Goal: Task Accomplishment & Management: Use online tool/utility

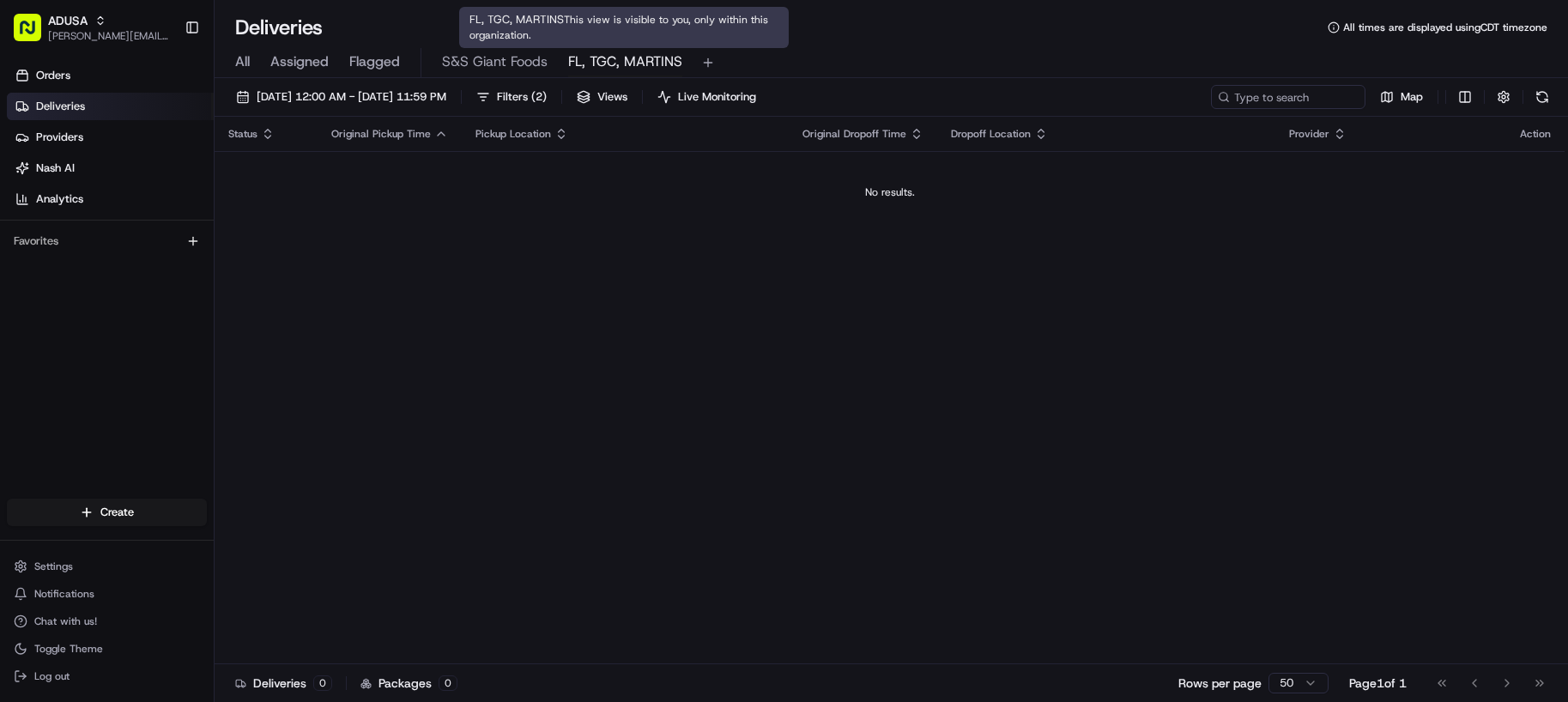
click at [644, 65] on span "FL, TGC, MARTINS" at bounding box center [625, 62] width 114 height 20
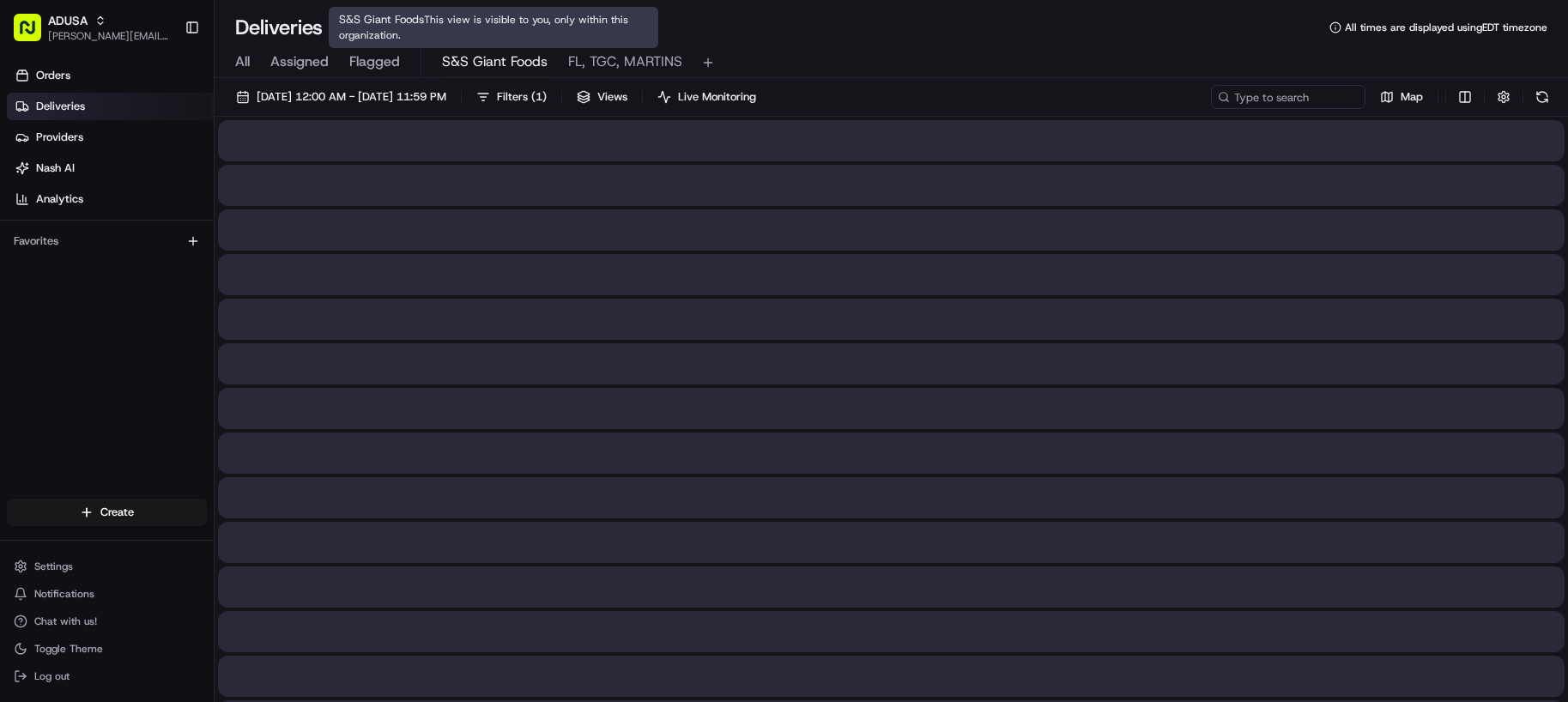
click at [497, 67] on span "S&S Giant Foods" at bounding box center [494, 62] width 106 height 20
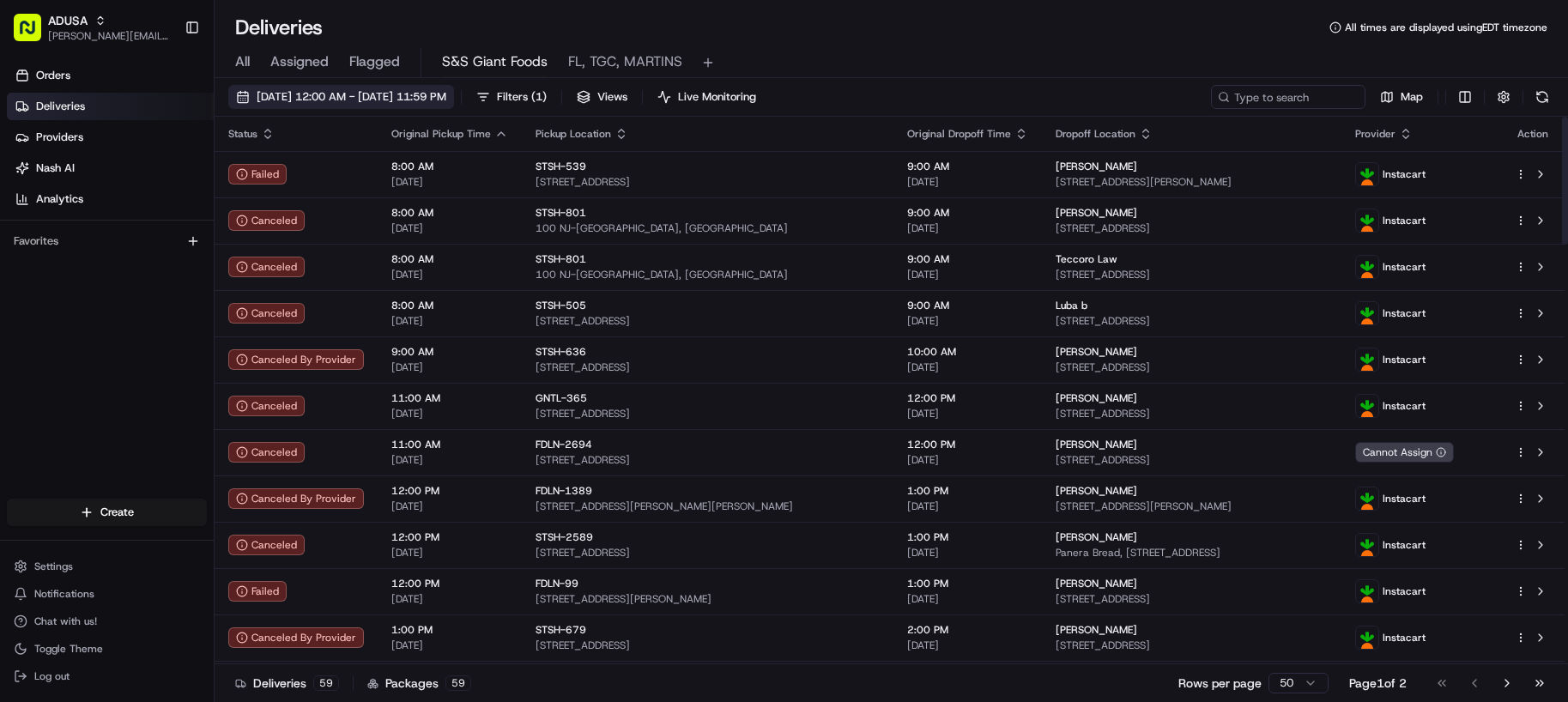
click at [357, 97] on span "08/12/2025 12:00 AM - 08/12/2025 11:59 PM" at bounding box center [352, 97] width 190 height 16
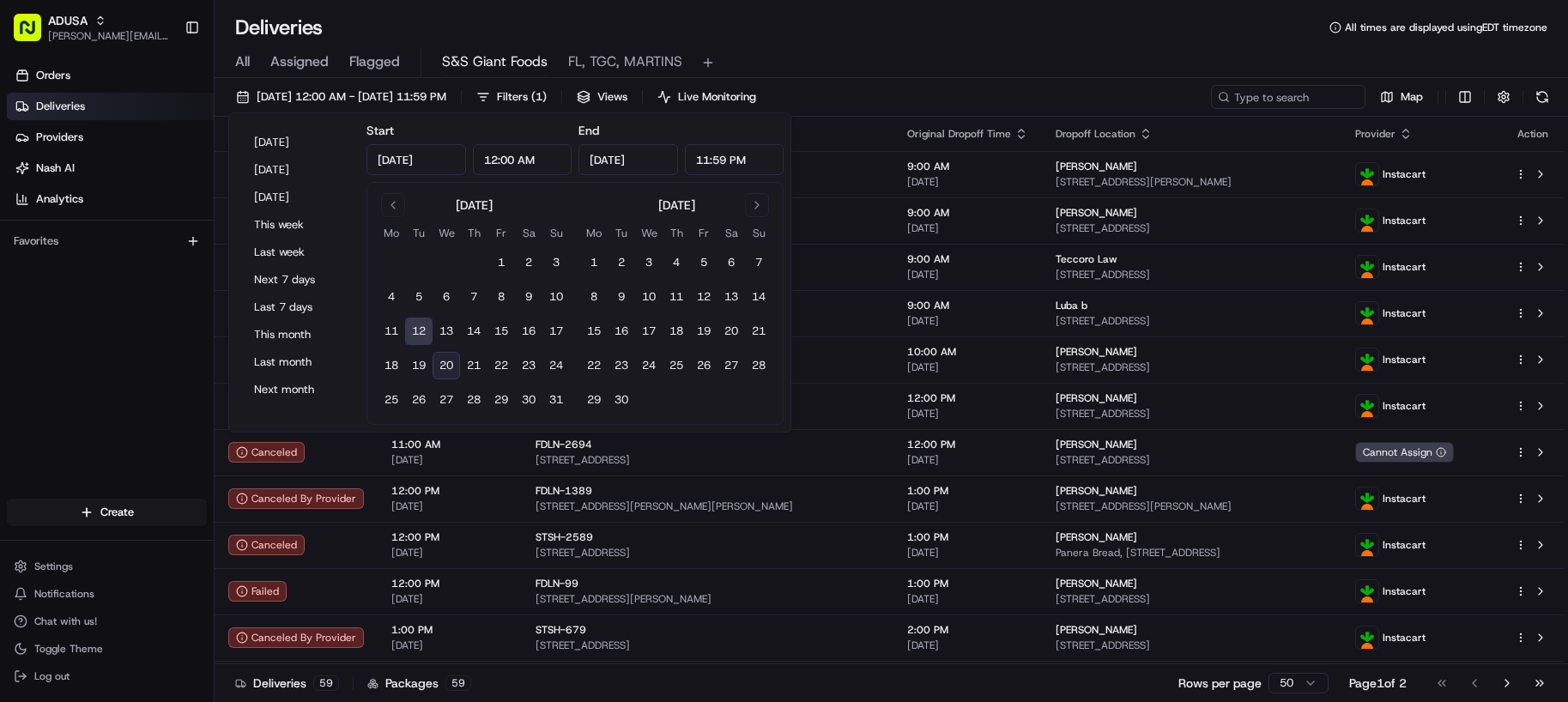
click at [443, 365] on button "20" at bounding box center [446, 365] width 28 height 28
type input "Aug 20, 2025"
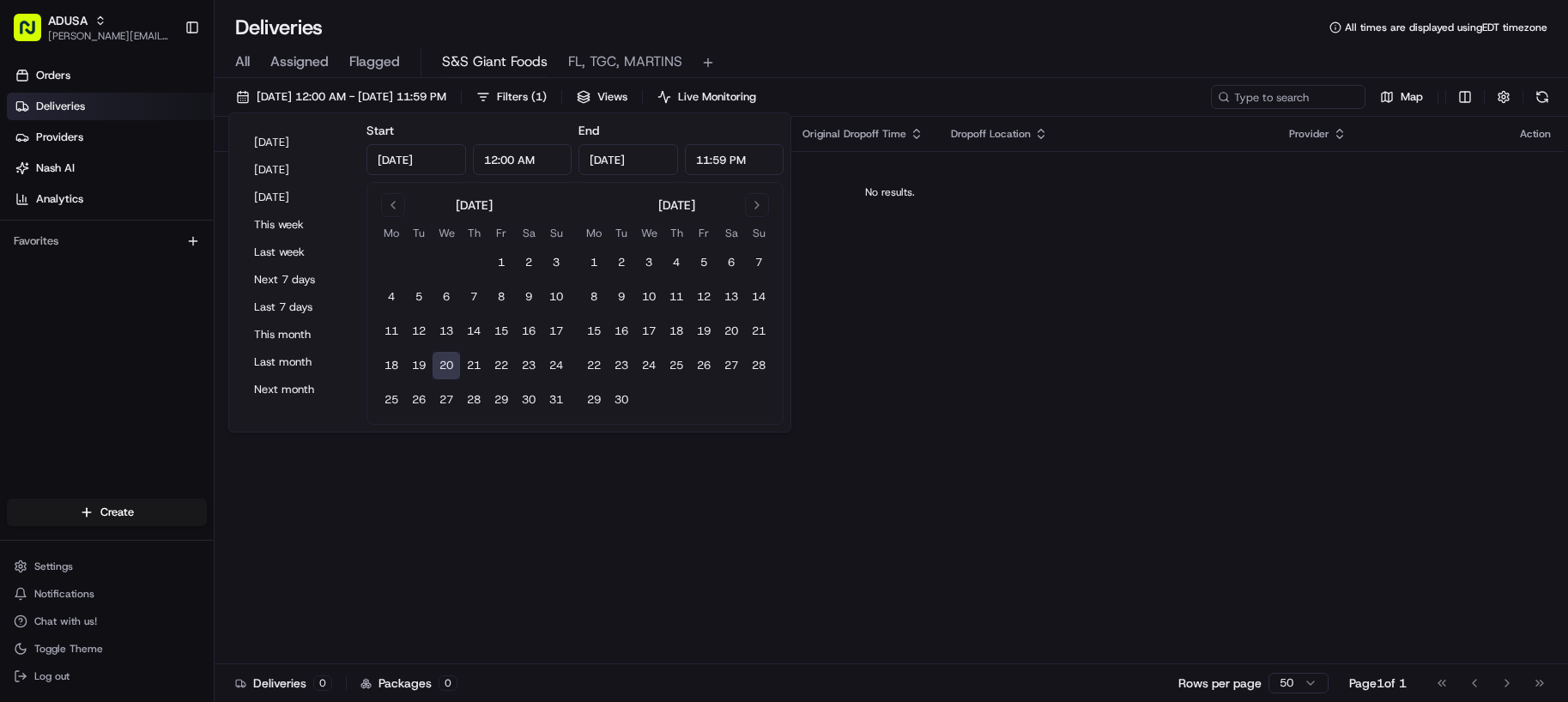
click at [878, 47] on div "All Assigned Flagged S&S Giant Foods FL, TGC, MARTINS" at bounding box center [891, 60] width 1354 height 37
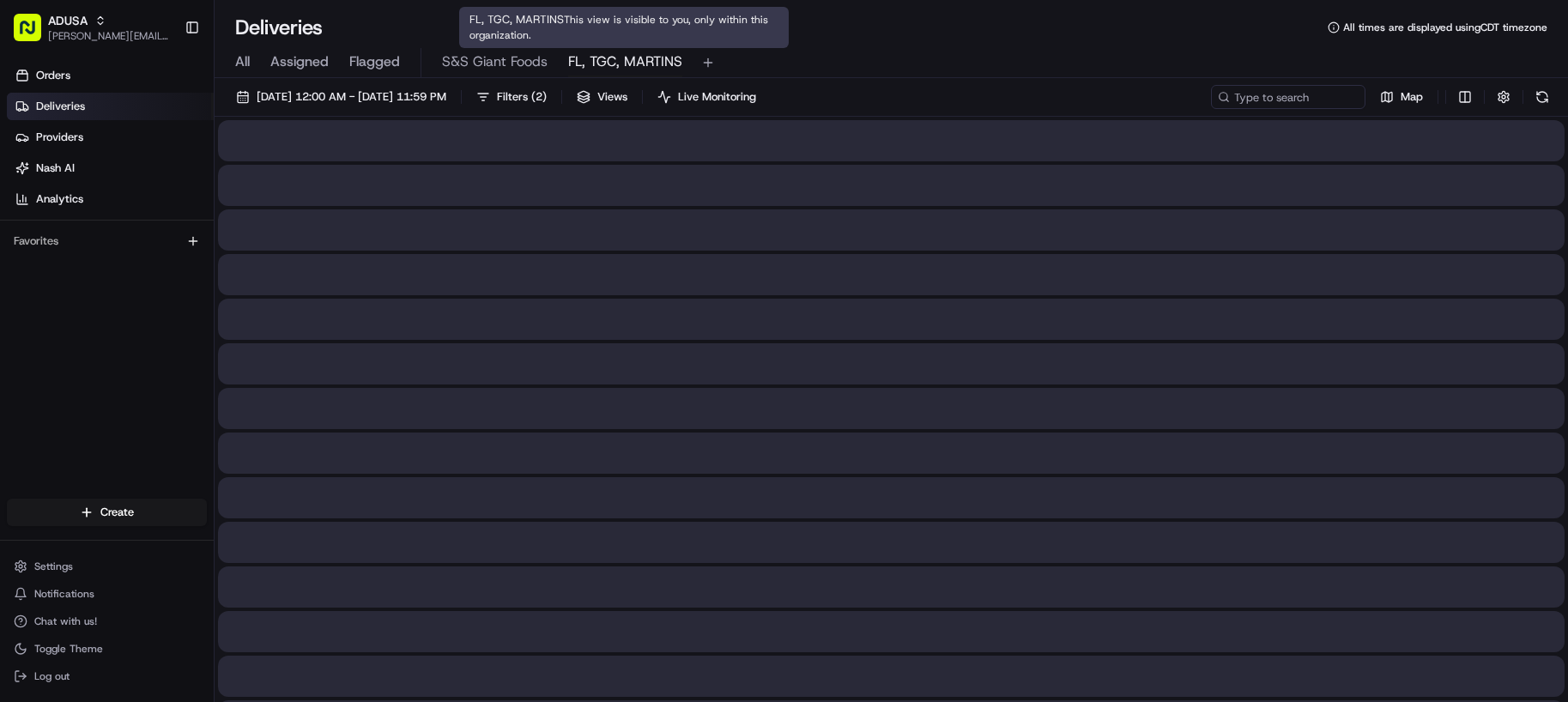
click at [619, 65] on span "FL, TGC, MARTINS" at bounding box center [625, 62] width 114 height 20
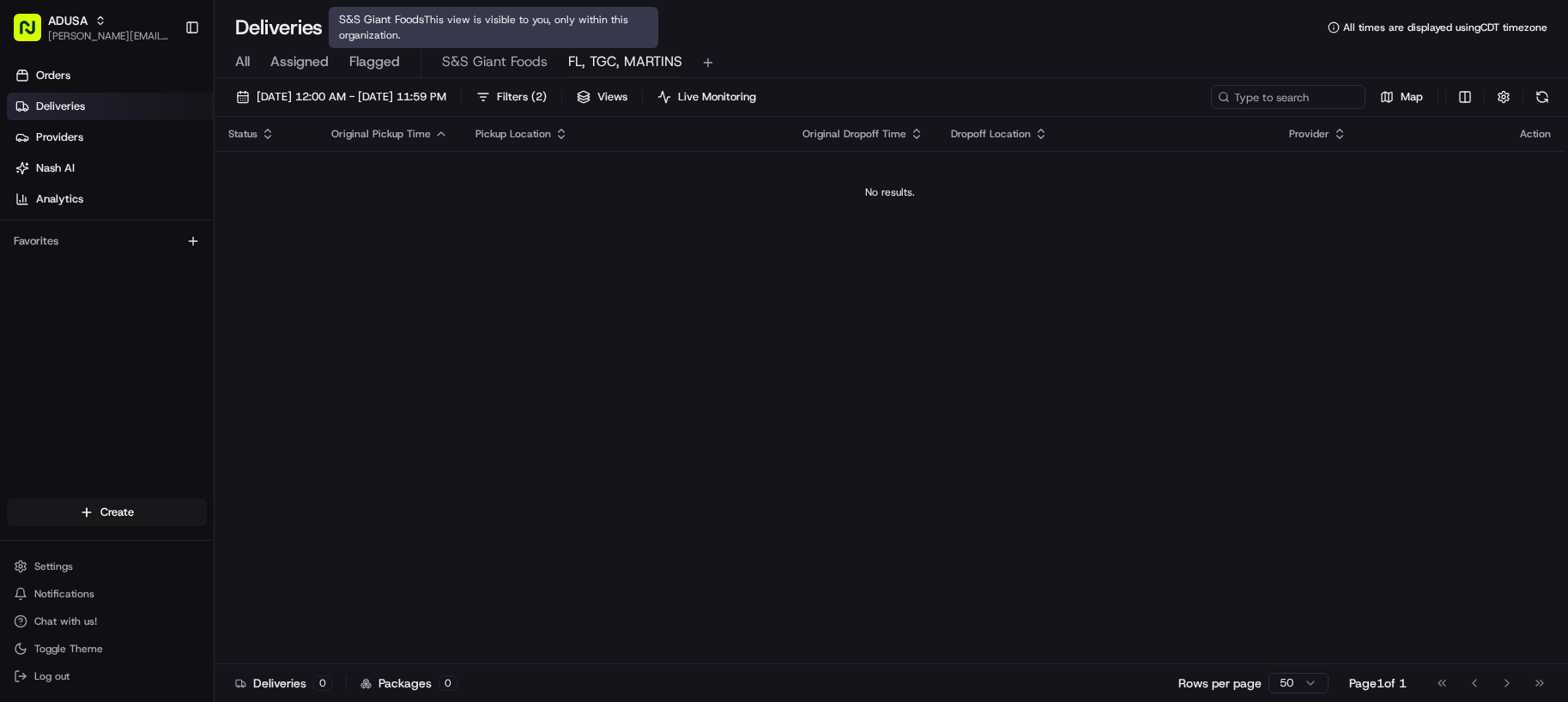
click at [455, 67] on span "S&S Giant Foods" at bounding box center [494, 62] width 106 height 20
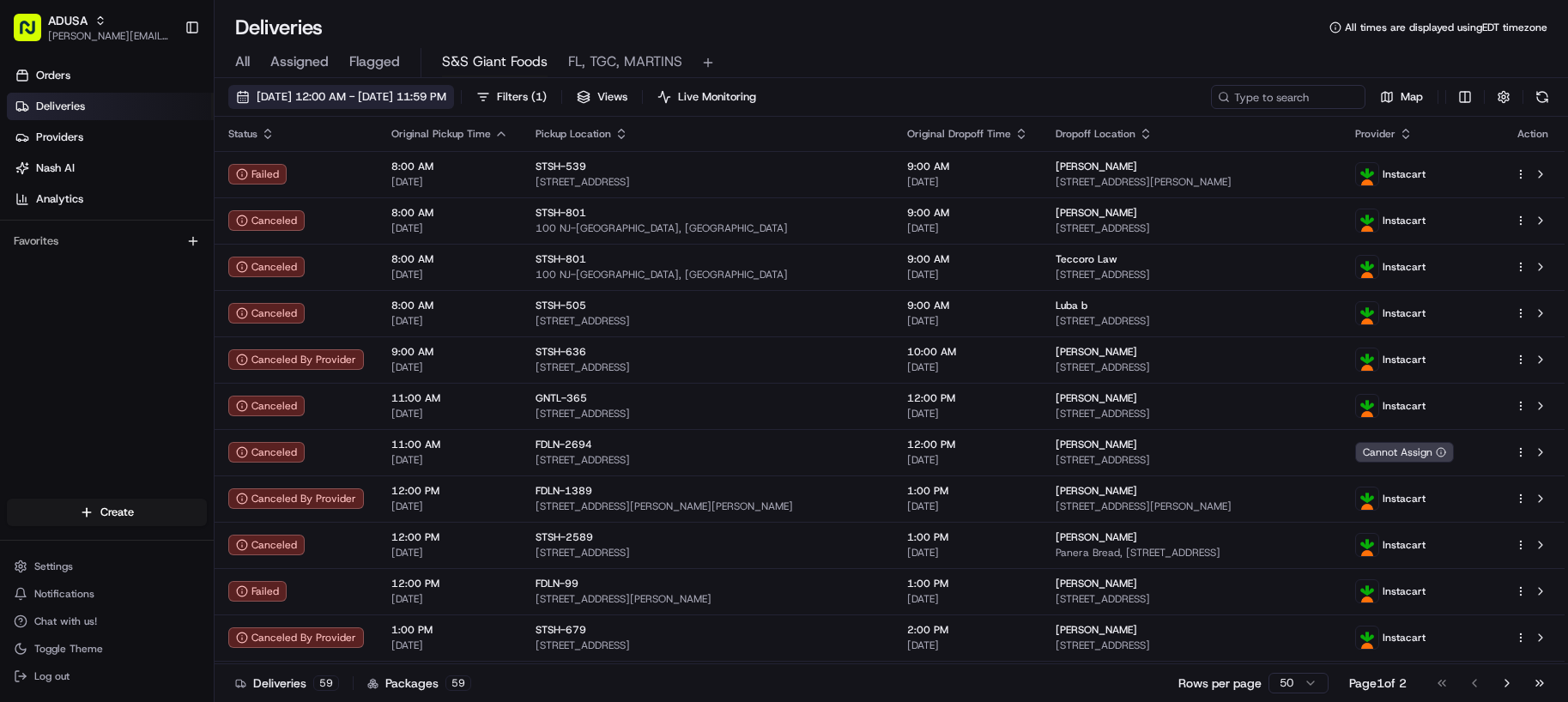
click at [422, 97] on span "08/12/2025 12:00 AM - 08/12/2025 11:59 PM" at bounding box center [352, 97] width 190 height 16
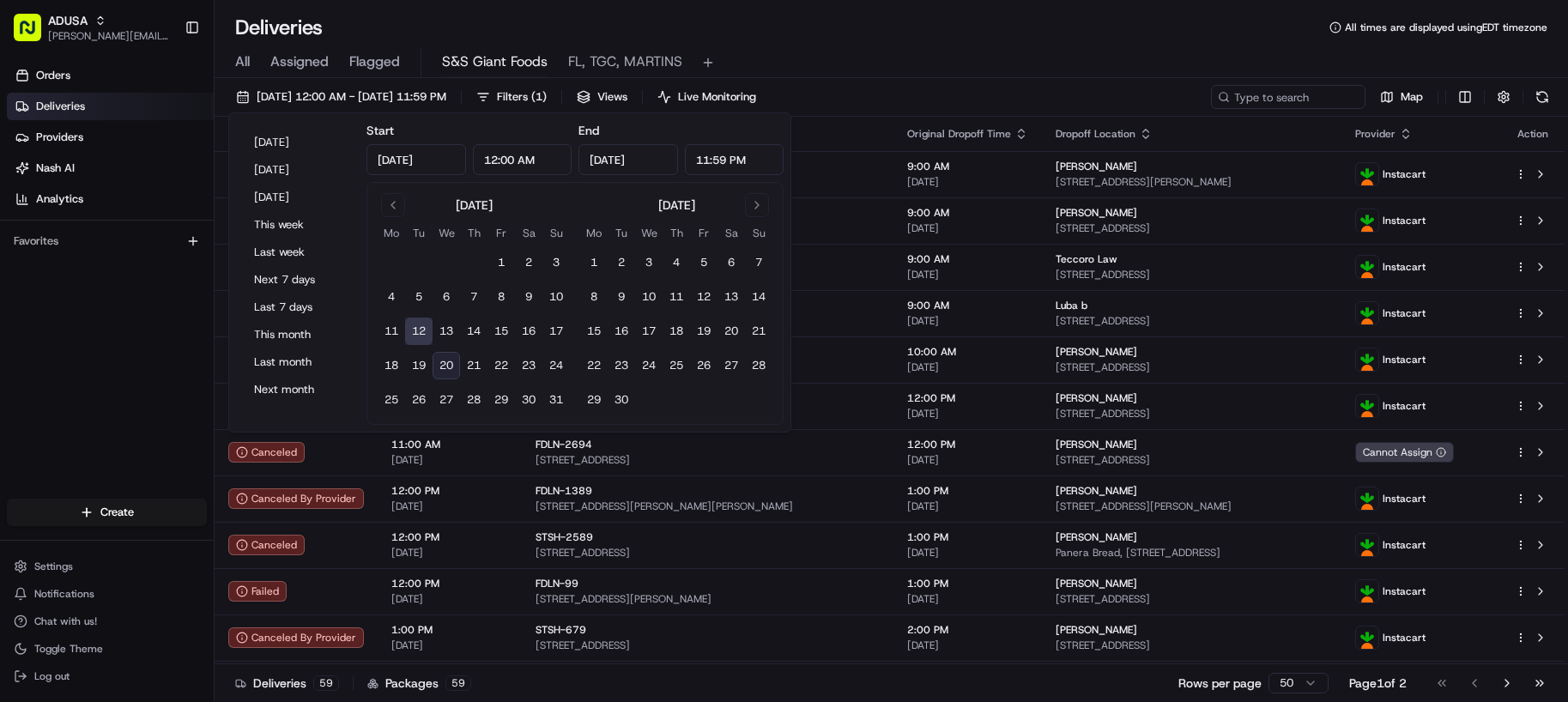
click at [451, 366] on button "20" at bounding box center [446, 365] width 28 height 28
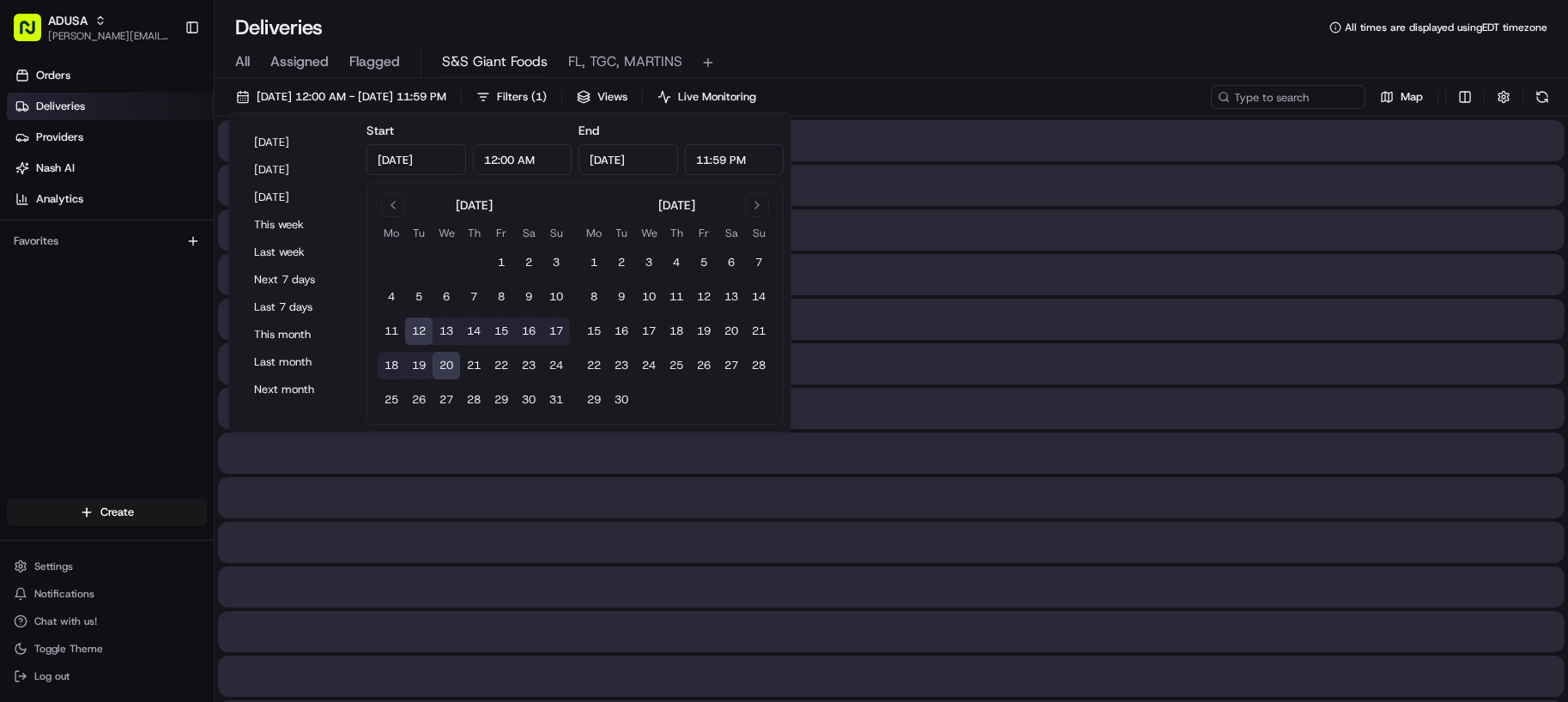
type input "Aug 20, 2025"
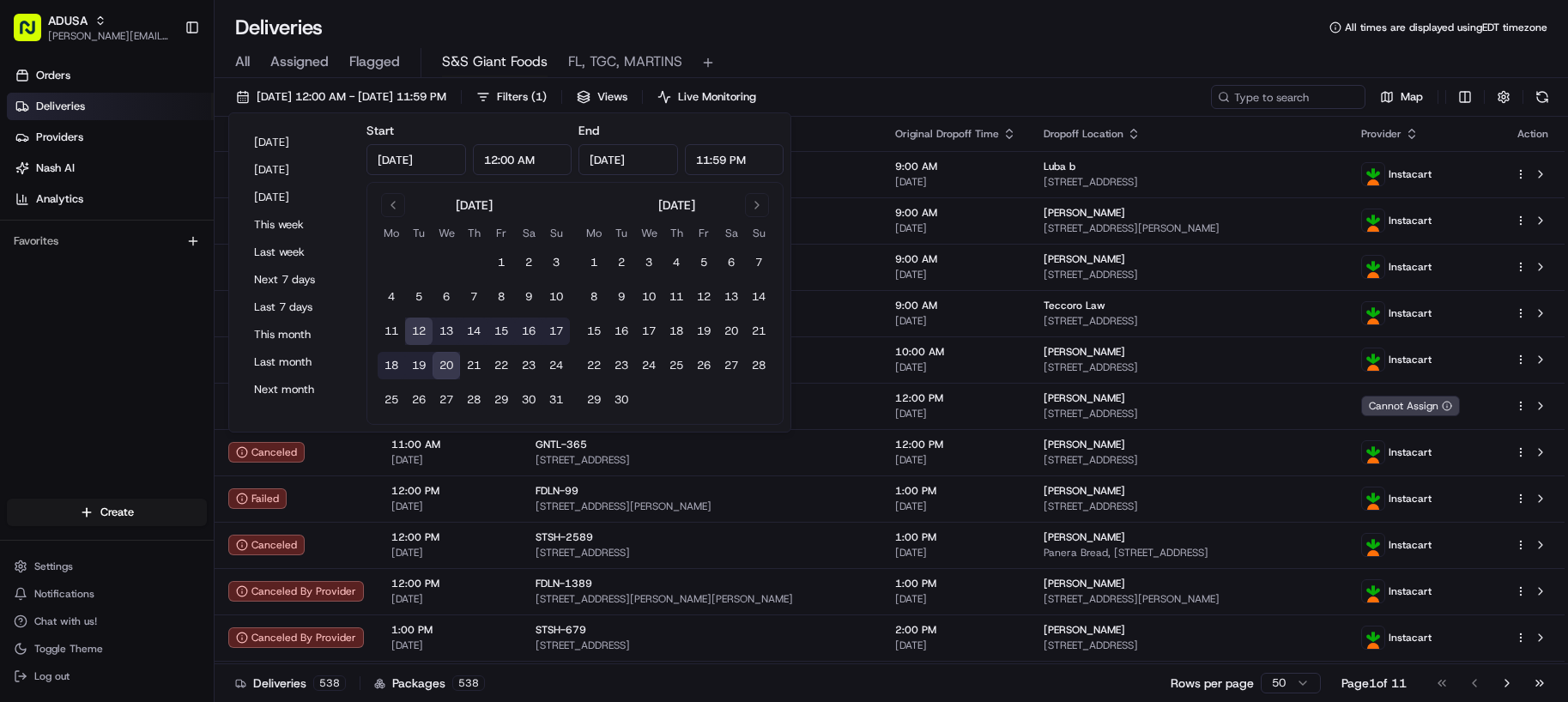
click at [1000, 36] on div "Deliveries All times are displayed using EDT timezone" at bounding box center [891, 28] width 1354 height 28
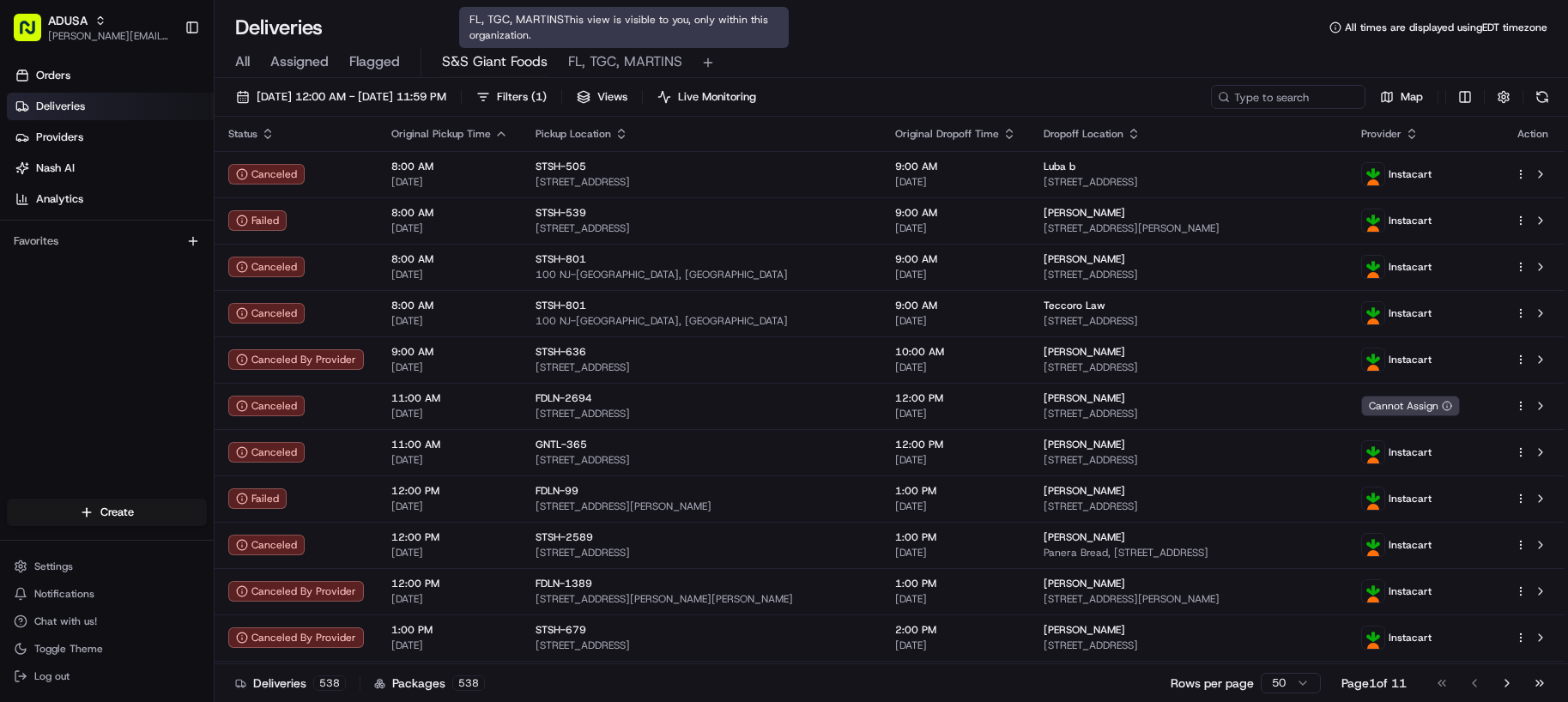
click at [628, 65] on span "FL, TGC, MARTINS" at bounding box center [625, 62] width 114 height 20
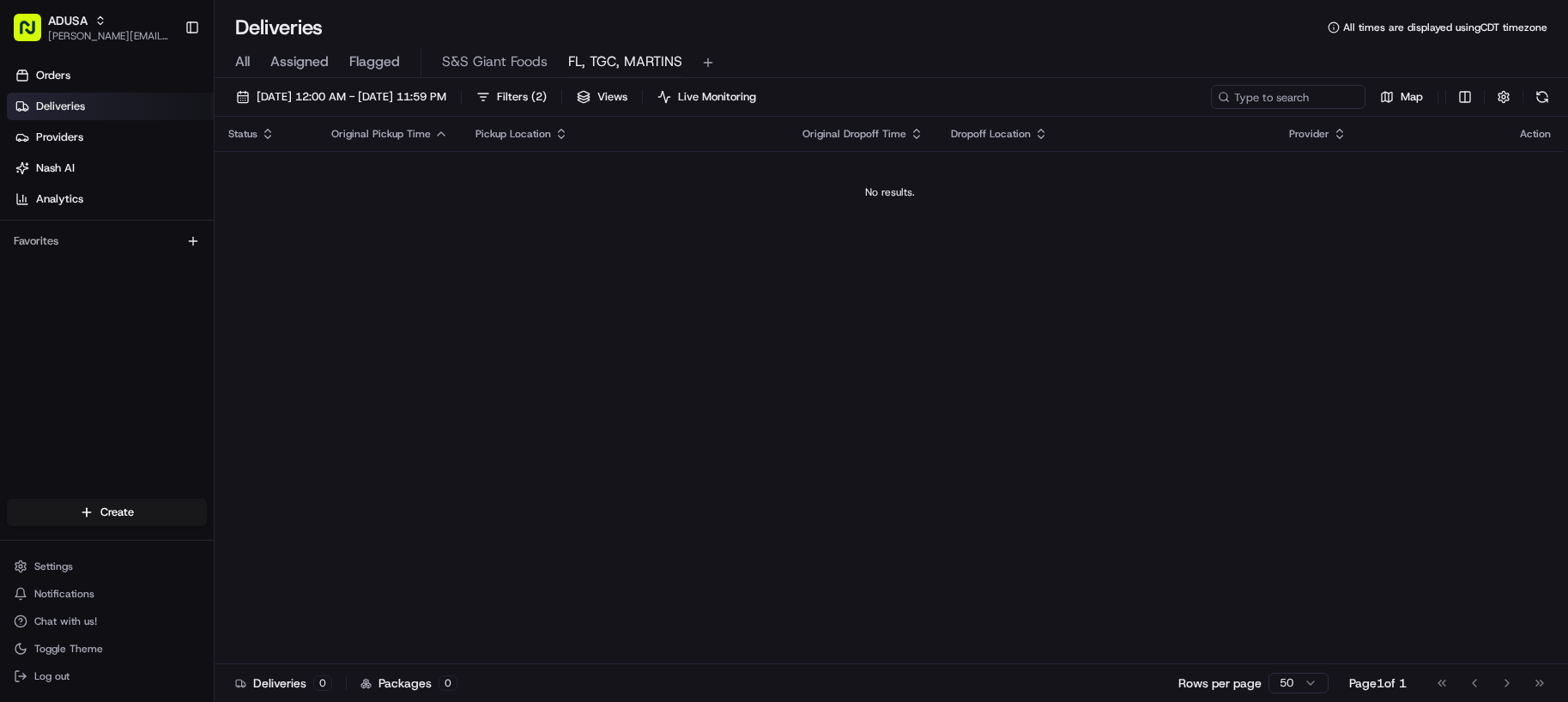
click at [568, 48] on button "FL, TGC, MARTINS" at bounding box center [625, 63] width 114 height 29
click at [1008, 607] on div "Status Original Pickup Time Pickup Location Original Dropoff Time Dropoff Locat…" at bounding box center [889, 390] width 1350 height 547
drag, startPoint x: 1155, startPoint y: 332, endPoint x: 1147, endPoint y: 305, distance: 28.2
click at [1155, 332] on div "Status Original Pickup Time Pickup Location Original Dropoff Time Dropoff Locat…" at bounding box center [889, 390] width 1350 height 547
click at [63, 80] on span "Orders" at bounding box center [52, 75] width 34 height 16
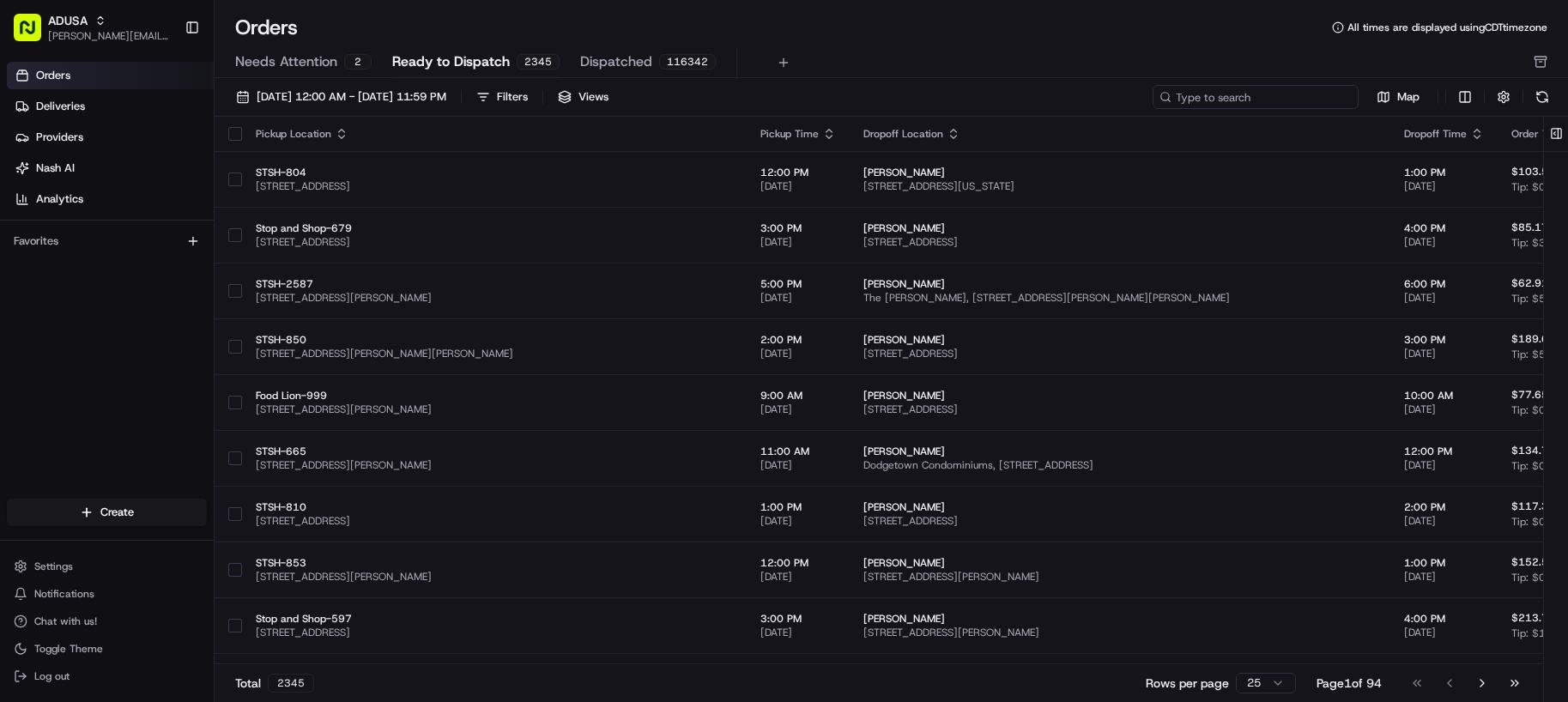
click at [1295, 101] on input at bounding box center [1256, 97] width 206 height 24
paste input "m706189252"
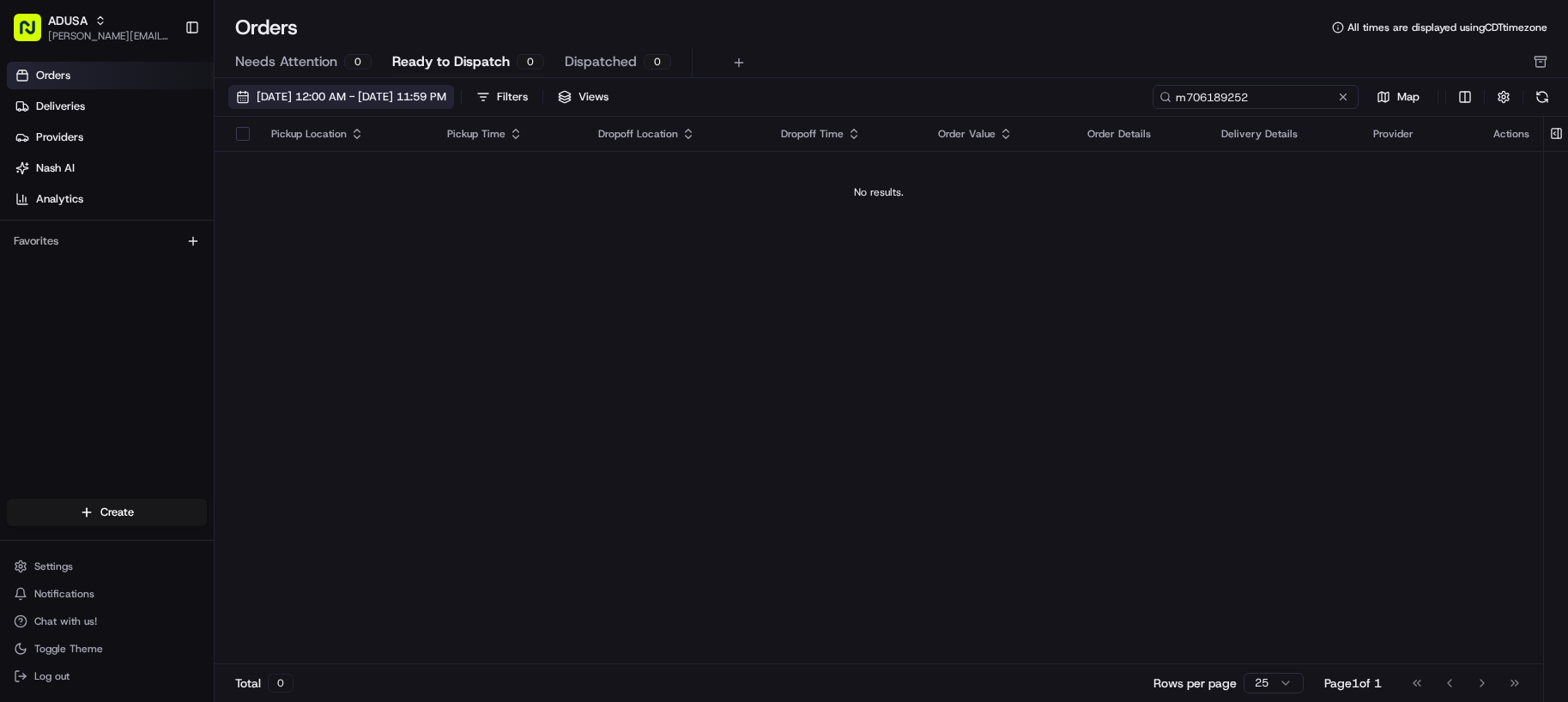
type input "m706189252"
click at [389, 98] on span "08/01/2025 12:00 AM - 08/31/2025 11:59 PM" at bounding box center [352, 97] width 190 height 16
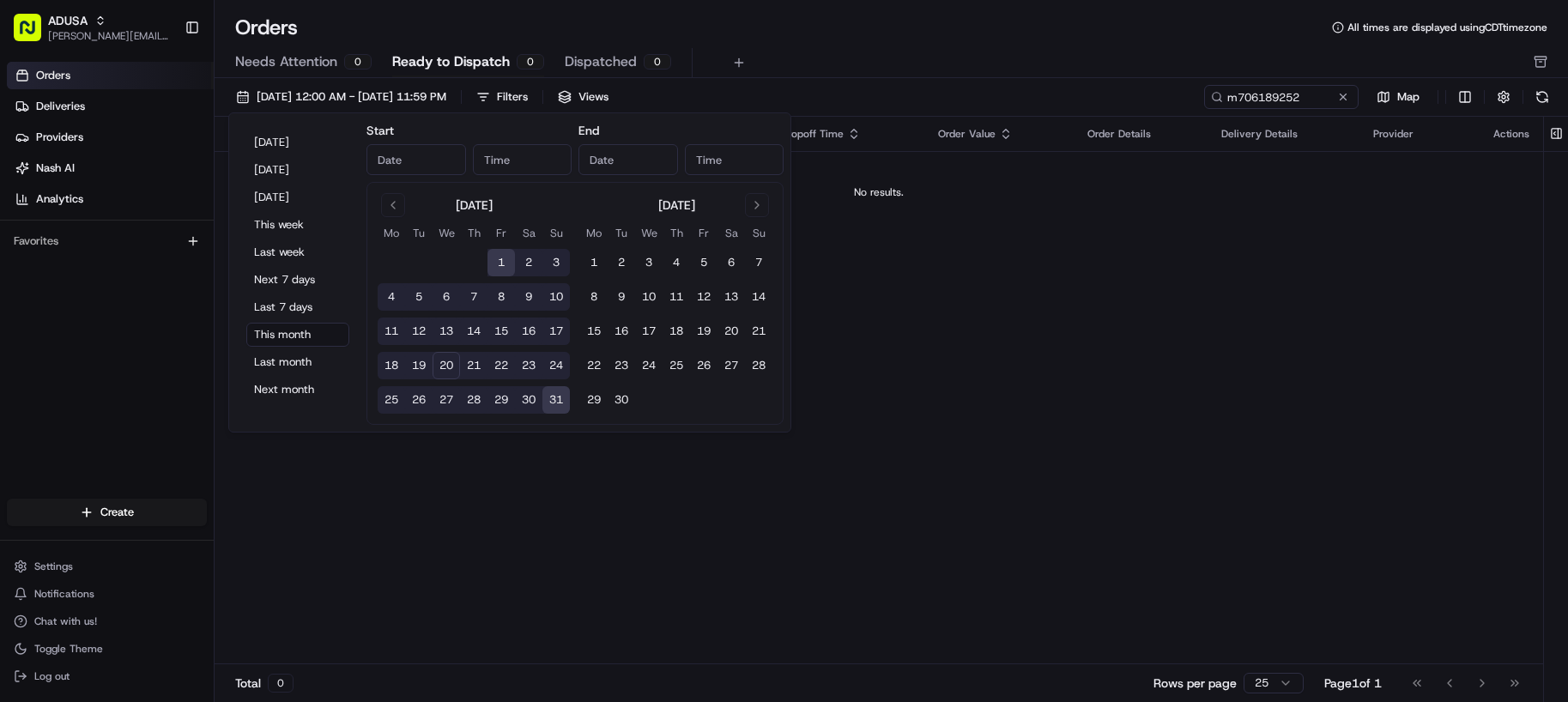
type input "Aug 1, 2025"
type input "12:00 AM"
type input "Aug 31, 2025"
type input "11:59 PM"
click at [561, 333] on button "17" at bounding box center [556, 331] width 28 height 28
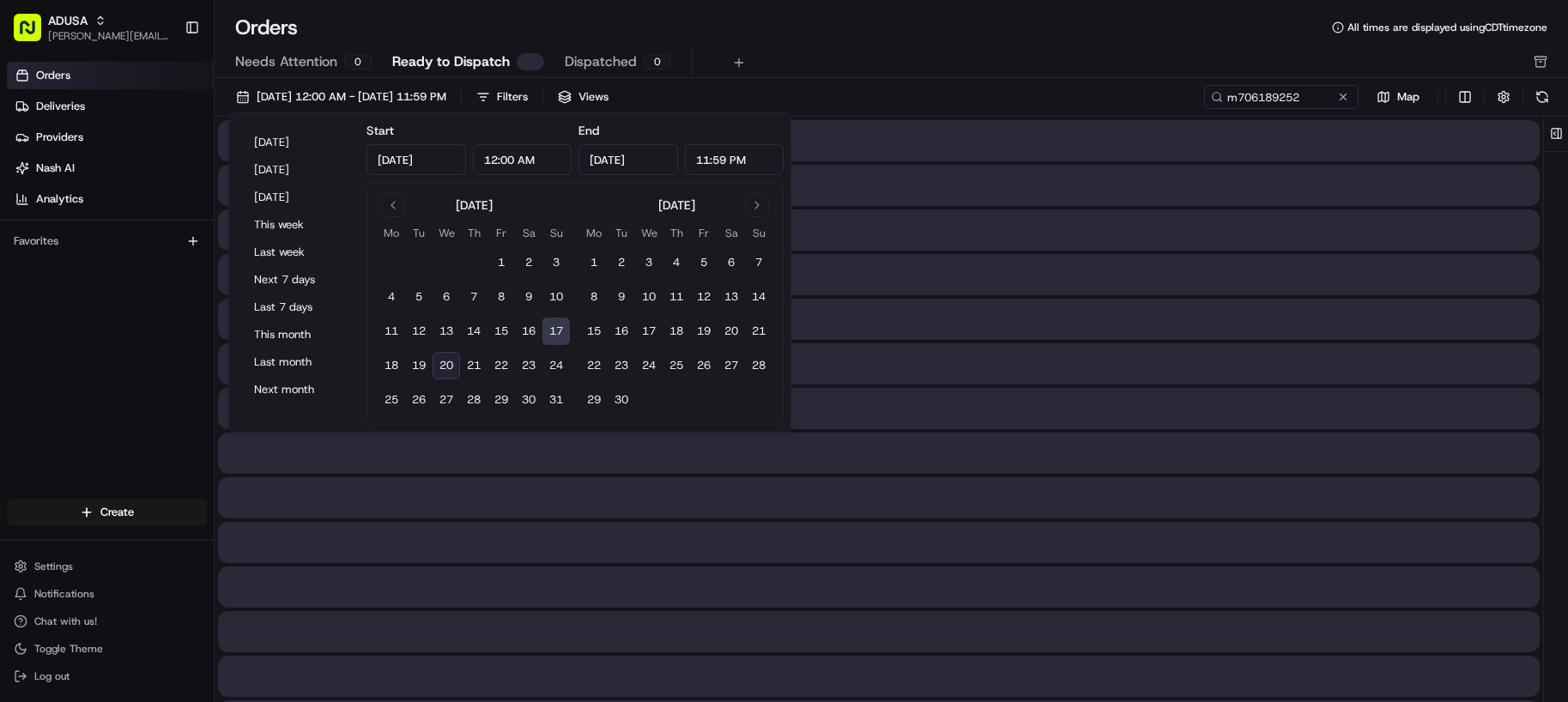
type input "Aug 17, 2025"
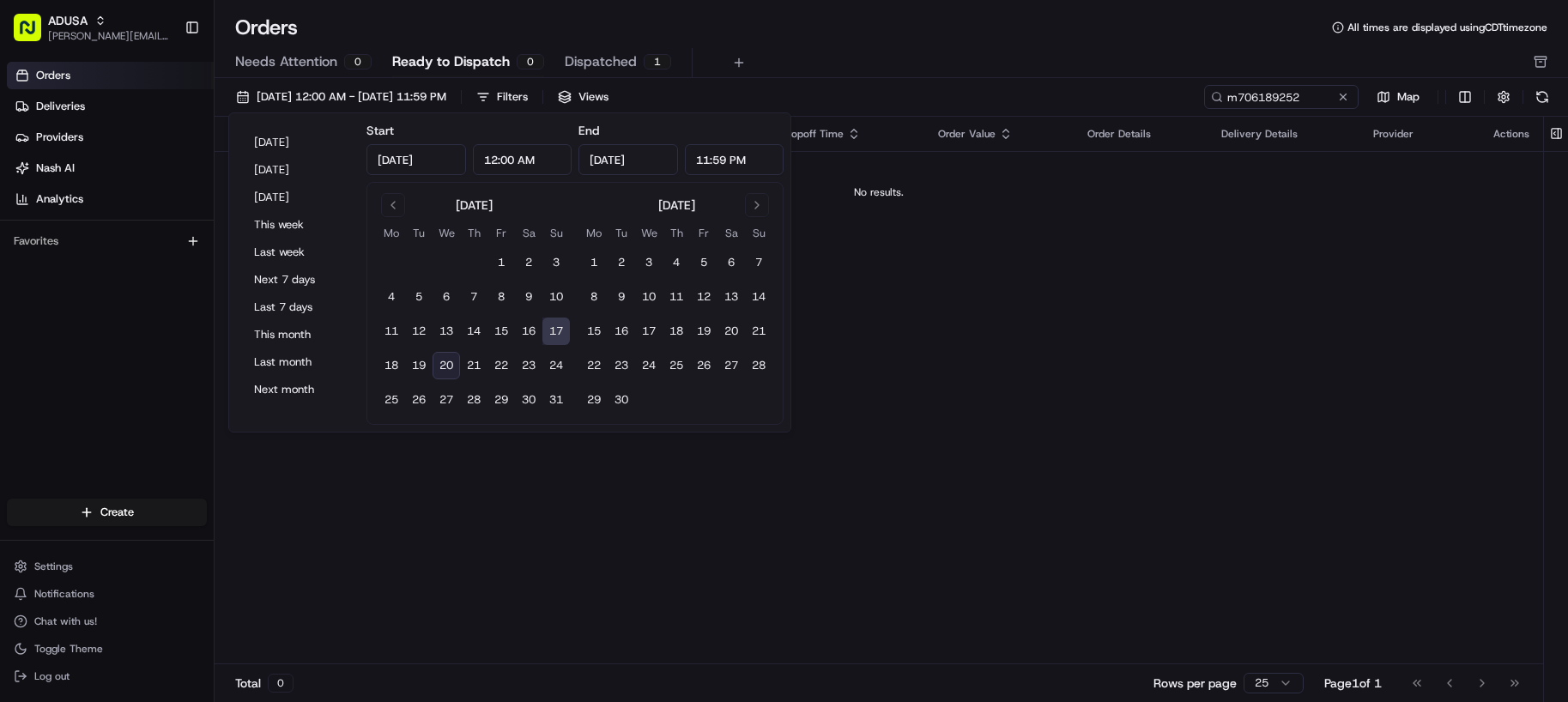
click at [1281, 216] on td "No results." at bounding box center [879, 192] width 1329 height 83
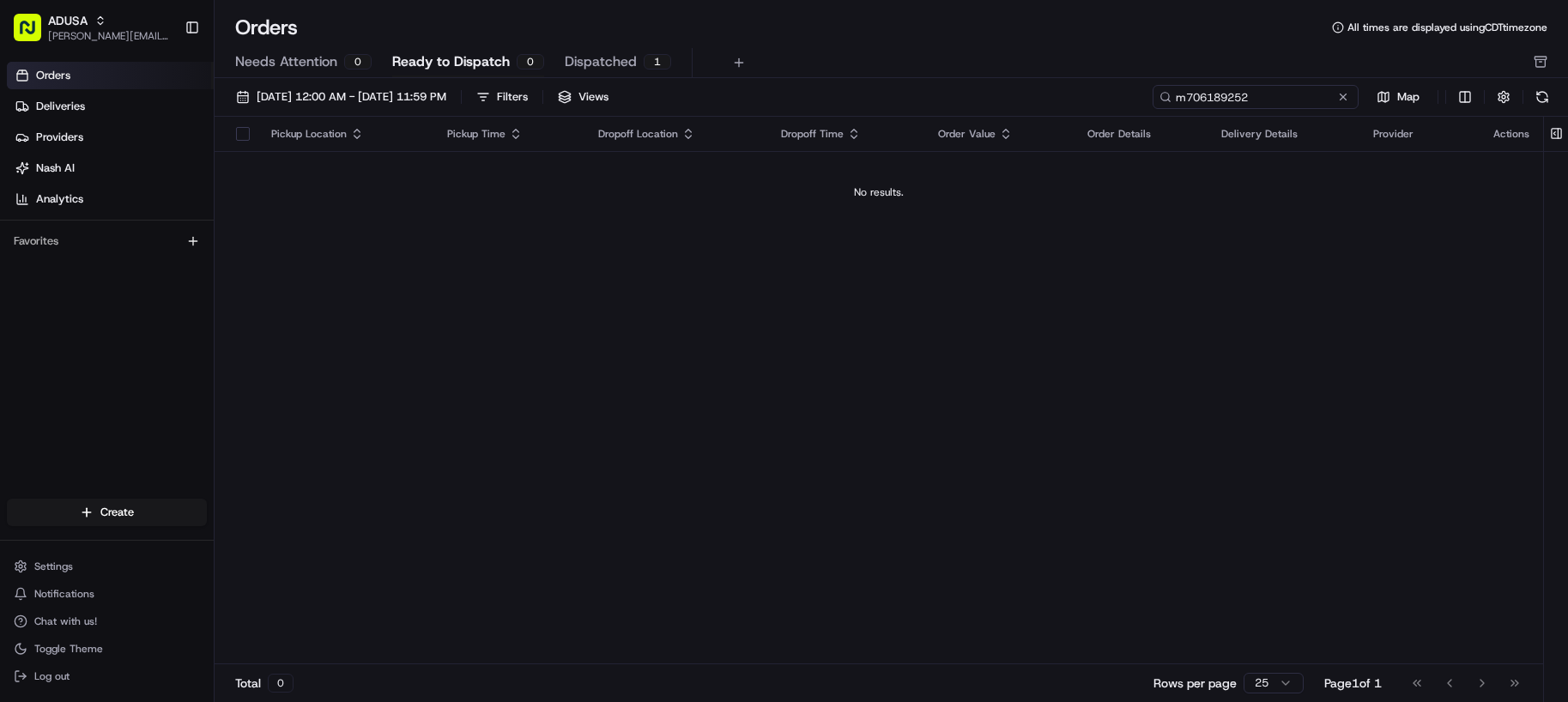
click at [1306, 95] on input "m706189252" at bounding box center [1256, 97] width 206 height 24
click at [88, 105] on link "Deliveries" at bounding box center [110, 107] width 207 height 28
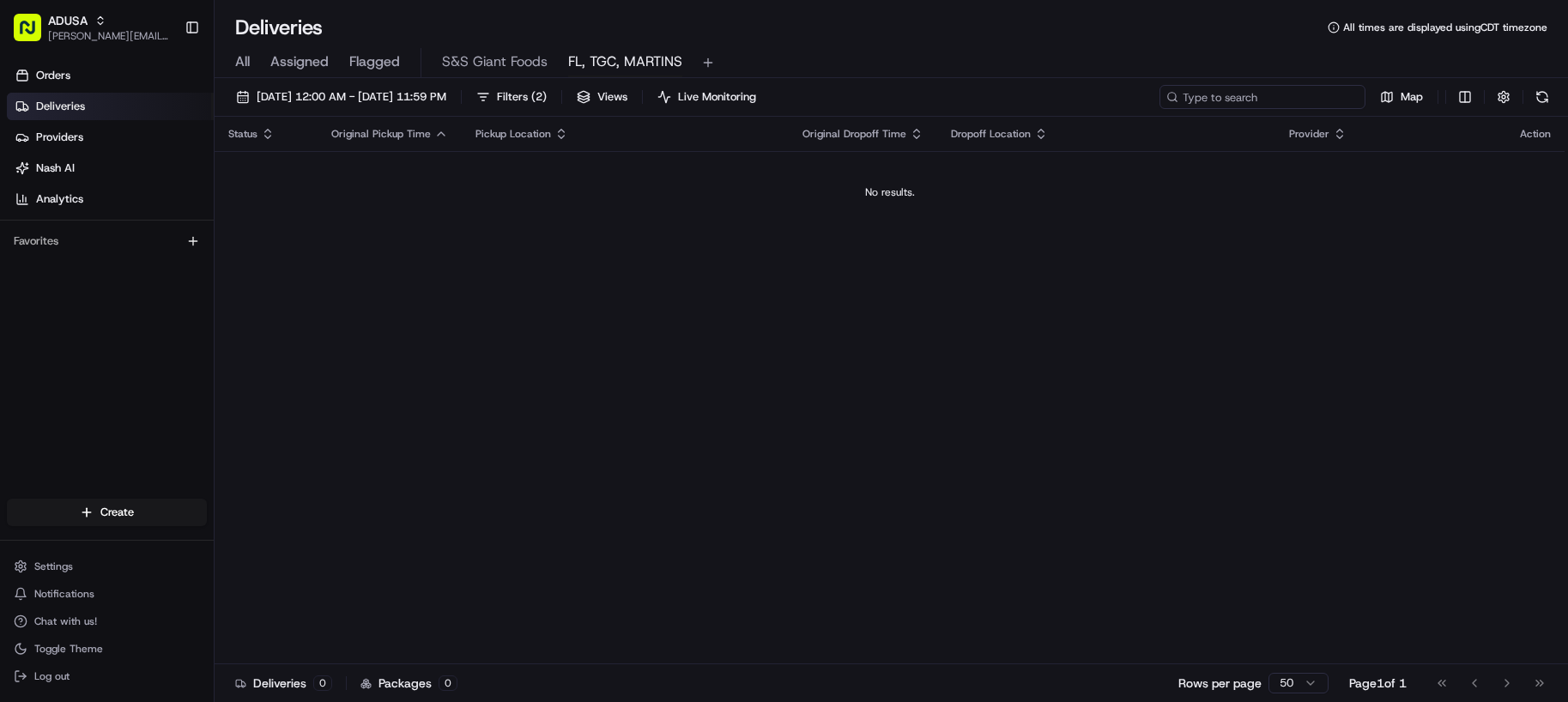
click at [1323, 99] on input at bounding box center [1262, 97] width 206 height 24
paste input "m706189252"
type input "m706189252"
click at [441, 97] on span "[DATE] 12:00 AM - [DATE] 11:59 PM" at bounding box center [352, 97] width 190 height 16
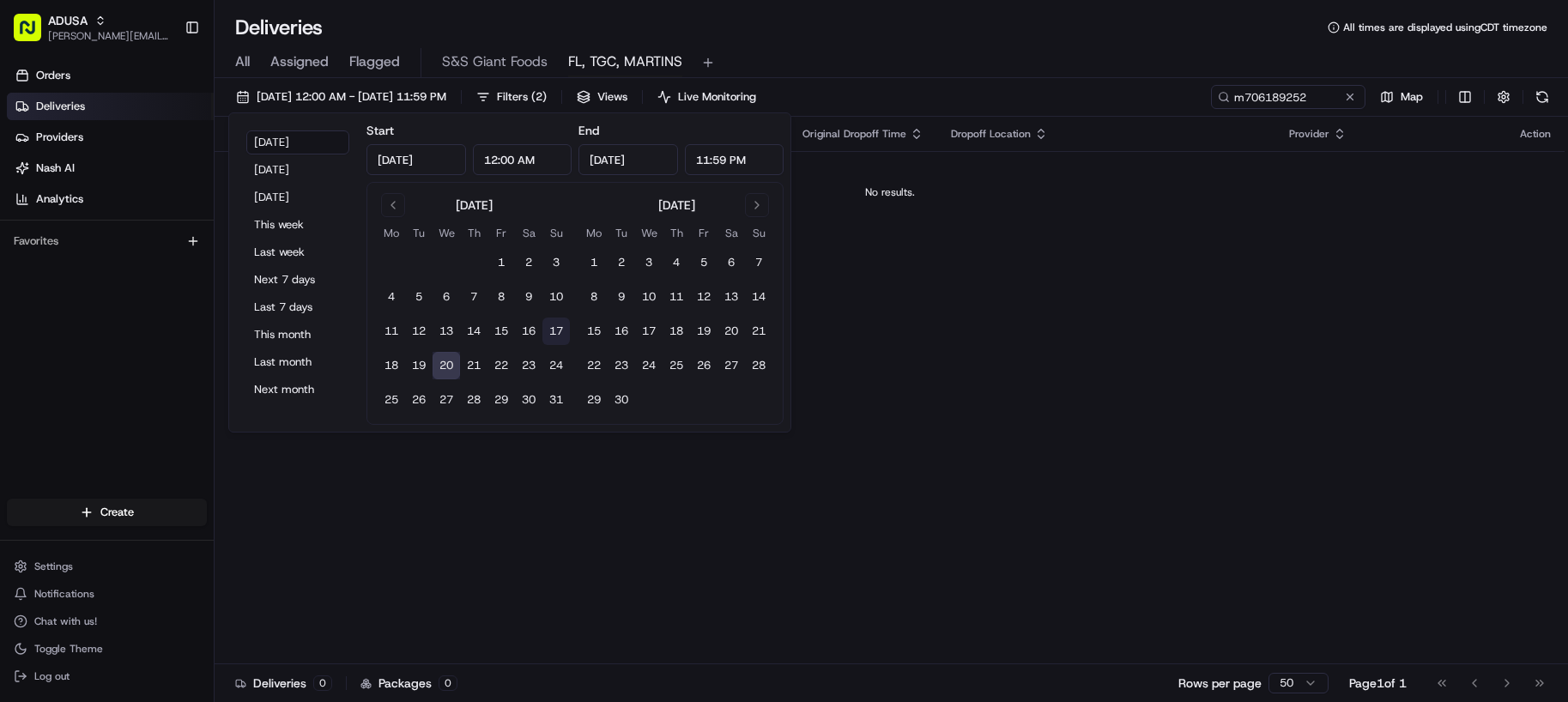
click at [557, 337] on button "17" at bounding box center [556, 331] width 28 height 28
type input "Aug 17, 2025"
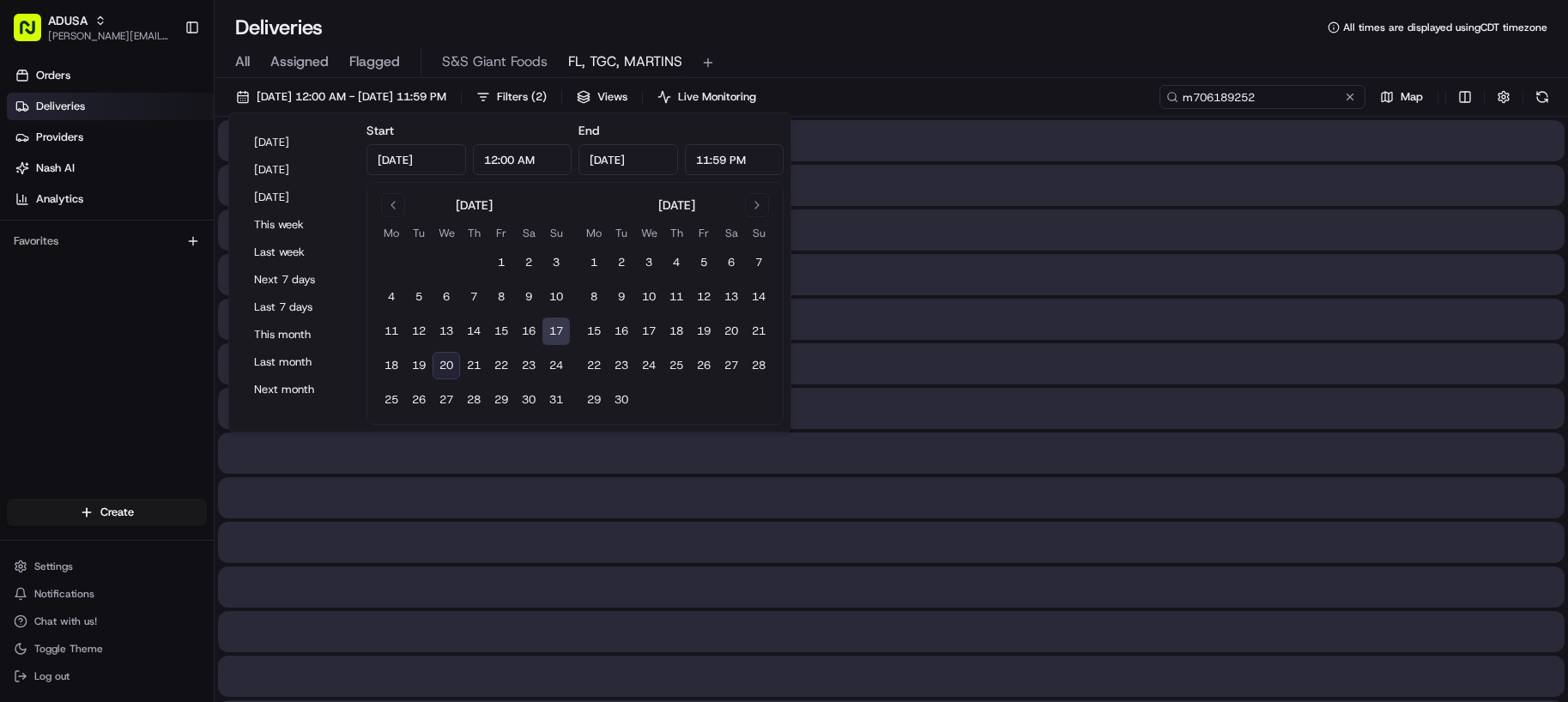
click at [1327, 97] on input "m706189252" at bounding box center [1262, 97] width 206 height 24
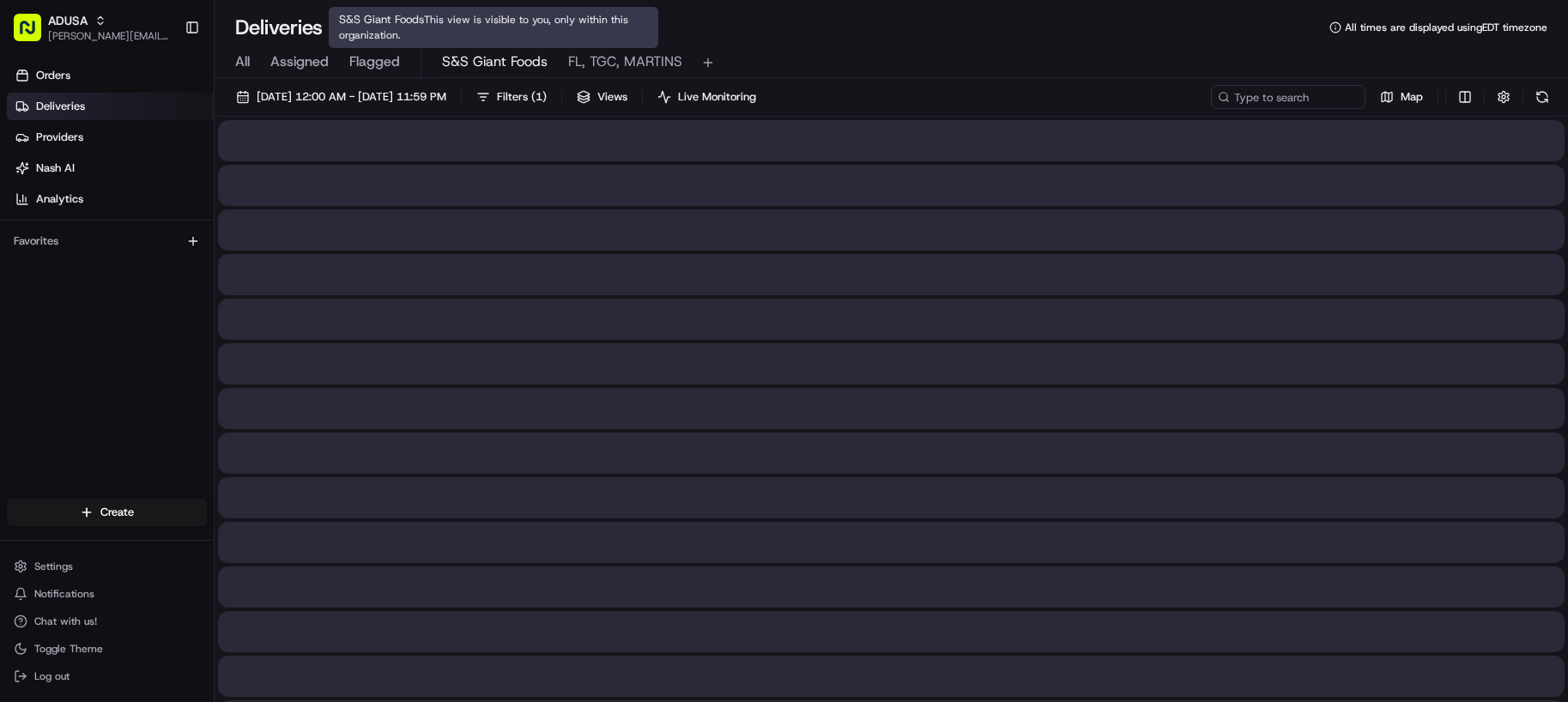
click at [506, 59] on span "S&S Giant Foods" at bounding box center [494, 62] width 106 height 20
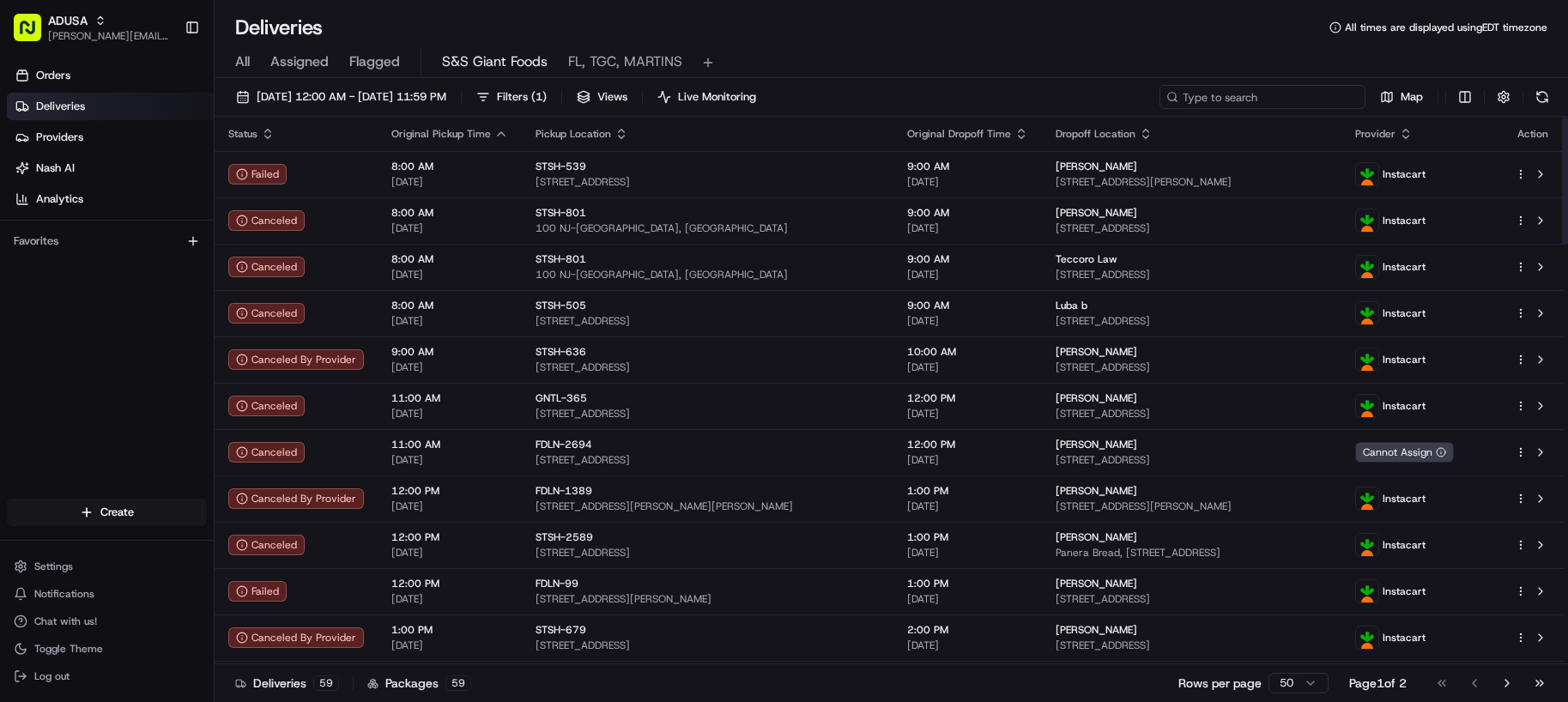
click at [1295, 102] on input at bounding box center [1262, 97] width 206 height 24
paste input "m706189252"
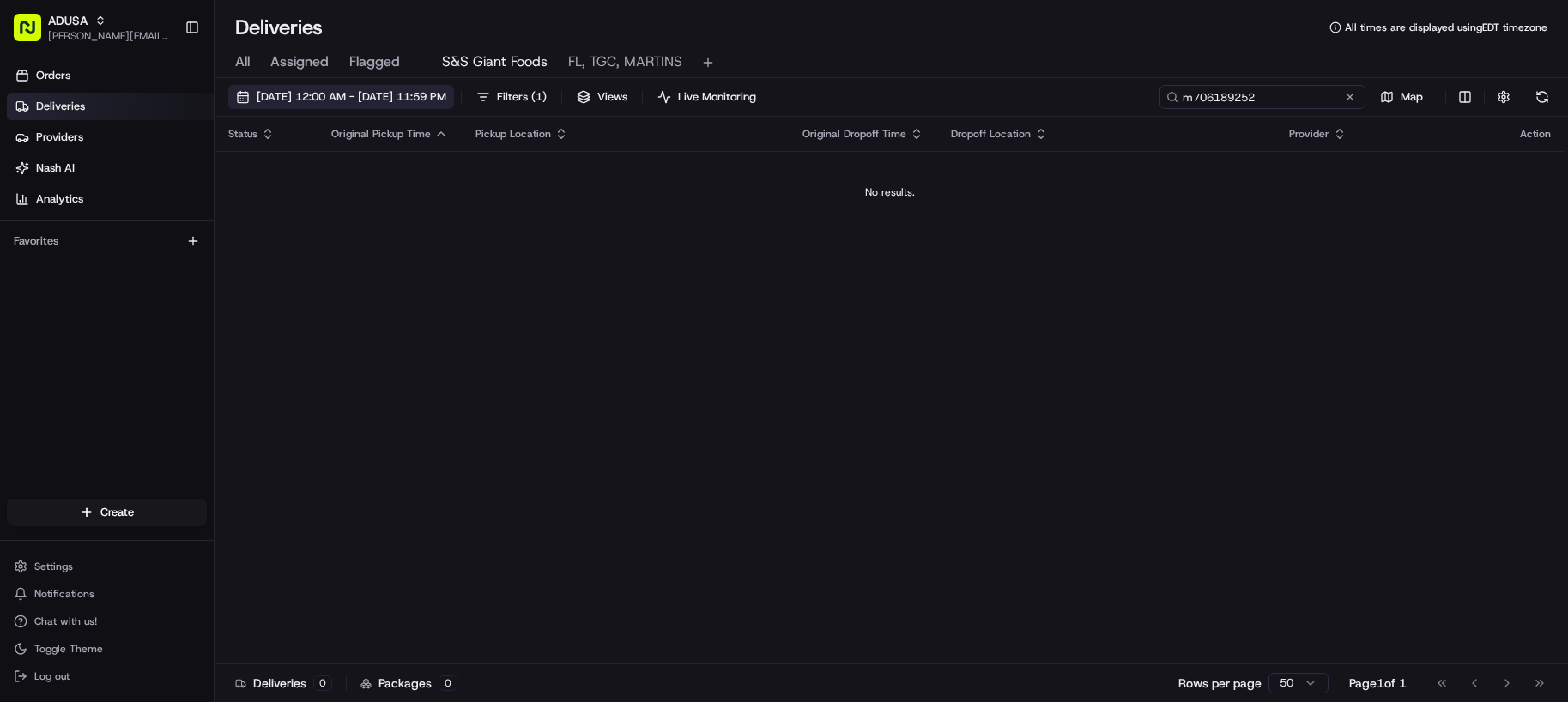
type input "m706189252"
click at [435, 96] on span "08/12/2025 12:00 AM - 08/12/2025 11:59 PM" at bounding box center [352, 97] width 190 height 16
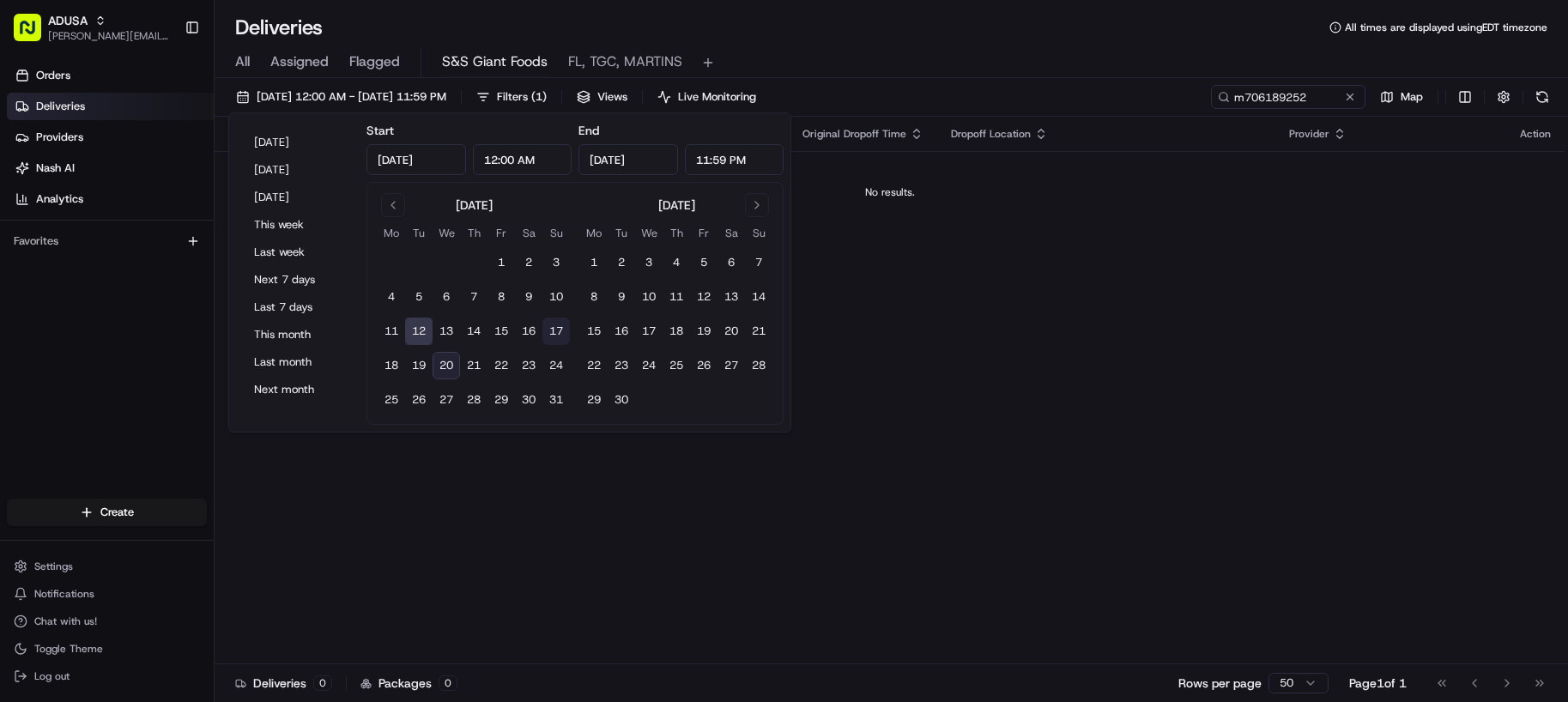
click at [548, 329] on button "17" at bounding box center [556, 331] width 28 height 28
type input "Aug 17, 2025"
click at [549, 333] on button "17" at bounding box center [556, 331] width 28 height 28
type input "Aug 17, 2025"
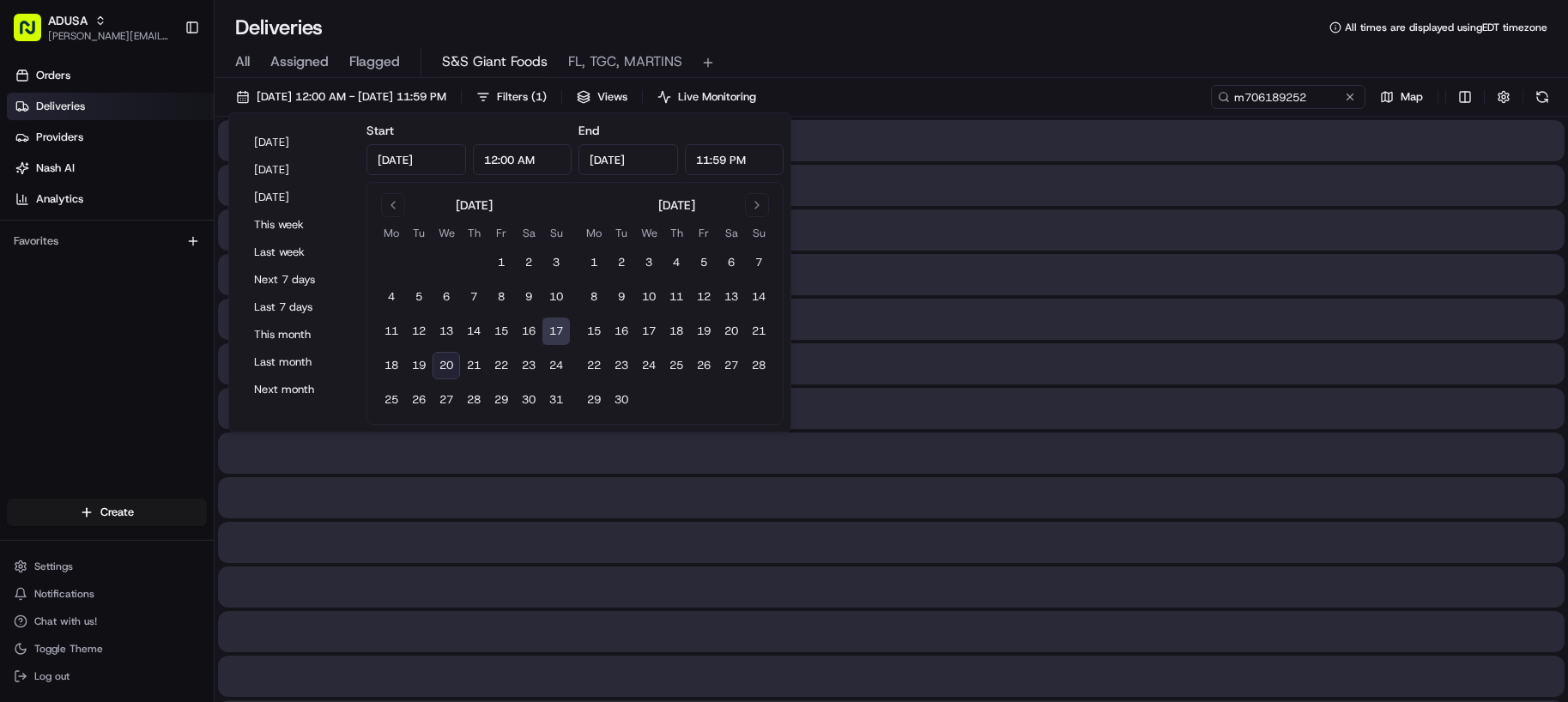
click at [549, 333] on button "17" at bounding box center [556, 331] width 28 height 28
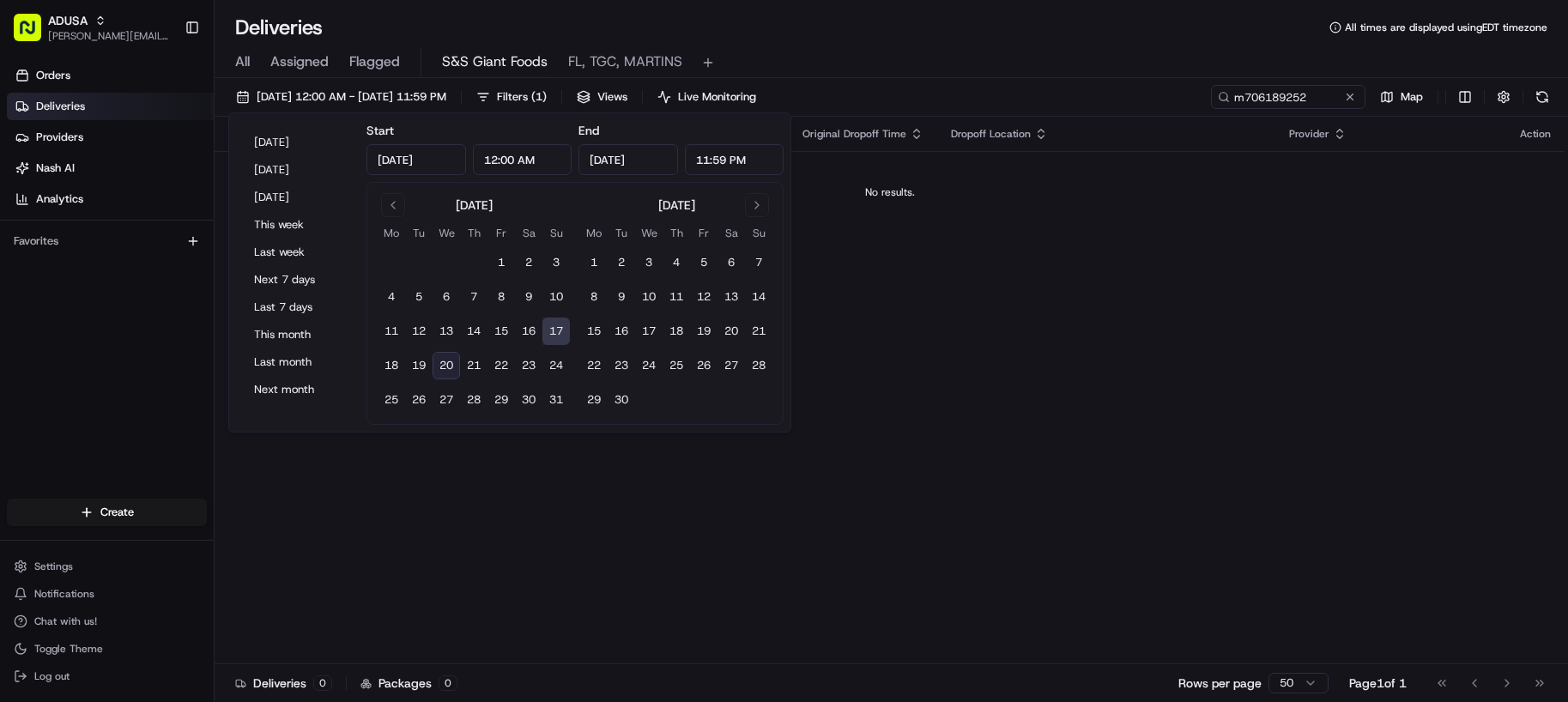
click at [959, 48] on div "All Assigned Flagged S&S Giant Foods FL, TGC, MARTINS" at bounding box center [891, 63] width 1354 height 30
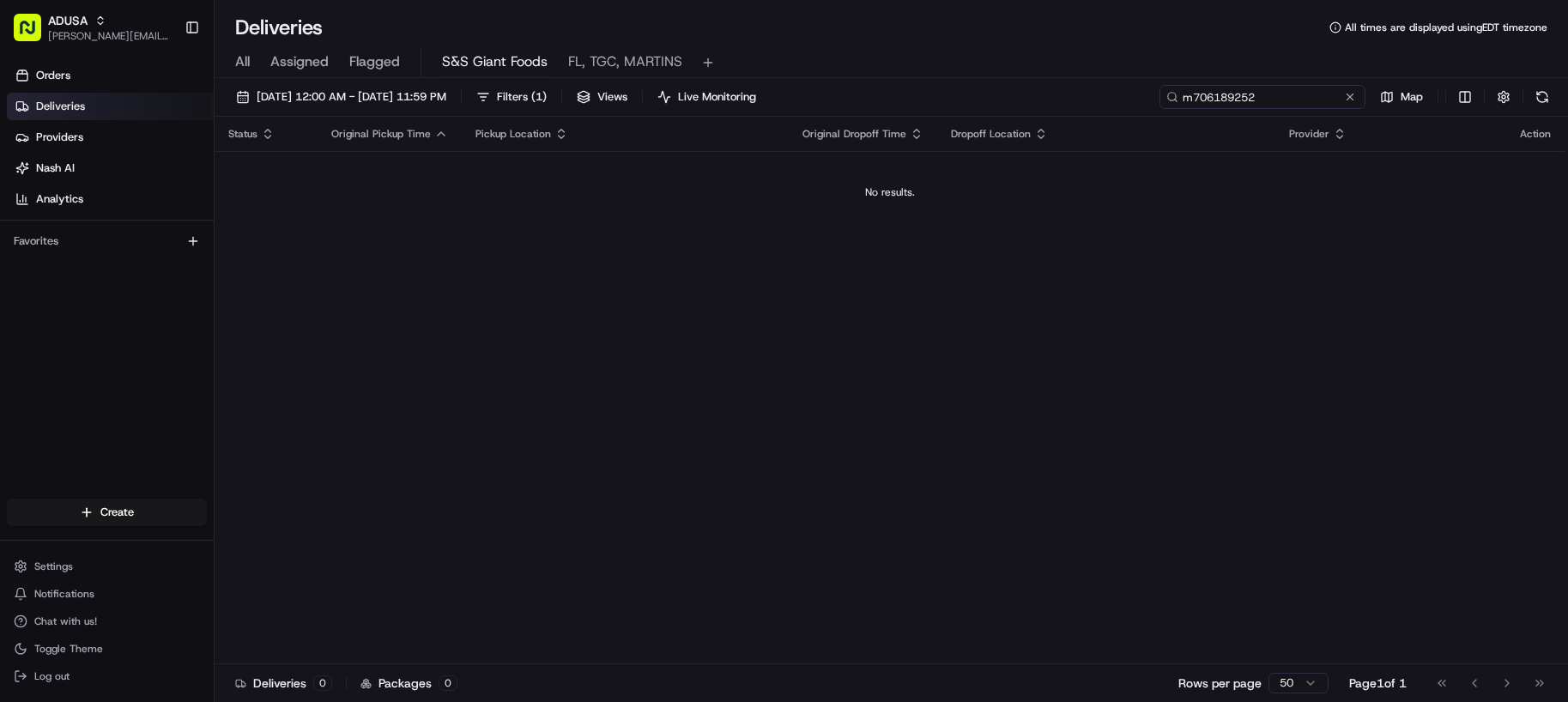
click at [1315, 96] on input "m706189252" at bounding box center [1262, 97] width 206 height 24
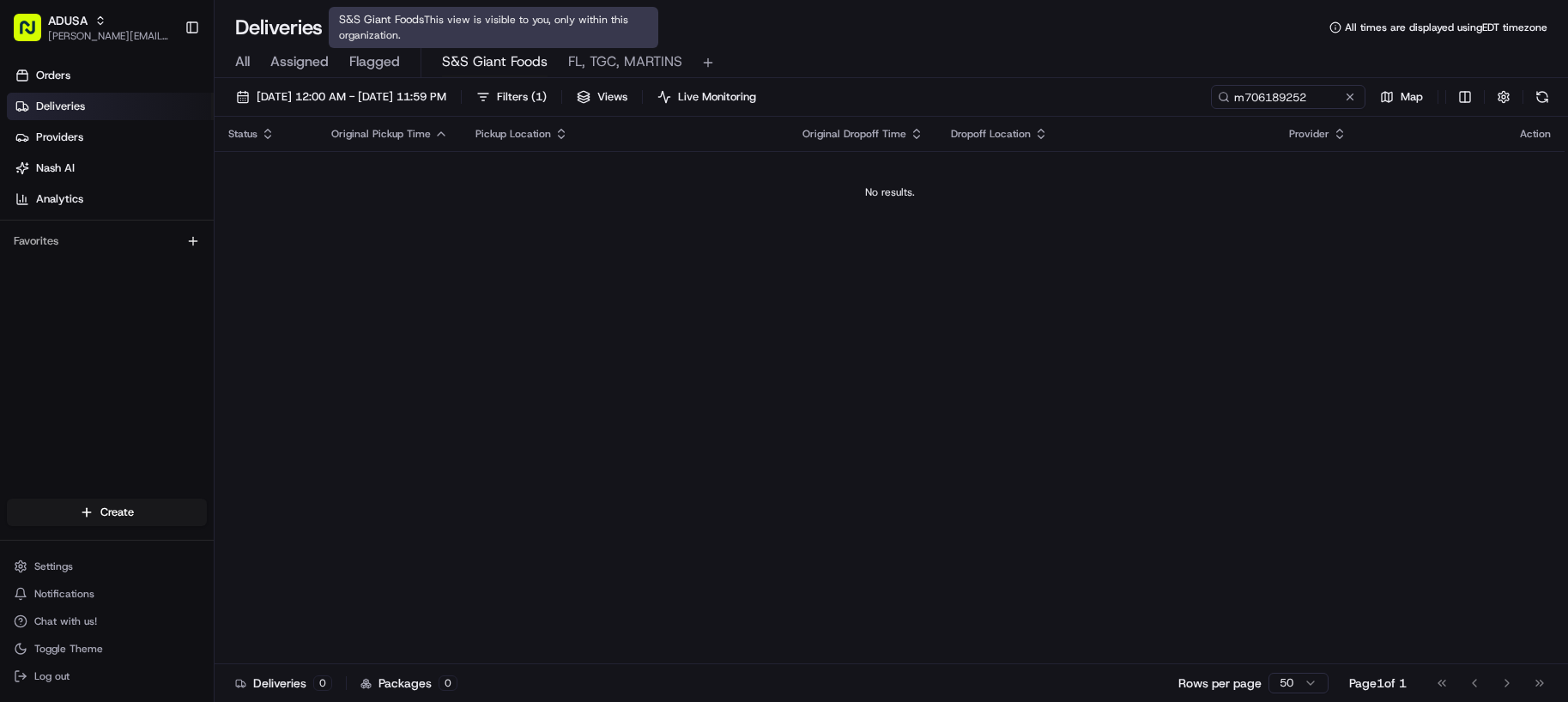
click at [502, 70] on span "S&S Giant Foods" at bounding box center [494, 62] width 106 height 20
click at [605, 57] on span "FL, TGC, MARTINS" at bounding box center [625, 62] width 114 height 20
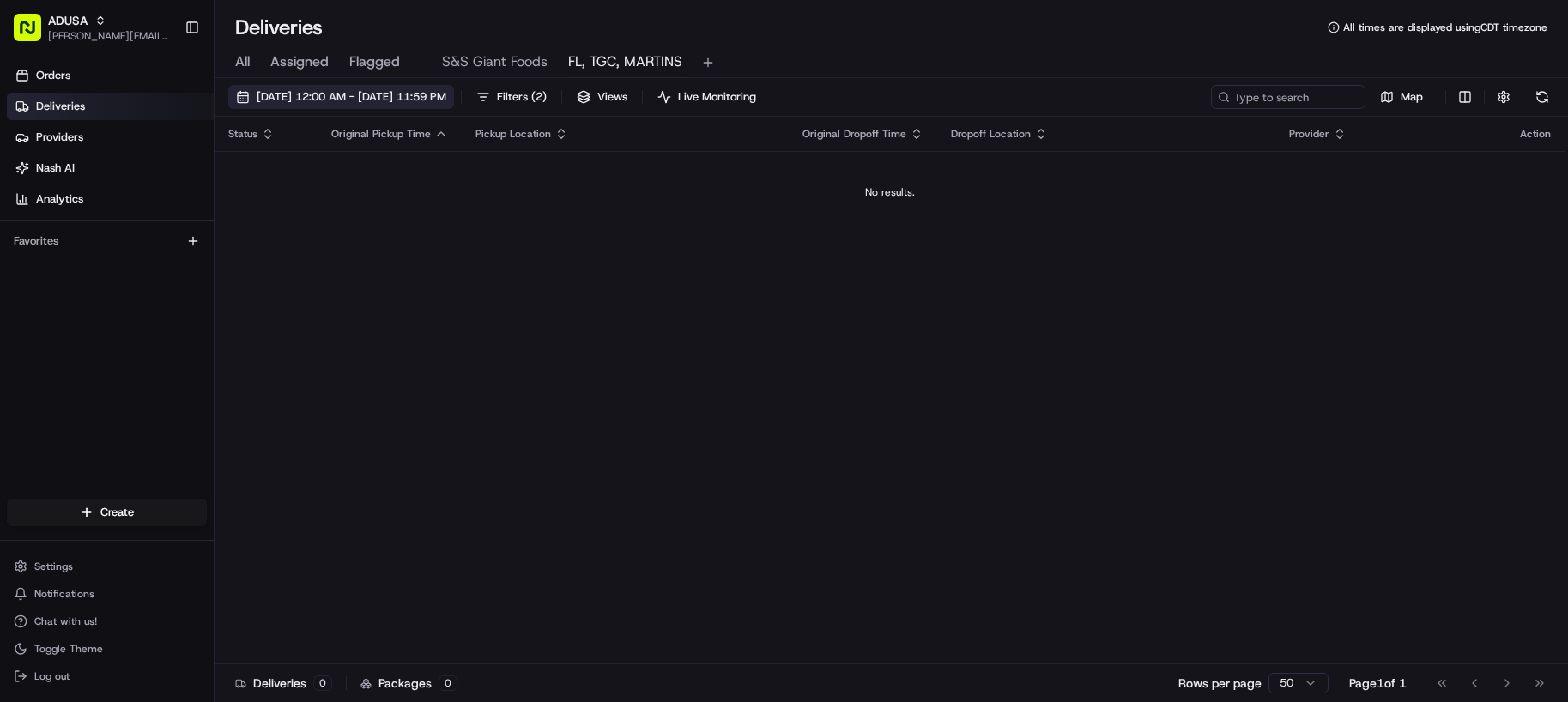
click at [383, 98] on span "[DATE] 12:00 AM - [DATE] 11:59 PM" at bounding box center [352, 97] width 190 height 16
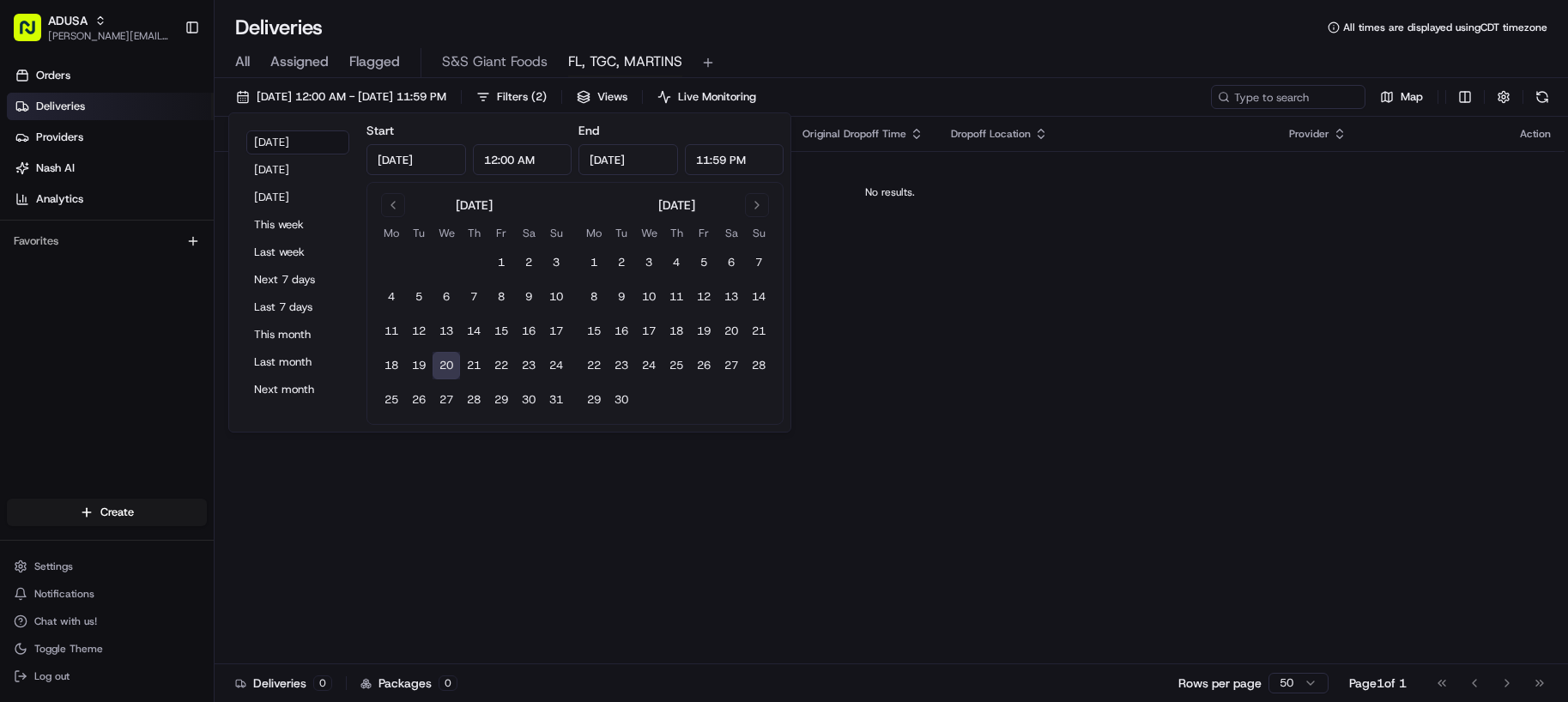
click at [451, 365] on button "20" at bounding box center [446, 365] width 28 height 28
click at [963, 366] on div "Status Original Pickup Time Pickup Location Original Dropoff Time Dropoff Locat…" at bounding box center [889, 390] width 1350 height 547
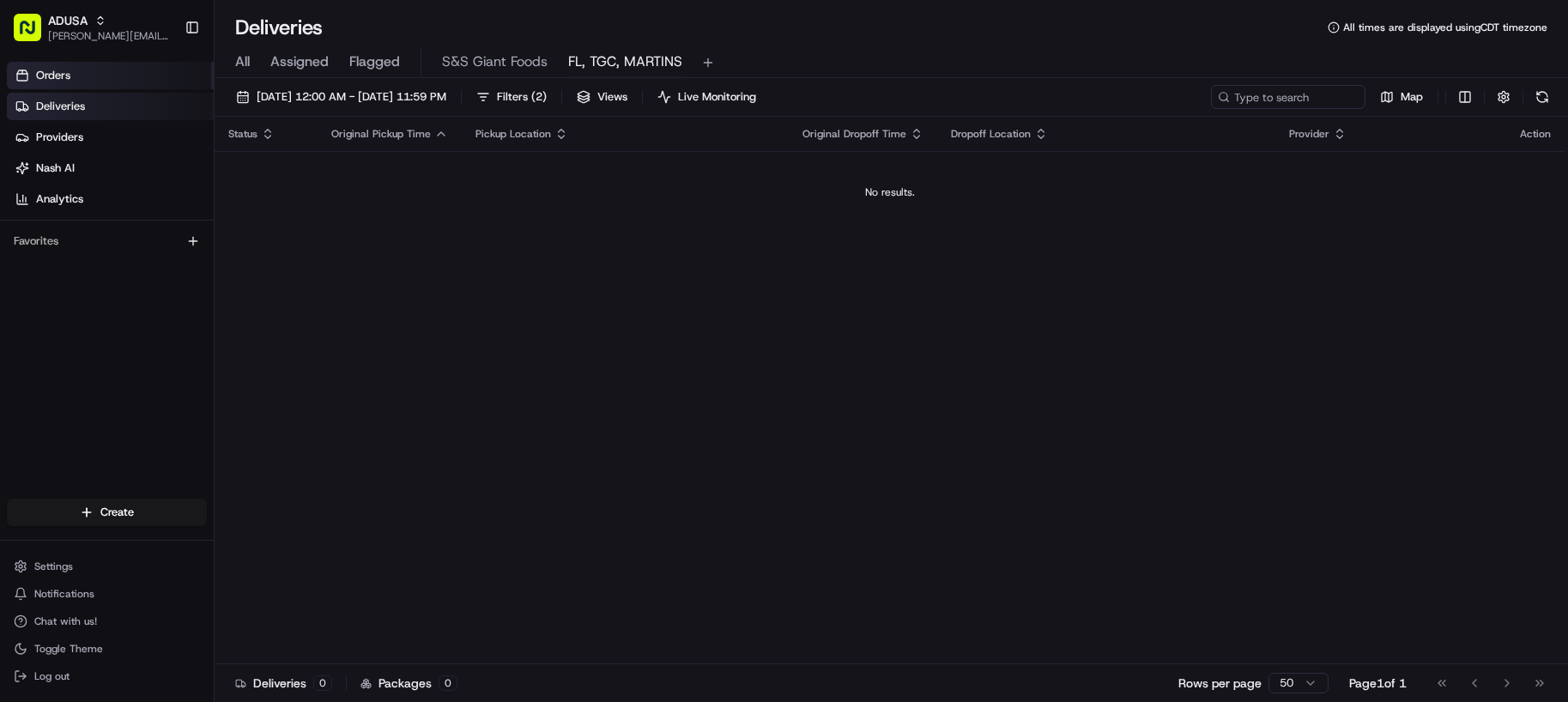
click at [56, 79] on span "Orders" at bounding box center [52, 75] width 34 height 16
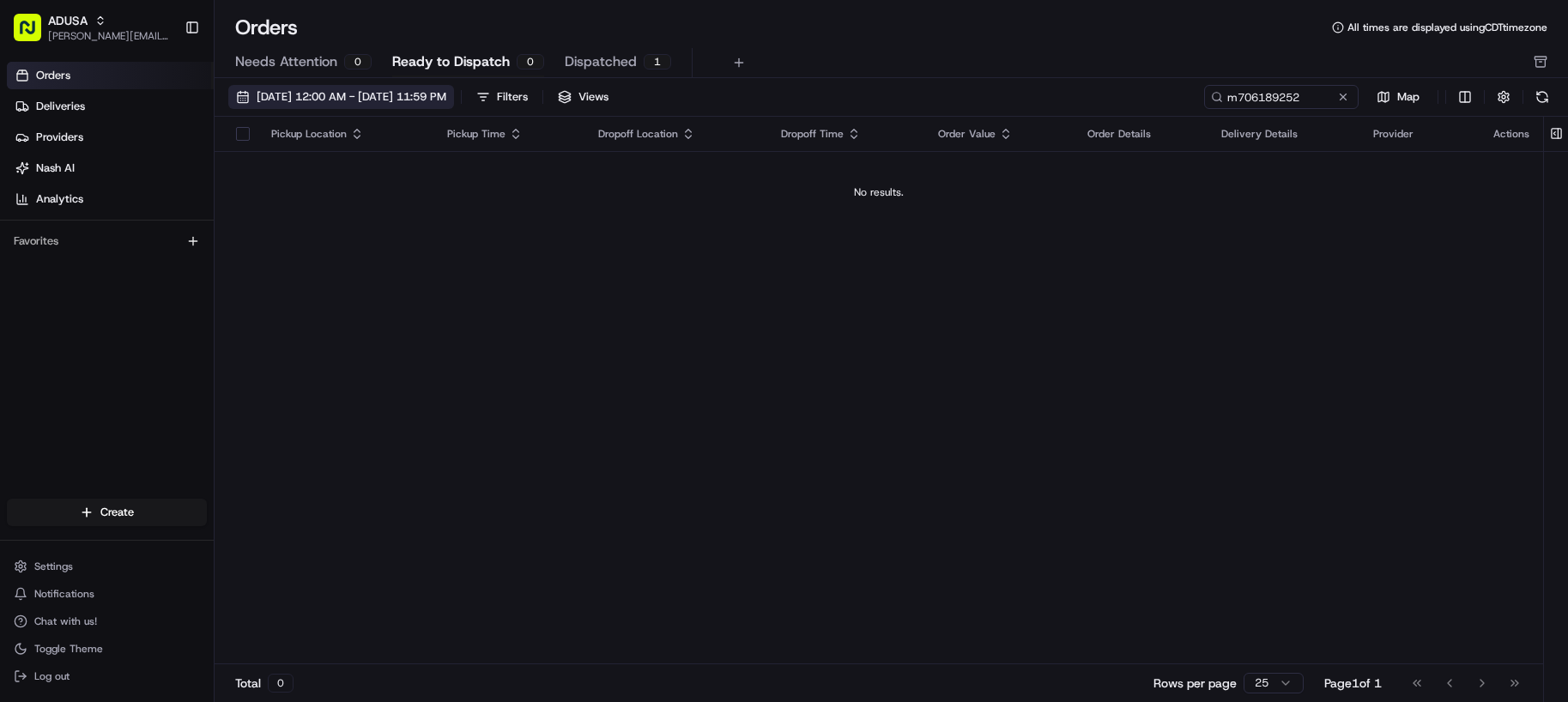
click at [329, 104] on span "08/17/2025 12:00 AM - 08/17/2025 11:59 PM" at bounding box center [352, 97] width 190 height 16
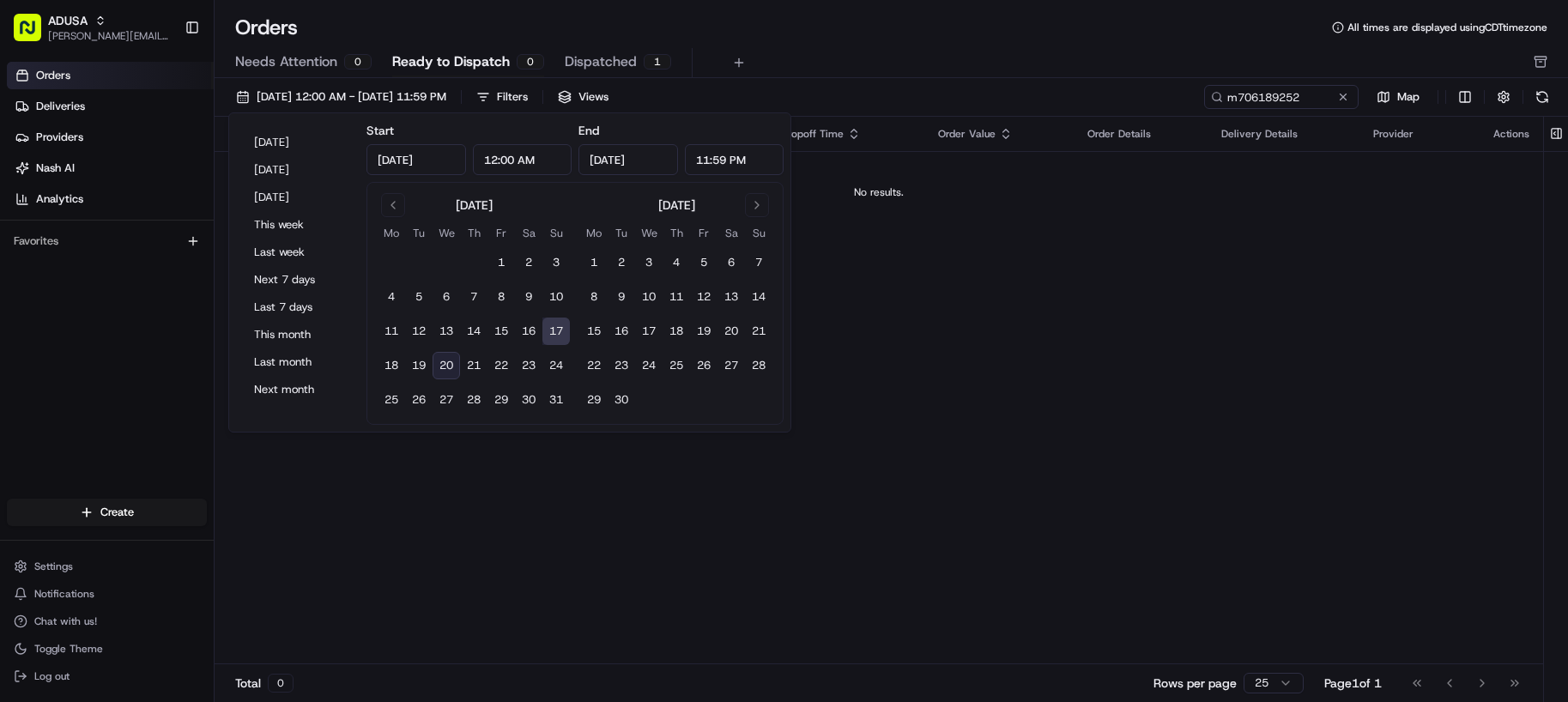
click at [451, 363] on button "20" at bounding box center [446, 365] width 28 height 28
type input "Aug 20, 2025"
click at [1337, 101] on button at bounding box center [1343, 97] width 17 height 17
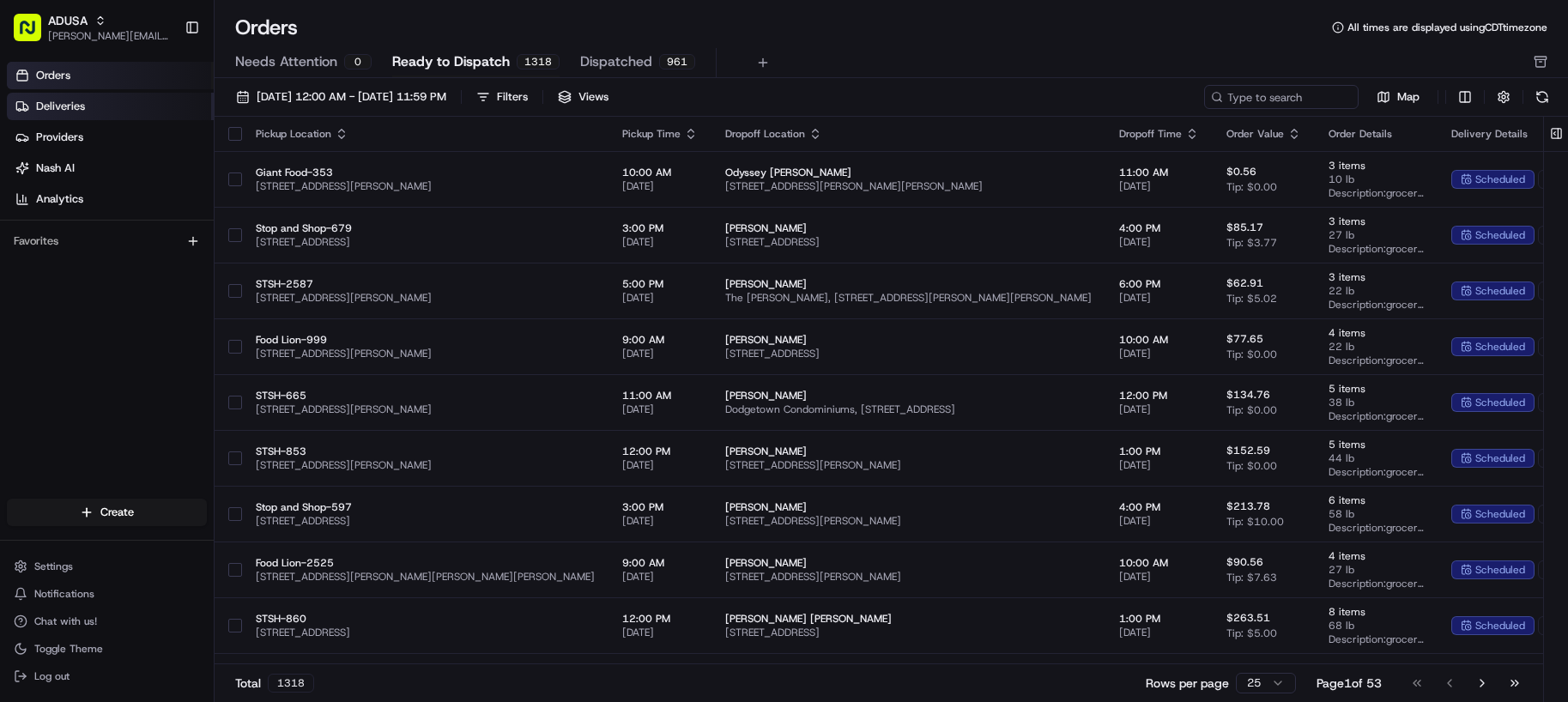
click at [110, 109] on link "Deliveries" at bounding box center [110, 107] width 207 height 28
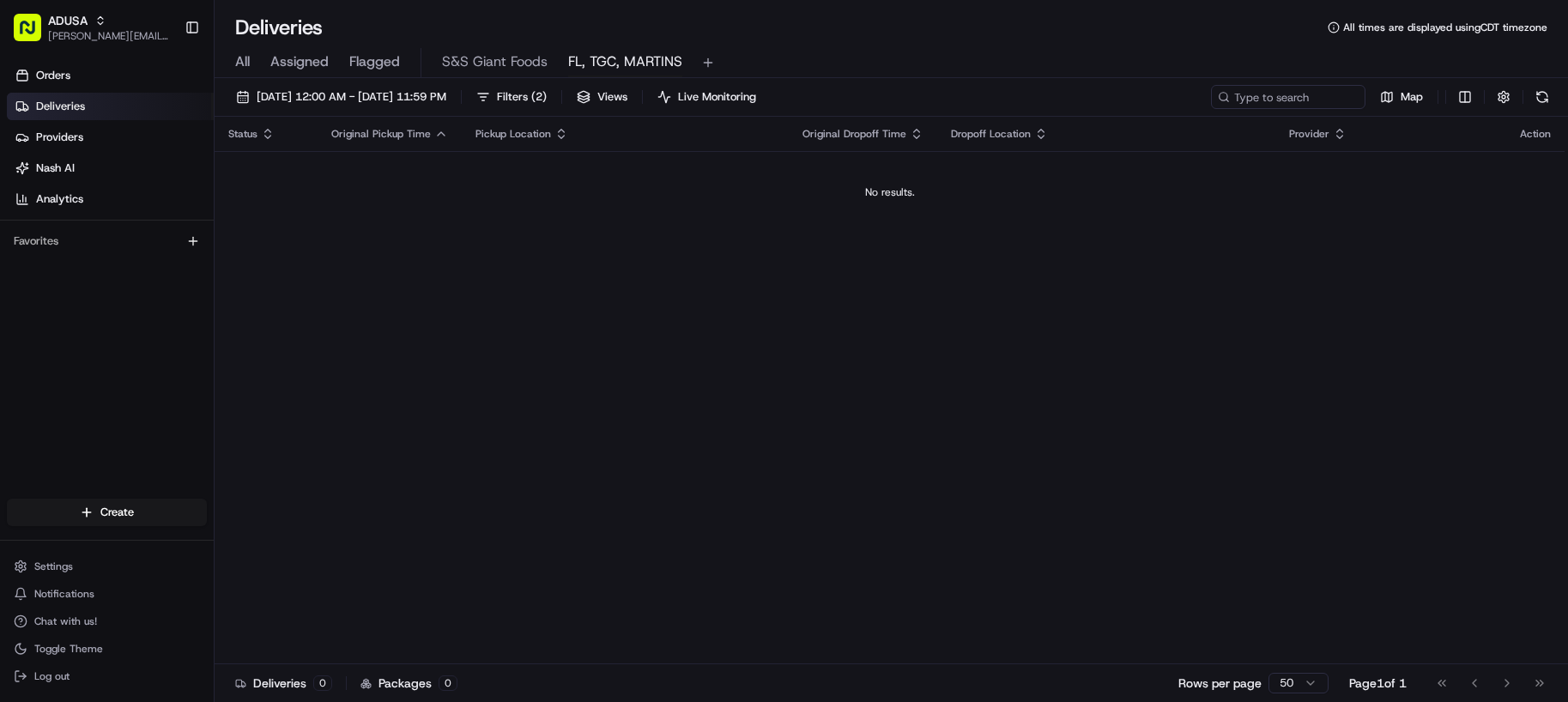
click at [1126, 107] on div "08/20/2025 12:00 AM - 08/20/2025 11:59 PM Filters ( 2 ) Views Live Monitoring M…" at bounding box center [891, 100] width 1354 height 32
click at [547, 101] on span "Filters ( 2 )" at bounding box center [522, 97] width 50 height 16
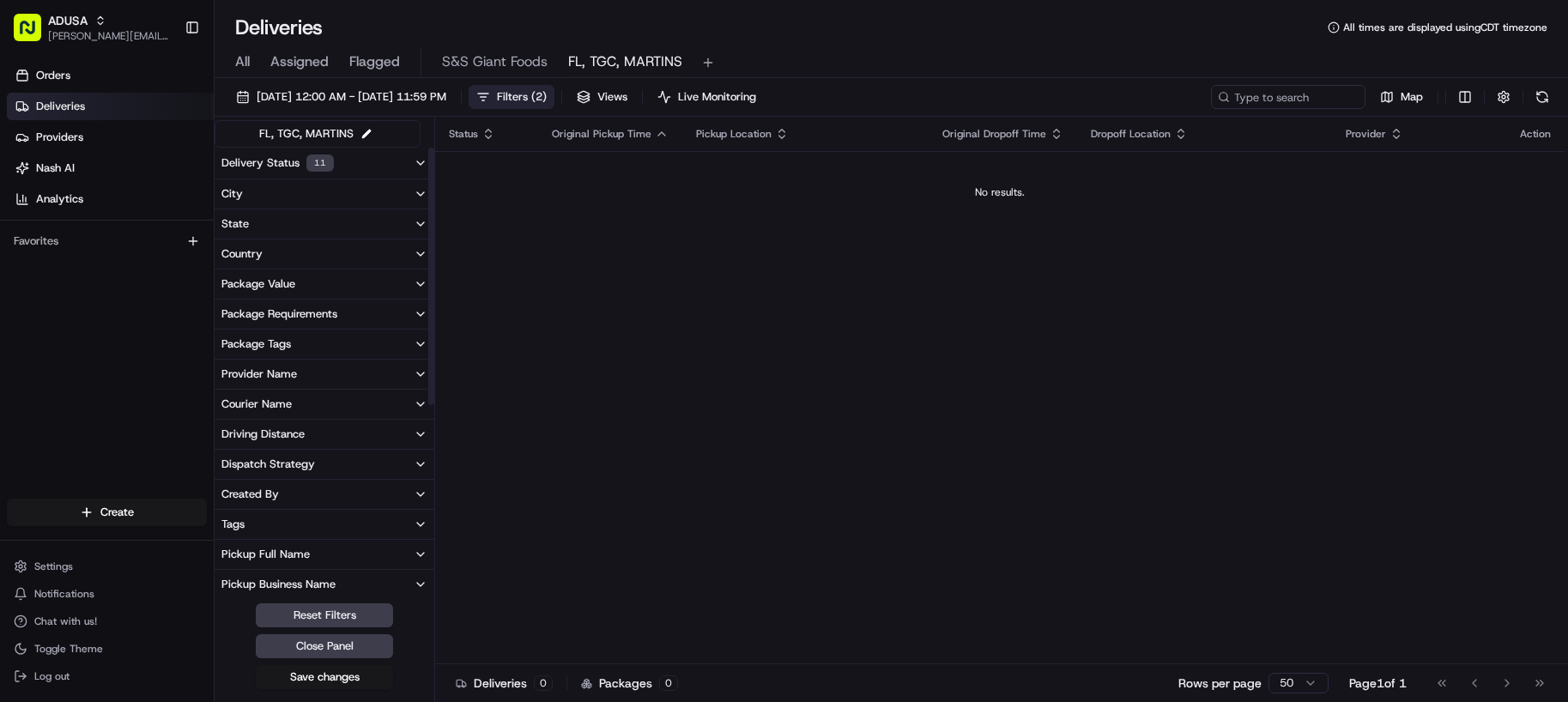
click at [892, 259] on div "Status Original Pickup Time Pickup Location Original Dropoff Time Dropoff Locat…" at bounding box center [999, 390] width 1129 height 547
click at [928, 21] on div "Deliveries All times are displayed using CDT timezone" at bounding box center [891, 28] width 1354 height 28
click at [902, 83] on div "08/20/2025 12:00 AM - 08/20/2025 11:59 PM Filters ( 2 ) Views Live Monitoring M…" at bounding box center [891, 392] width 1354 height 627
click at [337, 649] on button "Close Panel" at bounding box center [324, 646] width 137 height 24
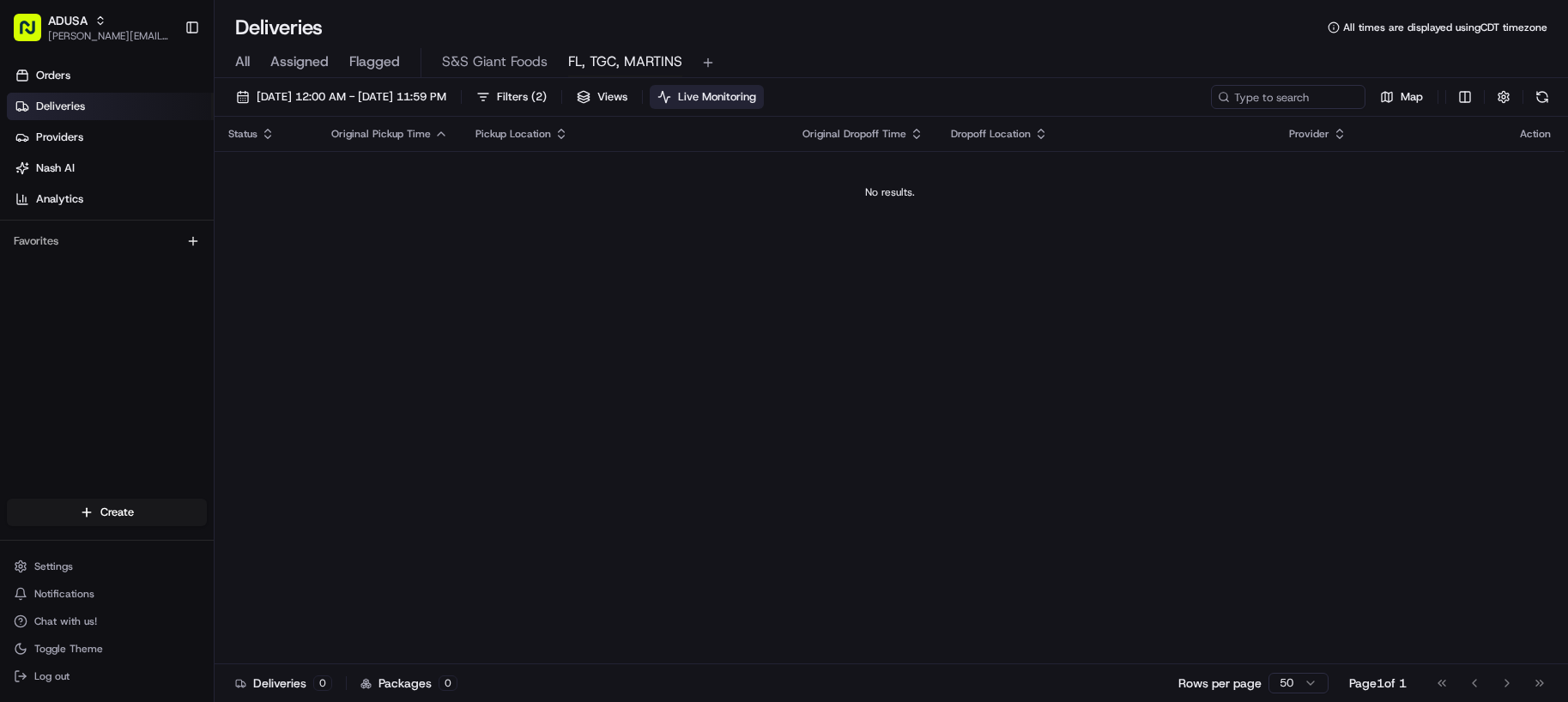
click at [756, 102] on span "Live Monitoring" at bounding box center [717, 97] width 78 height 16
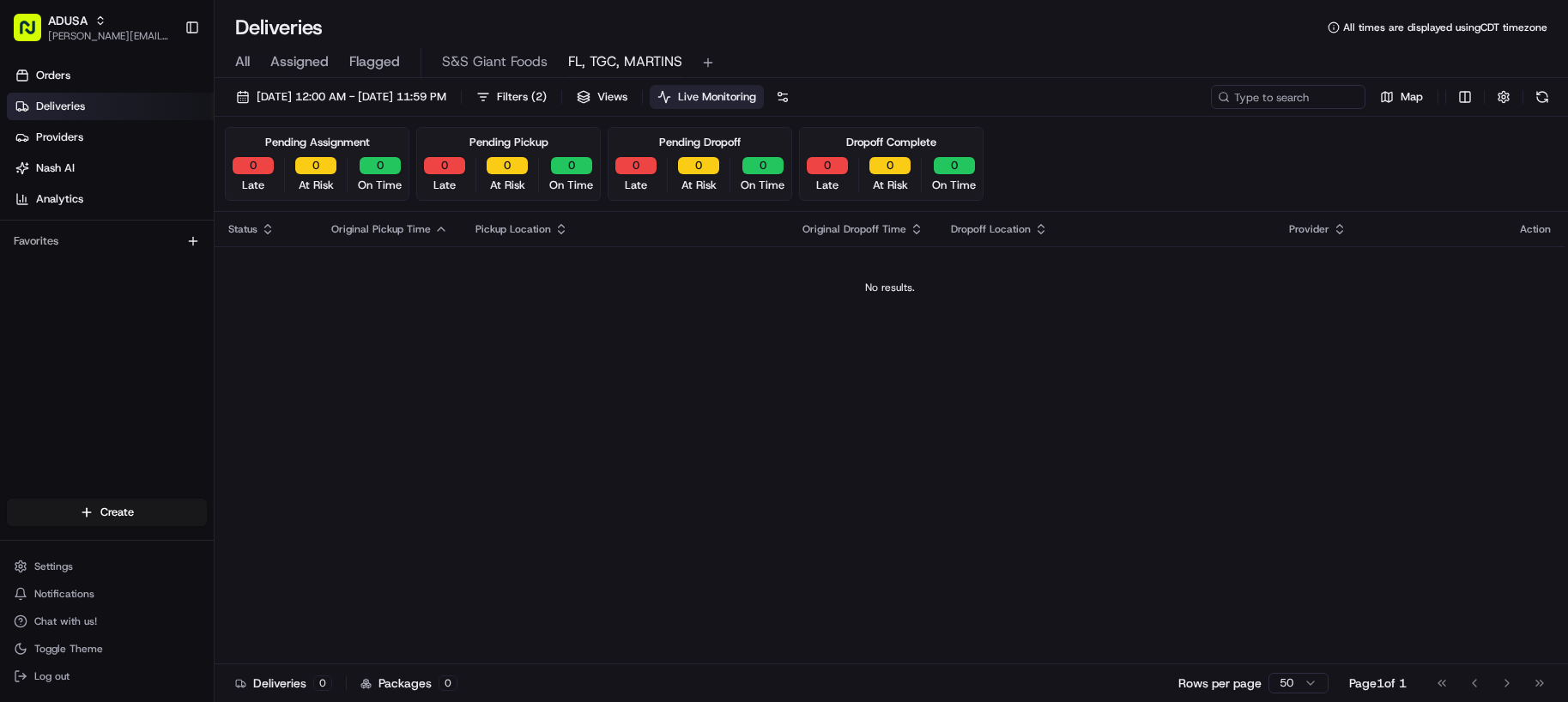
click at [756, 91] on span "Live Monitoring" at bounding box center [717, 97] width 78 height 16
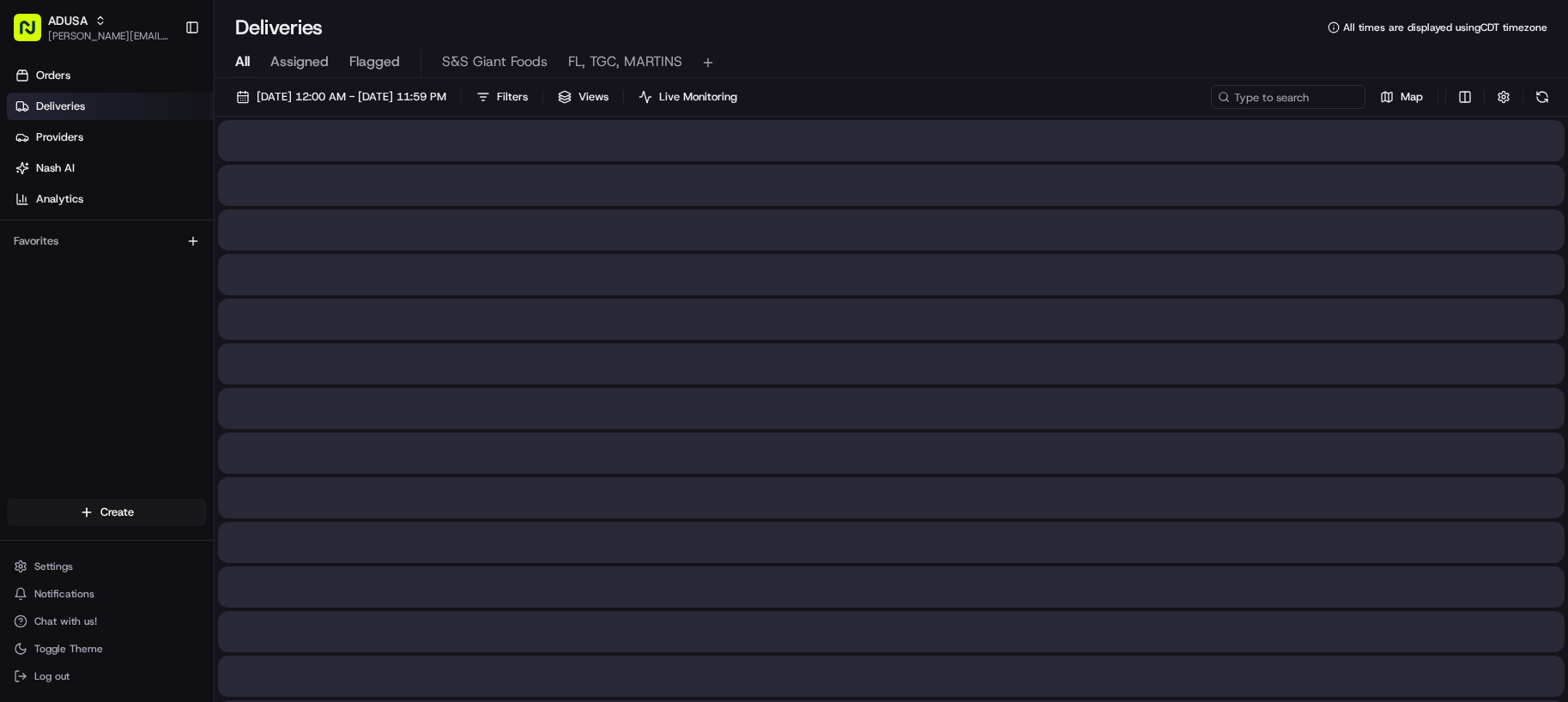
click at [244, 63] on span "All" at bounding box center [243, 62] width 15 height 20
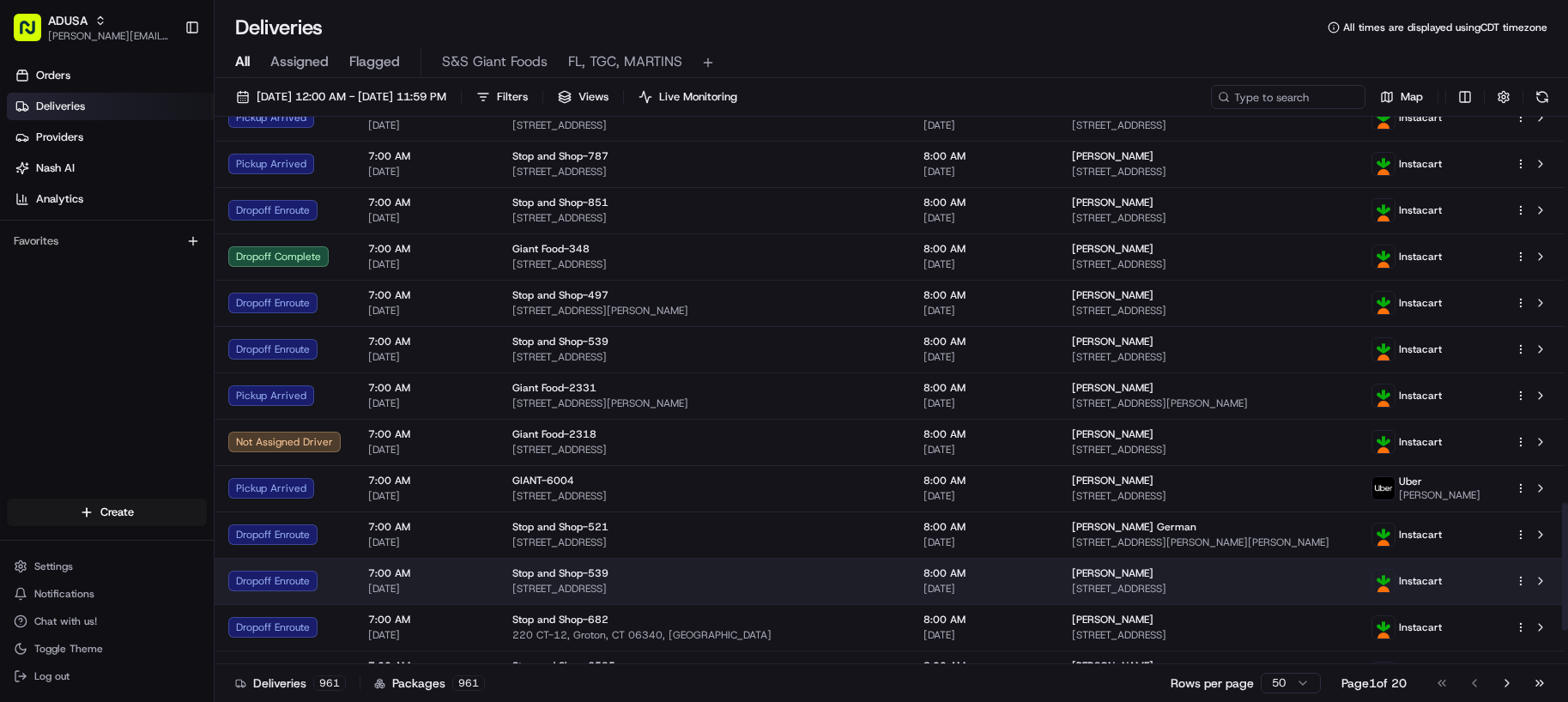
scroll to position [1804, 0]
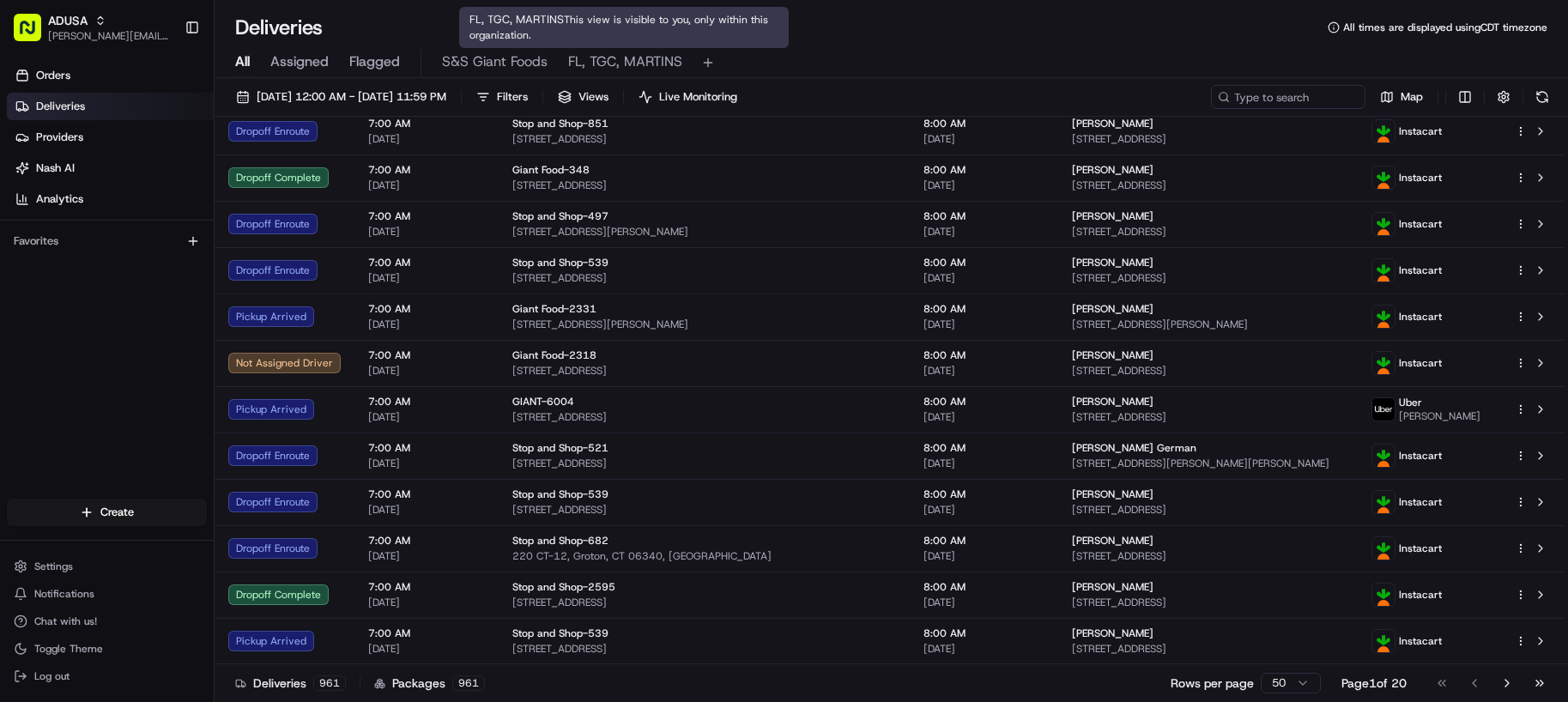
click at [618, 61] on span "FL, TGC, MARTINS" at bounding box center [625, 62] width 114 height 20
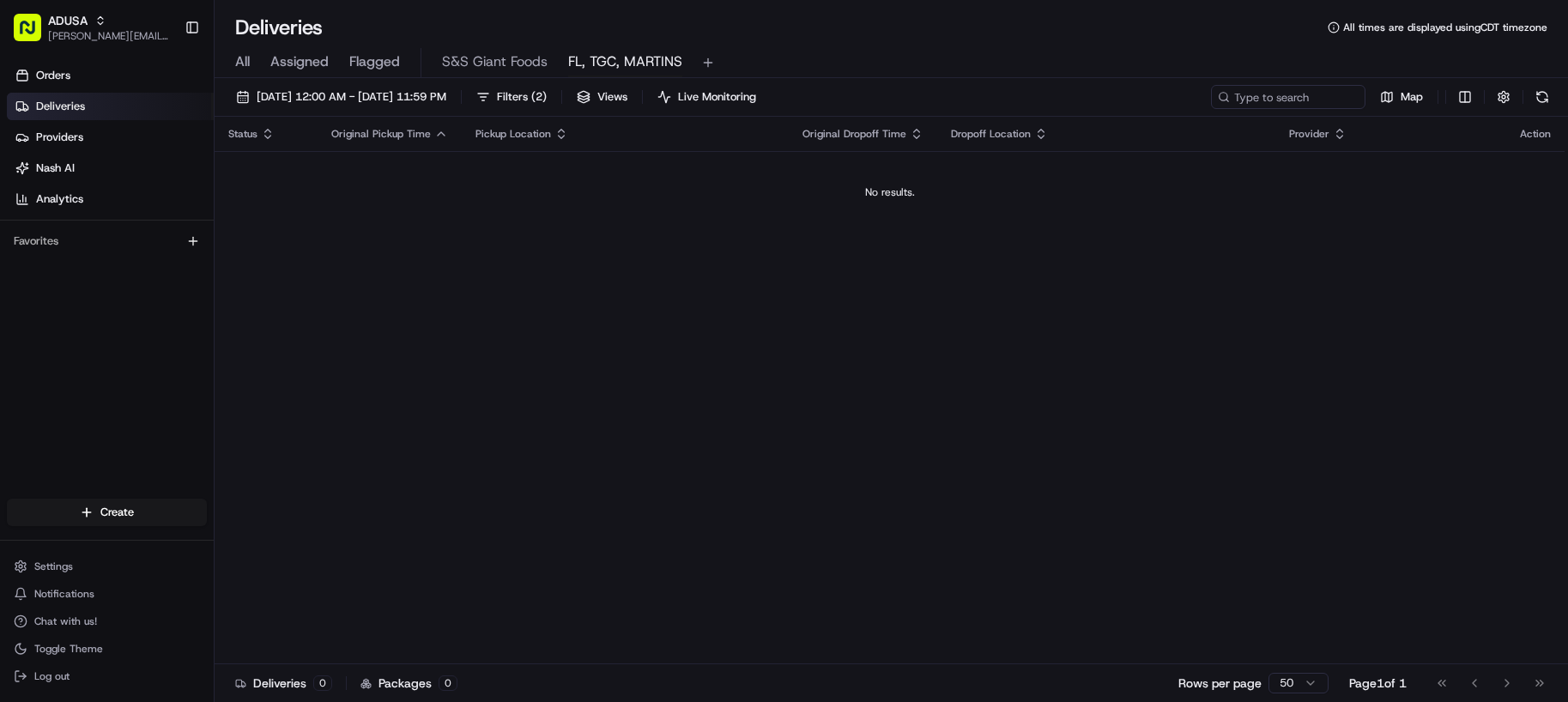
click at [369, 59] on span "Flagged" at bounding box center [375, 62] width 51 height 20
click at [310, 63] on span "Assigned" at bounding box center [299, 62] width 58 height 20
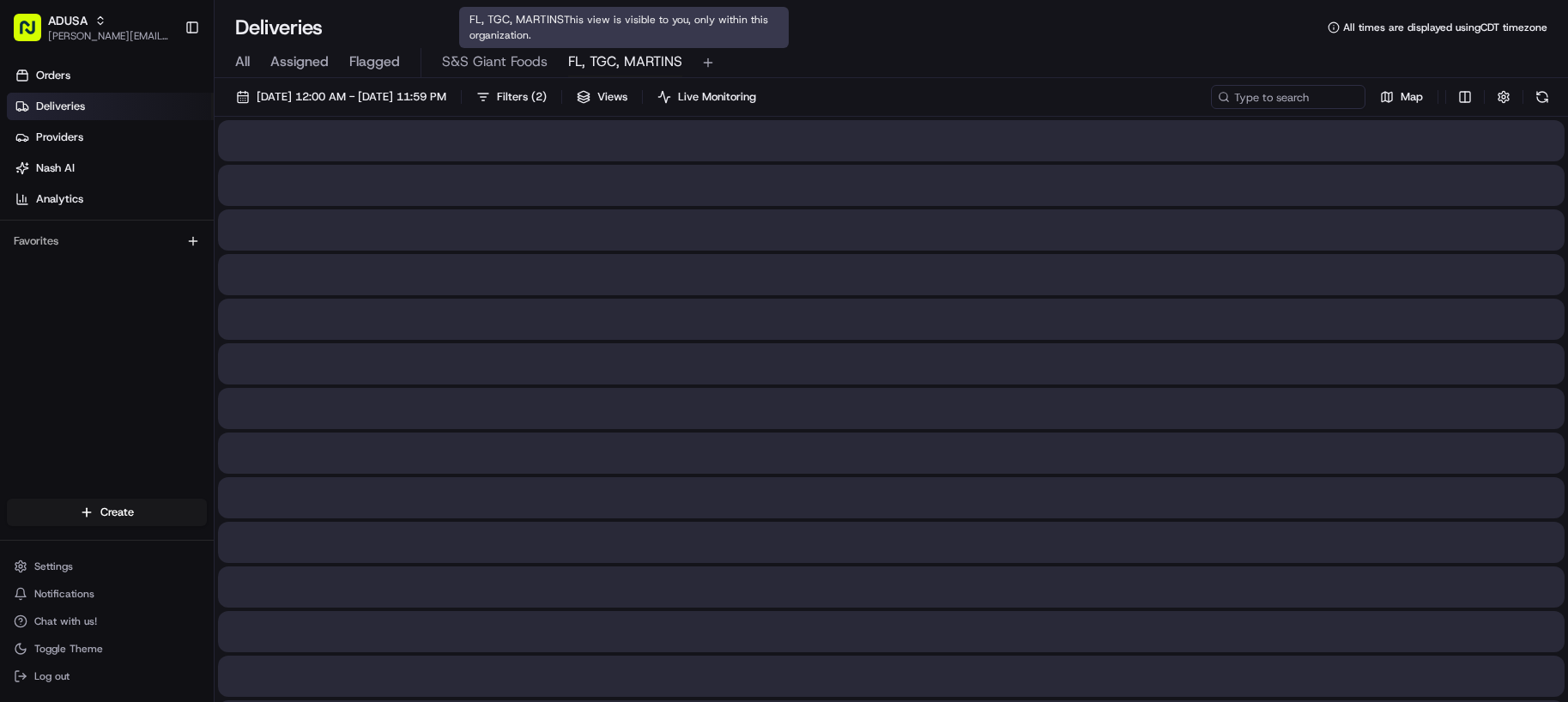
click at [604, 57] on span "FL, TGC, MARTINS" at bounding box center [625, 62] width 114 height 20
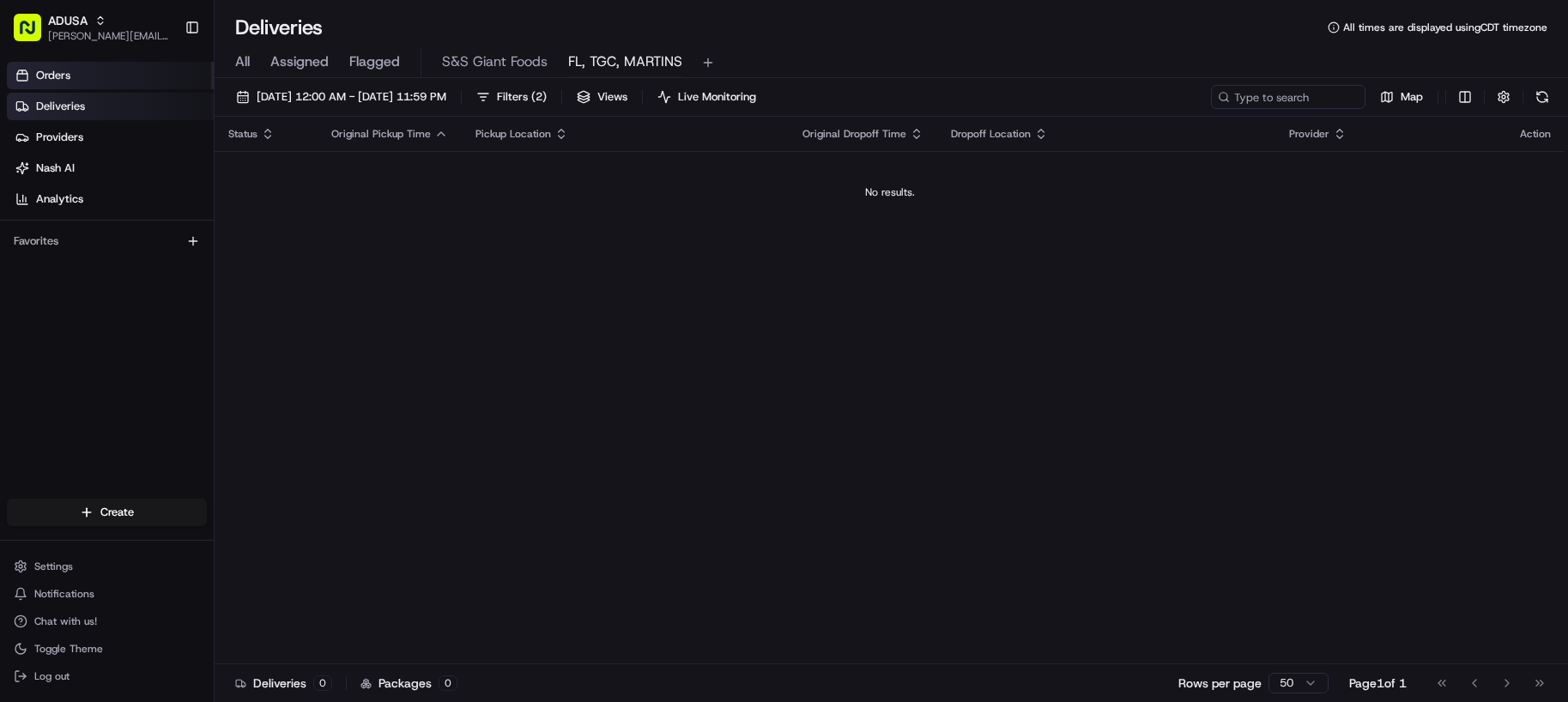
click at [68, 76] on span "Orders" at bounding box center [52, 75] width 34 height 16
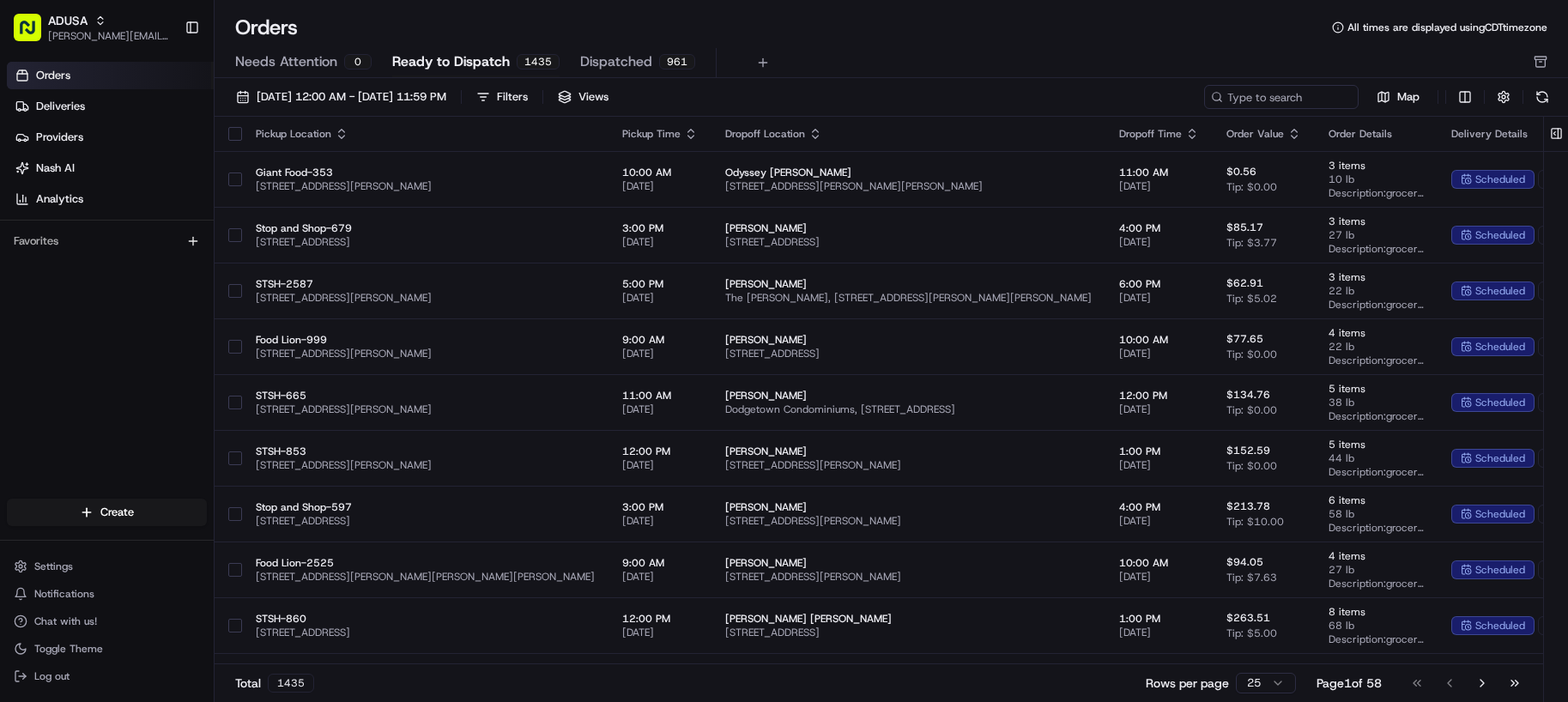
click at [76, 121] on ul "Orders Deliveries Providers Nash AI Analytics" at bounding box center [110, 137] width 207 height 151
click at [81, 112] on span "Deliveries" at bounding box center [60, 106] width 49 height 16
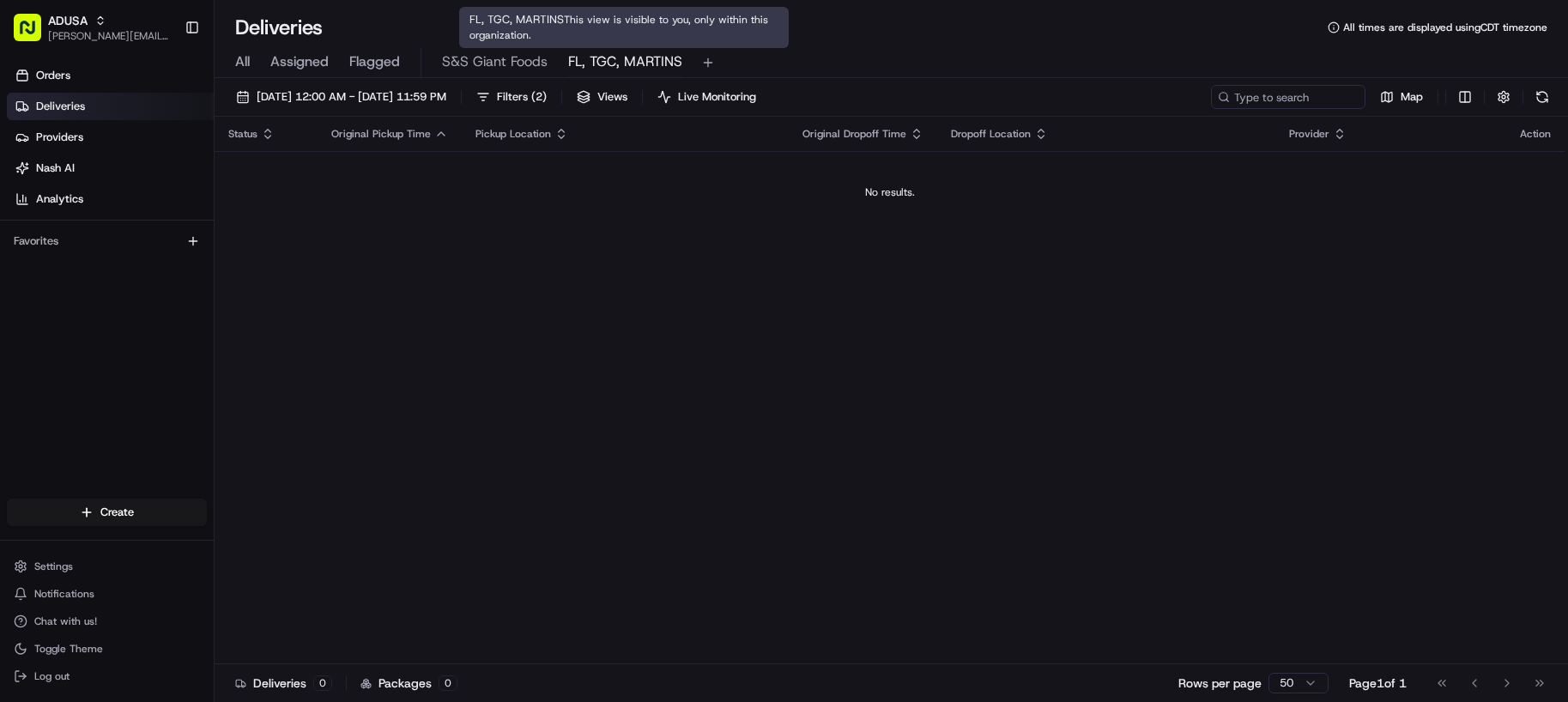
click at [631, 71] on span "FL, TGC, MARTINS" at bounding box center [625, 62] width 114 height 20
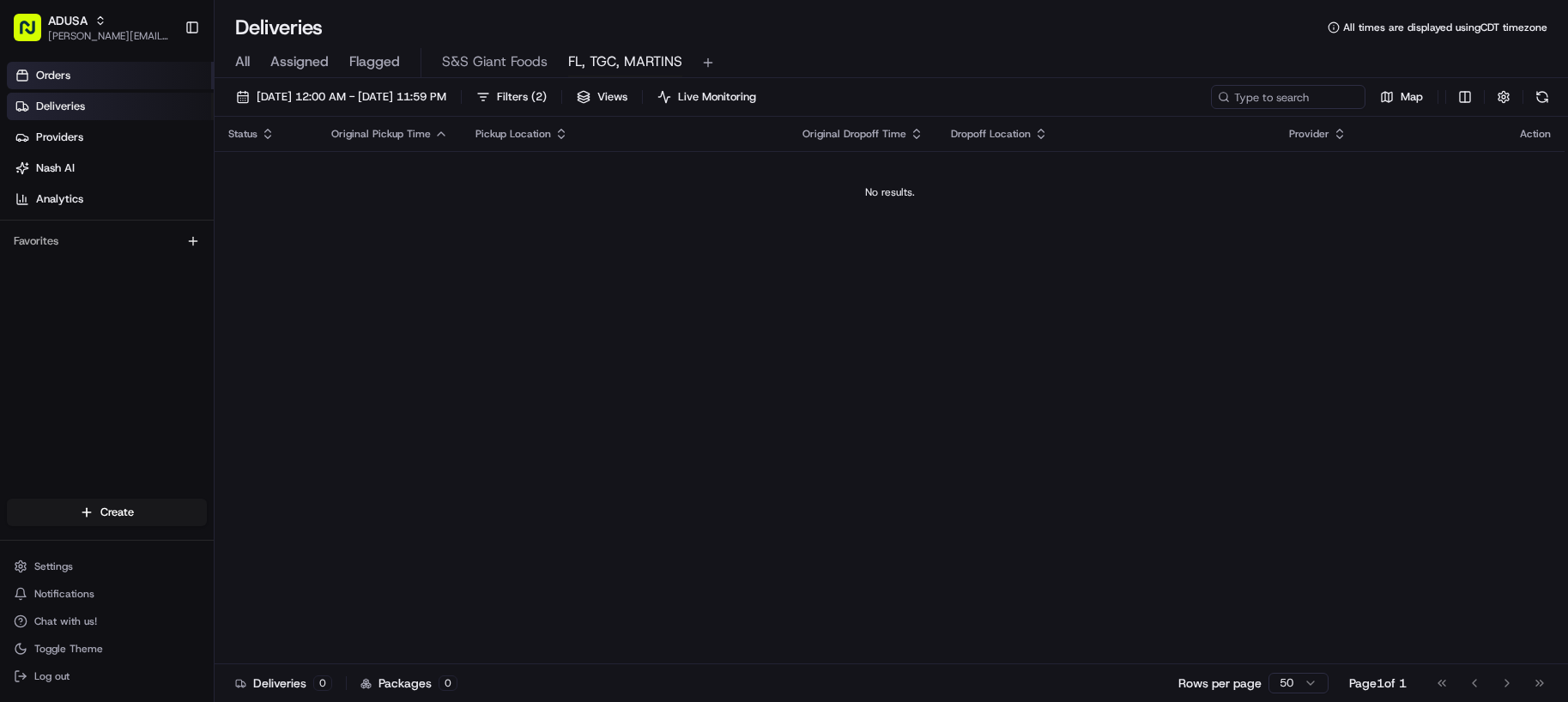
click at [49, 85] on link "Orders" at bounding box center [110, 75] width 207 height 28
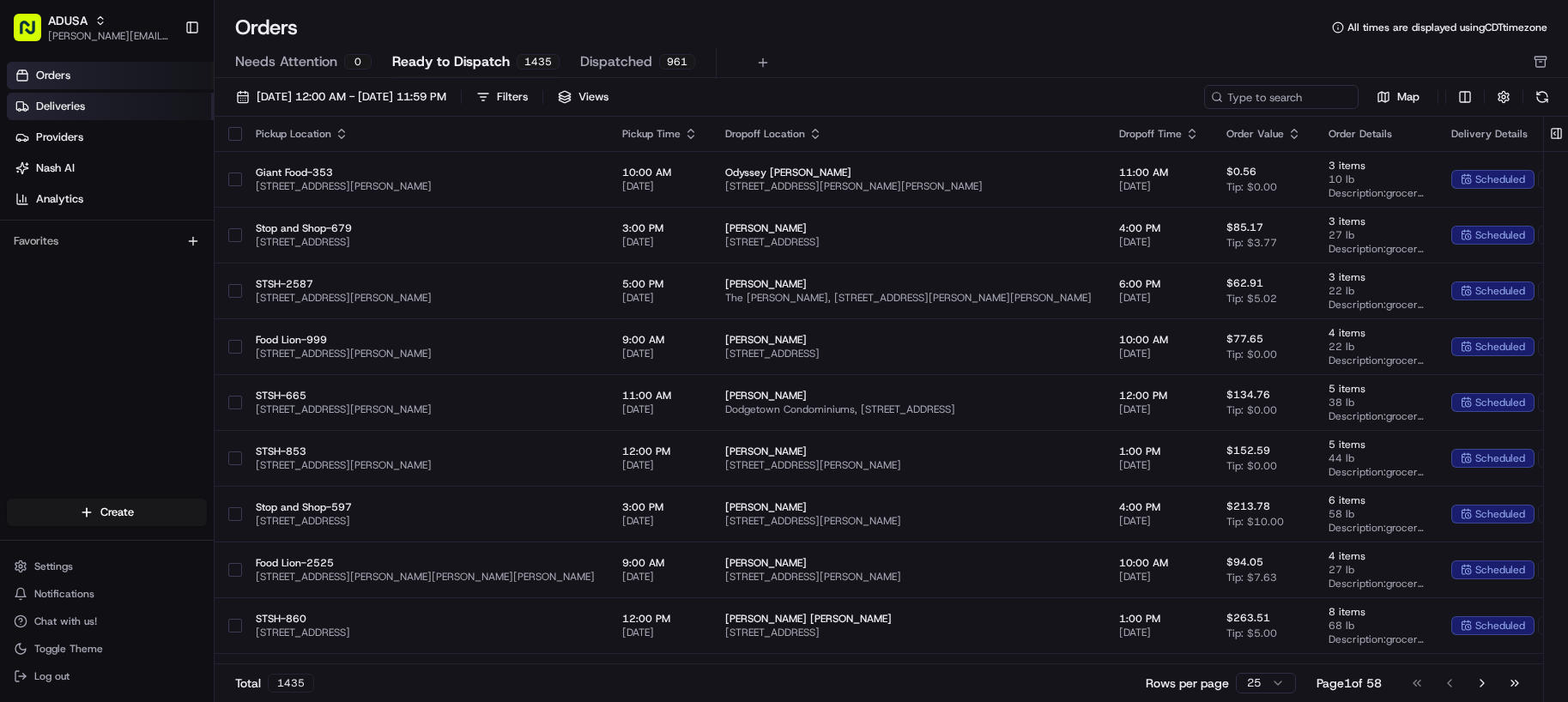
click at [68, 108] on span "Deliveries" at bounding box center [60, 106] width 49 height 16
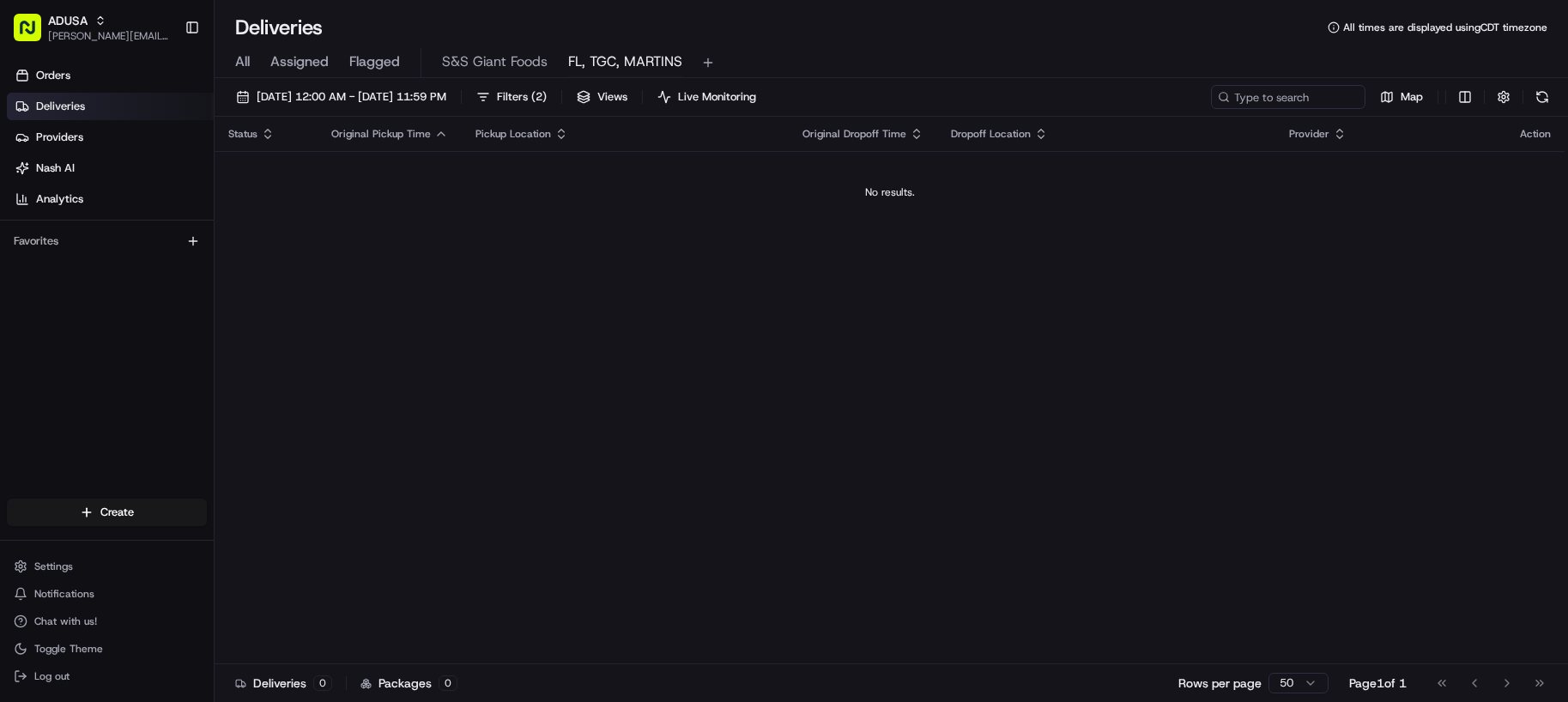
drag, startPoint x: 874, startPoint y: 635, endPoint x: 867, endPoint y: 629, distance: 9.2
click at [874, 635] on div "Status Original Pickup Time Pickup Location Original Dropoff Time Dropoff Locat…" at bounding box center [889, 390] width 1350 height 547
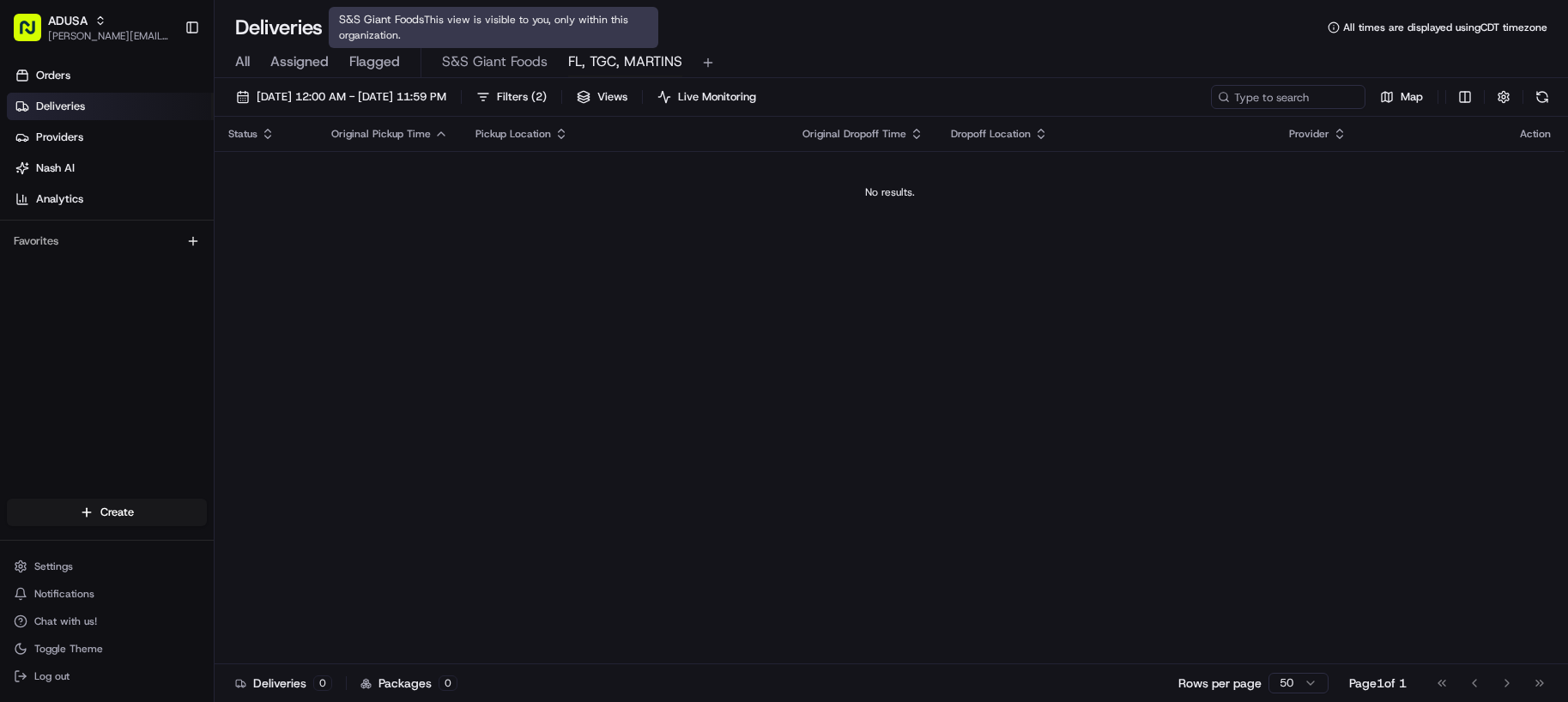
click at [493, 66] on span "S&S Giant Foods" at bounding box center [494, 62] width 106 height 20
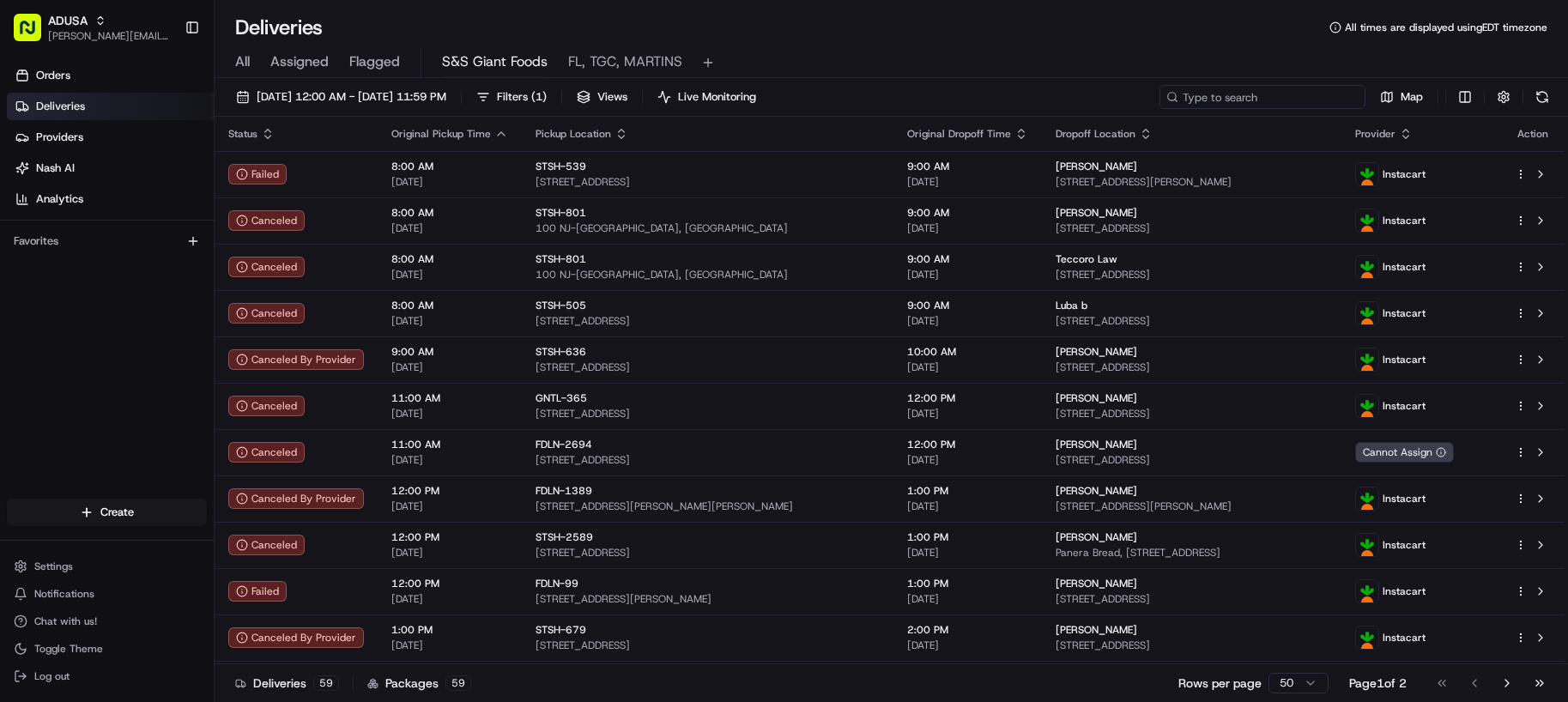
click at [1271, 102] on input at bounding box center [1262, 97] width 206 height 24
paste input "m708466233"
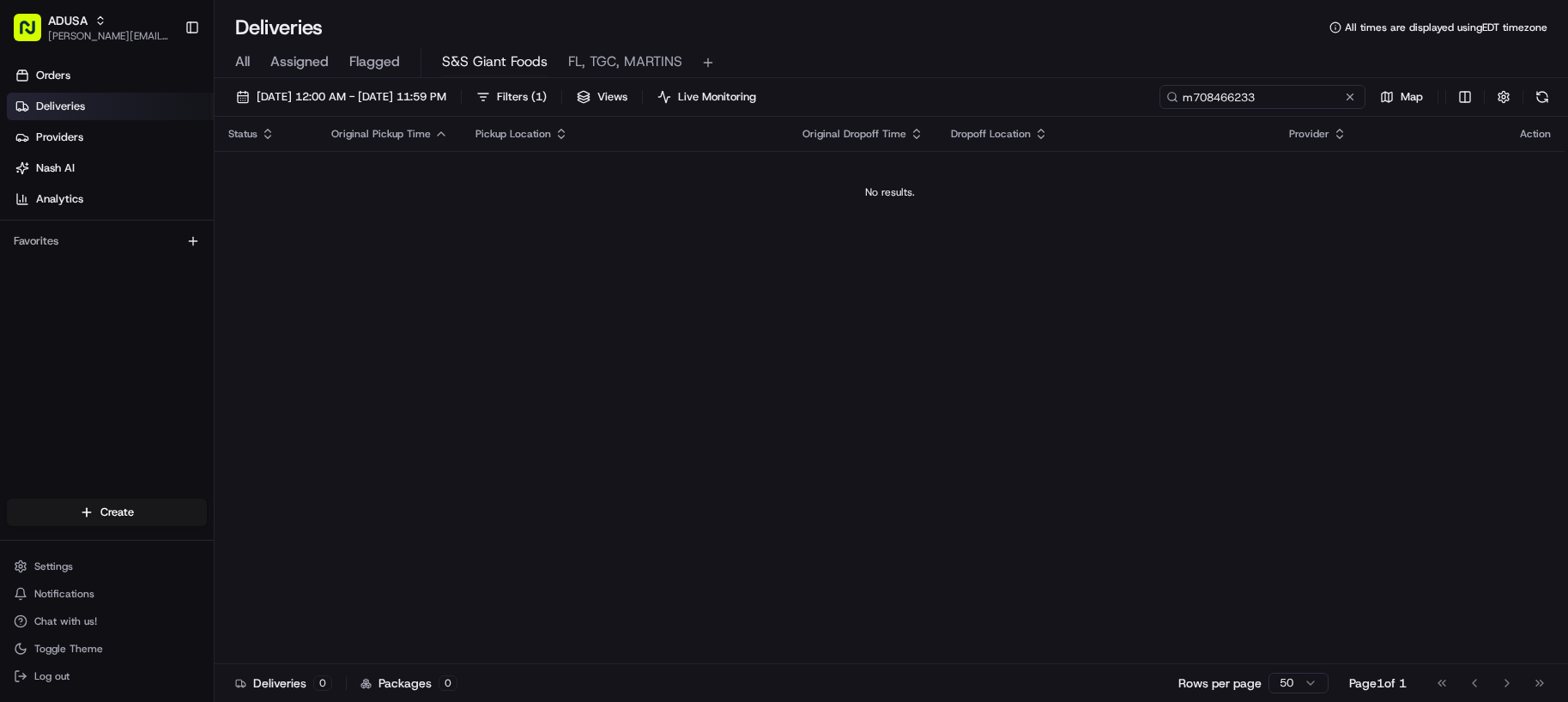
type input "m708466233"
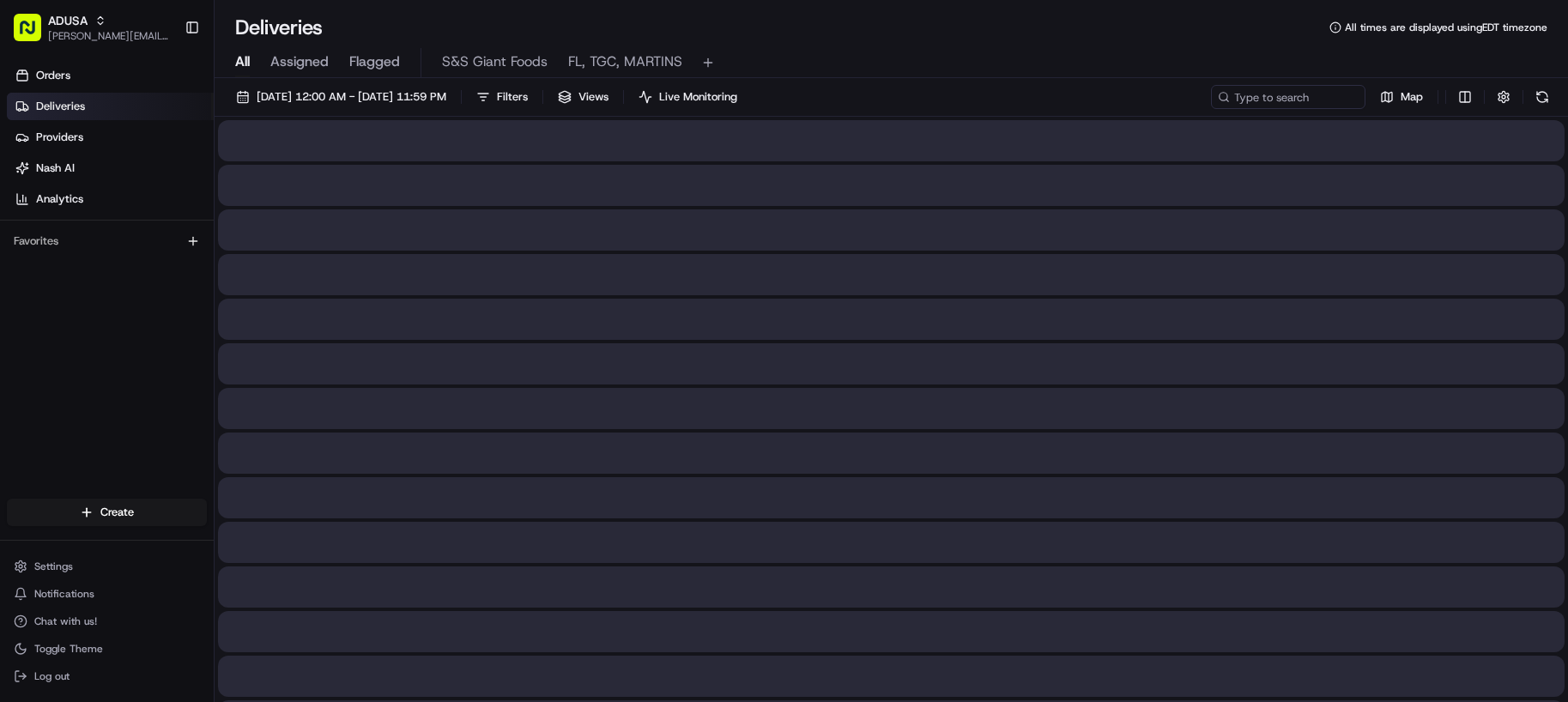
click at [248, 66] on span "All" at bounding box center [243, 62] width 15 height 20
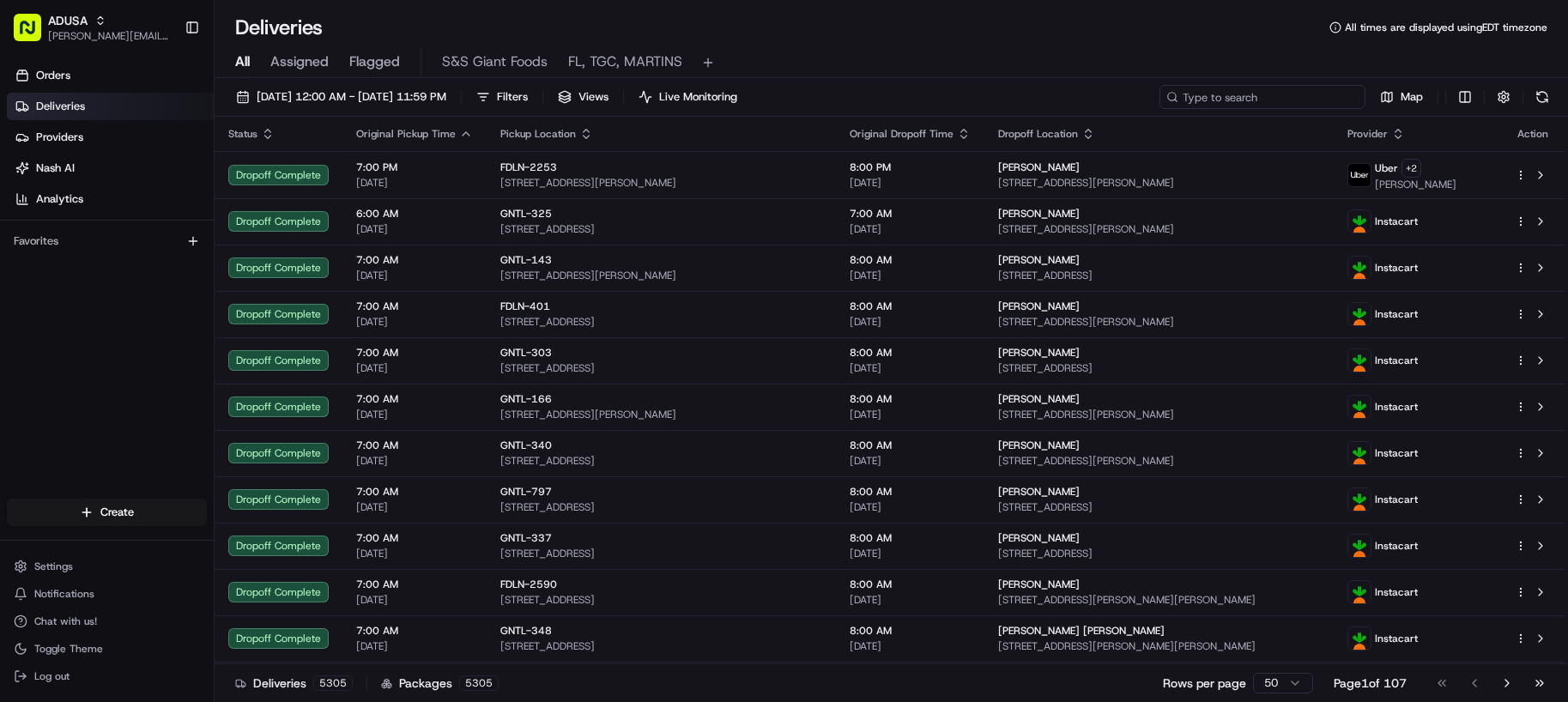
click at [1257, 105] on input at bounding box center [1262, 97] width 206 height 24
paste input "m708466233"
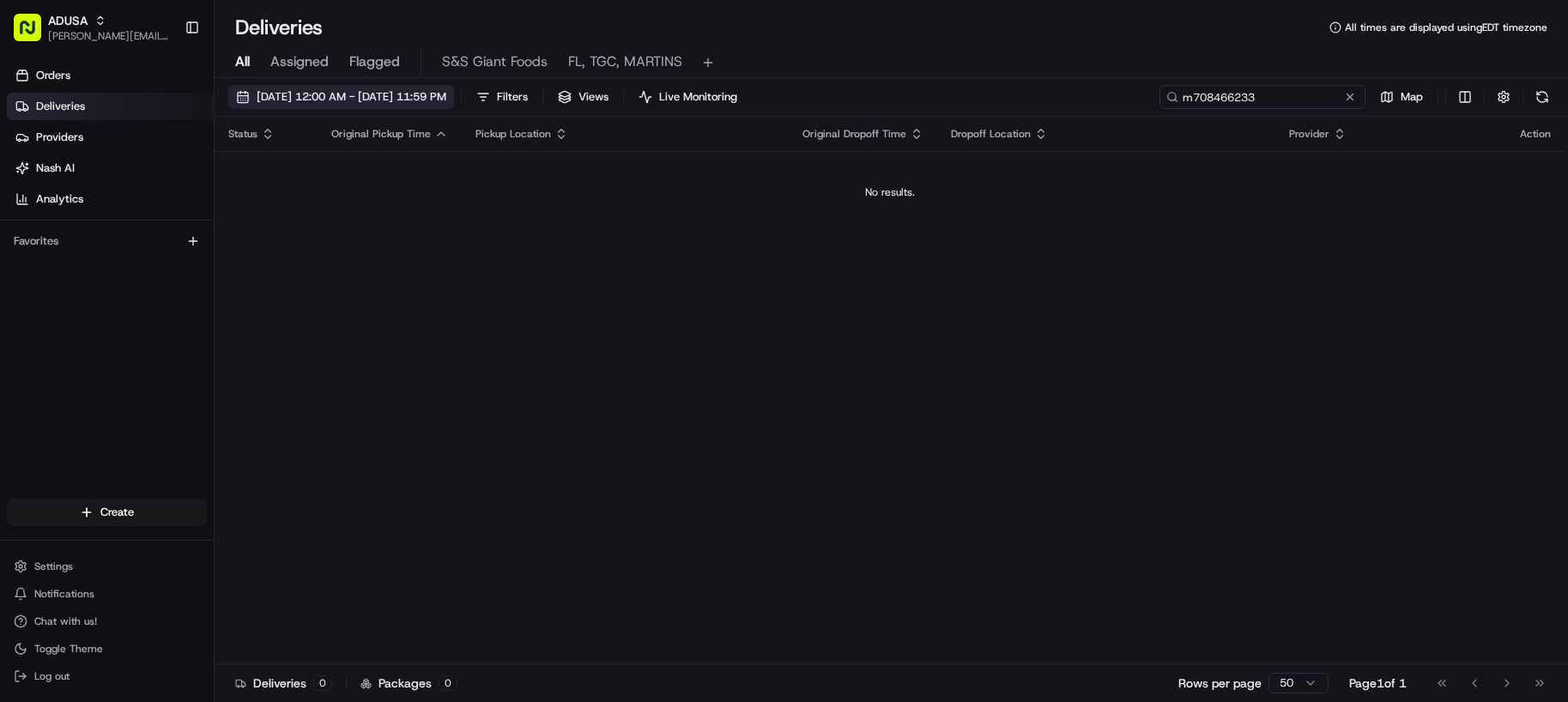
type input "m708466233"
click at [413, 103] on span "08/12/2025 12:00 AM - 08/12/2025 11:59 PM" at bounding box center [352, 97] width 190 height 16
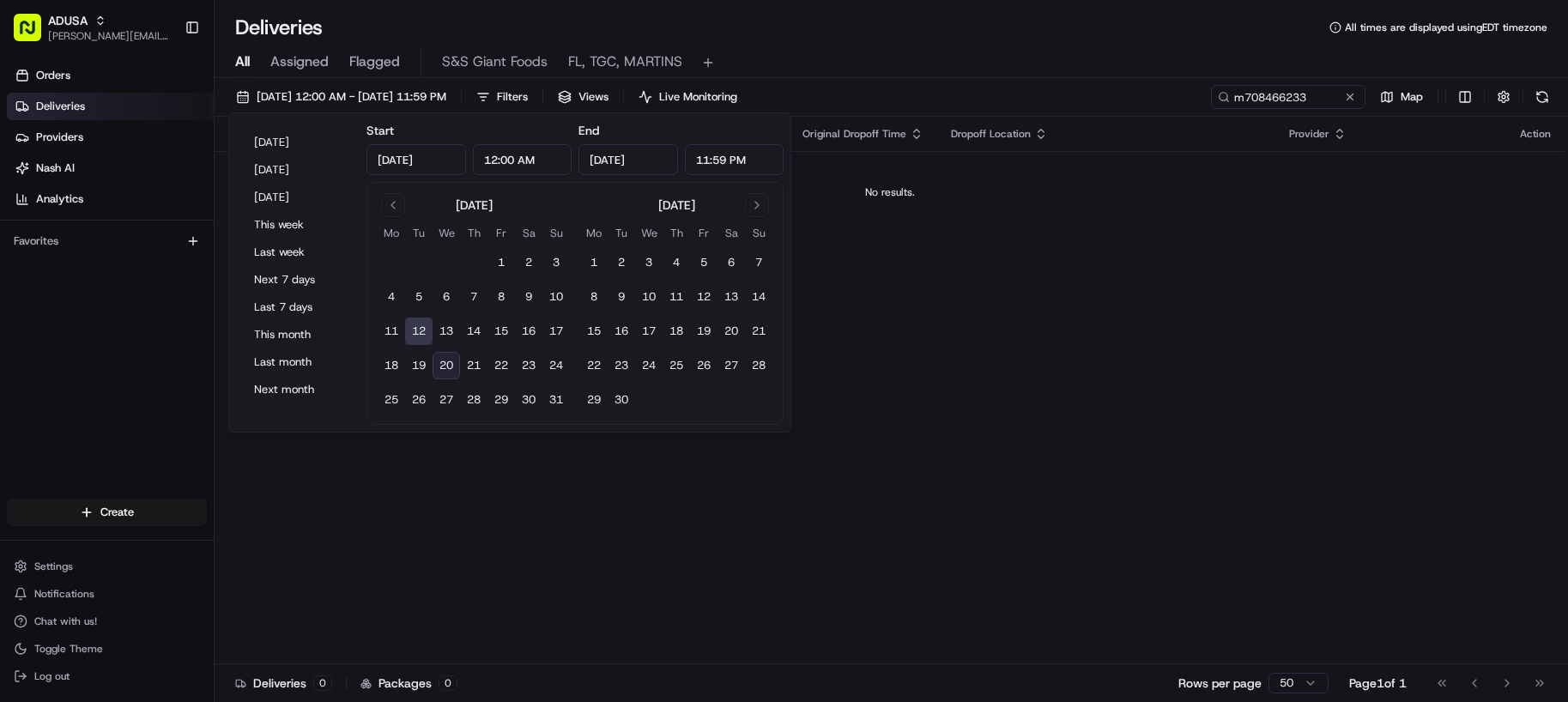
click at [455, 363] on button "20" at bounding box center [446, 365] width 28 height 28
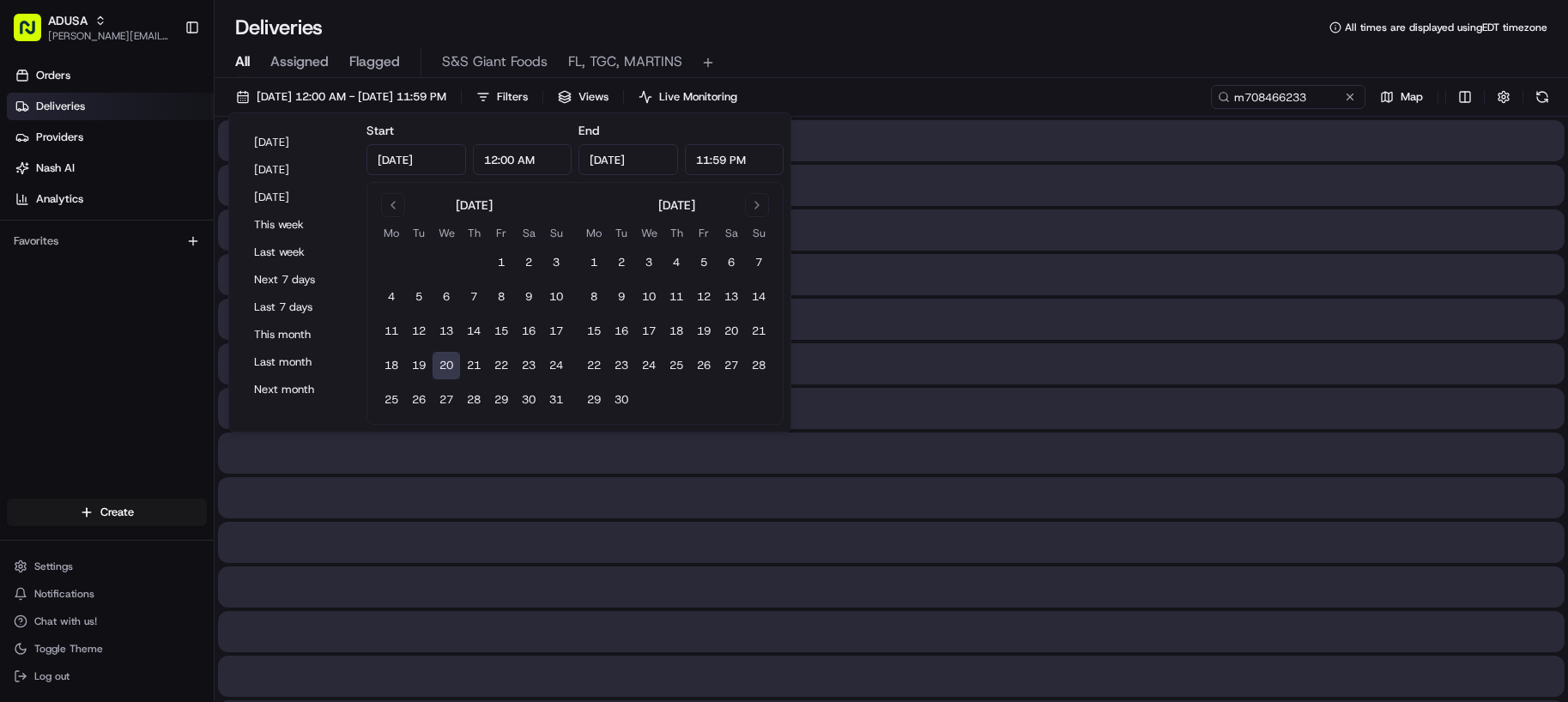
type input "Aug 20, 2025"
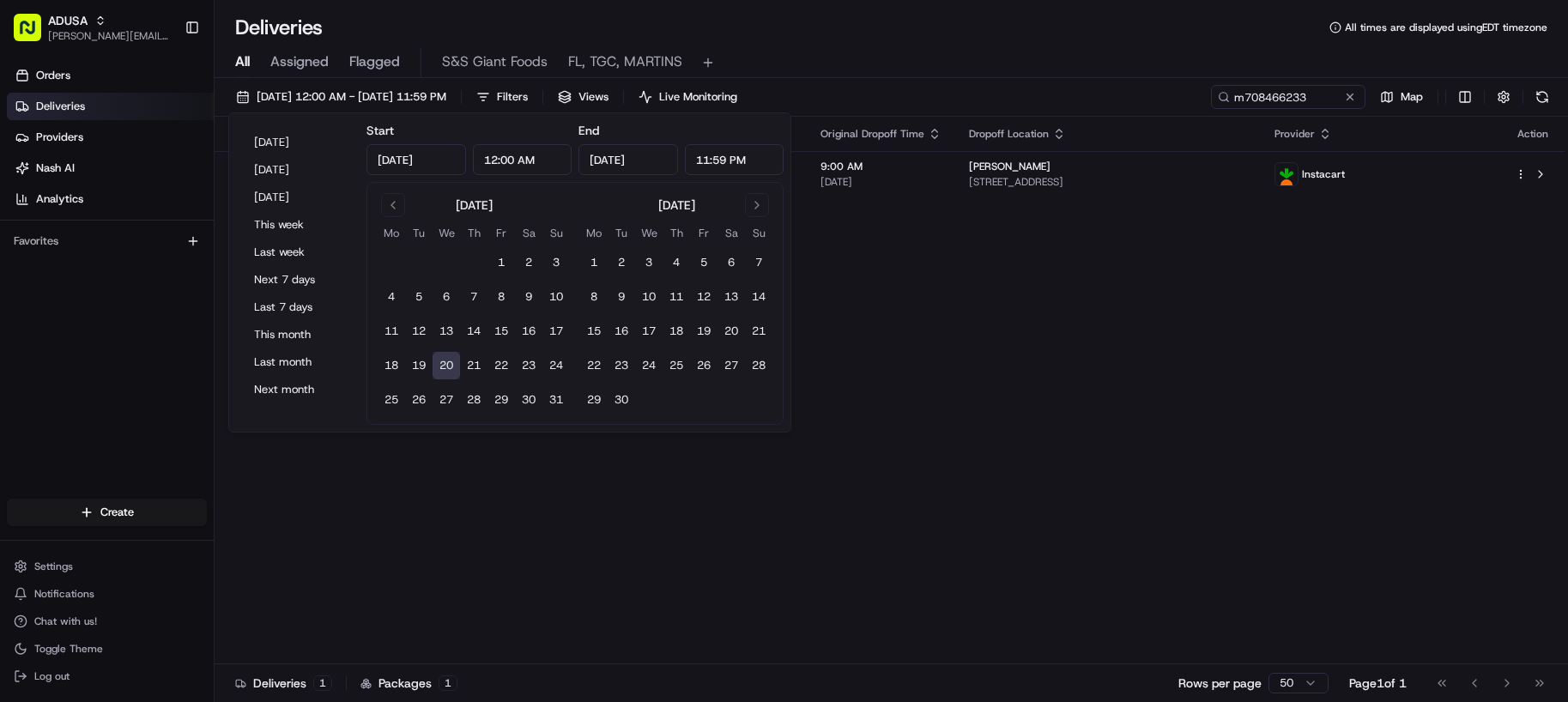
click at [985, 60] on div "All Assigned Flagged S&S Giant Foods FL, TGC, MARTINS" at bounding box center [891, 63] width 1354 height 30
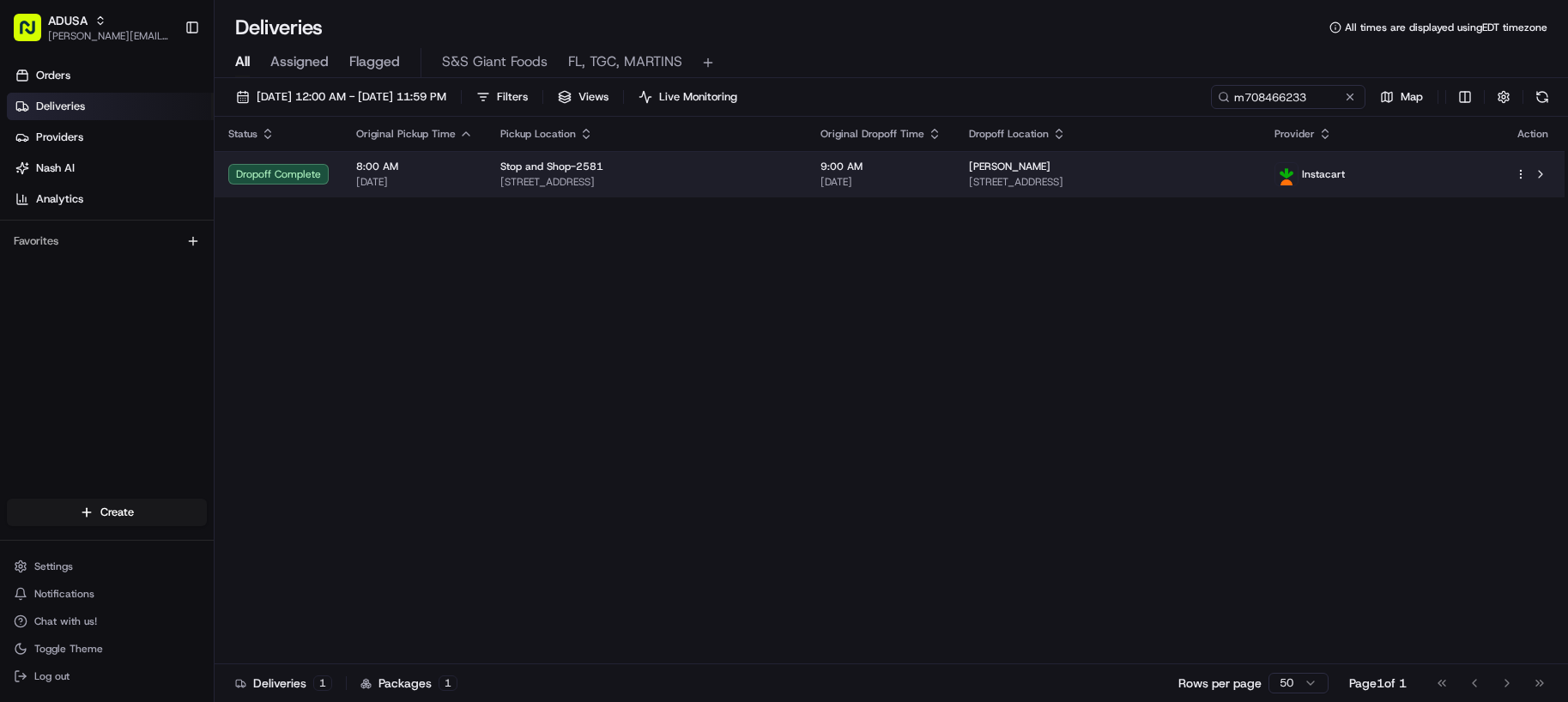
click at [648, 172] on div "Stop and Shop-2581" at bounding box center [647, 166] width 293 height 14
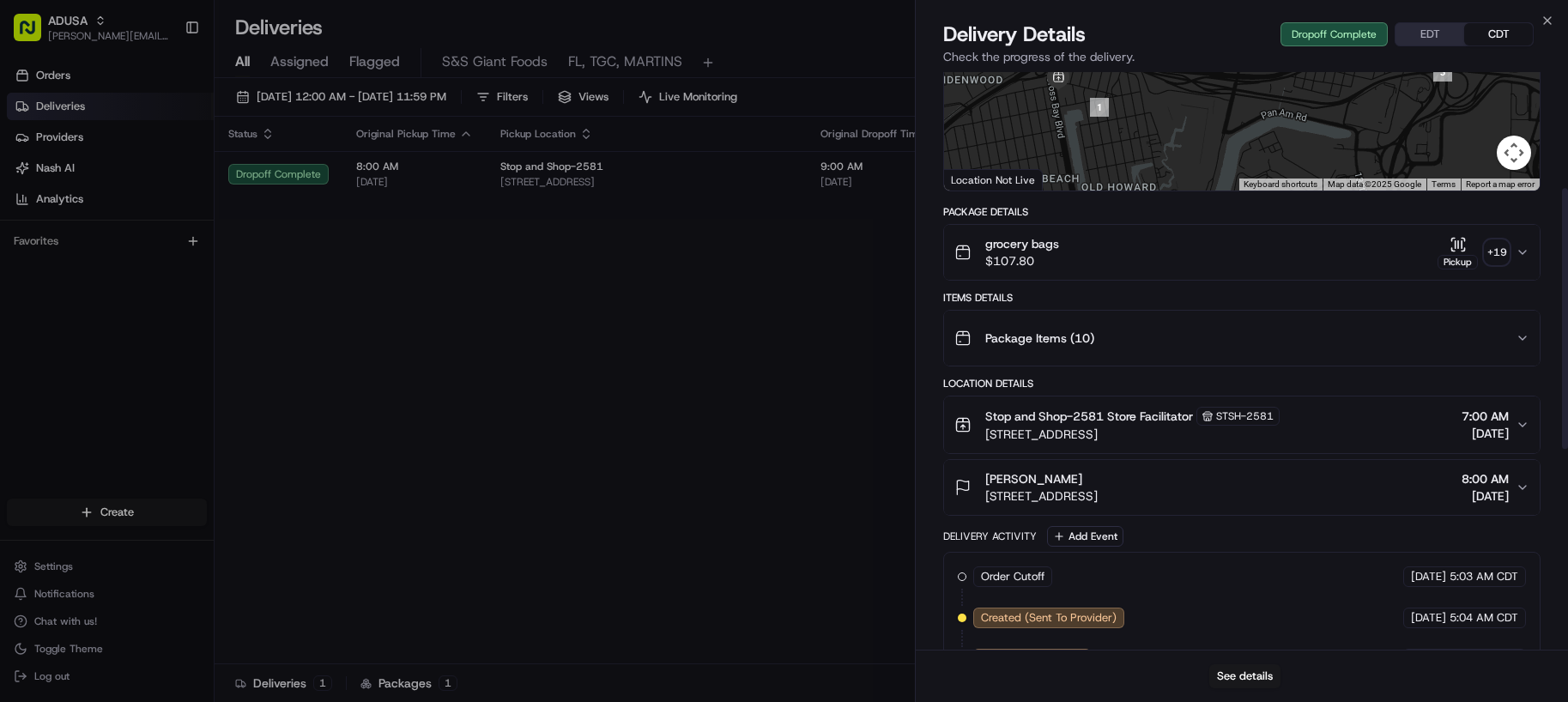
scroll to position [258, 0]
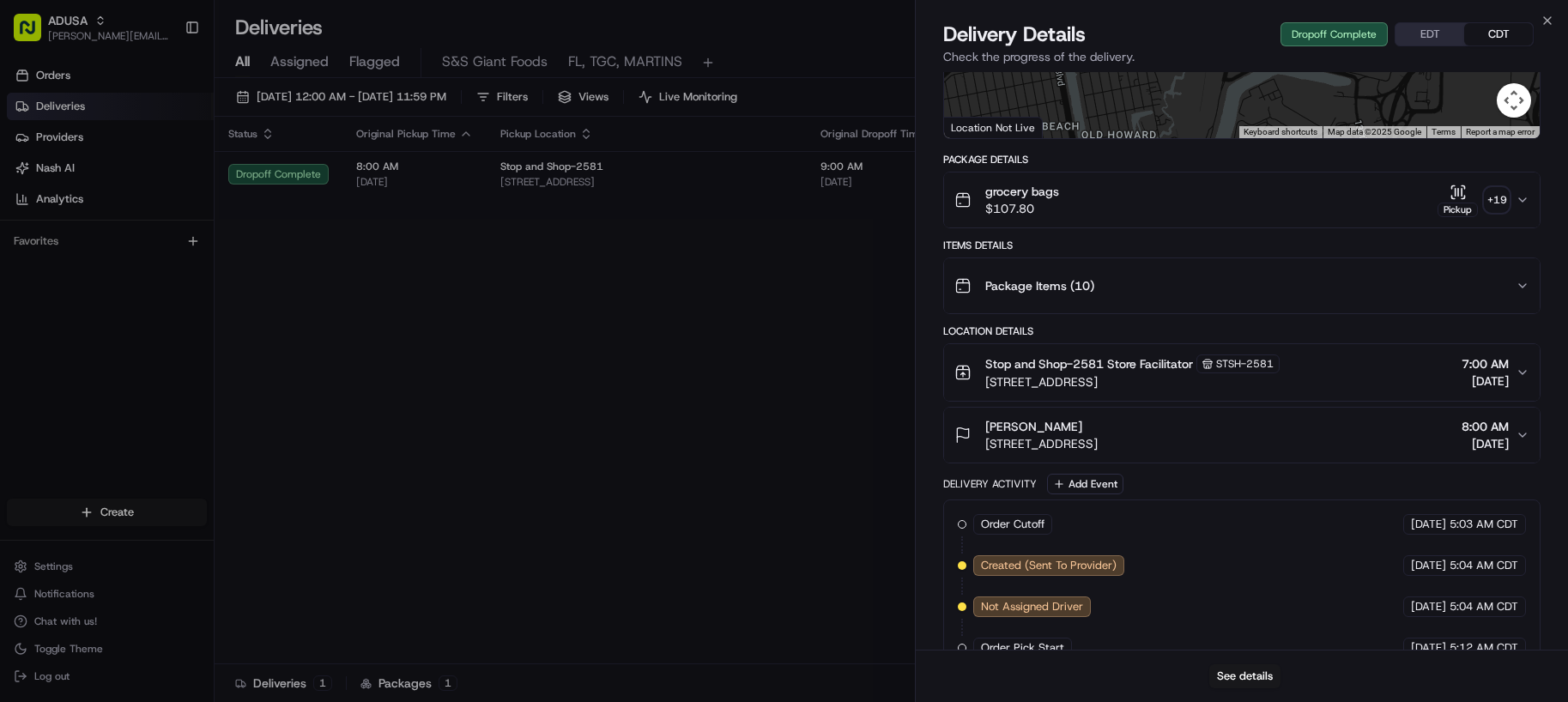
click at [1098, 443] on span "134-06 135th St, Queens, NY 11420, US" at bounding box center [1042, 443] width 112 height 17
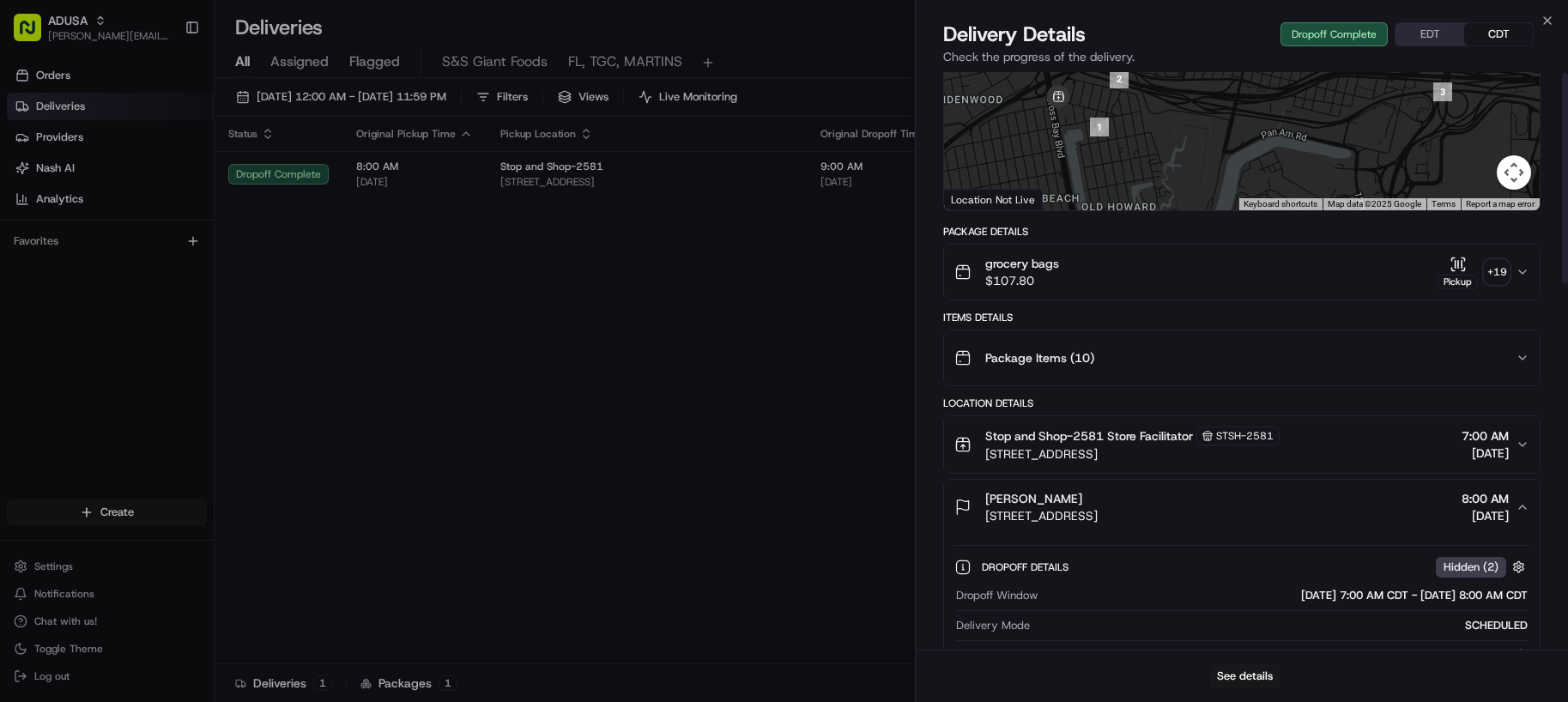
scroll to position [343, 0]
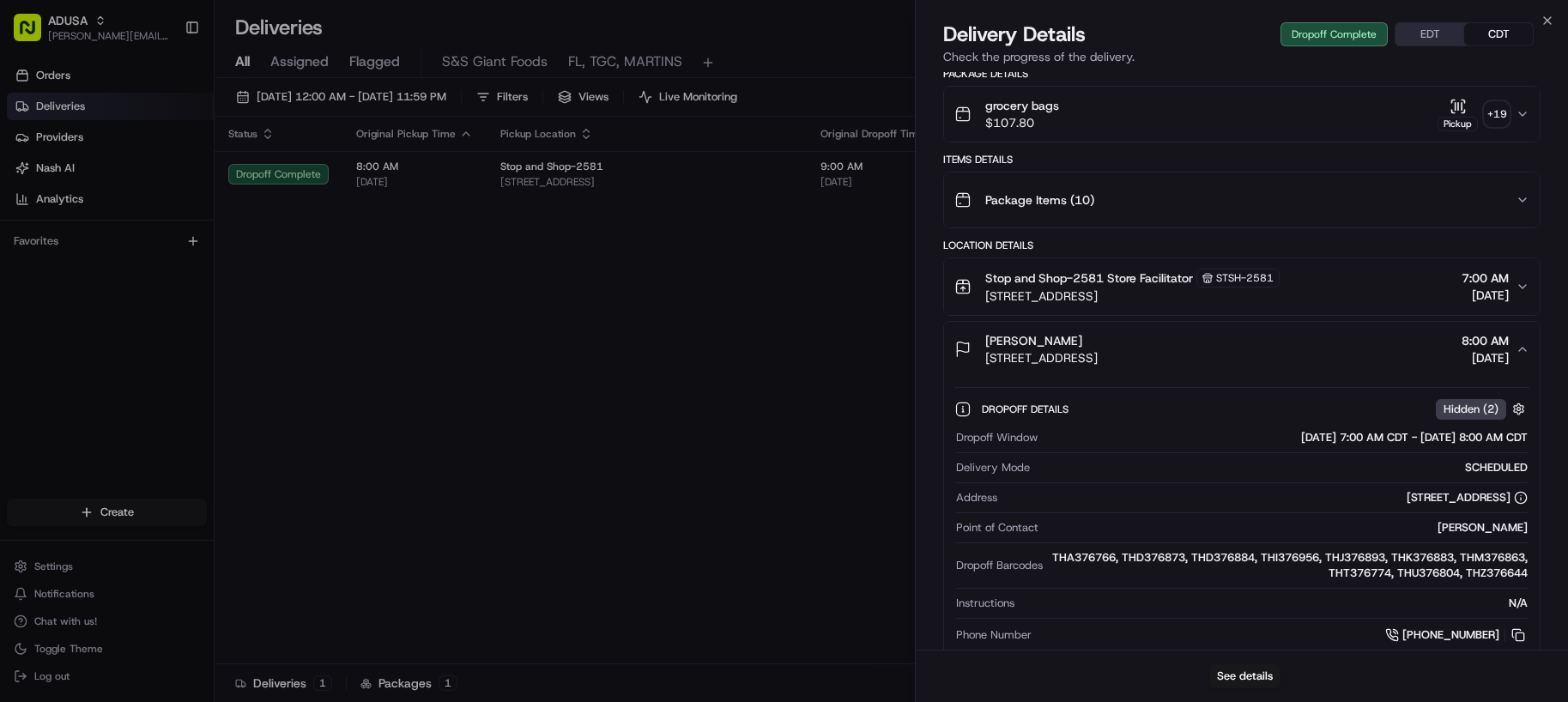
click at [1391, 335] on div "Mayra Infante 134-06 135th St, Queens, NY 11420, US 8:00 AM 08/20/2025" at bounding box center [1235, 349] width 561 height 34
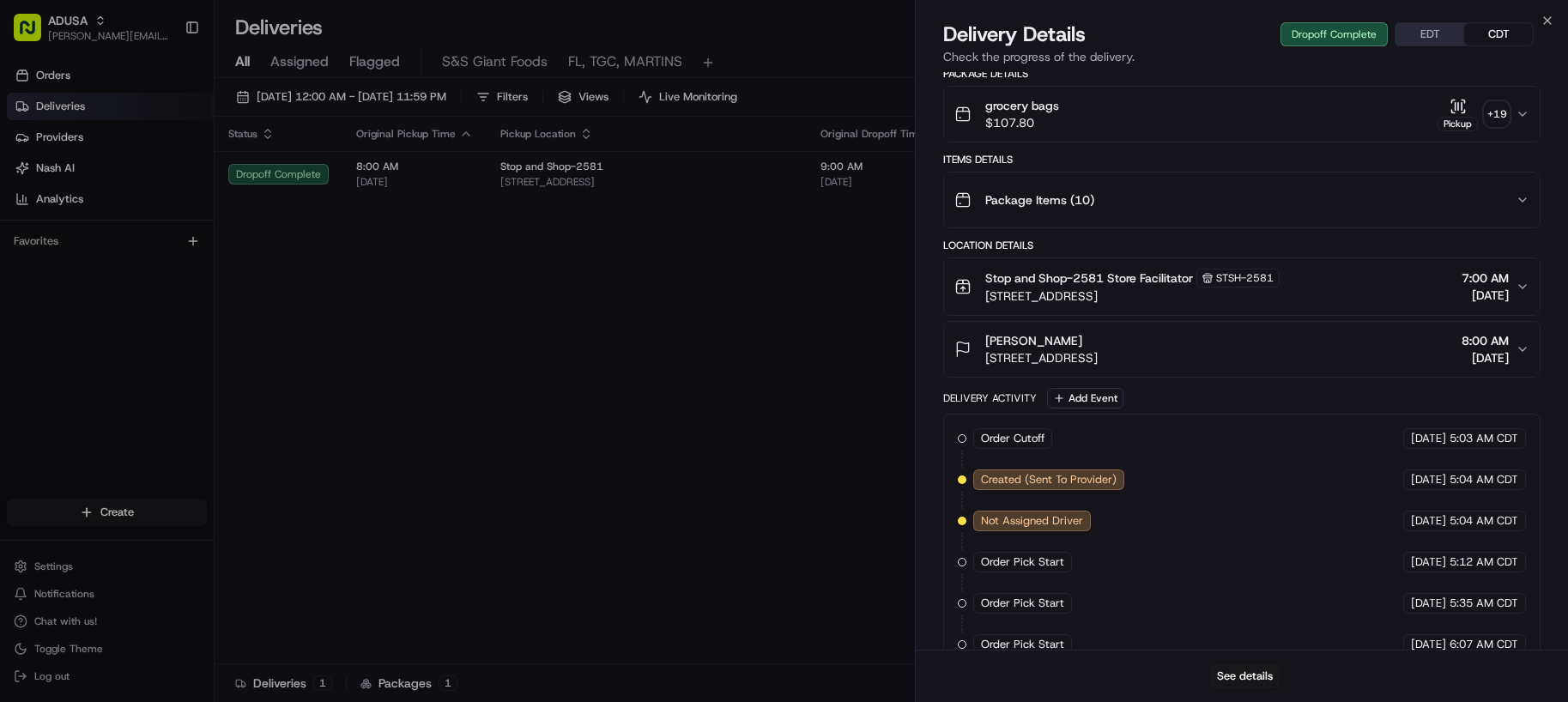
click at [1391, 335] on div "Mayra Infante 134-06 135th St, Queens, NY 11420, US 8:00 AM 08/20/2025" at bounding box center [1235, 349] width 561 height 34
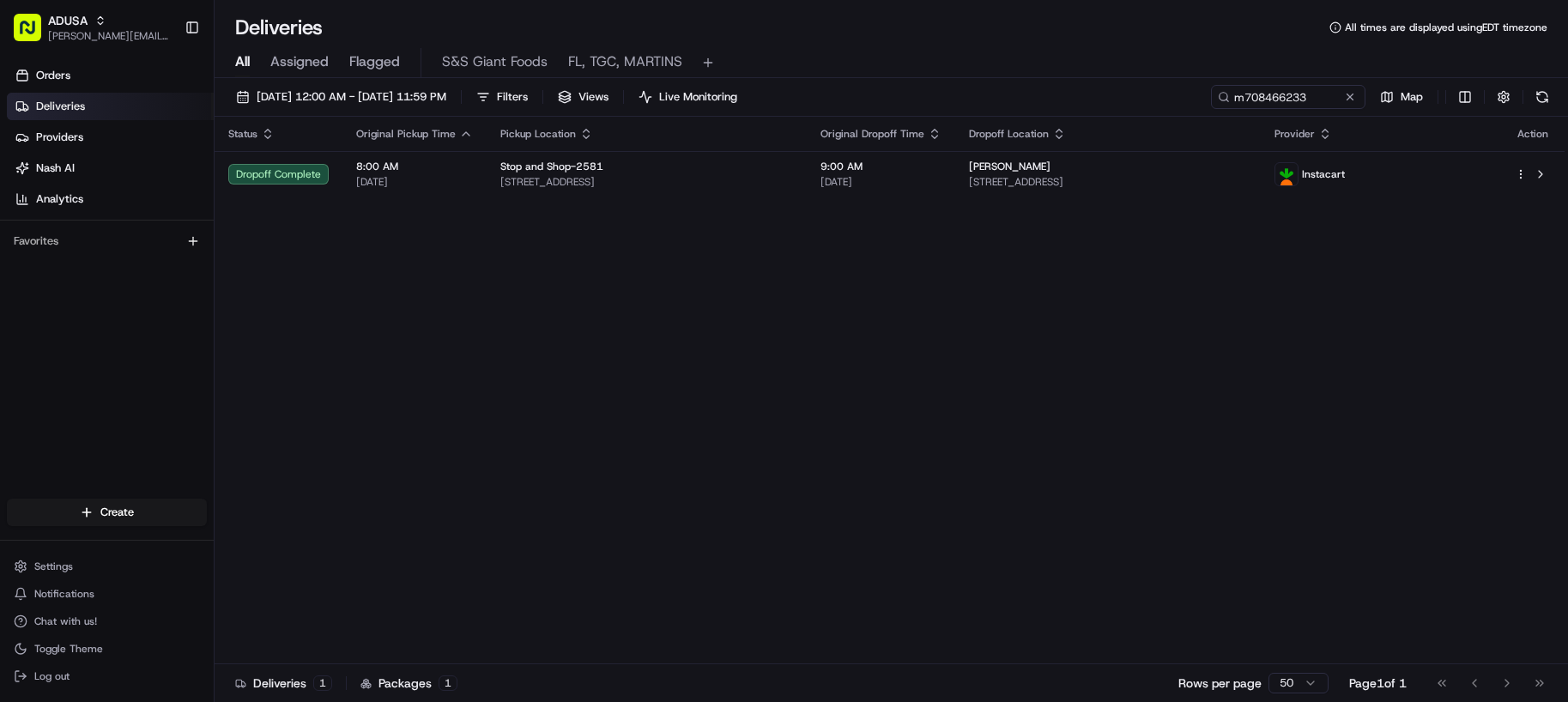
drag, startPoint x: 625, startPoint y: 491, endPoint x: 655, endPoint y: 482, distance: 31.3
drag, startPoint x: 282, startPoint y: 309, endPoint x: 307, endPoint y: 276, distance: 41.4
click at [282, 309] on div "Status Original Pickup Time Pickup Location Original Dropoff Time Dropoff Locat…" at bounding box center [889, 390] width 1350 height 547
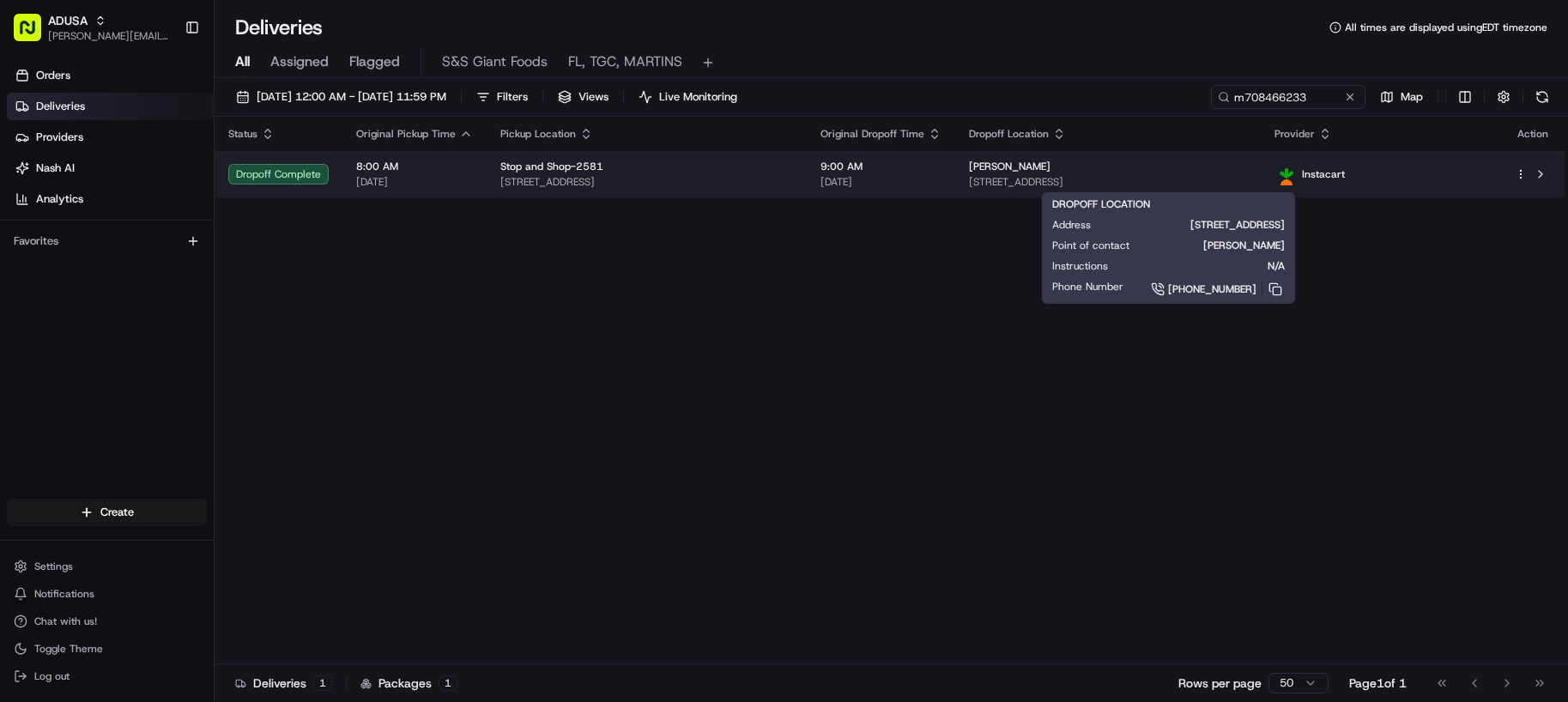
click at [1199, 183] on span "134-06 135th St, Queens, NY 11420, US" at bounding box center [1108, 181] width 278 height 14
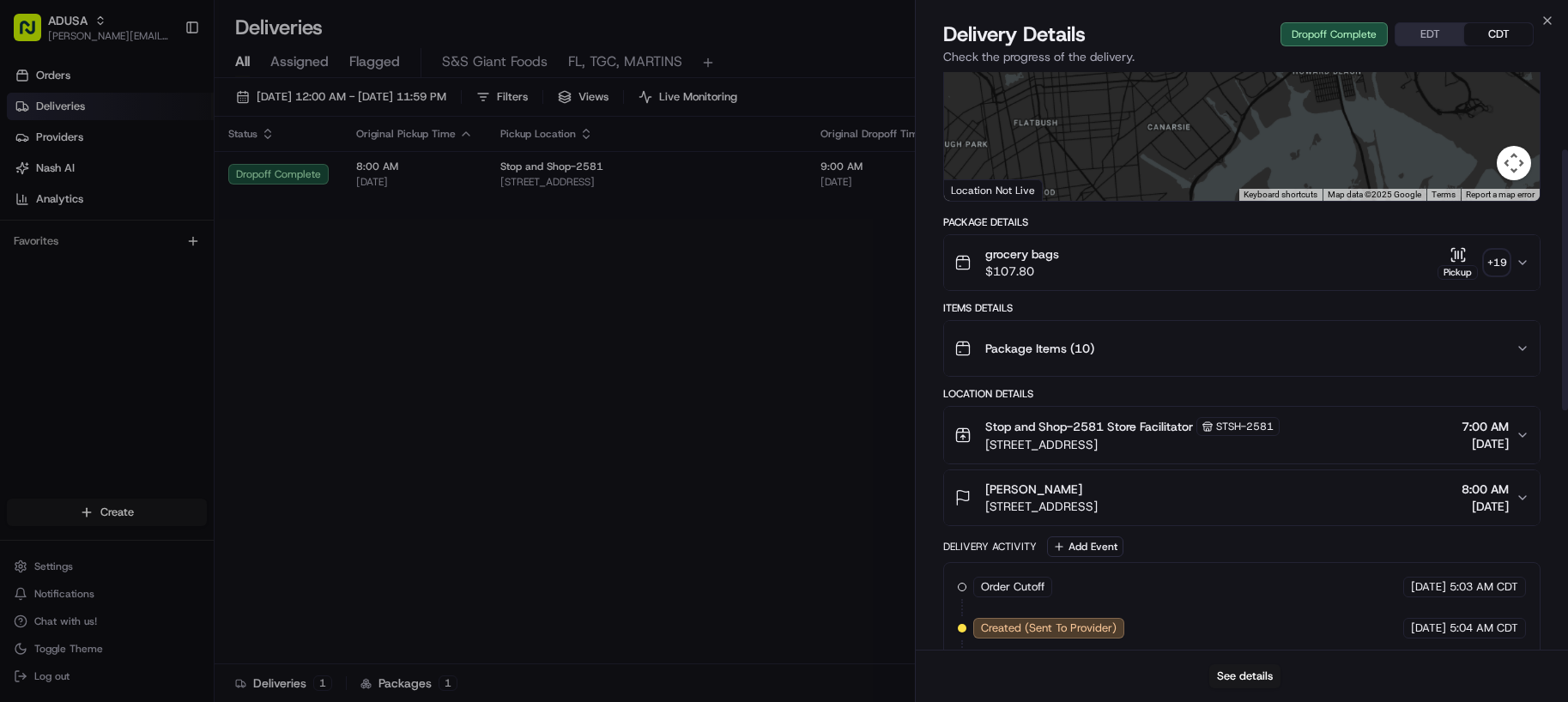
scroll to position [172, 0]
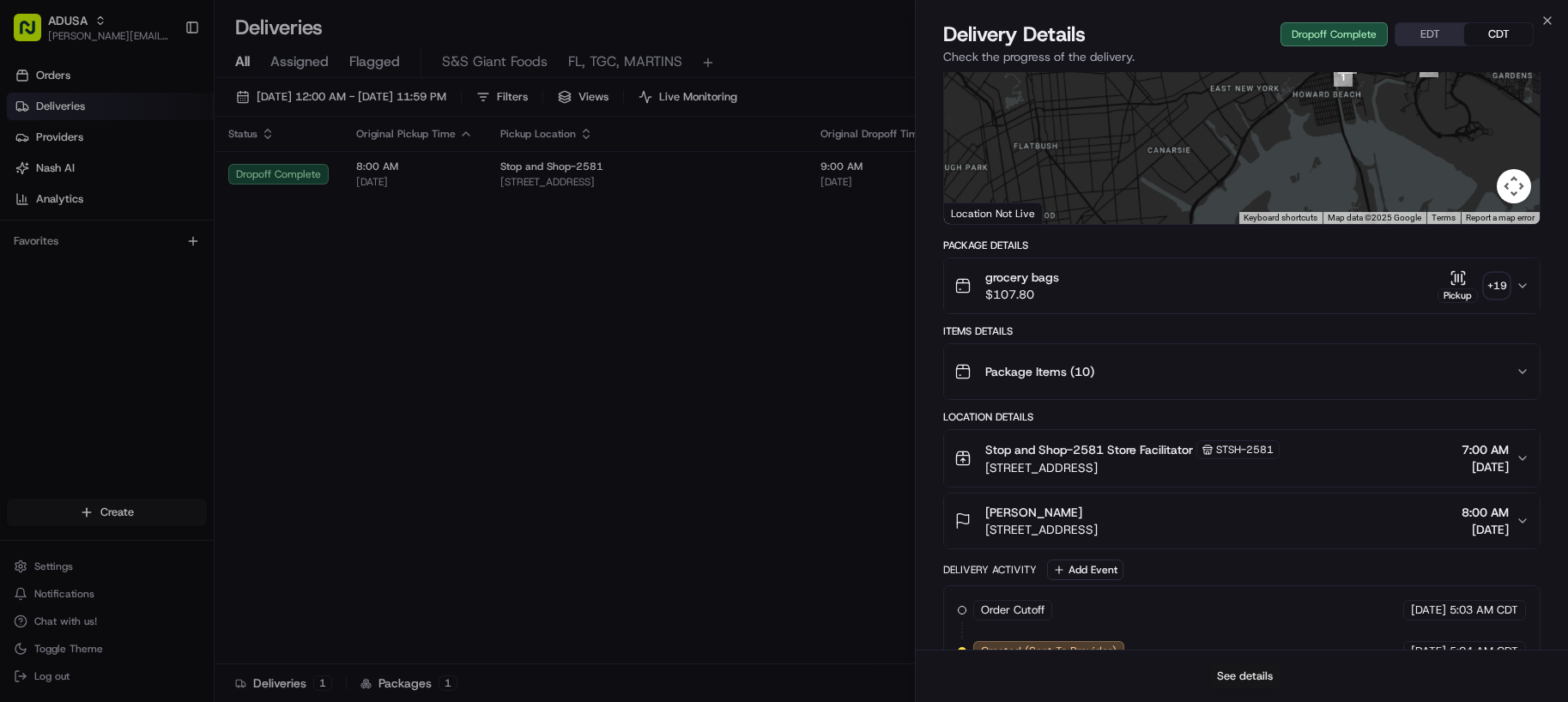
click at [1241, 687] on button "See details" at bounding box center [1244, 676] width 71 height 24
drag, startPoint x: 984, startPoint y: 527, endPoint x: 1229, endPoint y: 540, distance: 245.3
click at [1229, 540] on button "Mayra Infante 134-06 135th St, Queens, NY 11420, US 8:00 AM 08/20/2025" at bounding box center [1241, 521] width 595 height 55
click at [1277, 528] on div "Mayra Infante 134-06 135th St, Queens, NY 11420, US 8:00 AM 08/20/2025" at bounding box center [1235, 521] width 561 height 34
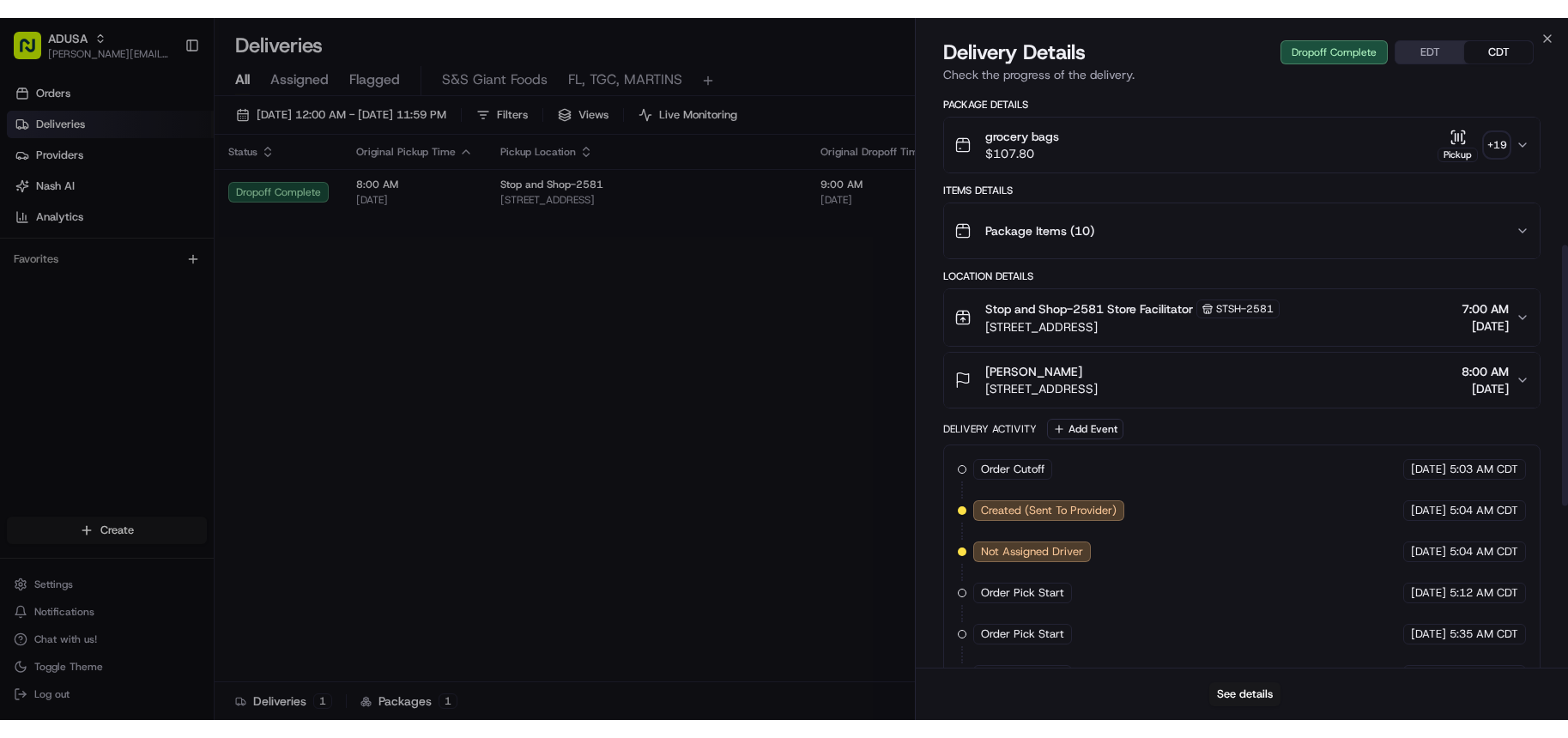
scroll to position [343, 0]
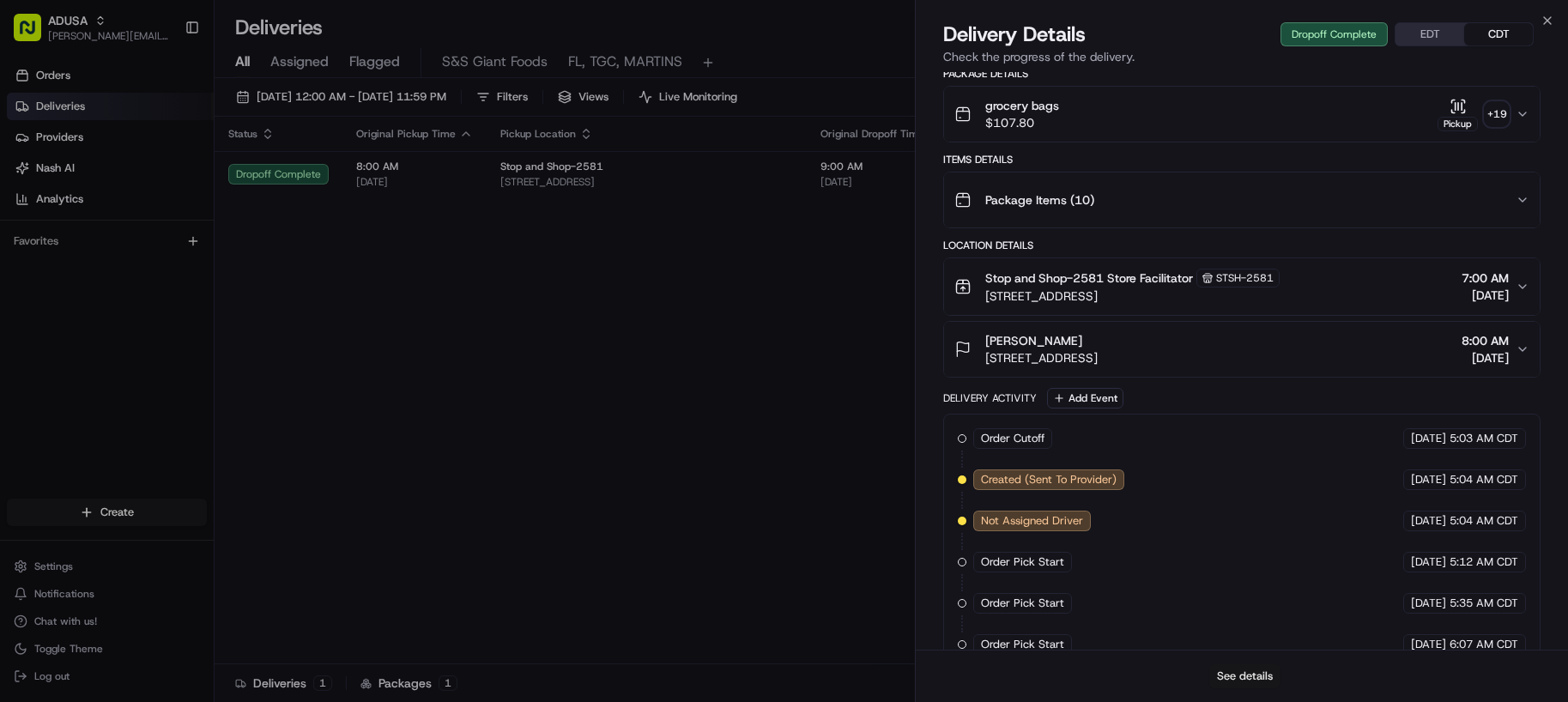
click at [1233, 681] on button "See details" at bounding box center [1244, 676] width 71 height 24
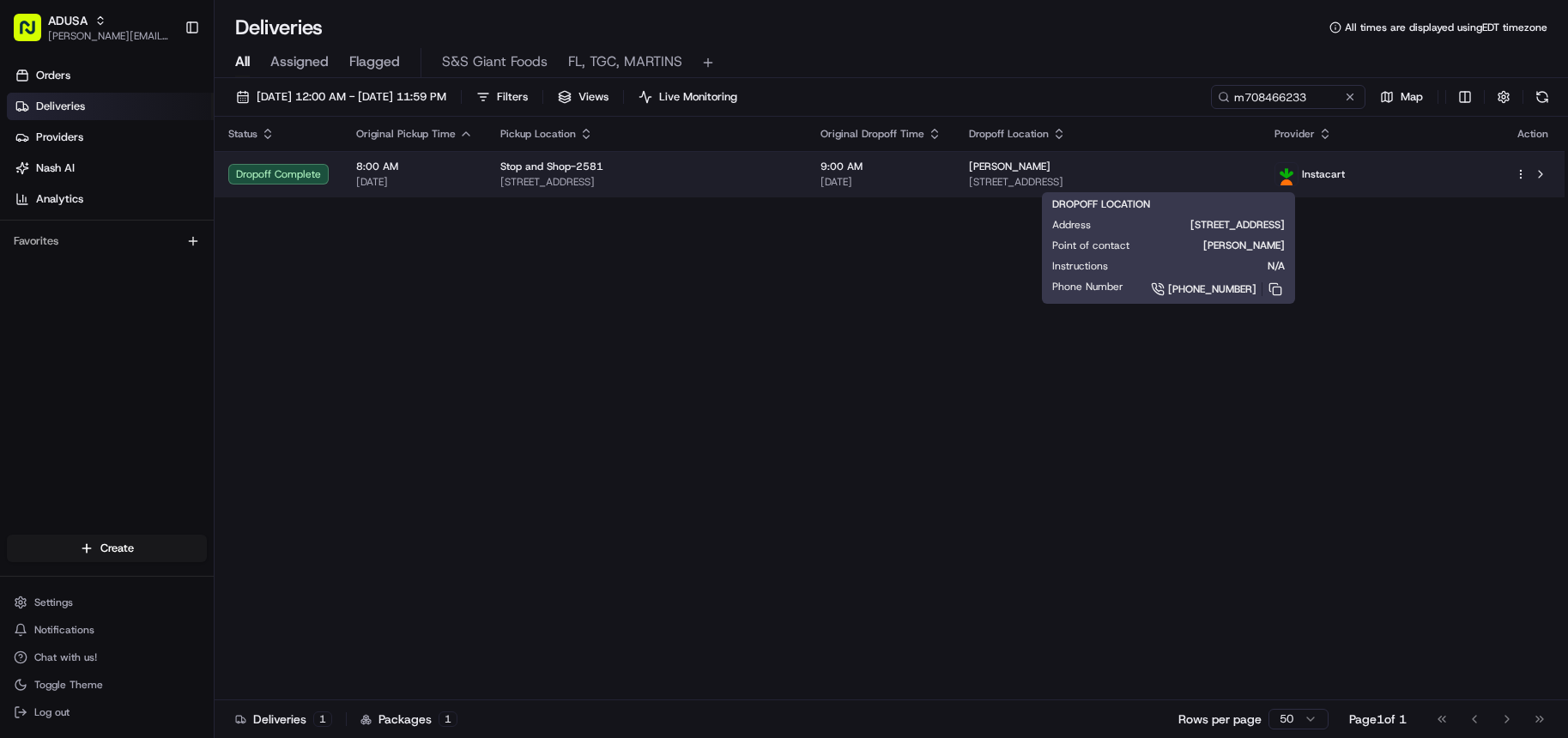
click at [1217, 174] on div "Mayra Infante 134-06 135th St, Queens, NY 11420, US" at bounding box center [1108, 174] width 278 height 29
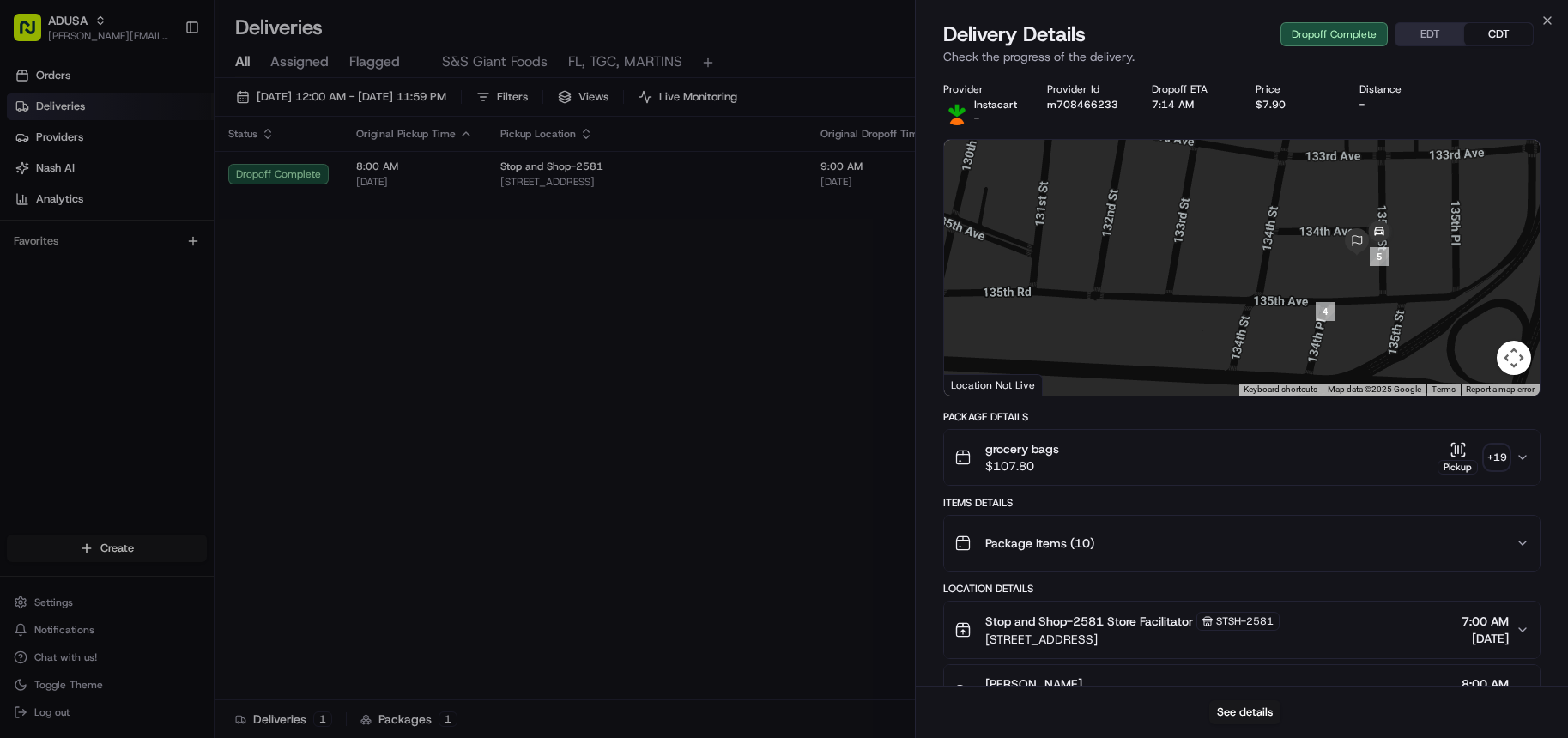
drag, startPoint x: 1389, startPoint y: 203, endPoint x: 1351, endPoint y: 288, distance: 93.1
click at [1351, 288] on div at bounding box center [1241, 268] width 595 height 256
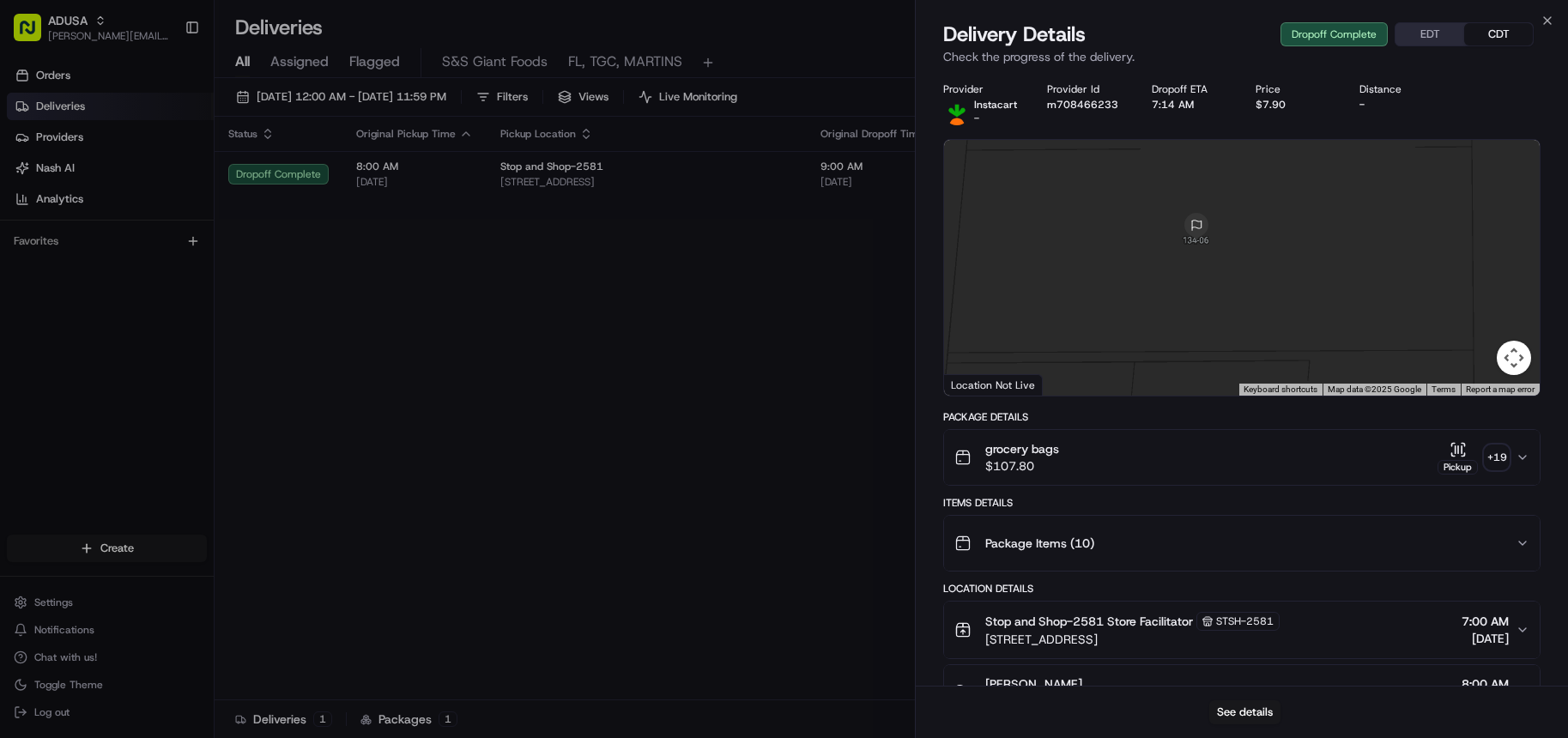
scroll to position [258, 0]
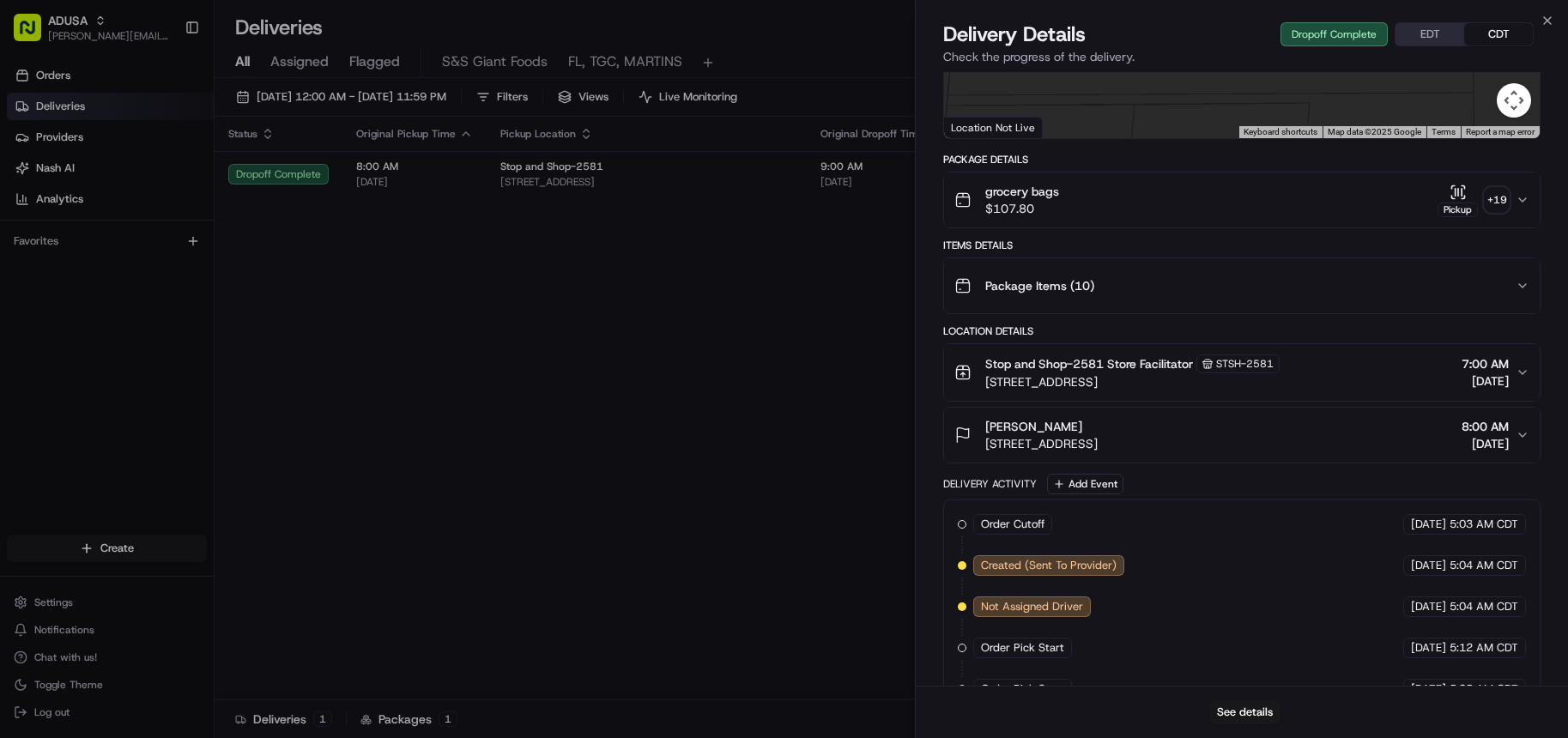
drag, startPoint x: 976, startPoint y: 442, endPoint x: 1166, endPoint y: 449, distance: 190.1
click at [1098, 449] on div "Mayra Infante 134-06 135th St, Queens, NY 11420, US" at bounding box center [1026, 434] width 144 height 34
click at [1098, 449] on span "134-06 135th St, Queens, NY 11420, US" at bounding box center [1042, 444] width 112 height 17
drag, startPoint x: 989, startPoint y: 444, endPoint x: 1221, endPoint y: 448, distance: 232.0
click at [1221, 448] on div "Mayra Infante 134-06 135th St, Queens, NY 11420, US 8:00 AM 08/20/2025" at bounding box center [1235, 434] width 561 height 34
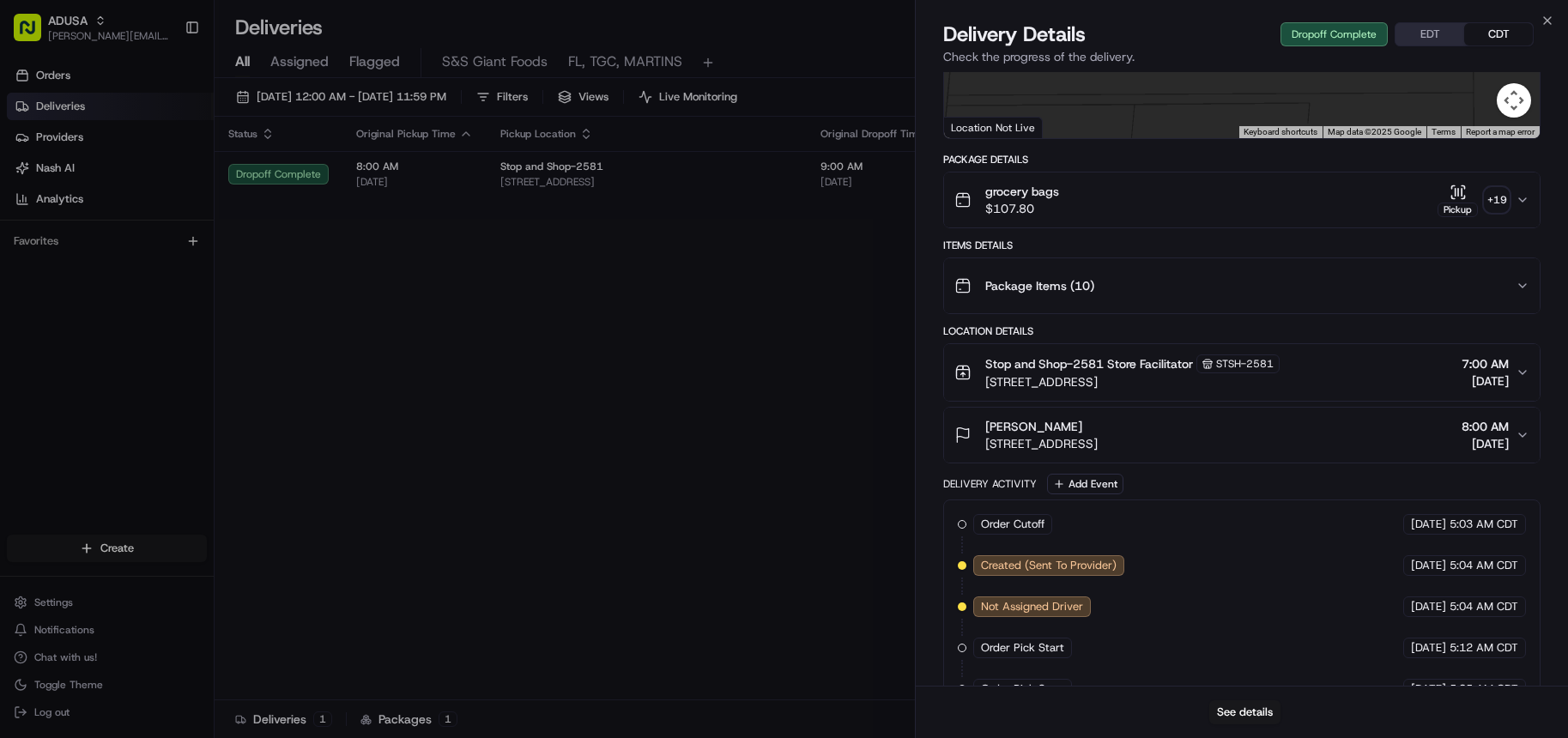
copy span "134-06 135th St, Queens, NY 11420, US"
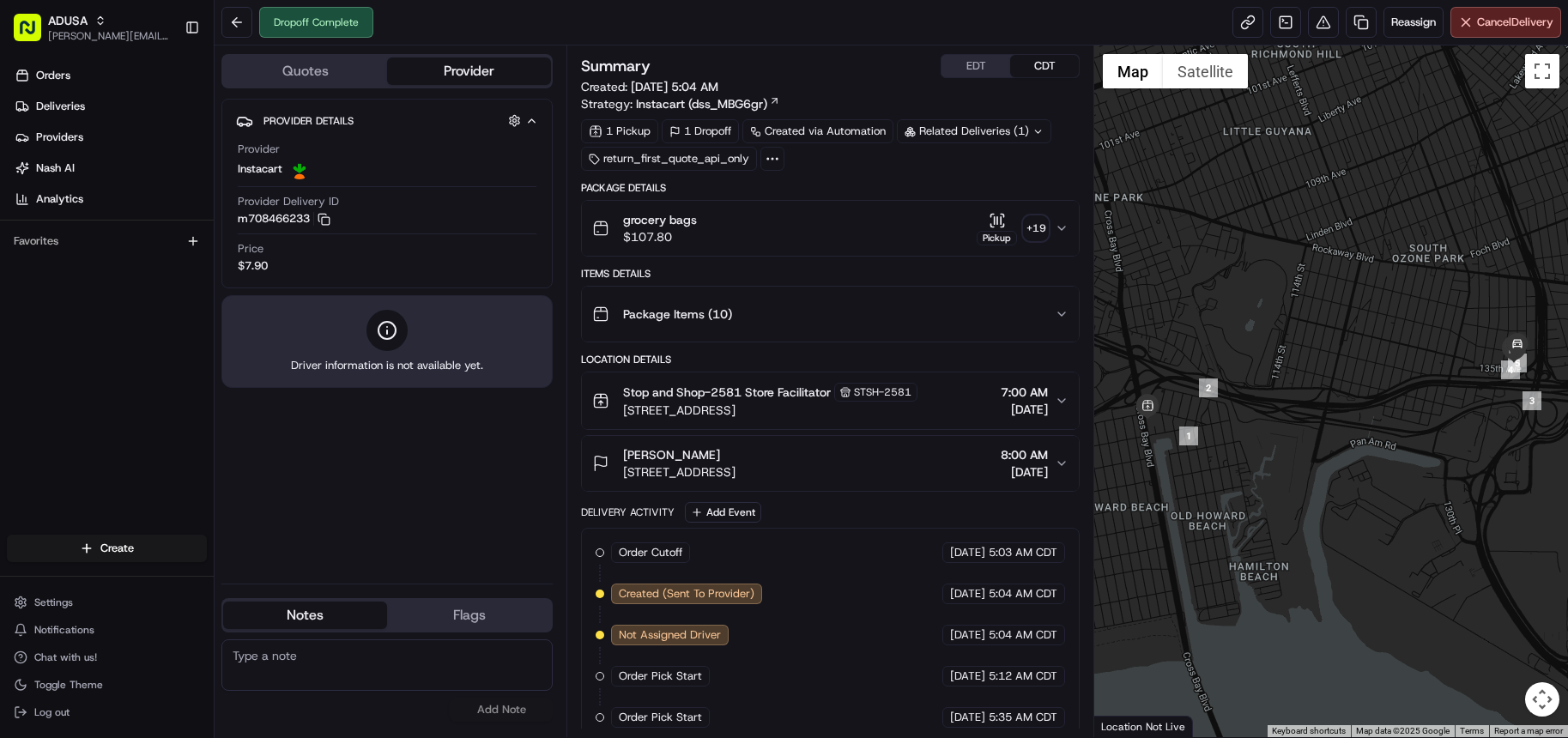
drag, startPoint x: 617, startPoint y: 466, endPoint x: 861, endPoint y: 473, distance: 244.1
click at [861, 473] on div "Mayra Infante 134-06 135th St, Queens, NY 11420, US 8:00 AM 08/20/2025" at bounding box center [824, 463] width 463 height 34
copy span "134-06 135th St, Queens, NY 11420, US"
click at [248, 27] on button at bounding box center [237, 22] width 31 height 31
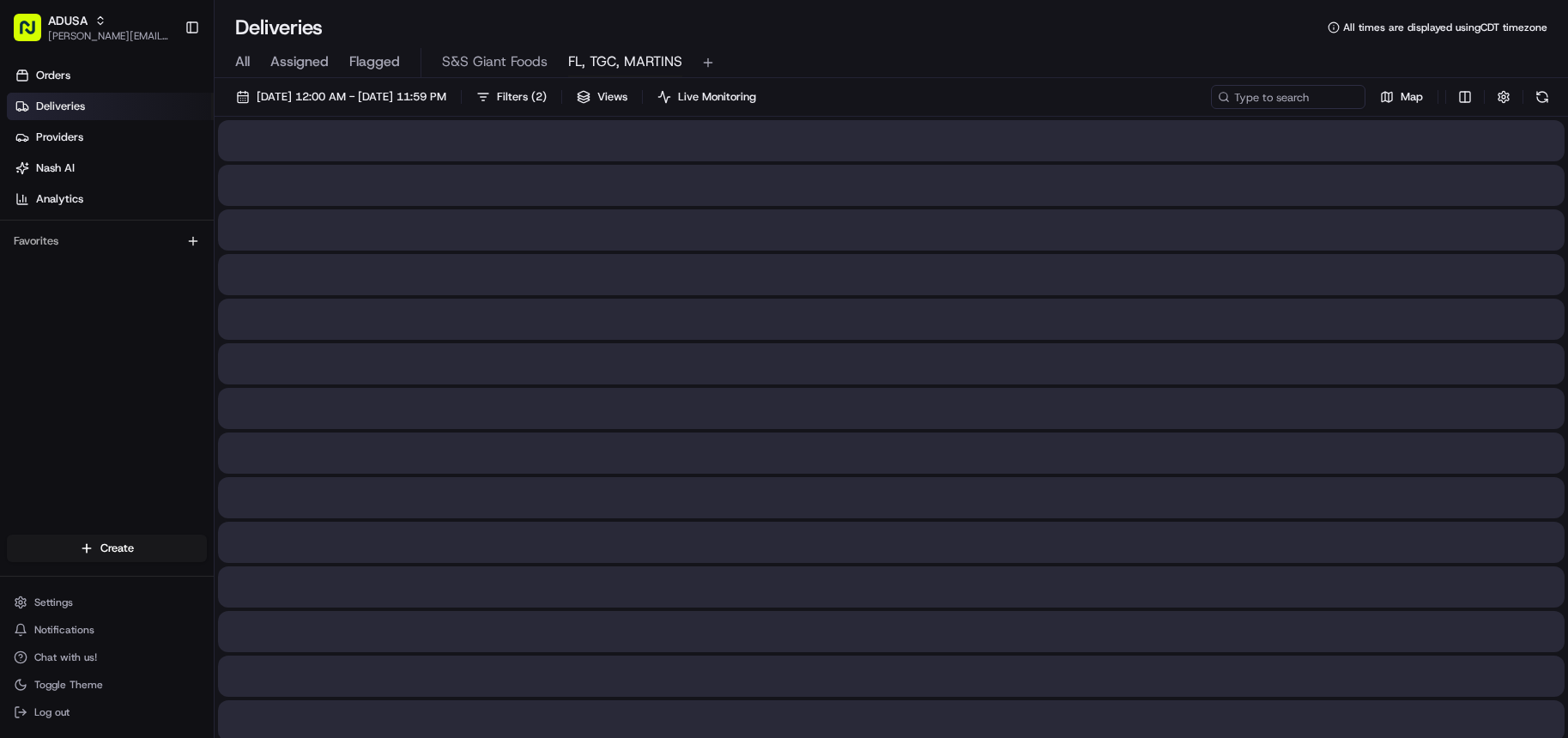
click at [630, 64] on span "FL, TGC, MARTINS" at bounding box center [625, 62] width 114 height 20
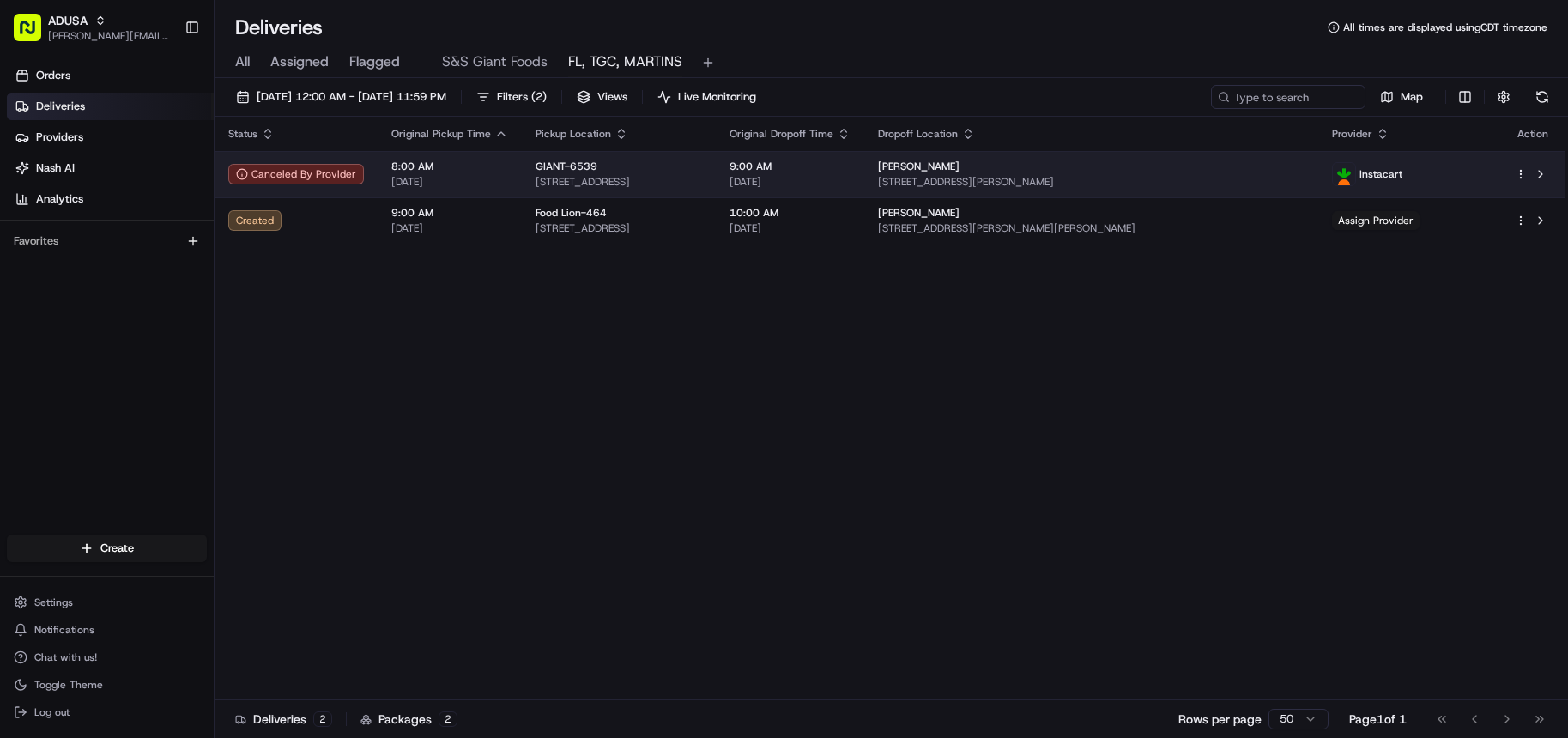
click at [716, 193] on td "GIANT-6539 5005 Jonestown Rd, Harrisburg, PA 17112, US" at bounding box center [618, 174] width 194 height 46
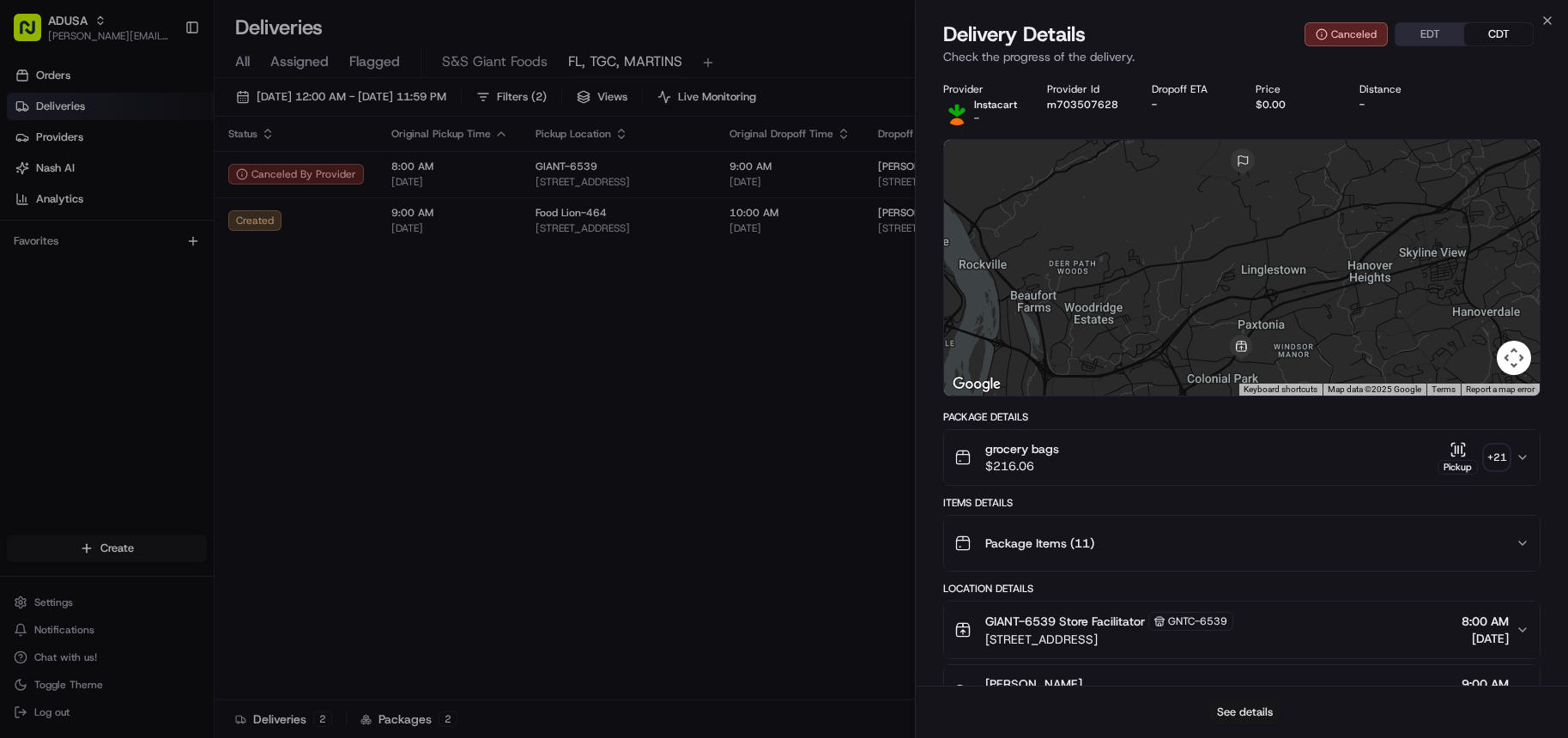
click at [1221, 701] on button "See details" at bounding box center [1244, 712] width 71 height 24
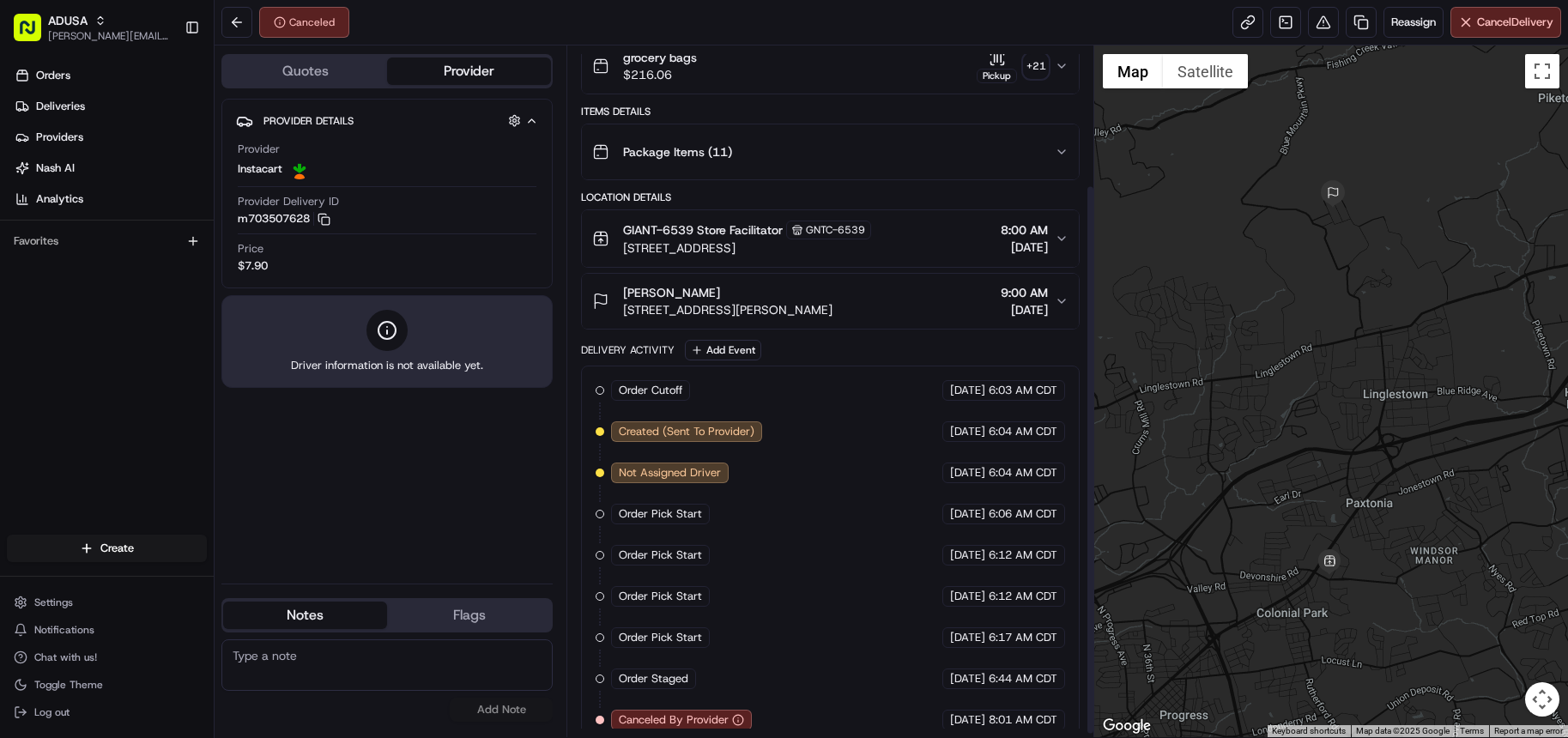
scroll to position [179, 0]
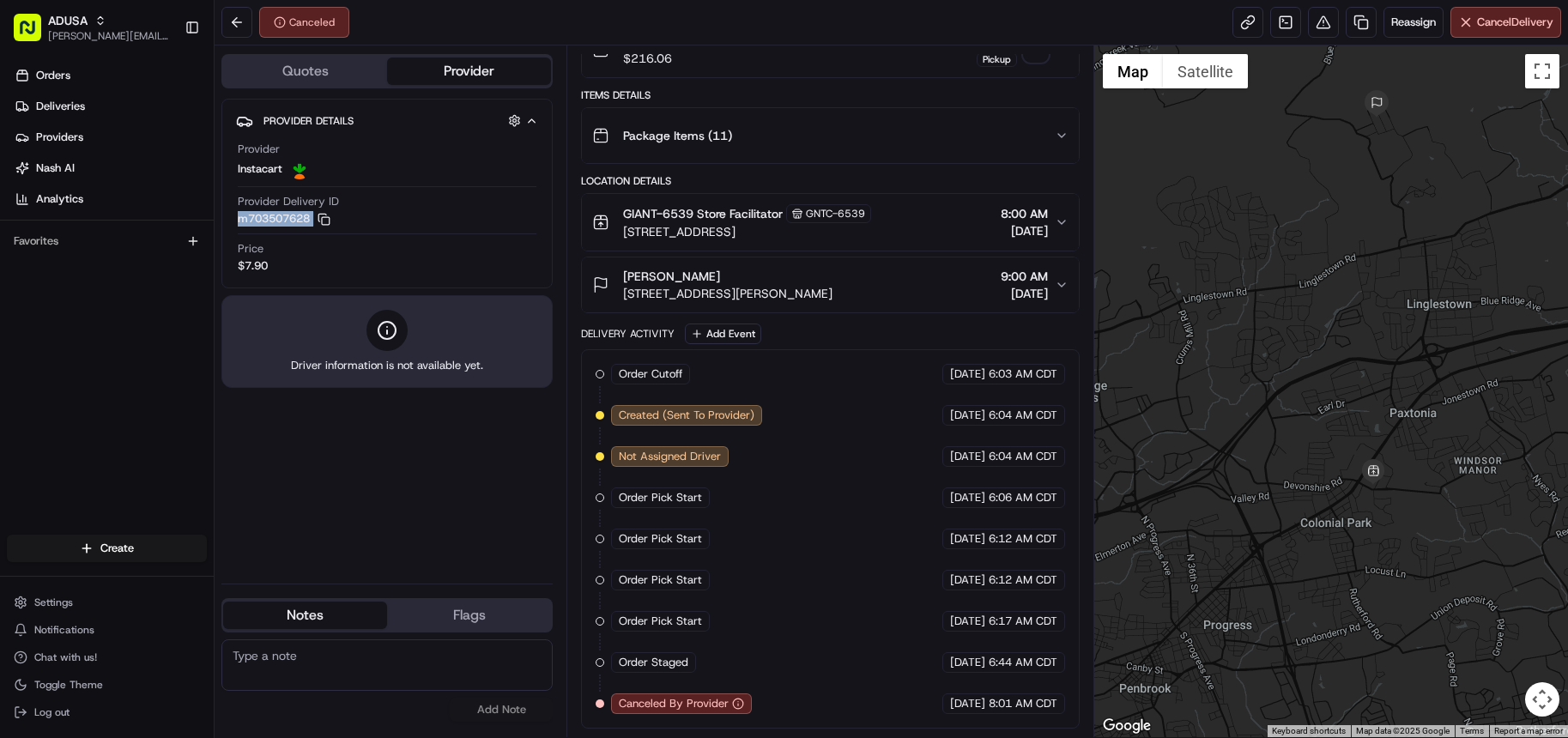
drag, startPoint x: 234, startPoint y: 219, endPoint x: 308, endPoint y: 227, distance: 74.4
click at [312, 227] on div "Provider Details Hidden ( 4 ) Provider Instacart Provider Delivery ID m70350762…" at bounding box center [387, 193] width 331 height 190
copy button "m703507628 Copy m703507628"
click at [659, 706] on span "Canceled By Provider" at bounding box center [674, 703] width 110 height 16
click at [737, 705] on icon "button" at bounding box center [738, 703] width 12 height 12
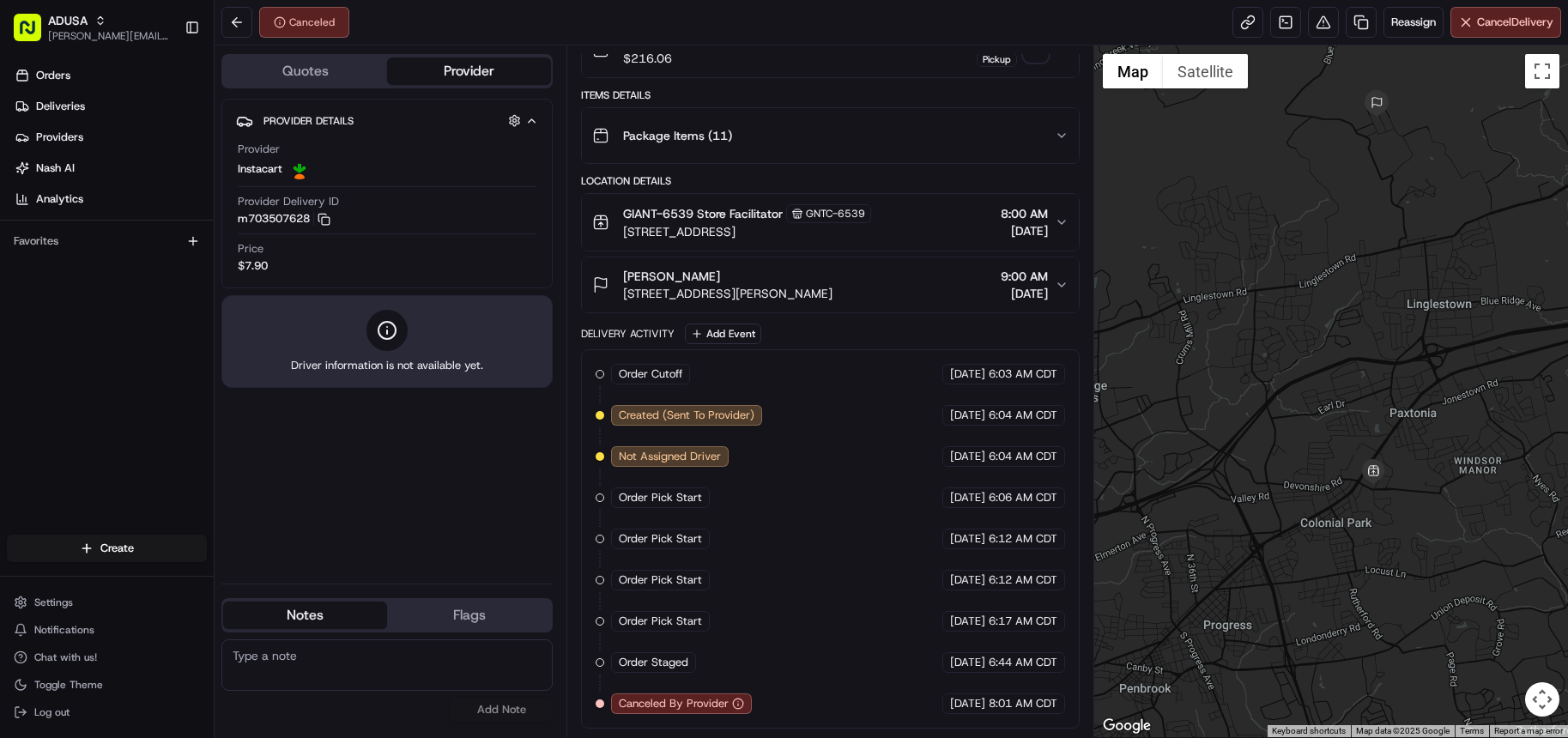
click at [737, 705] on icon "button" at bounding box center [738, 703] width 12 height 12
click at [740, 705] on icon "button" at bounding box center [738, 703] width 12 height 12
click at [740, 704] on icon "button" at bounding box center [738, 703] width 12 height 12
click at [1422, 28] on span "Reassign" at bounding box center [1413, 22] width 45 height 16
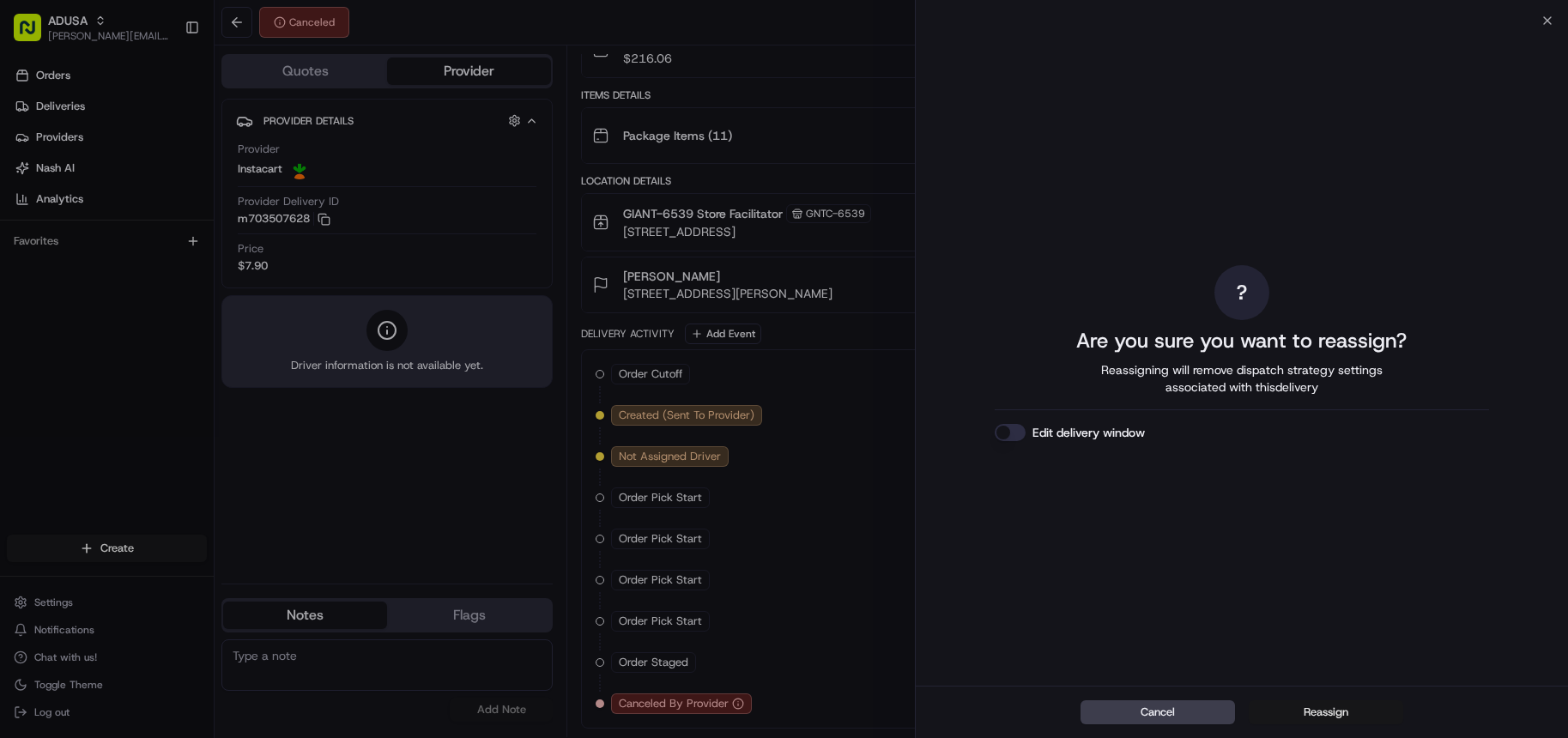
click at [1319, 718] on button "Reassign" at bounding box center [1326, 712] width 155 height 24
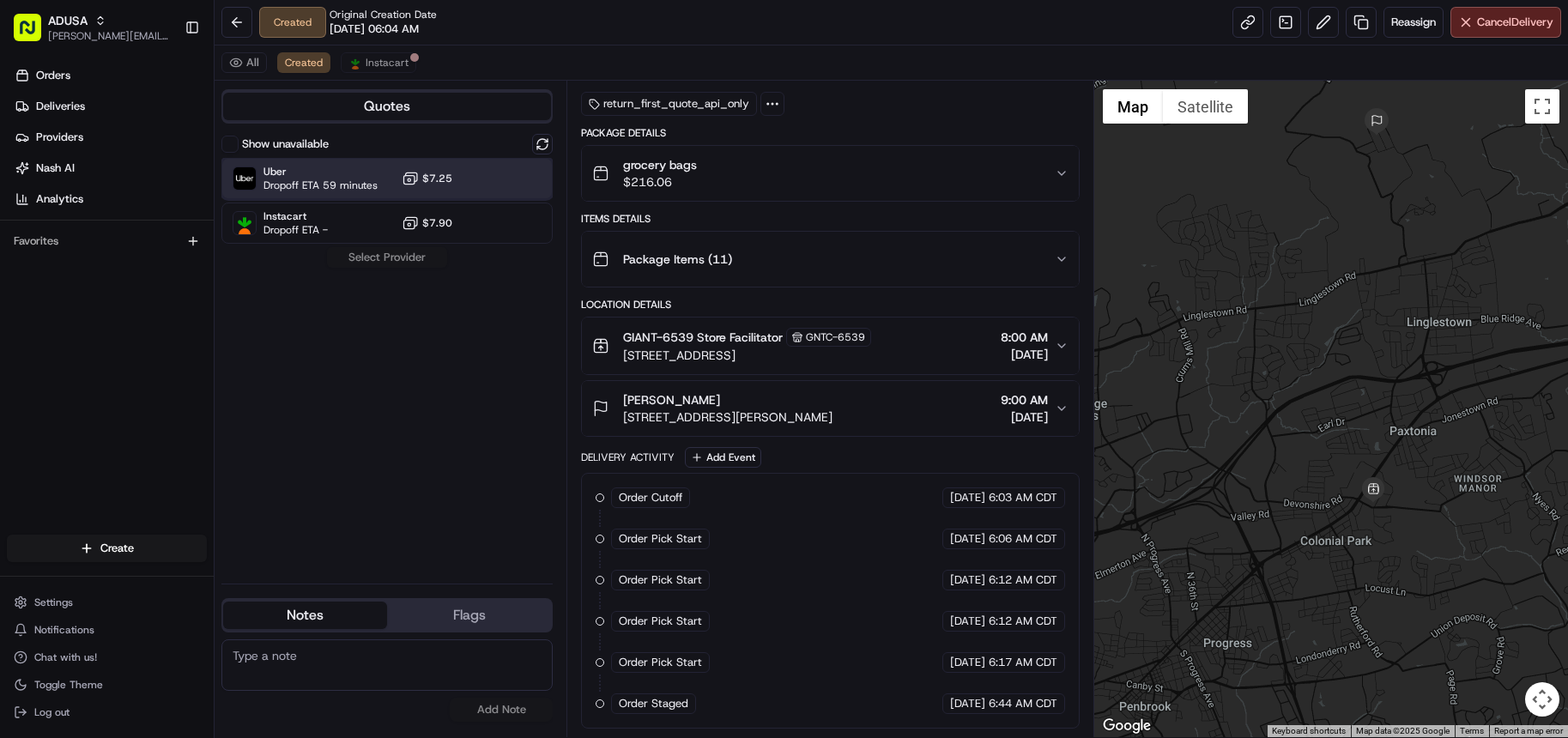
click at [376, 186] on div "Uber Dropoff ETA 59 minutes $7.25" at bounding box center [387, 179] width 331 height 41
click at [408, 260] on button "Assign Provider" at bounding box center [386, 258] width 121 height 20
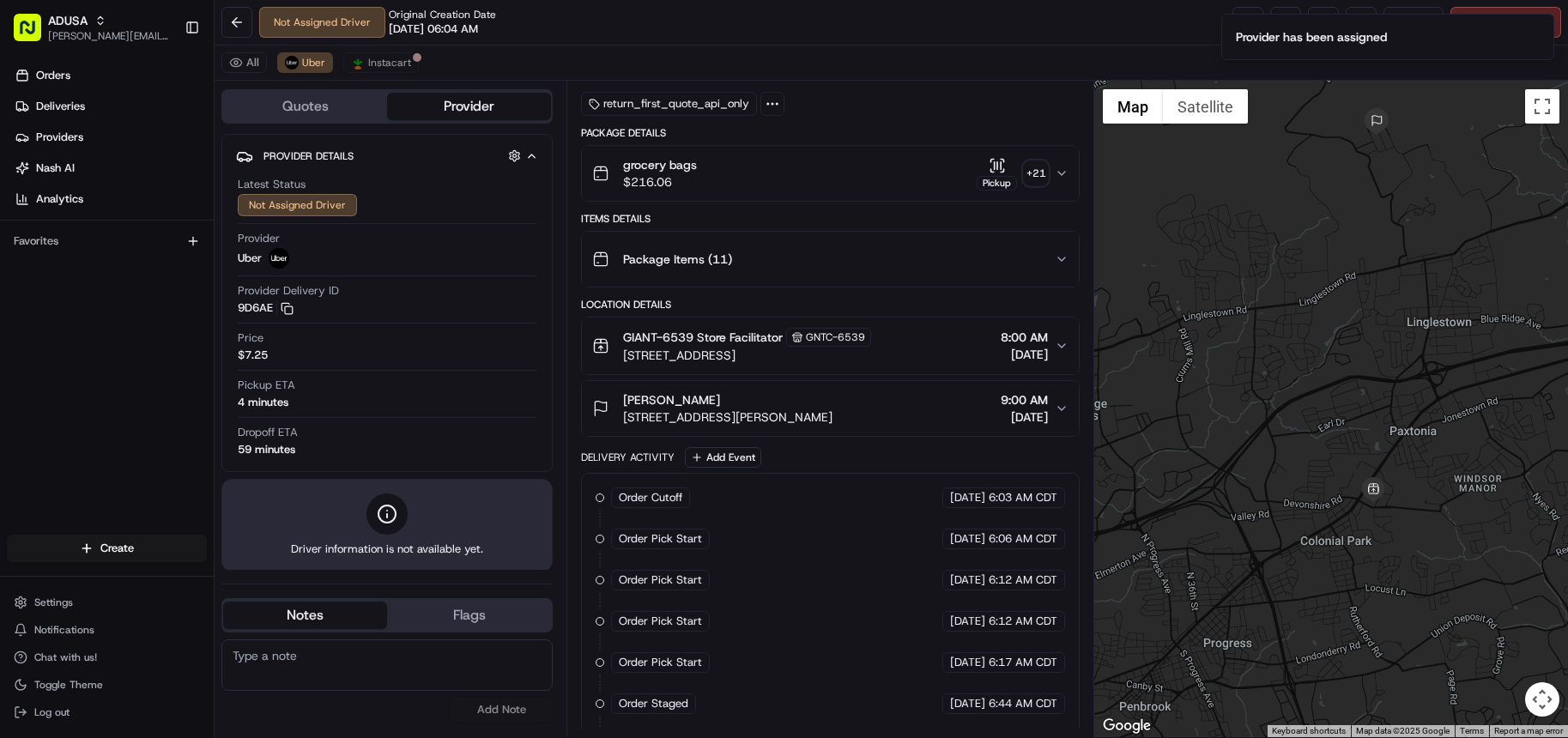
scroll to position [172, 0]
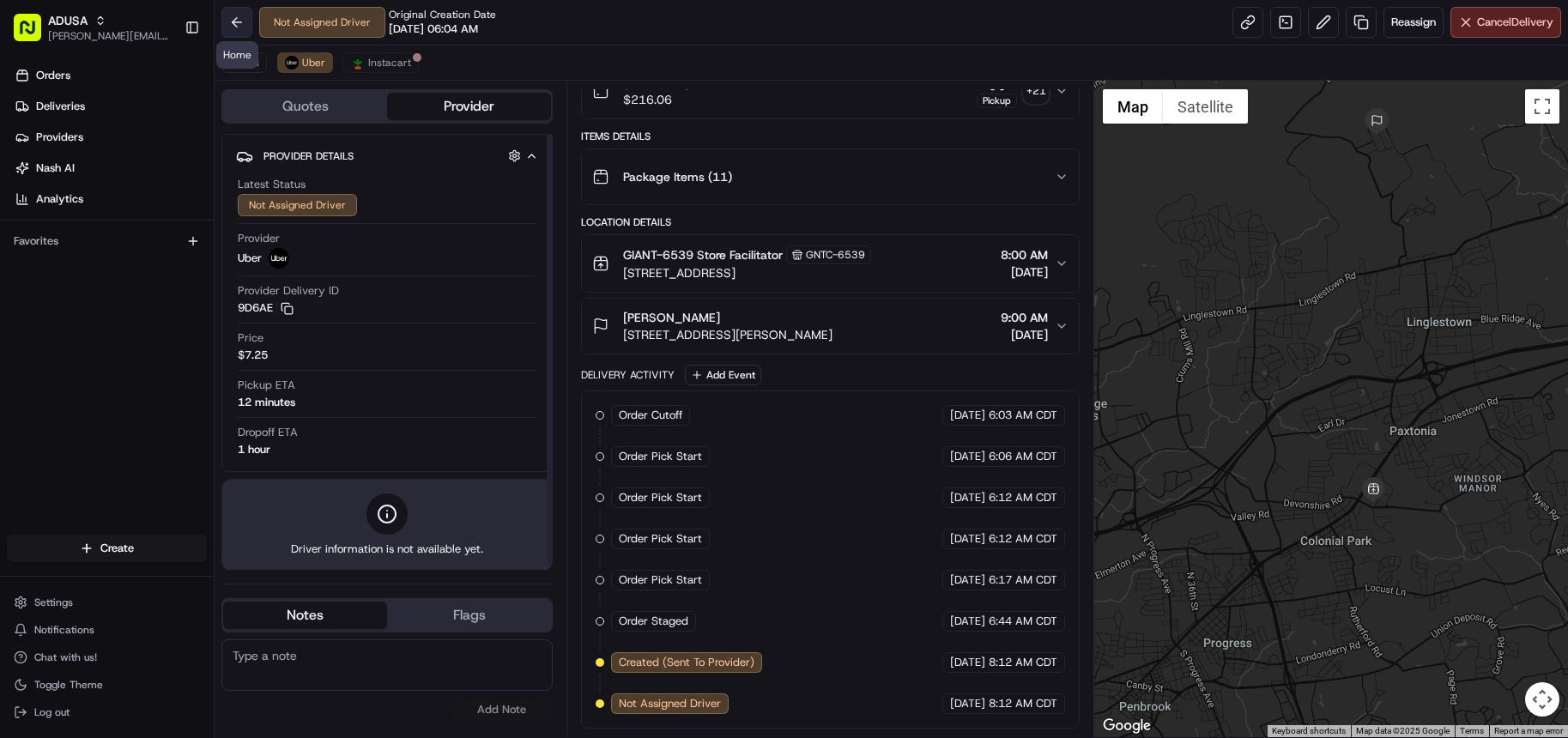
click at [240, 24] on button at bounding box center [237, 22] width 31 height 31
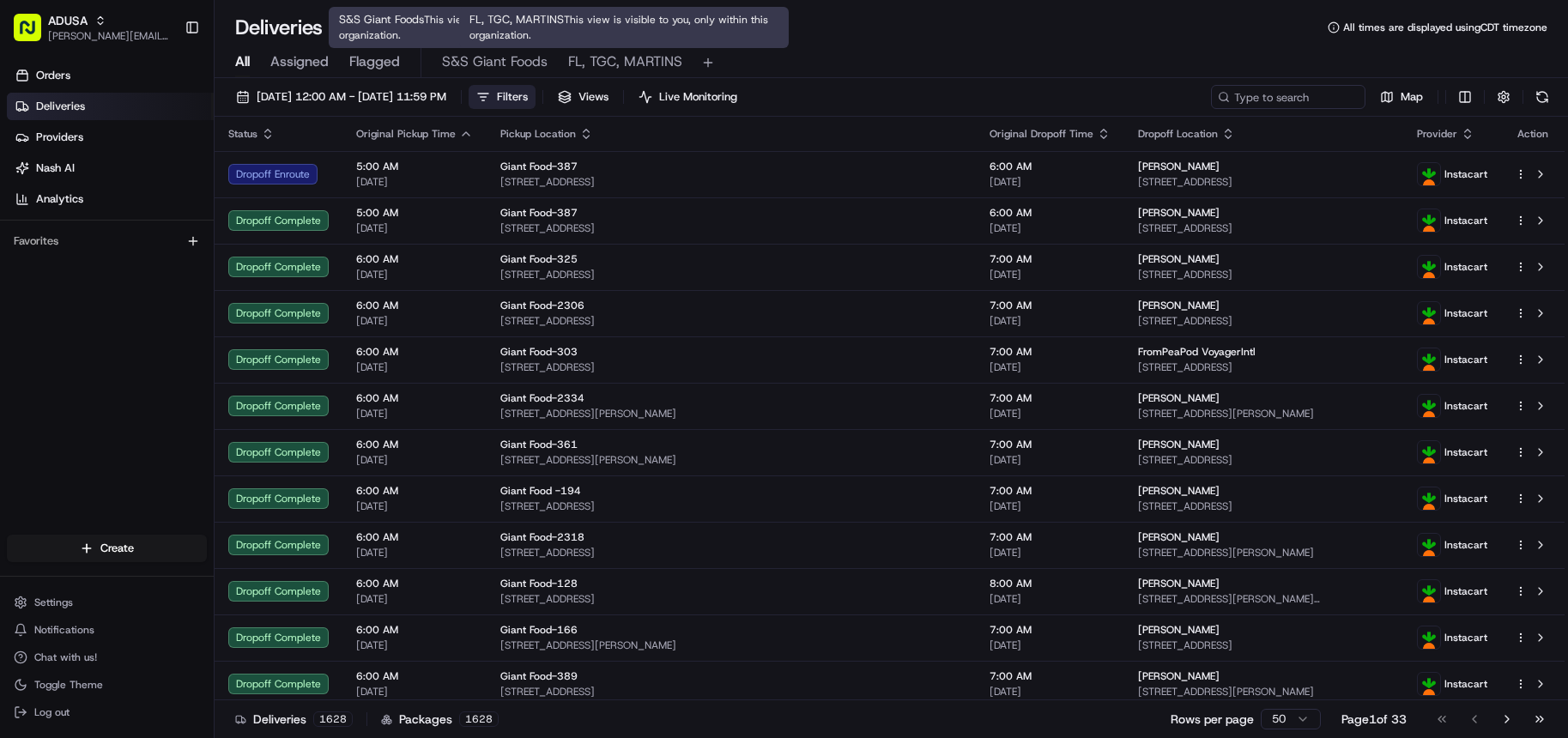
drag, startPoint x: 602, startPoint y: 69, endPoint x: 597, endPoint y: 98, distance: 29.4
click at [602, 69] on span "FL, TGC, MARTINS" at bounding box center [625, 62] width 114 height 20
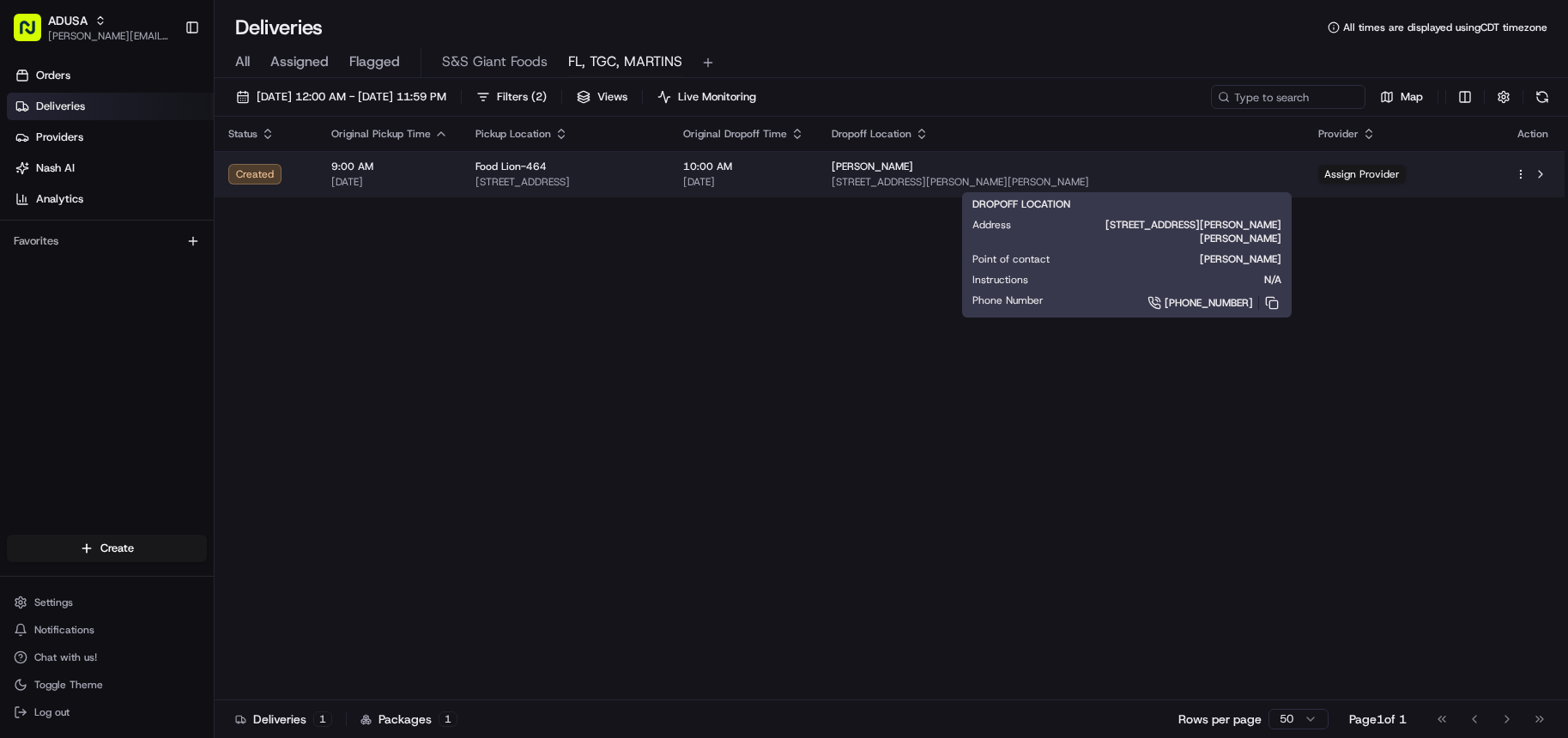
click at [1079, 175] on span "13006 Mountain Road, Vernon Hill, VA 24597-3183, USA" at bounding box center [1061, 181] width 459 height 14
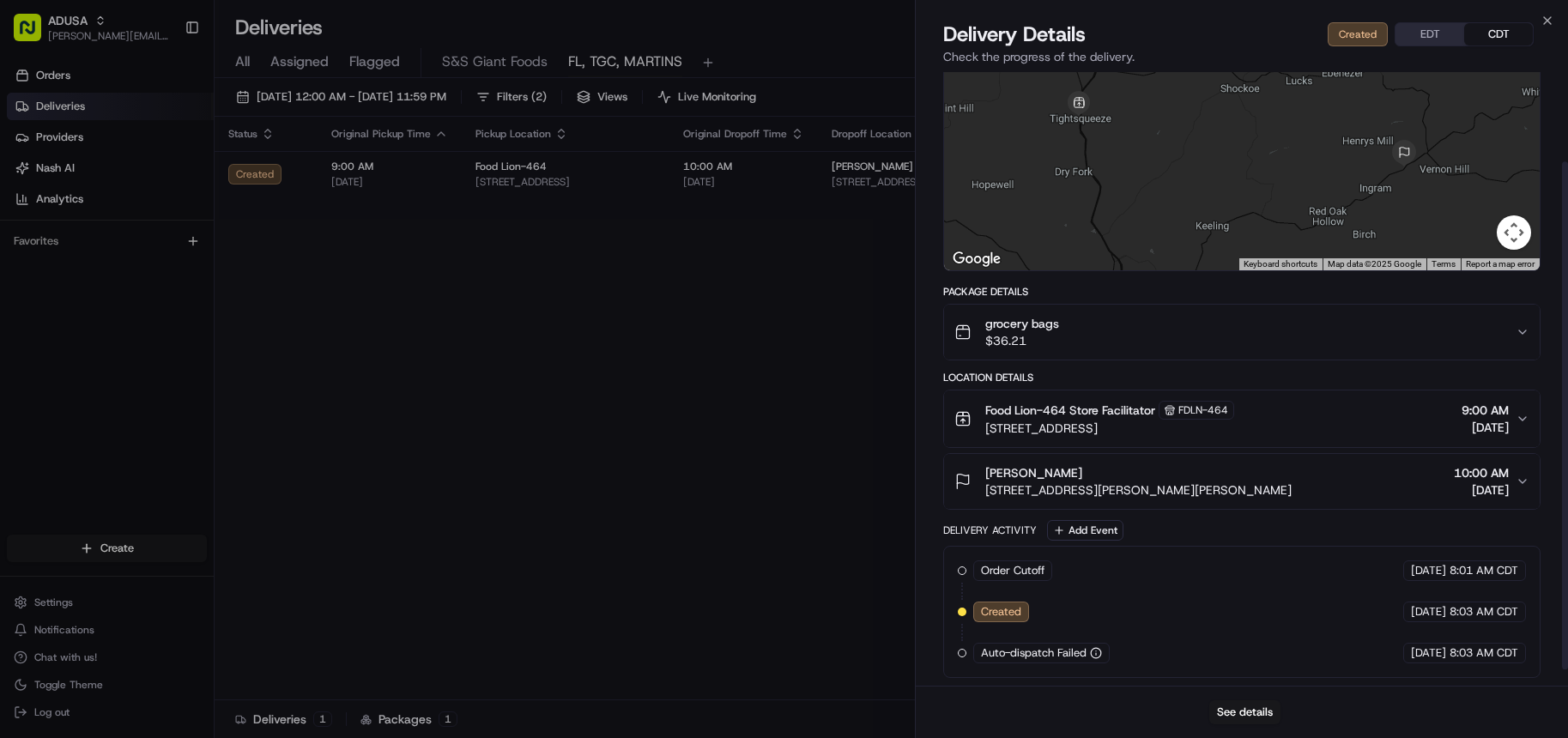
scroll to position [128, 0]
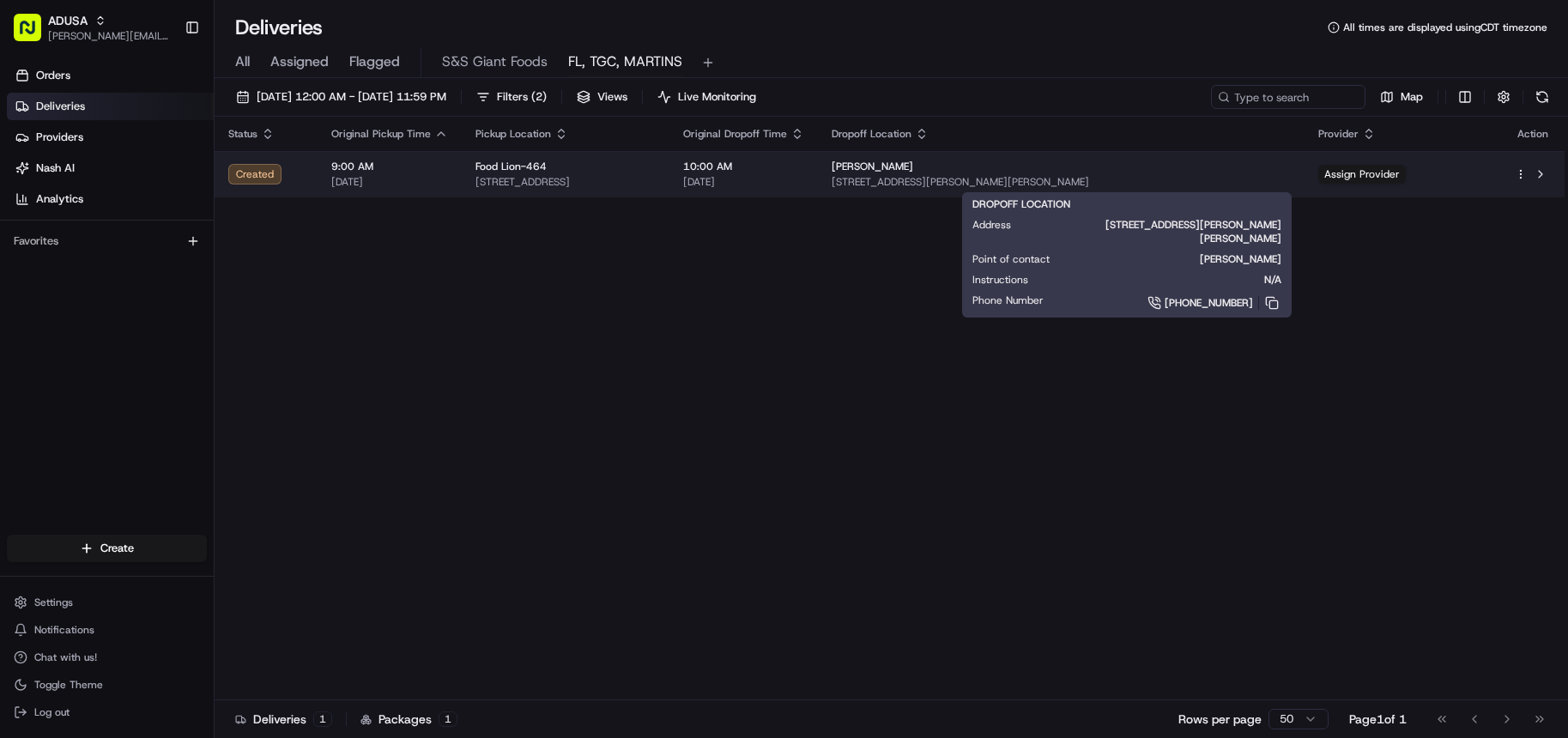
click at [987, 178] on span "13006 Mountain Road, Vernon Hill, VA 24597-3183, USA" at bounding box center [1061, 181] width 459 height 14
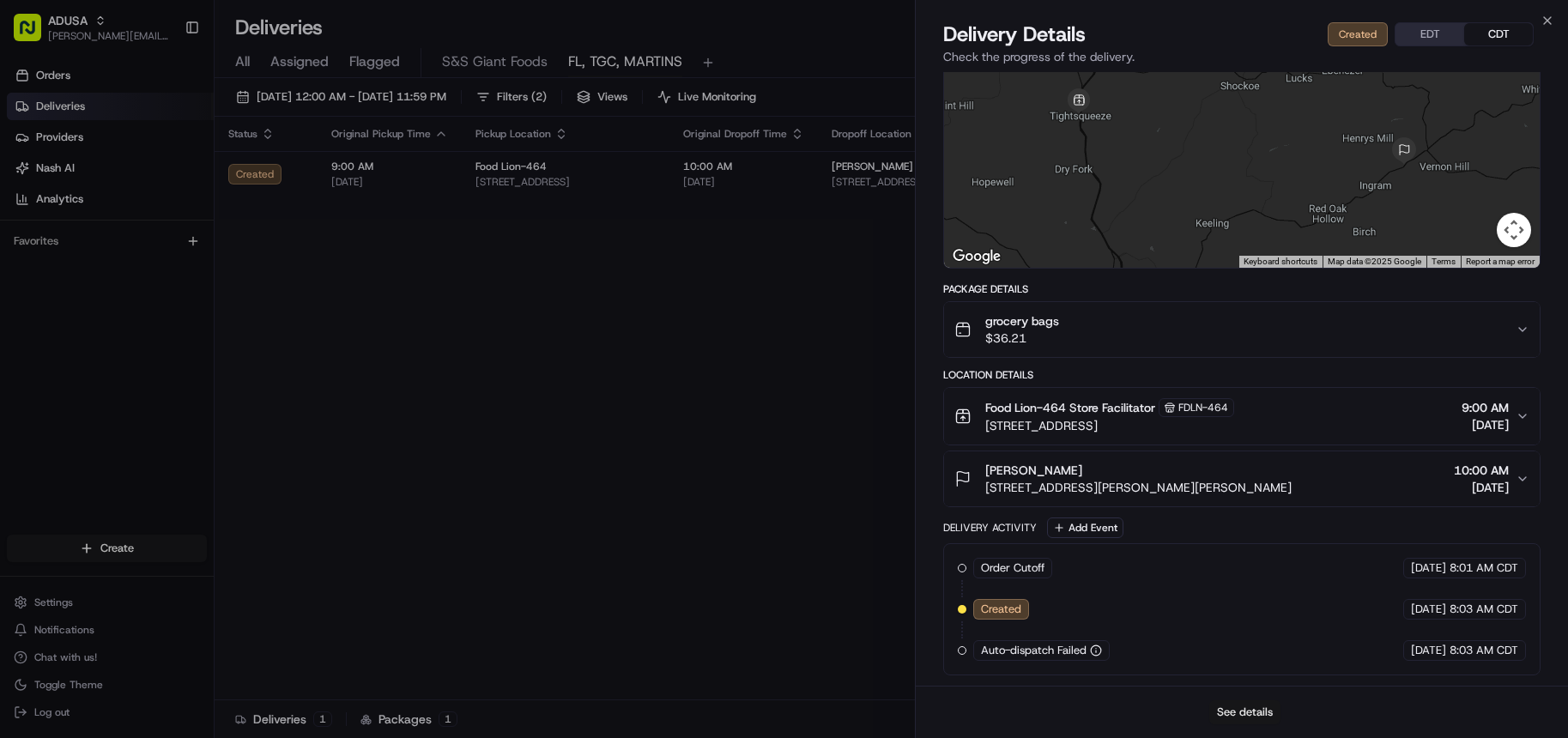
click at [1252, 710] on button "See details" at bounding box center [1244, 712] width 71 height 24
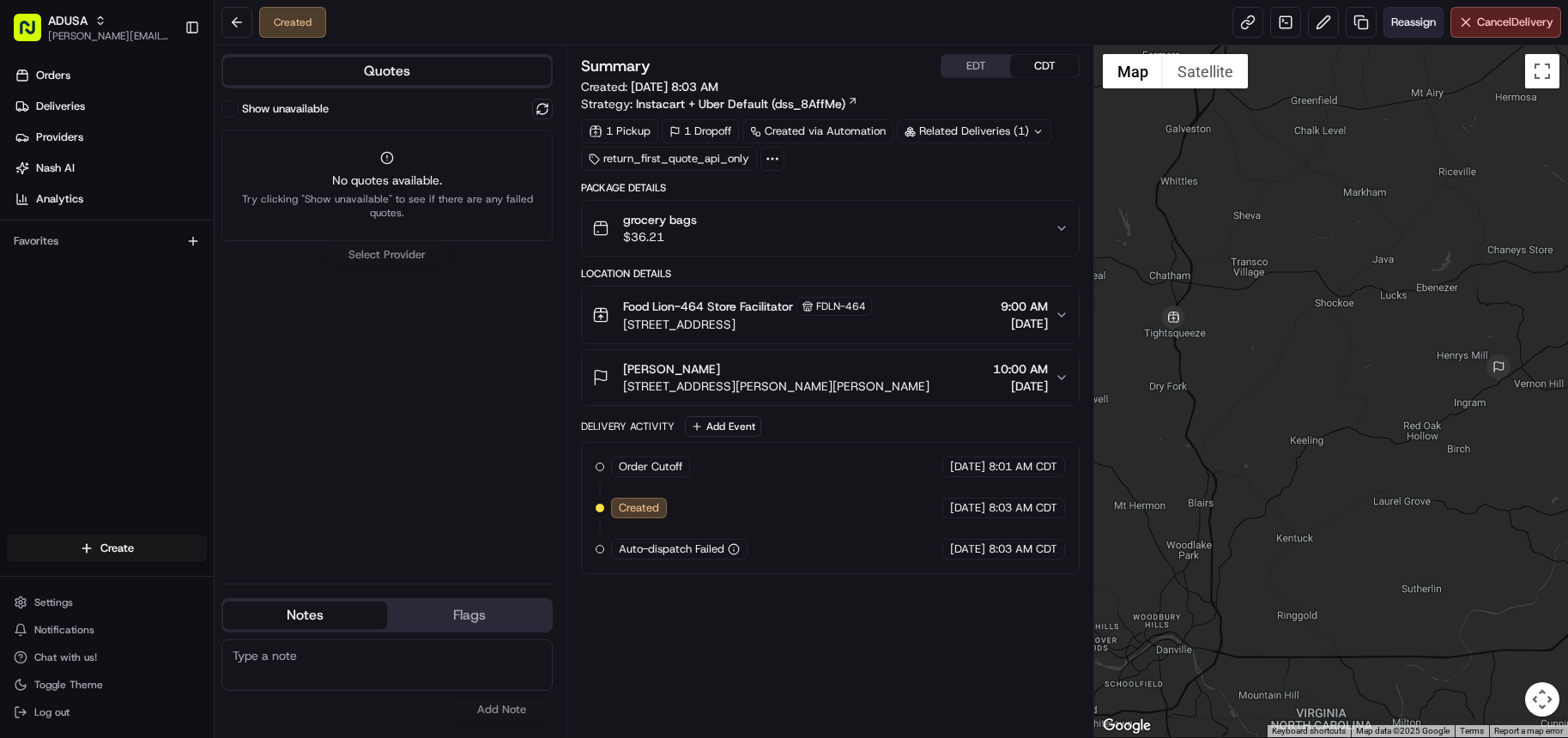
click at [1410, 29] on span "Reassign" at bounding box center [1413, 22] width 45 height 16
click at [236, 108] on button "Show unavailable" at bounding box center [230, 109] width 17 height 17
click at [1401, 26] on span "Reassign" at bounding box center [1413, 22] width 45 height 16
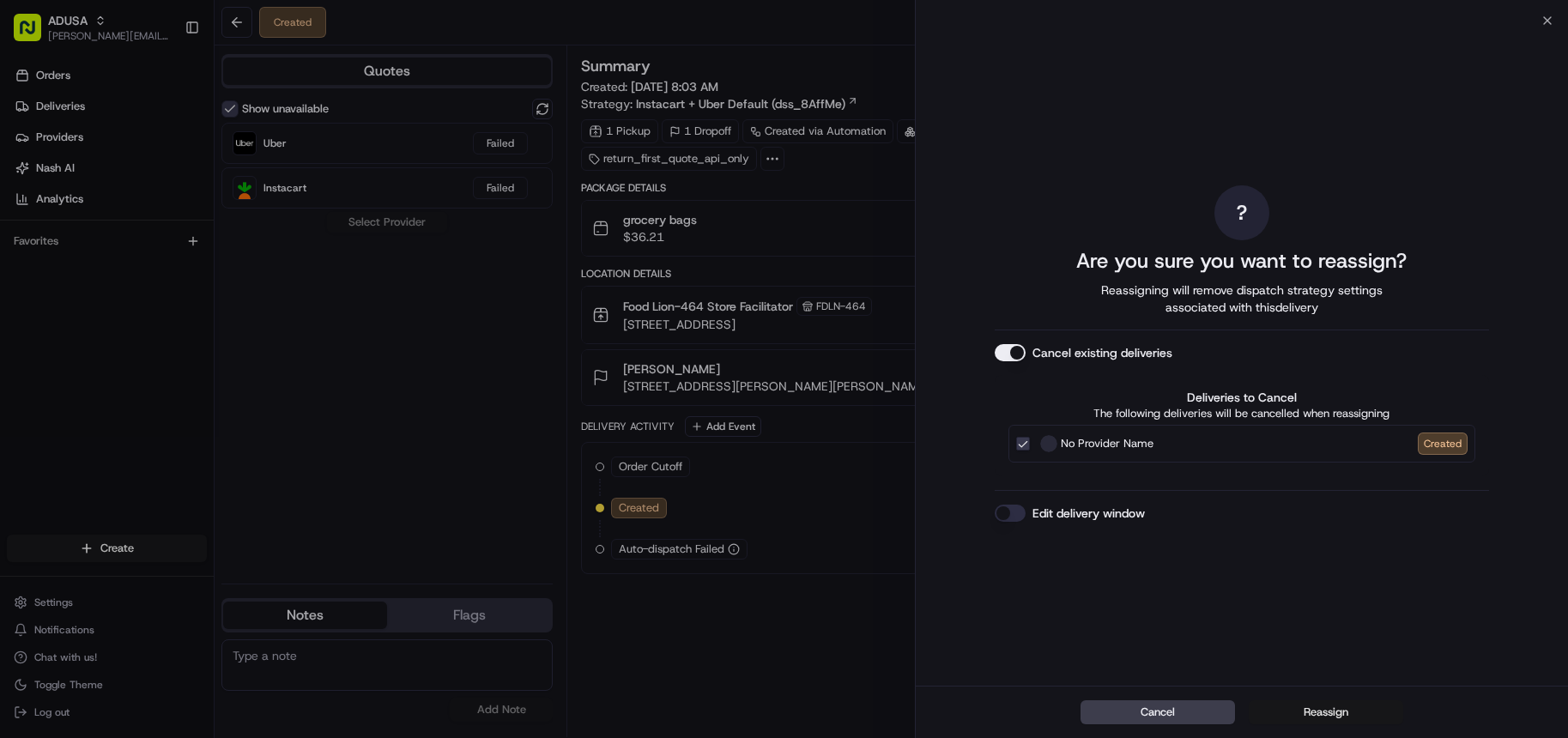
click at [1298, 714] on button "Reassign" at bounding box center [1326, 712] width 155 height 24
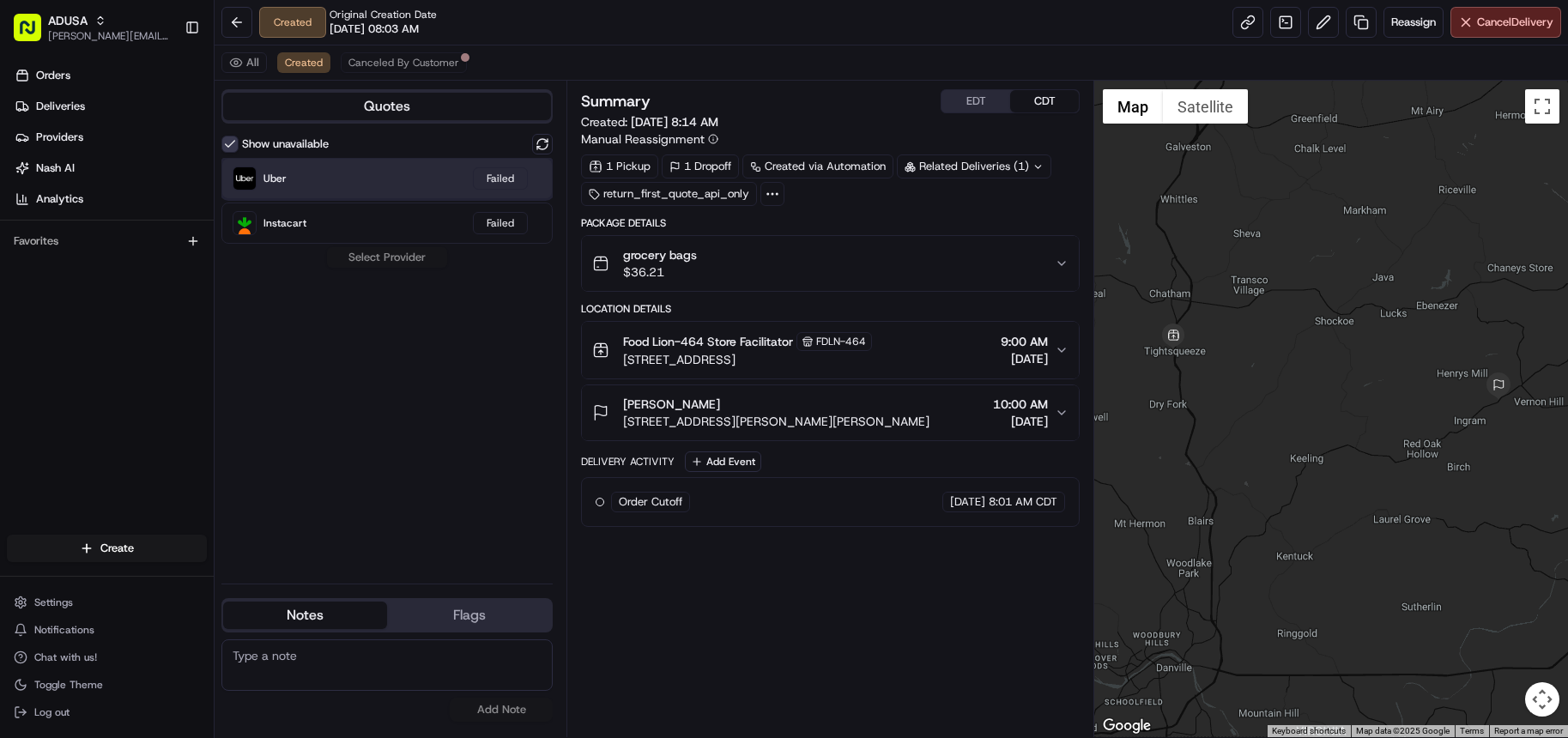
click at [415, 189] on div "Uber Failed" at bounding box center [387, 179] width 331 height 41
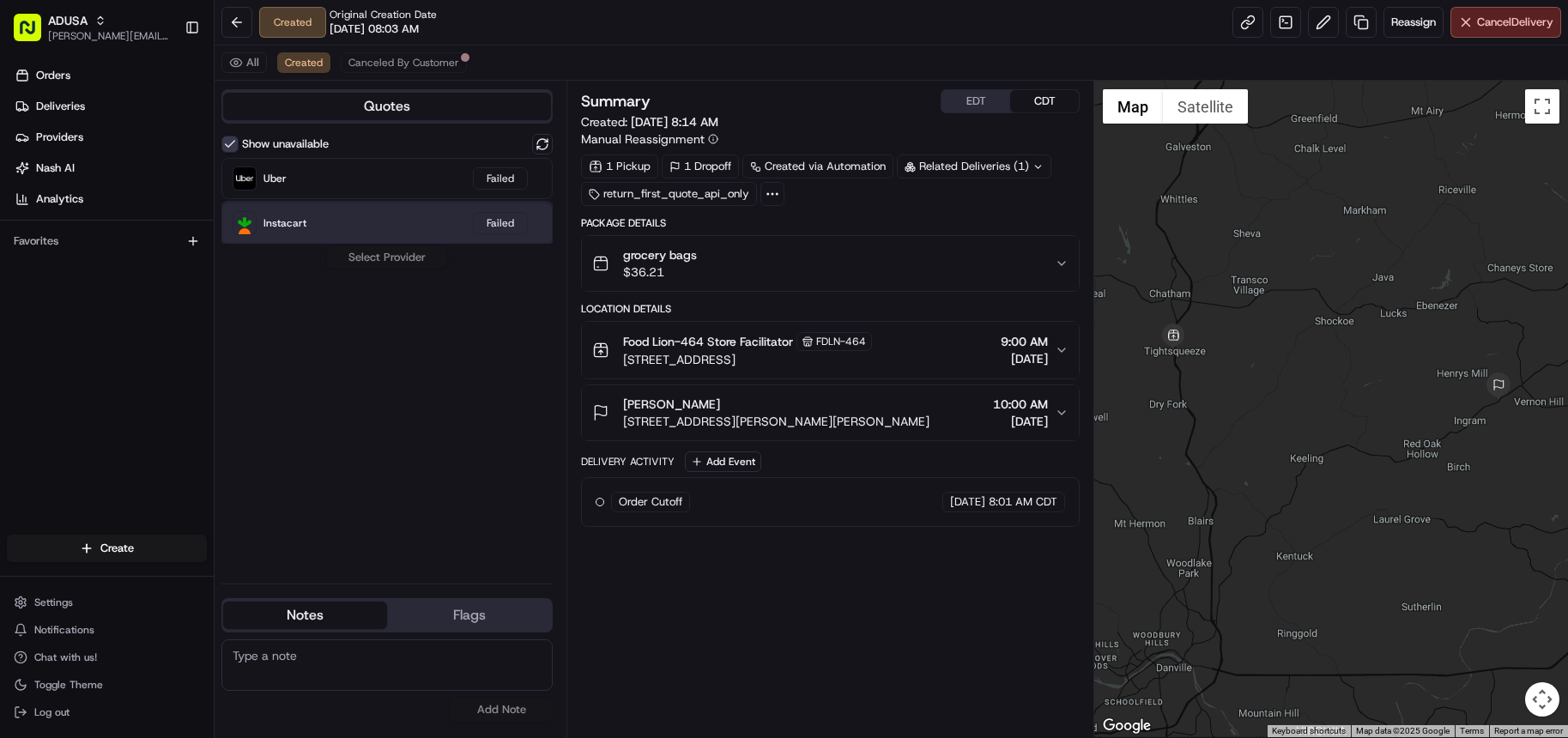
click at [425, 229] on div "Instacart Failed" at bounding box center [387, 223] width 331 height 41
click at [251, 64] on button "All" at bounding box center [244, 63] width 45 height 20
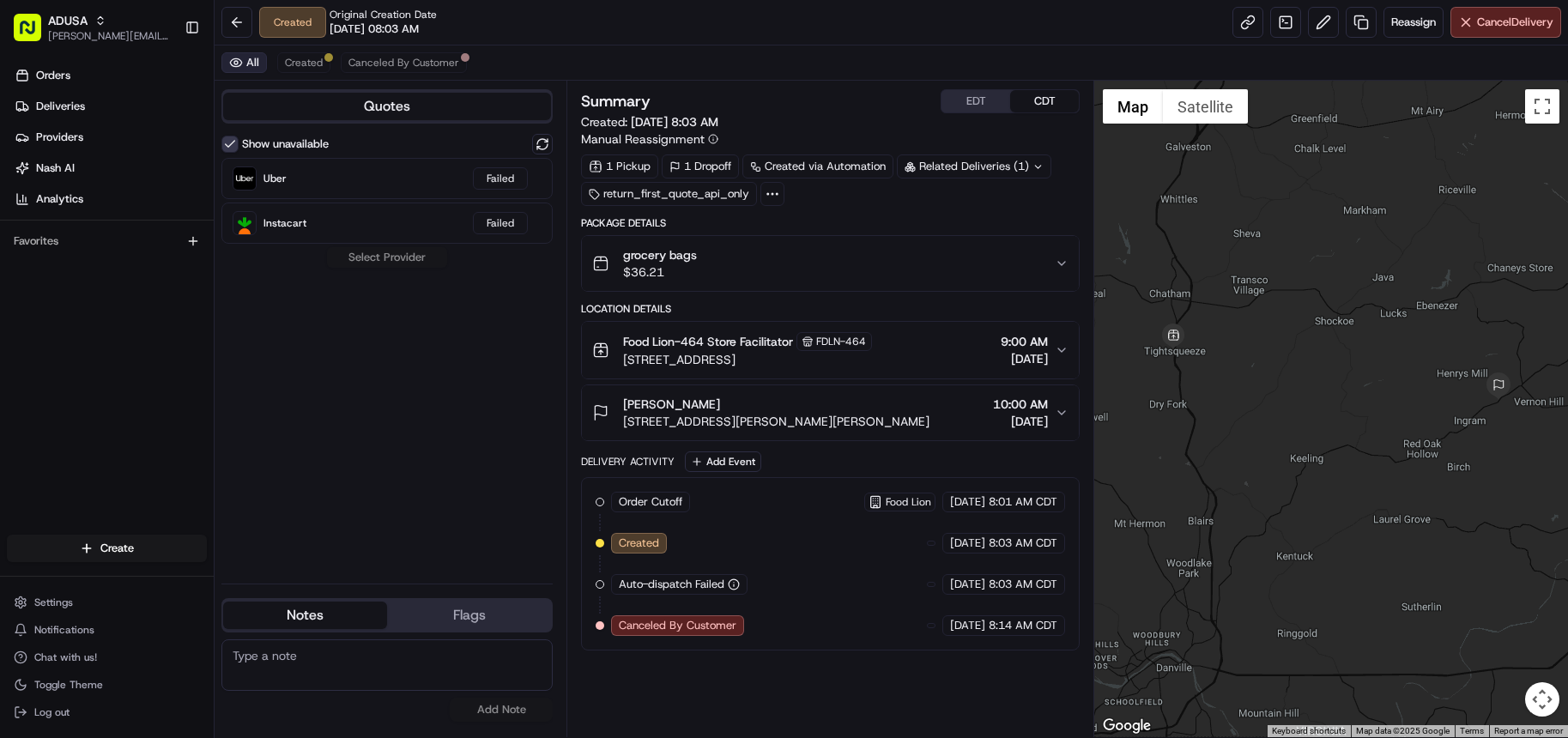
click at [251, 64] on button "All" at bounding box center [244, 63] width 45 height 20
click at [227, 140] on button "Show unavailable" at bounding box center [230, 144] width 17 height 17
click at [402, 288] on div "Show unavailable No quotes available. Try clicking "Show unavailable" to see if…" at bounding box center [387, 352] width 331 height 436
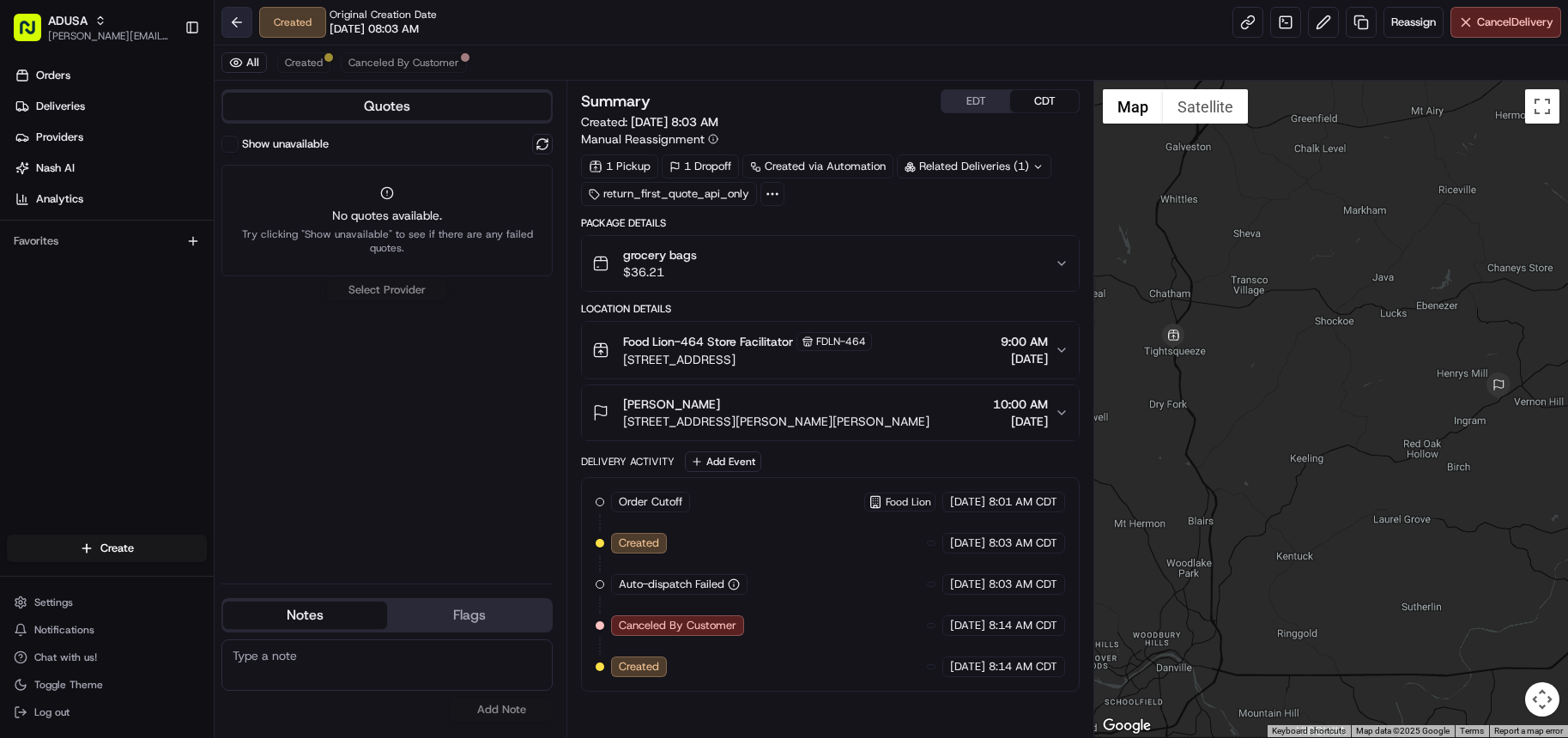
click at [240, 28] on button at bounding box center [237, 22] width 31 height 31
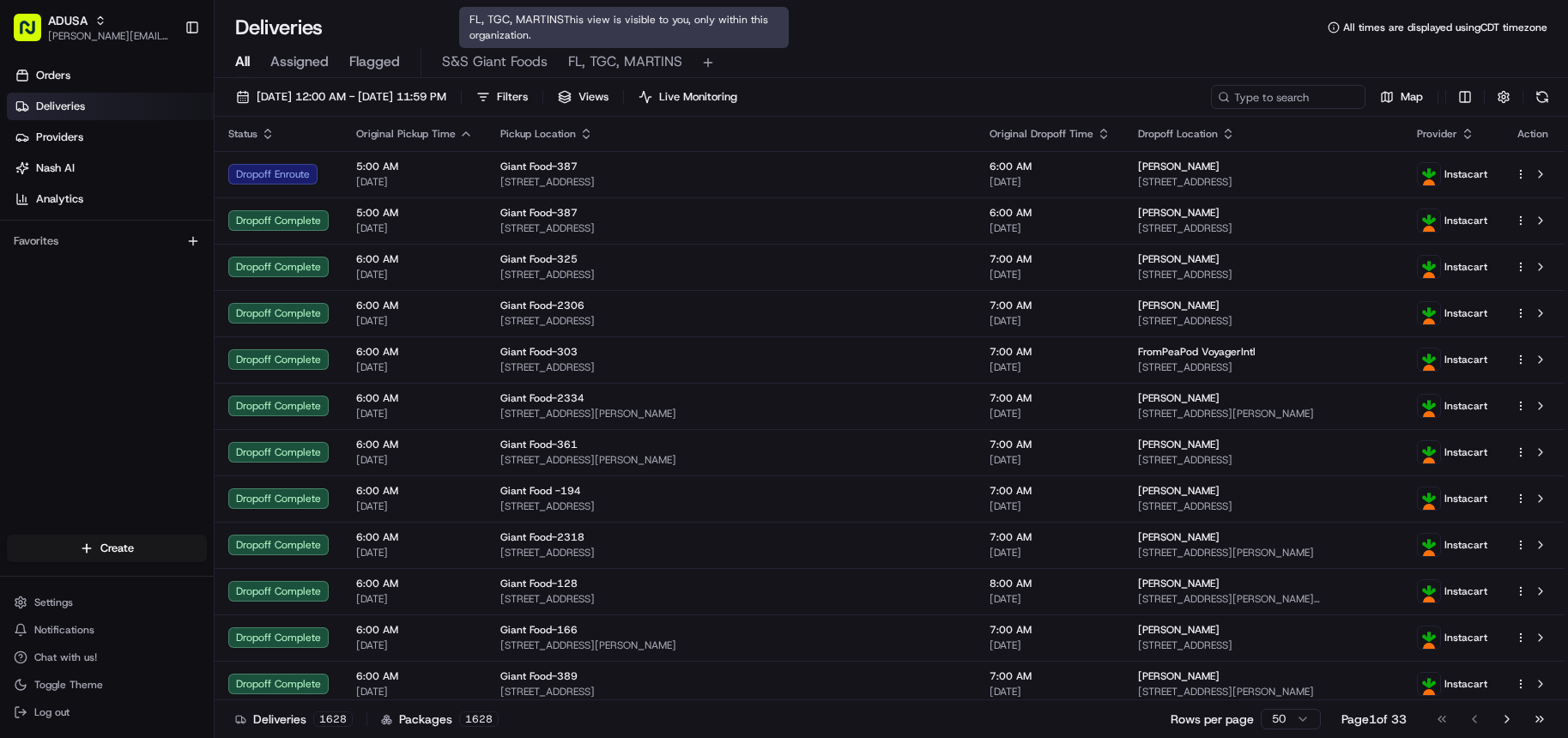
click at [631, 69] on span "FL, TGC, MARTINS" at bounding box center [625, 62] width 114 height 20
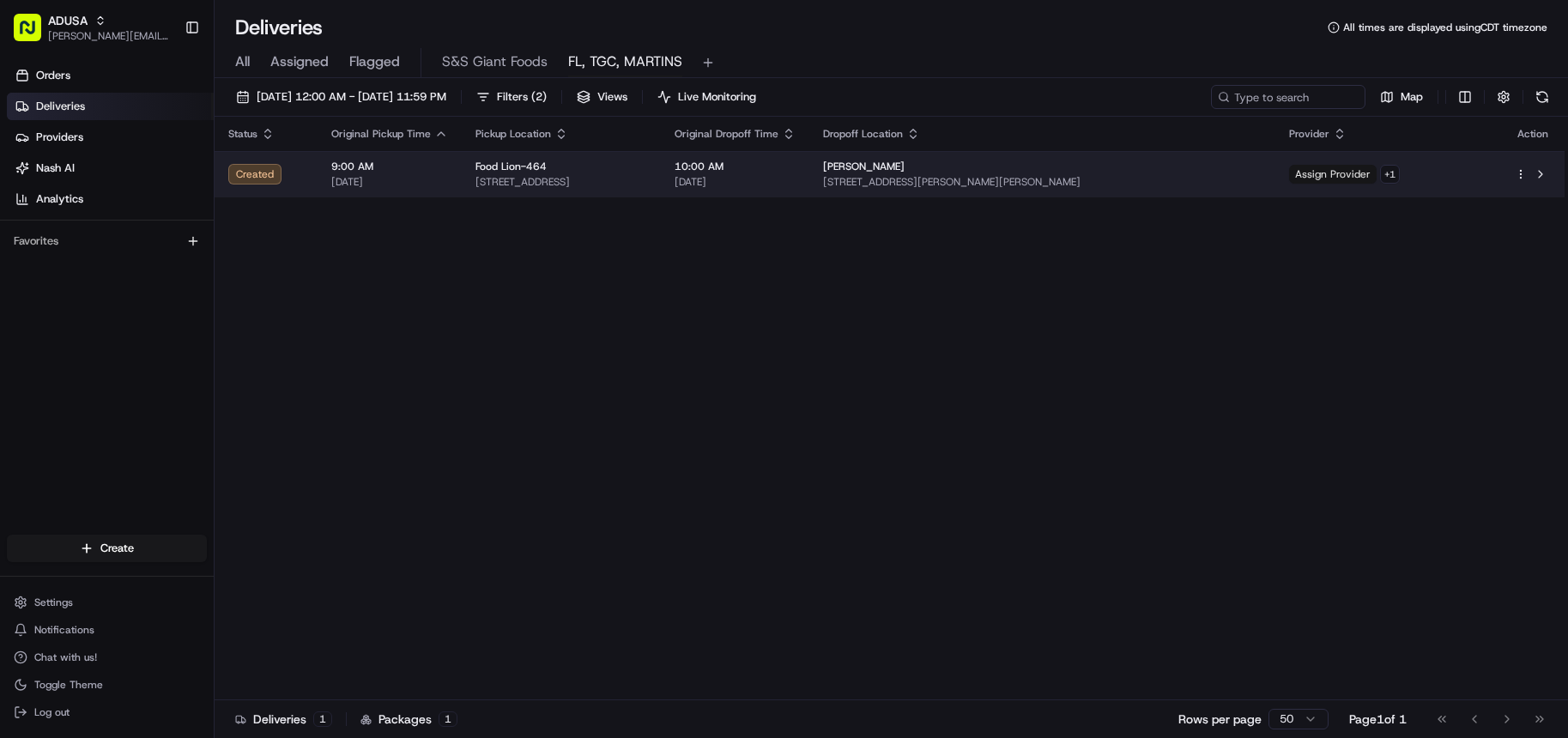
click at [1372, 179] on span "Assign Provider" at bounding box center [1332, 174] width 87 height 19
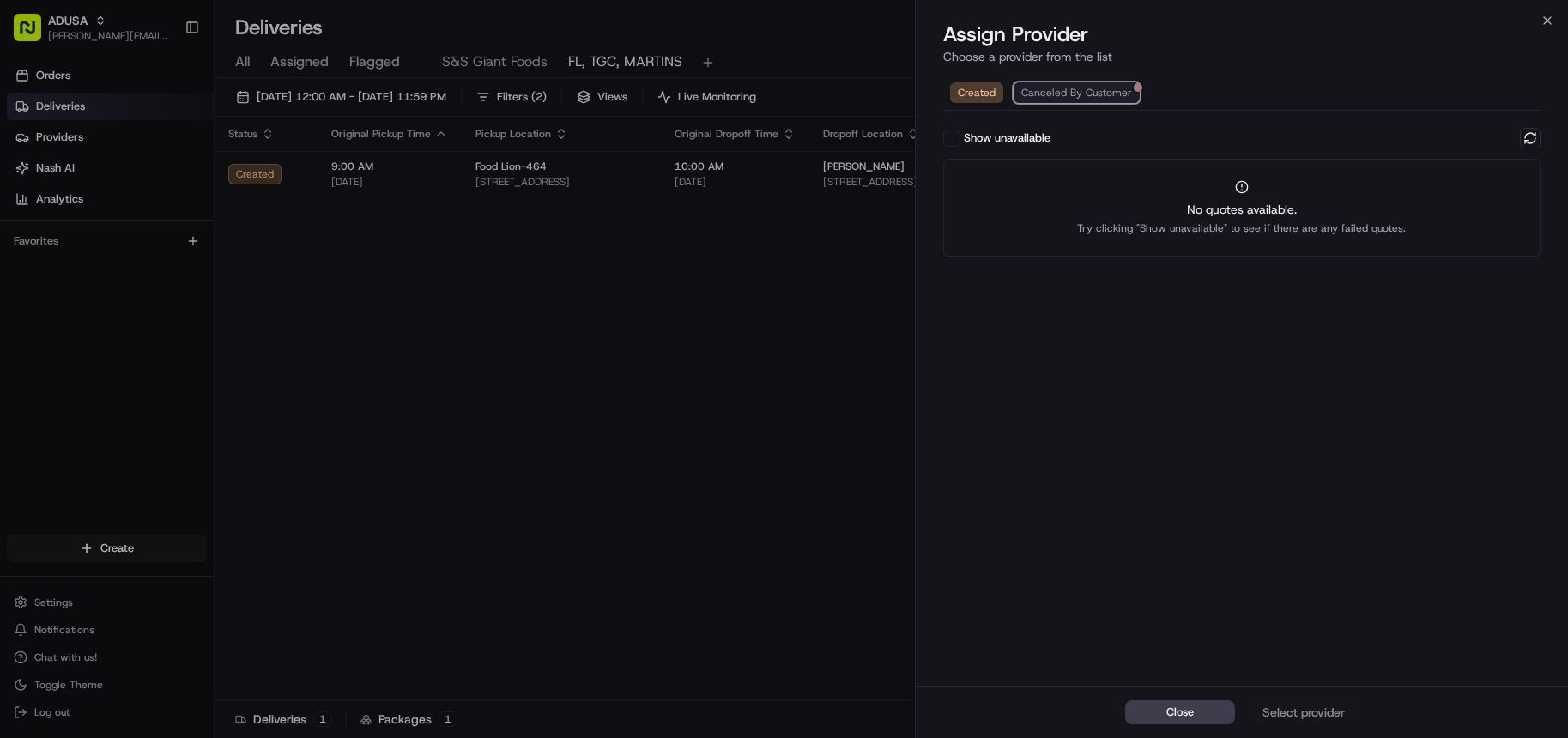
click at [1073, 97] on span "Canceled By Customer" at bounding box center [1077, 92] width 110 height 14
click at [974, 89] on span "Created" at bounding box center [976, 92] width 38 height 14
click at [1311, 715] on div "Close Select provider" at bounding box center [1241, 711] width 652 height 52
click at [1530, 140] on button at bounding box center [1530, 138] width 20 height 20
click at [1544, 27] on icon "button" at bounding box center [1547, 20] width 14 height 14
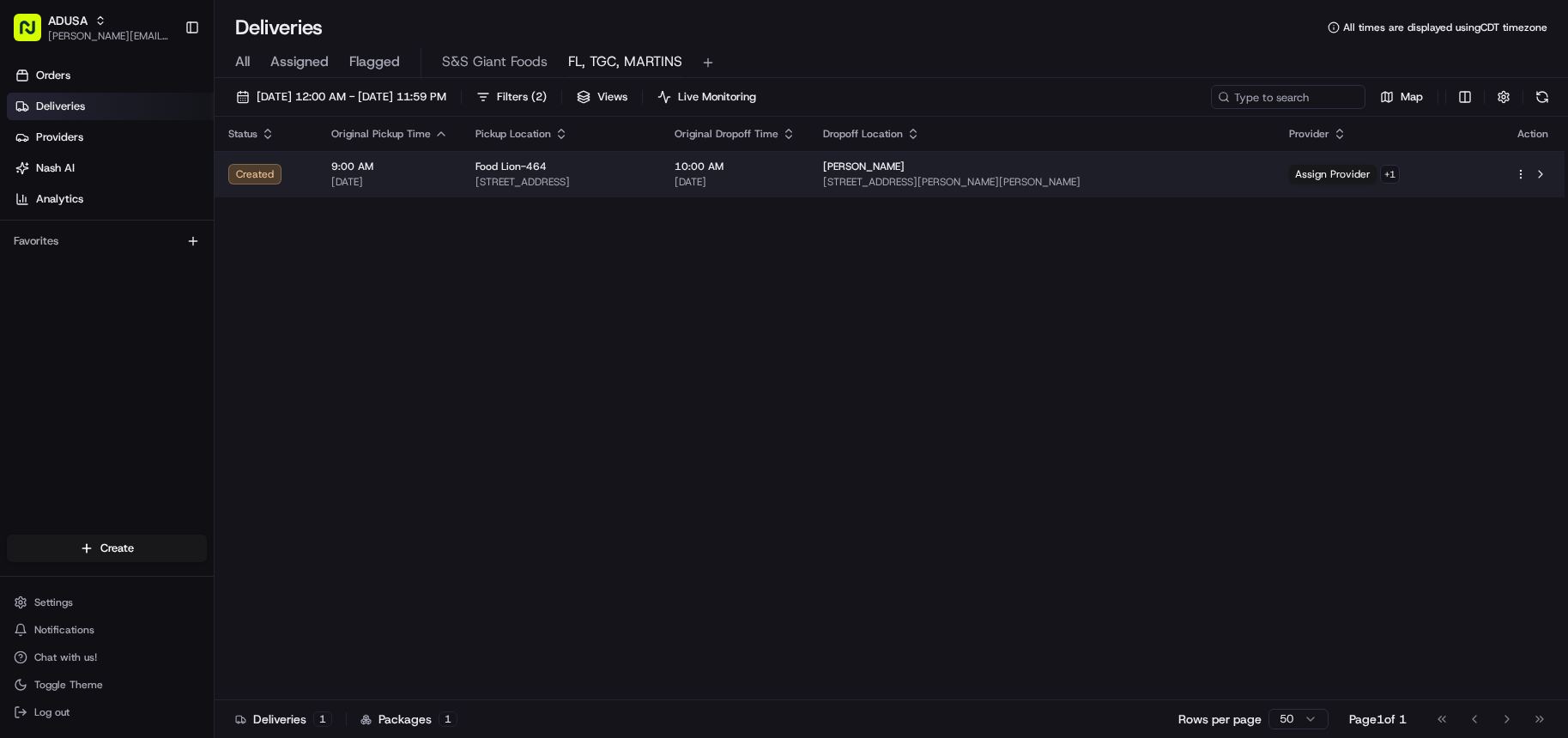
click at [647, 183] on span "[STREET_ADDRESS]" at bounding box center [561, 181] width 172 height 14
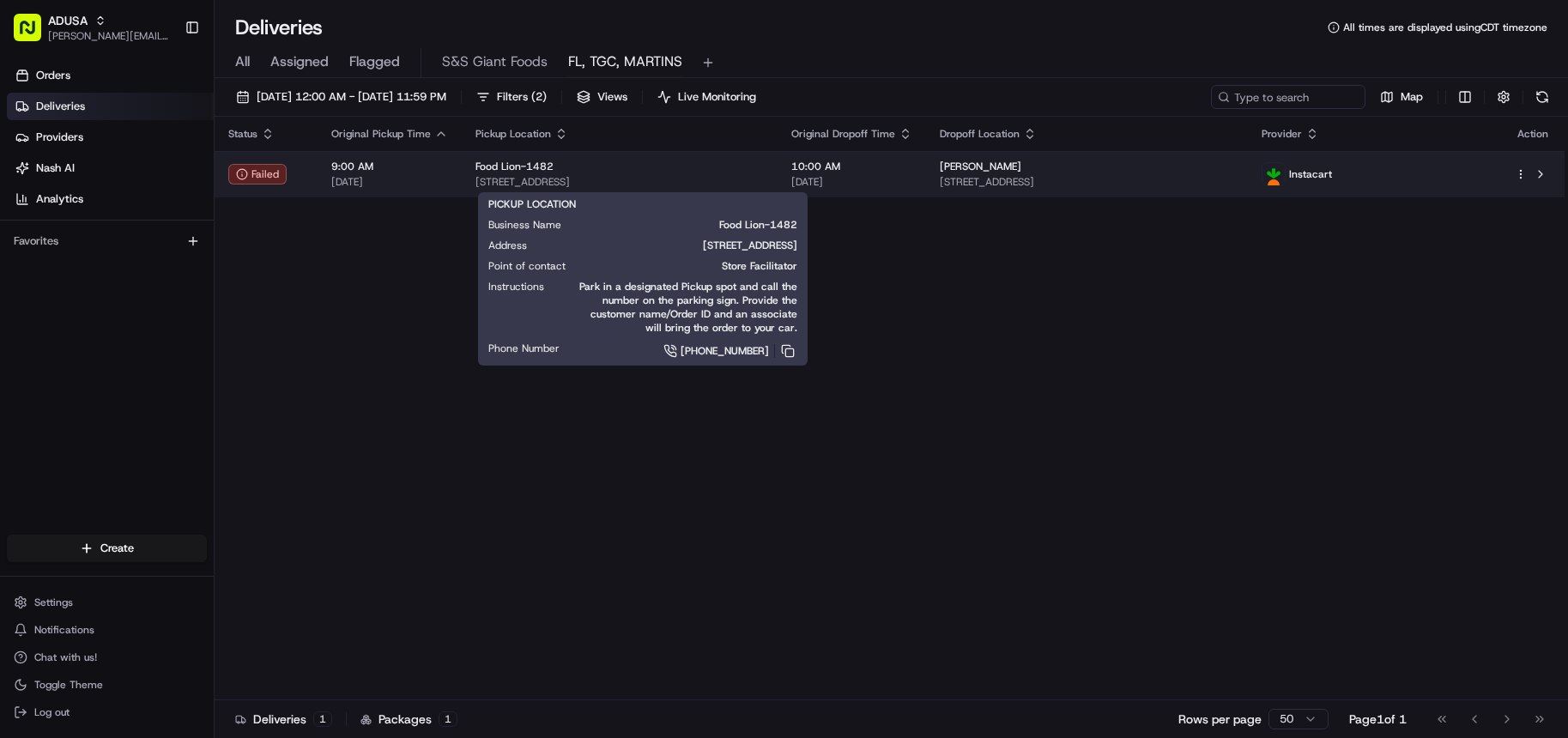
click at [734, 179] on span "[STREET_ADDRESS]" at bounding box center [619, 181] width 288 height 14
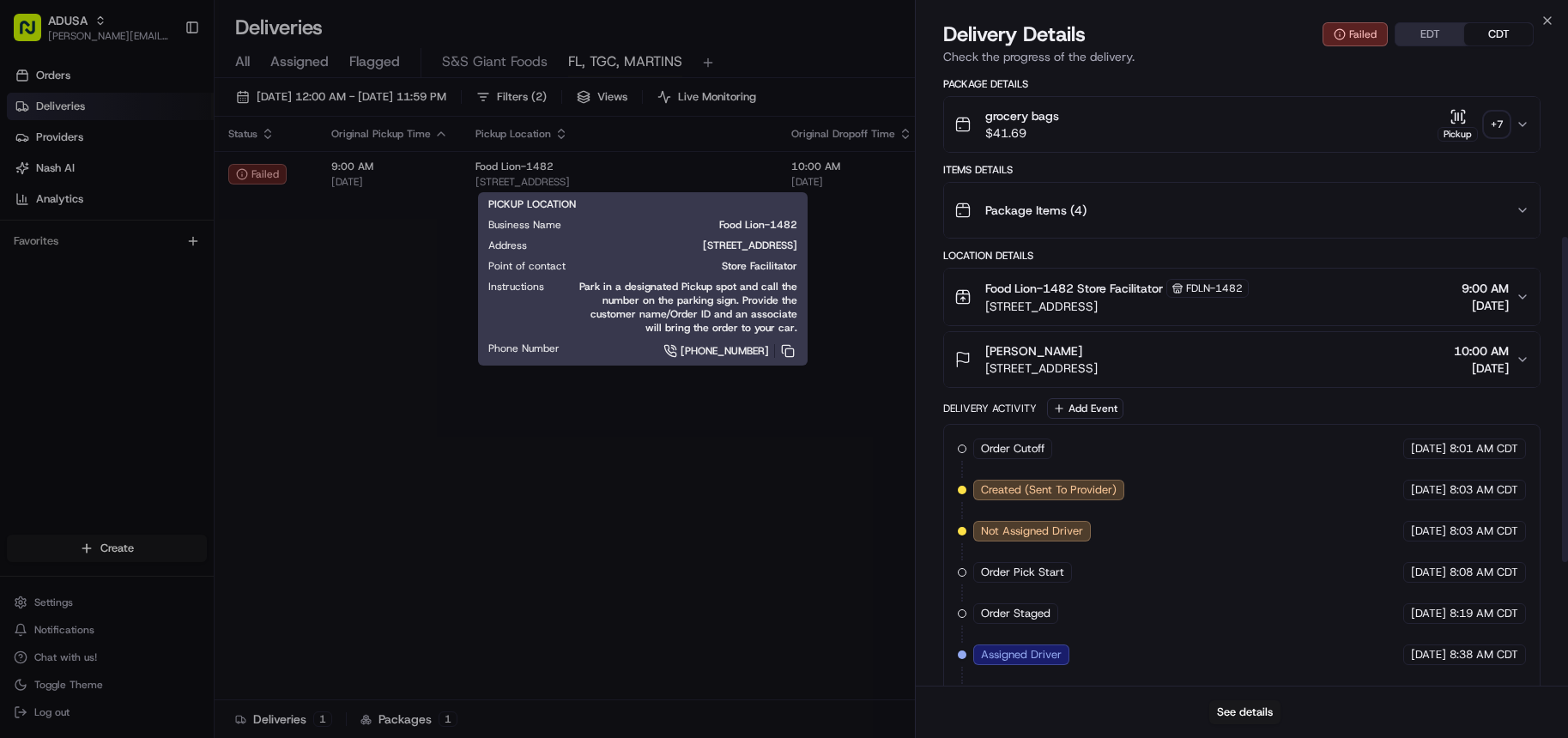
scroll to position [543, 0]
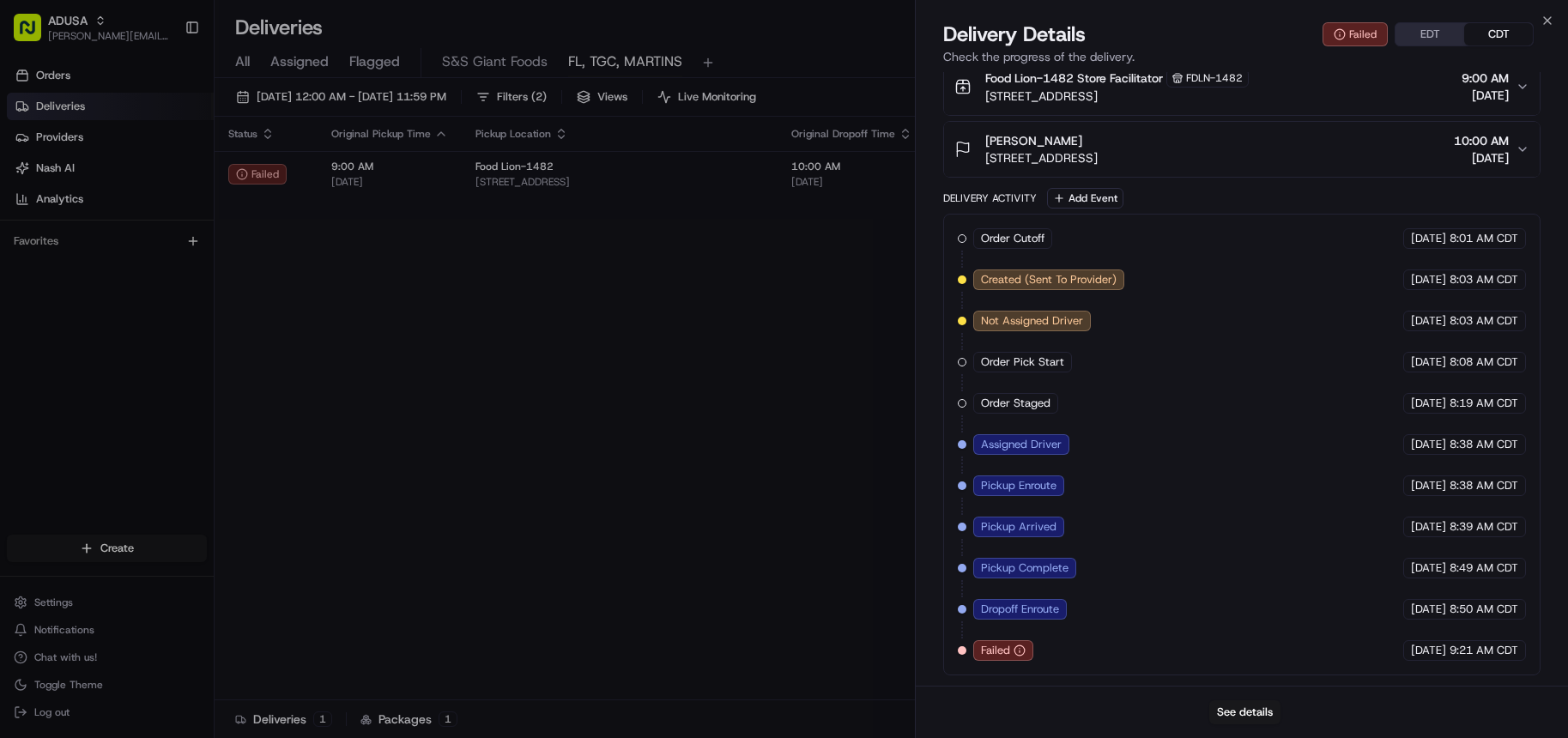
drag, startPoint x: 549, startPoint y: 591, endPoint x: 582, endPoint y: 574, distance: 37.1
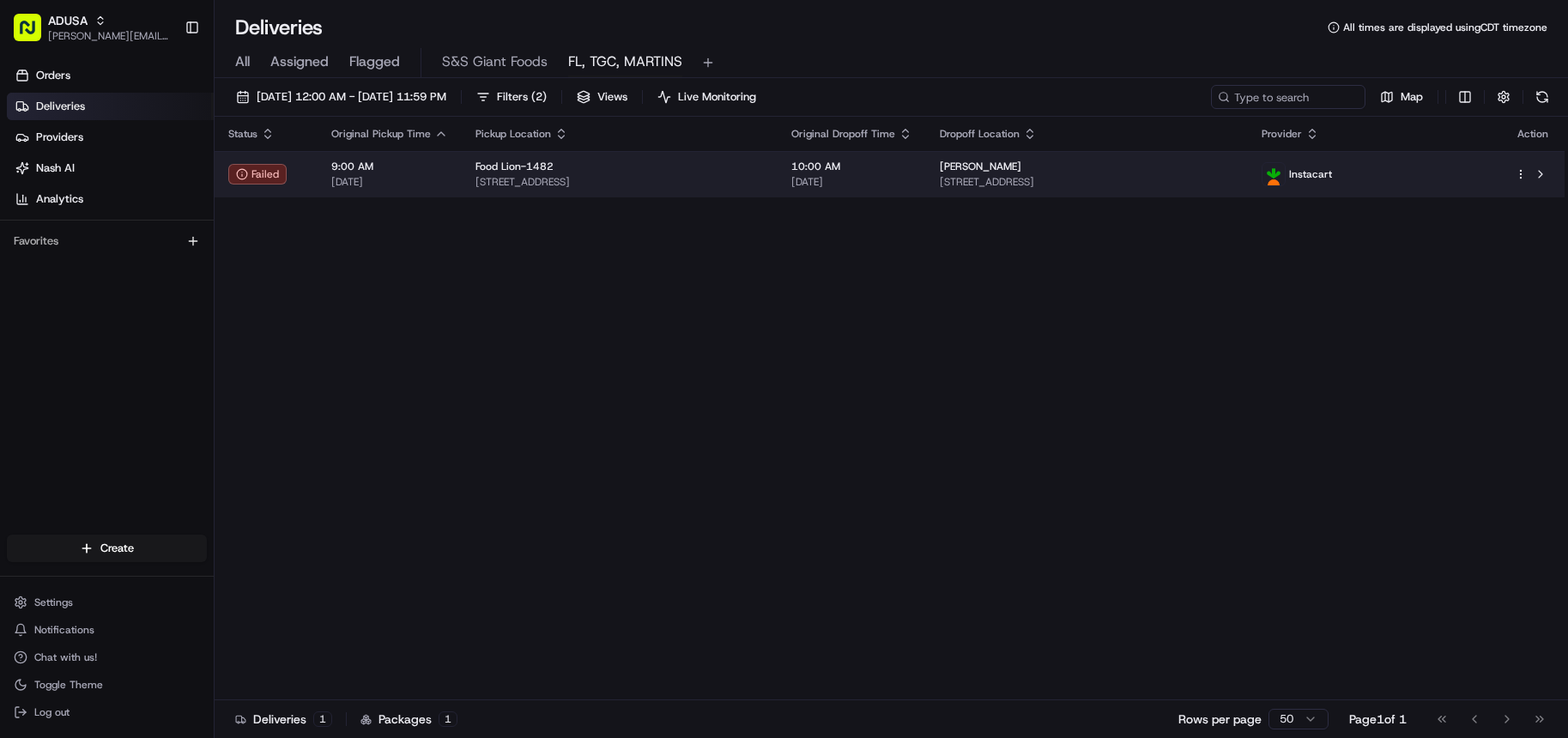
click at [1219, 179] on span "[STREET_ADDRESS]" at bounding box center [1087, 181] width 294 height 14
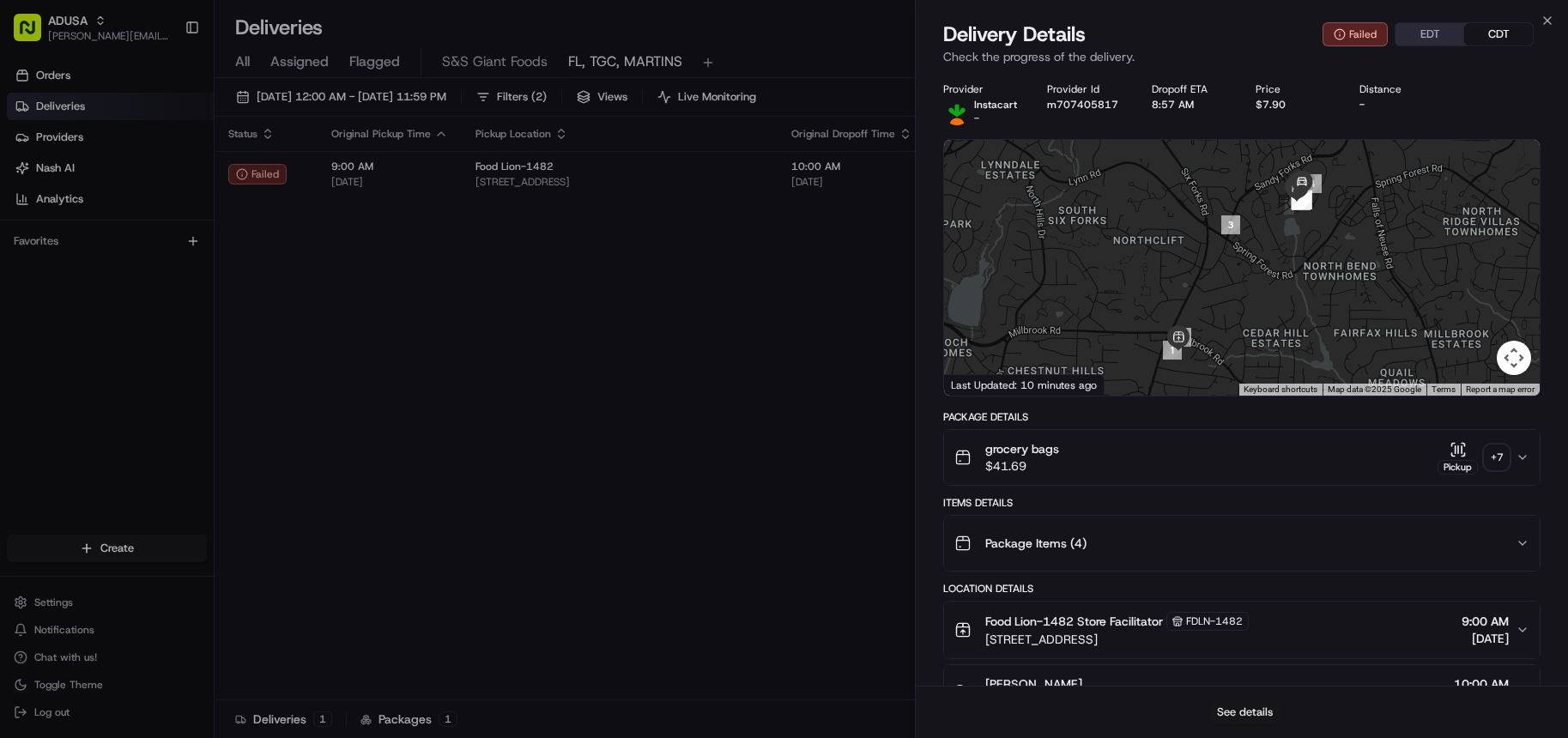
click at [1252, 713] on button "See details" at bounding box center [1244, 712] width 71 height 24
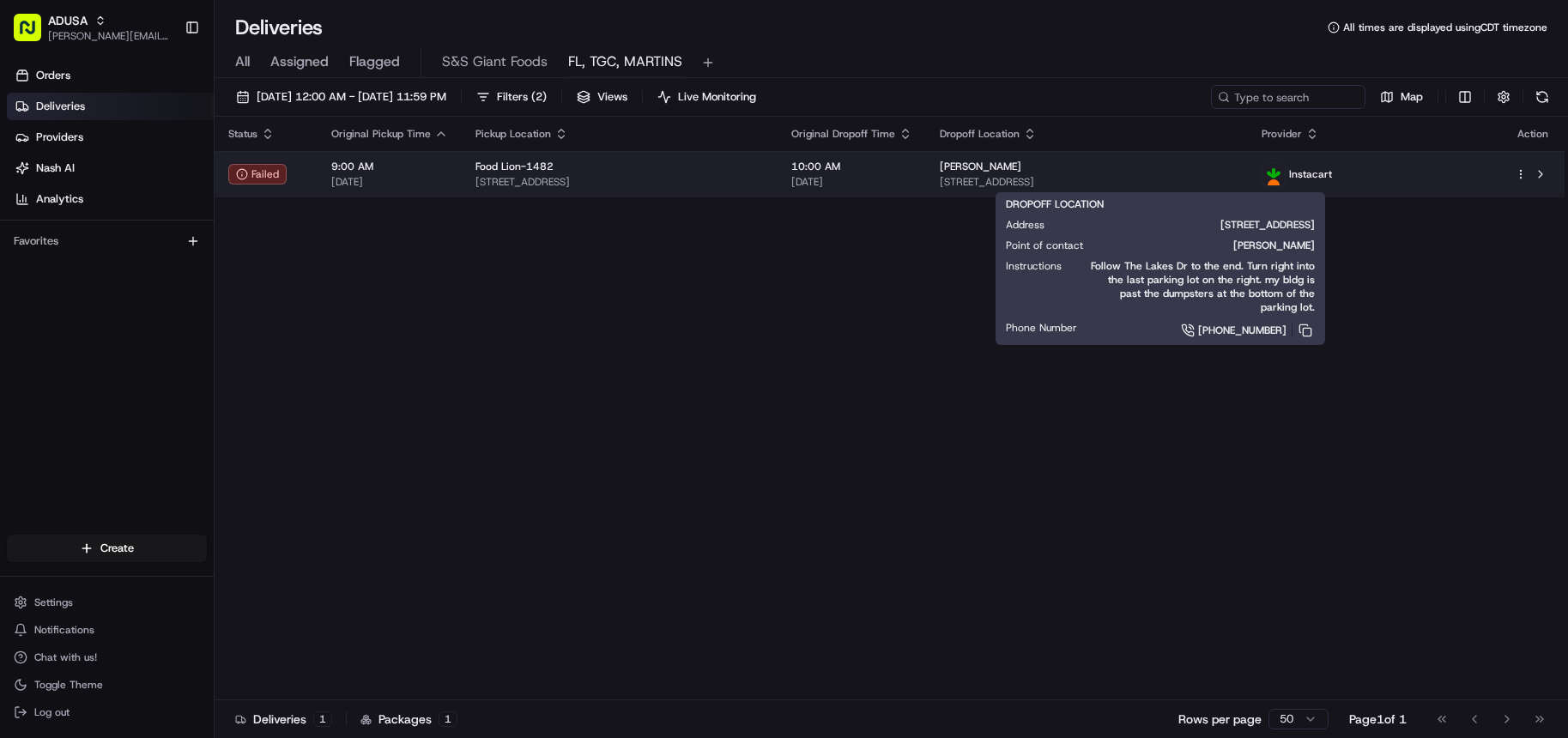
click at [1008, 180] on span "[STREET_ADDRESS]" at bounding box center [1087, 181] width 294 height 14
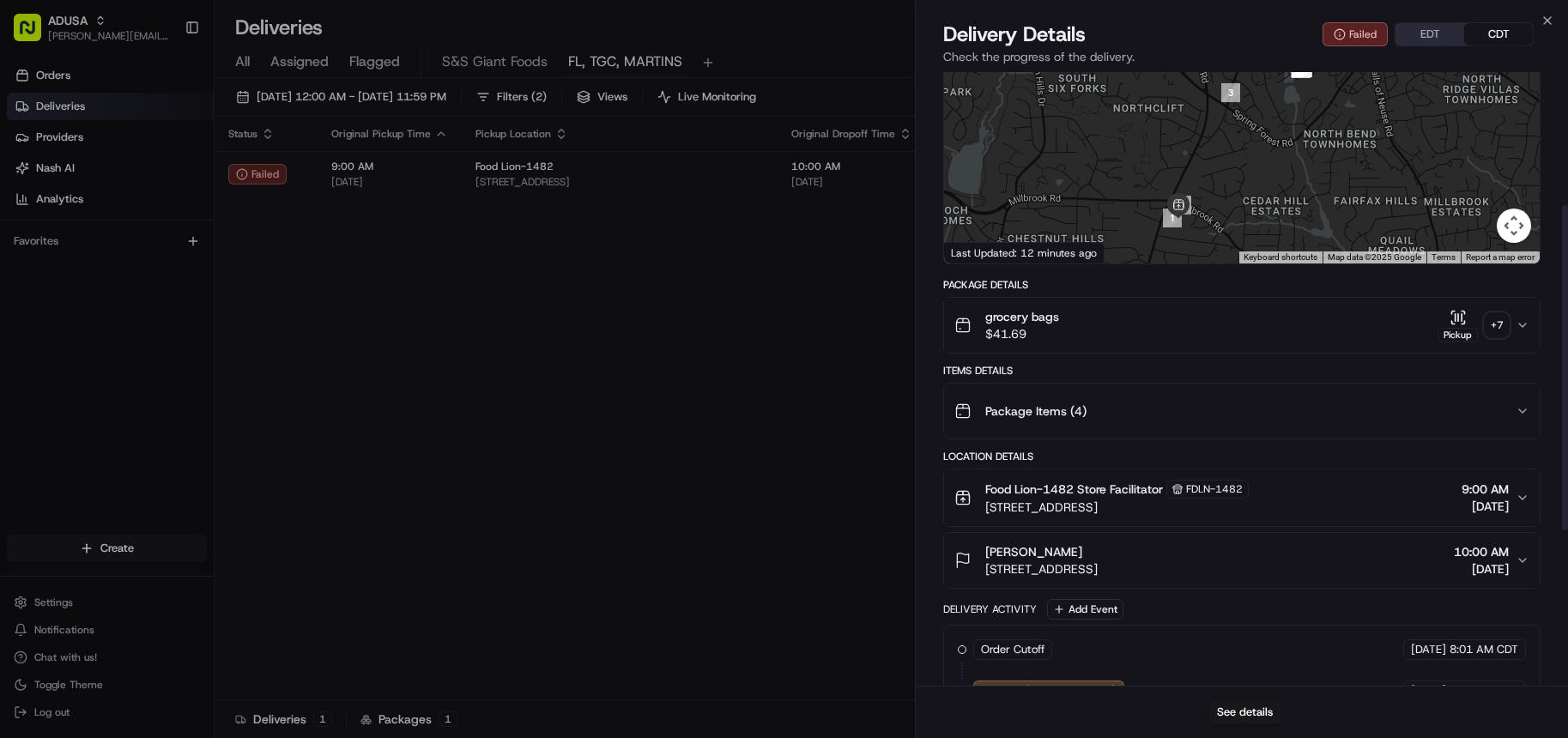
scroll to position [258, 0]
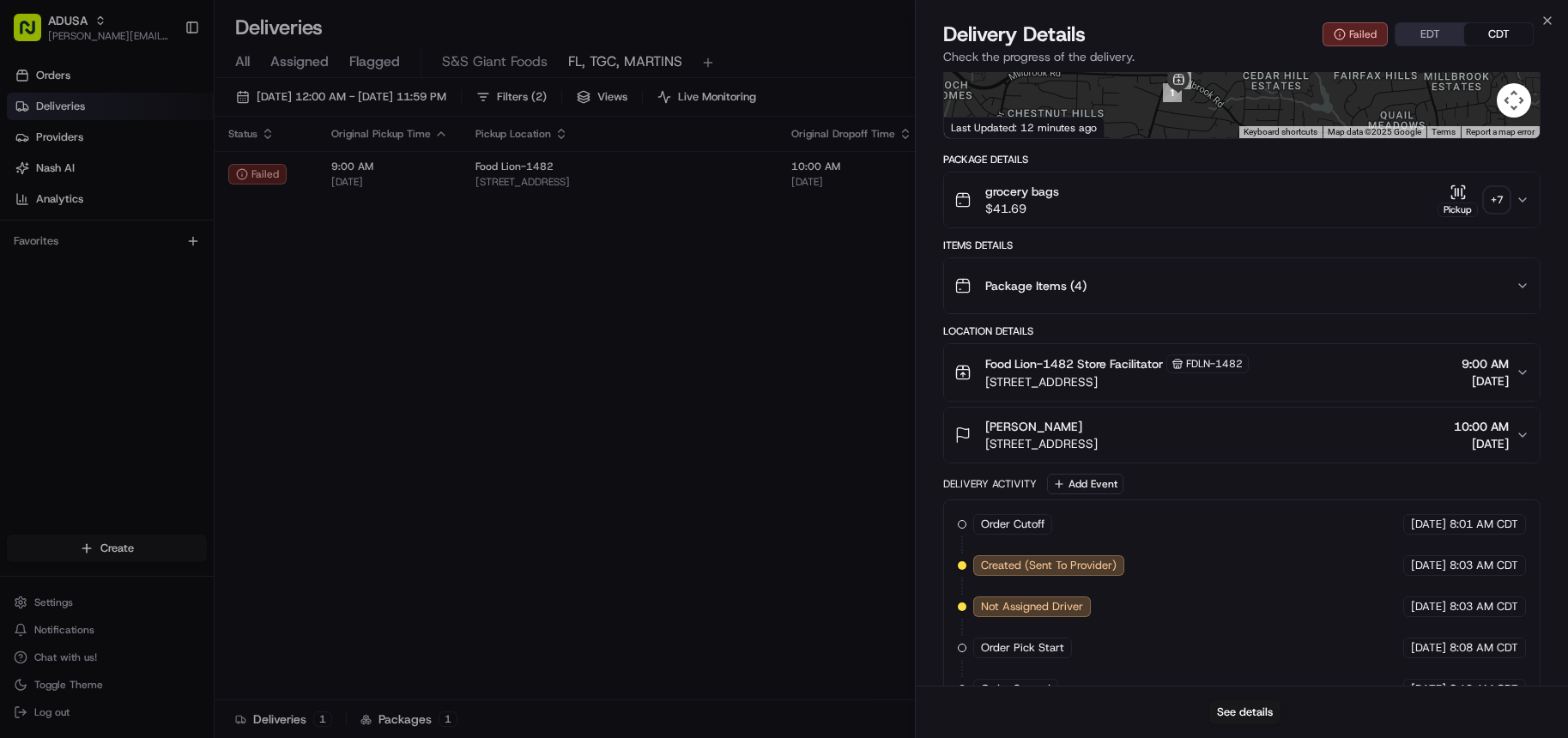
click at [1461, 439] on span "[DATE]" at bounding box center [1482, 444] width 55 height 17
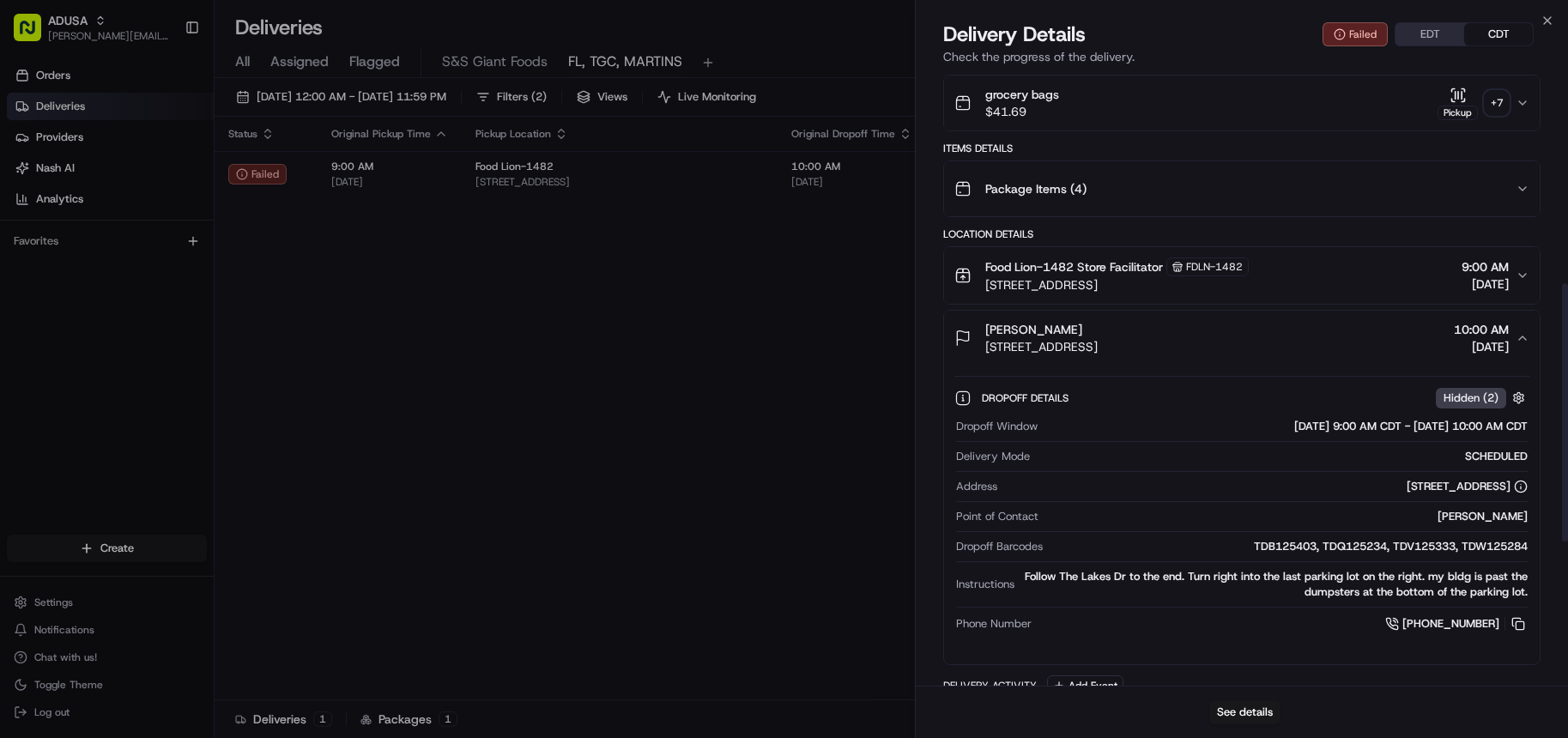
scroll to position [515, 0]
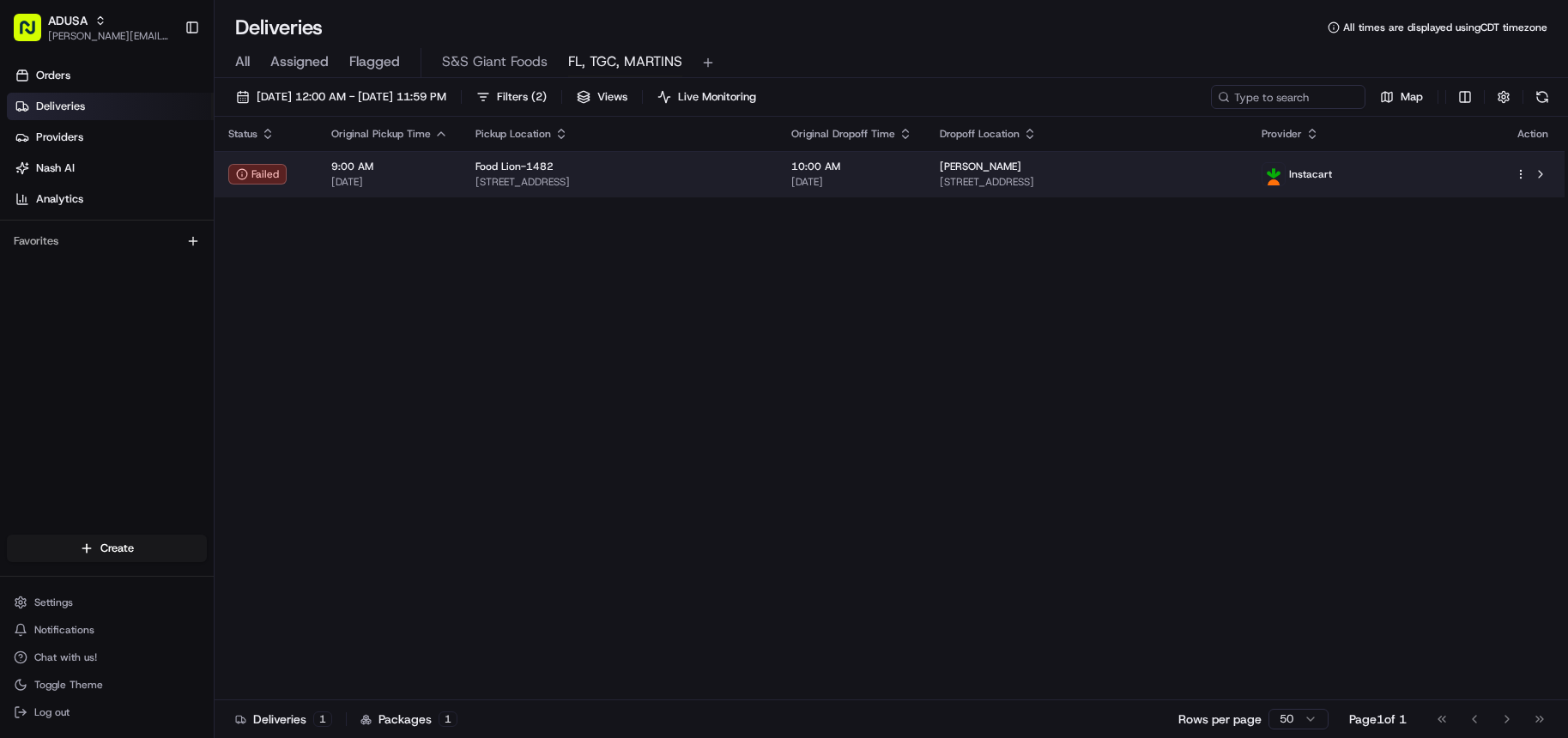
click at [723, 190] on td "Food Lion-[STREET_ADDRESS]" at bounding box center [619, 174] width 316 height 46
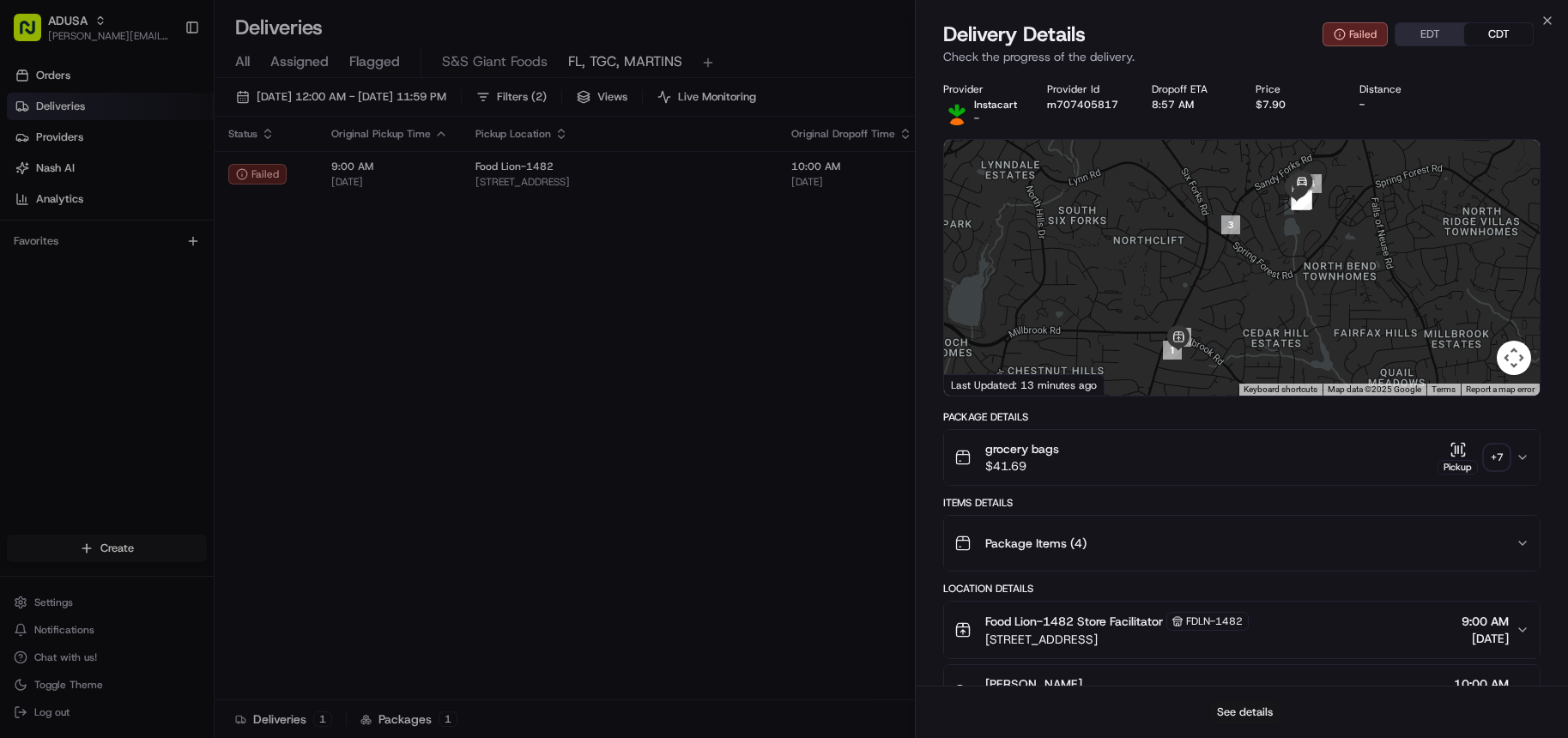
click at [1247, 709] on button "See details" at bounding box center [1244, 712] width 71 height 24
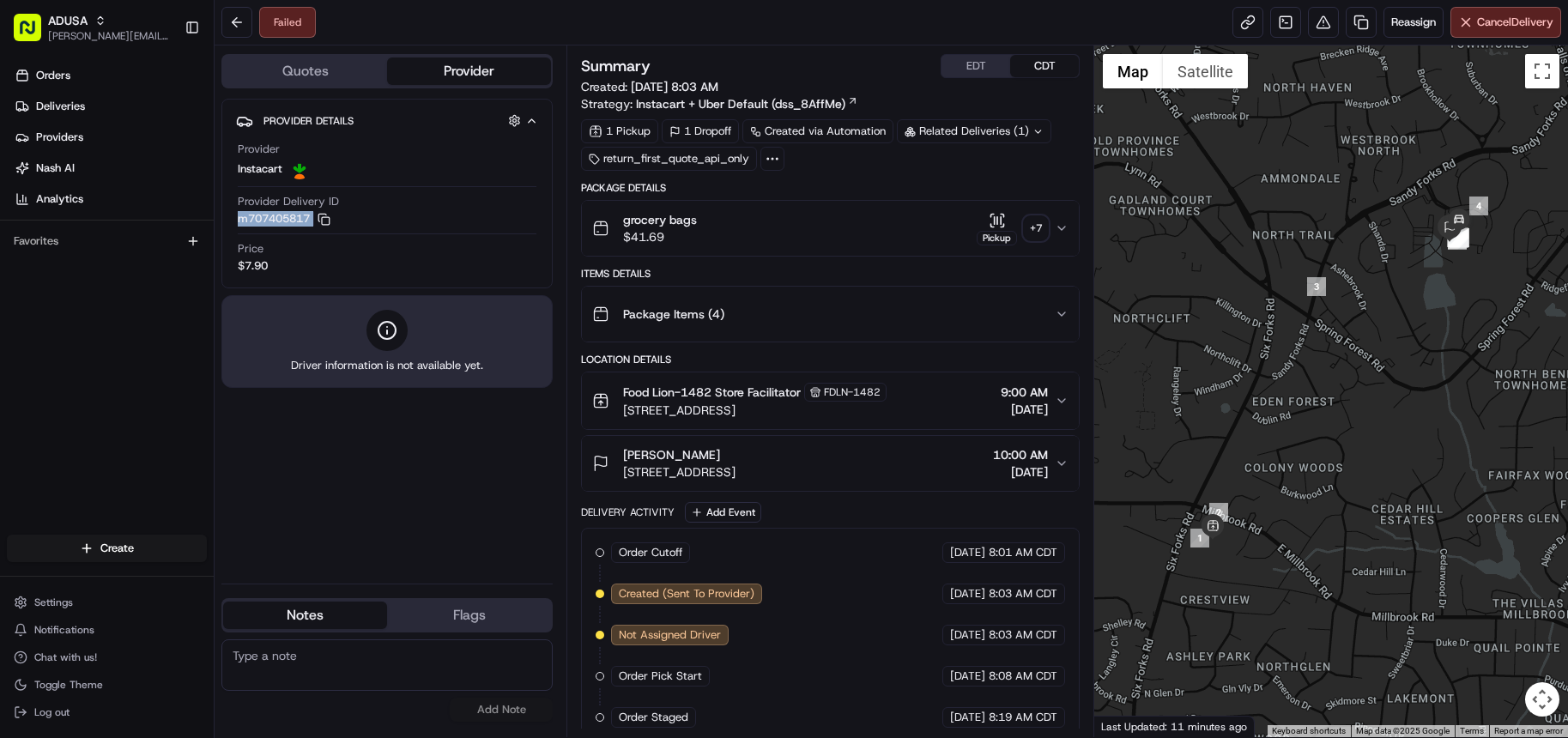
drag, startPoint x: 236, startPoint y: 218, endPoint x: 309, endPoint y: 229, distance: 73.8
click at [309, 229] on div "Provider Instacart Provider Delivery ID m707405817 Copy m707405817 Price $7.90" at bounding box center [387, 207] width 302 height 146
copy button "m707405817 Copy m707405817"
click at [402, 494] on div "Provider Details Hidden ( 4 ) Provider Instacart Provider Delivery ID m70740581…" at bounding box center [387, 334] width 331 height 471
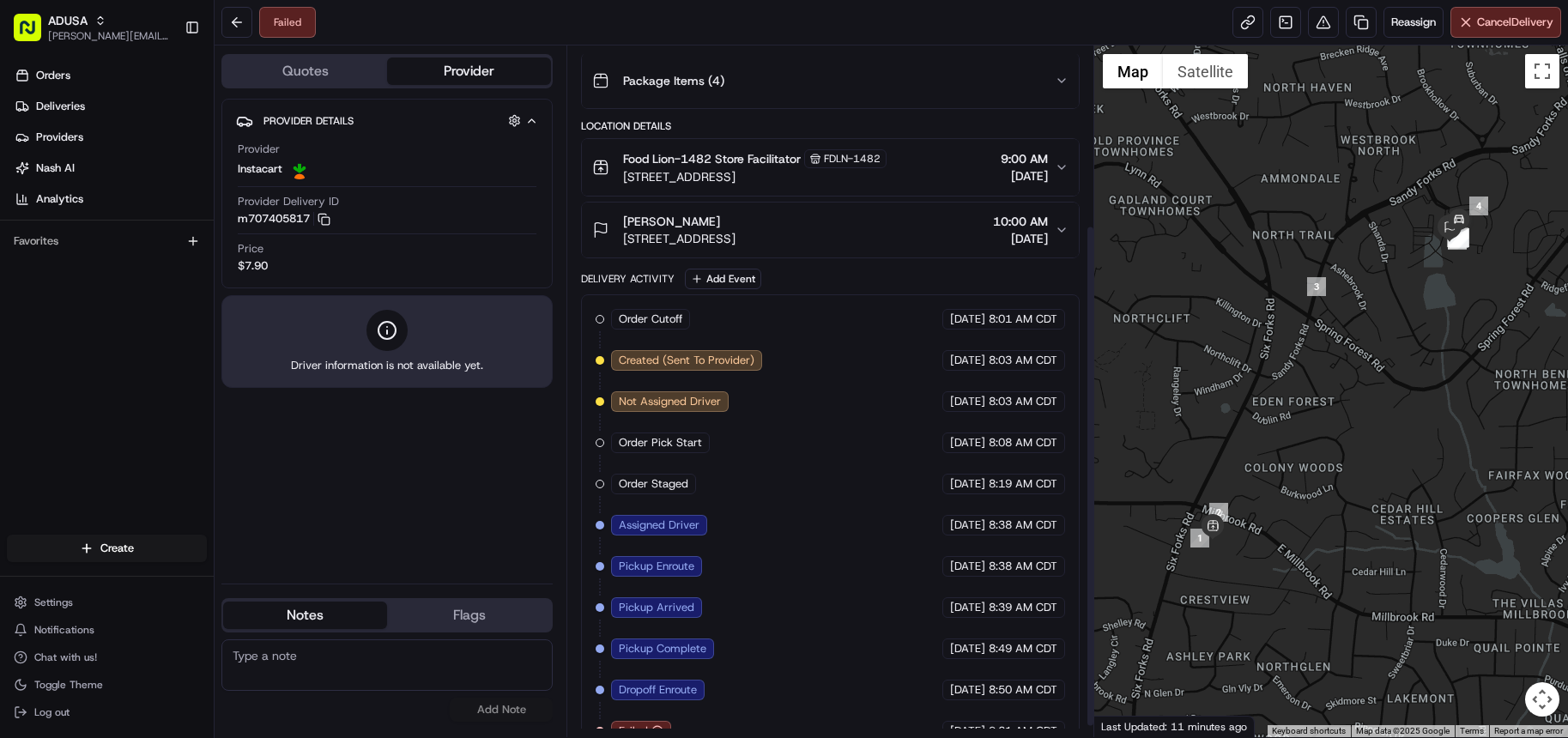
scroll to position [261, 0]
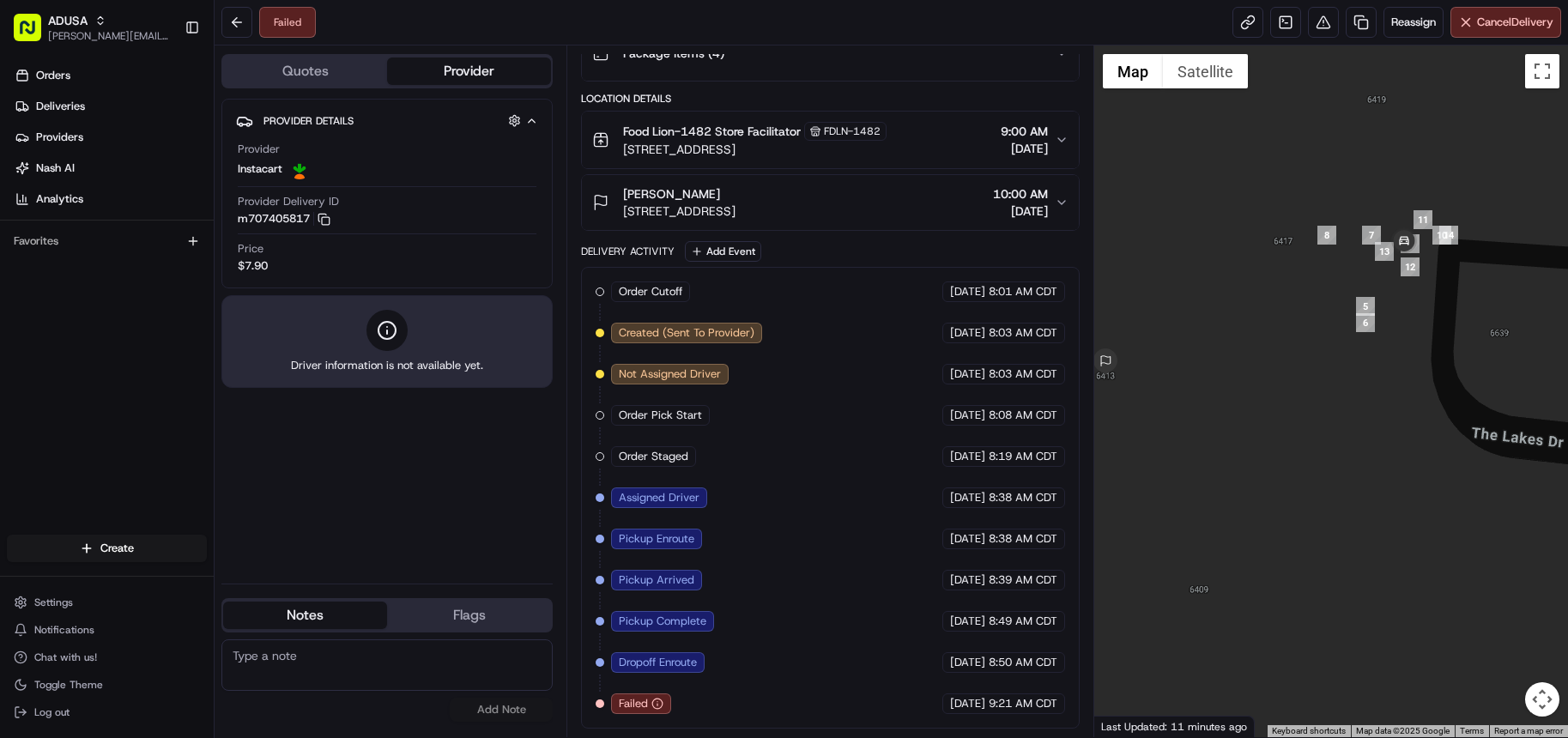
drag, startPoint x: 1412, startPoint y: 240, endPoint x: 1251, endPoint y: 428, distance: 247.5
click at [1251, 428] on div at bounding box center [1331, 391] width 474 height 692
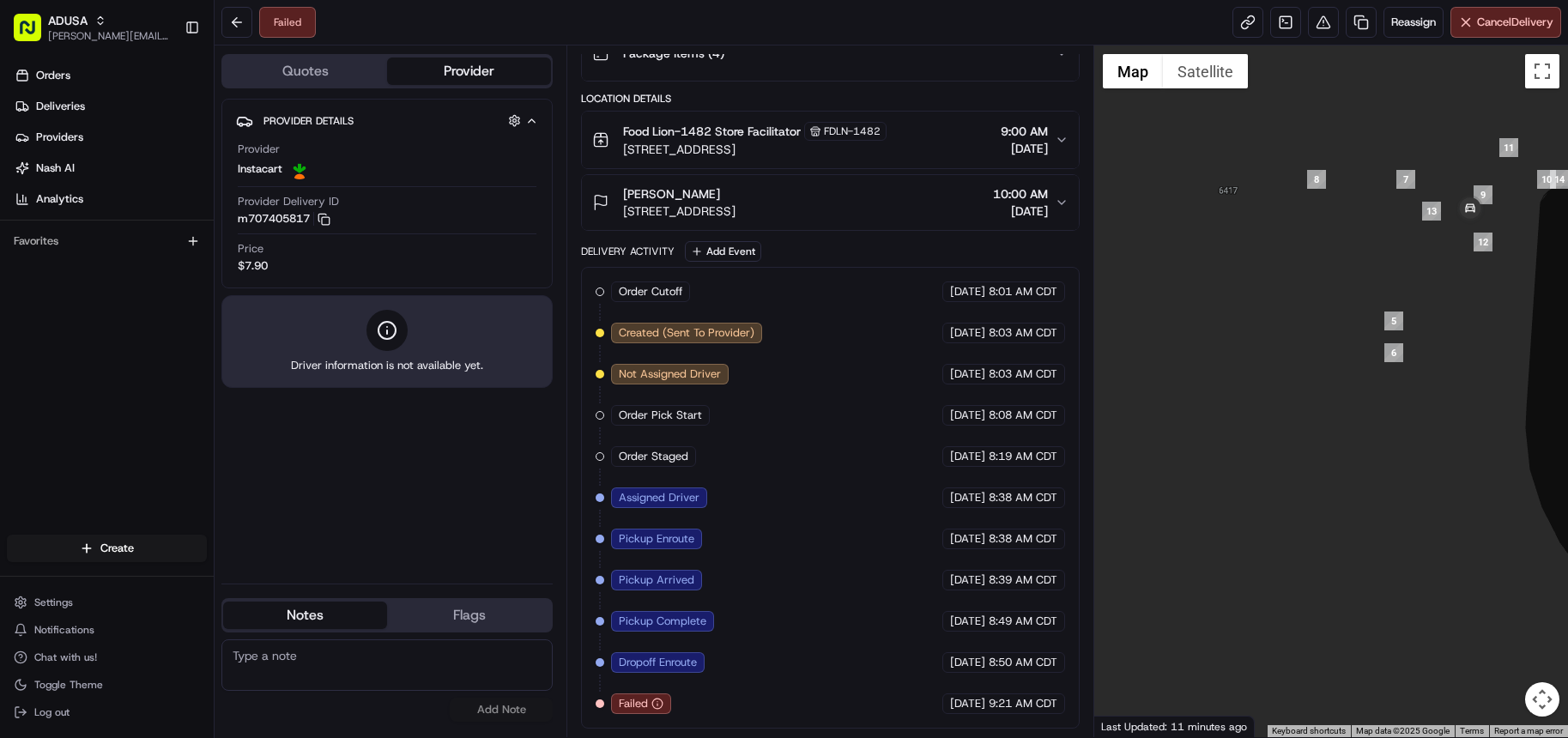
drag, startPoint x: 1262, startPoint y: 453, endPoint x: 1415, endPoint y: 295, distance: 219.9
click at [1415, 295] on div at bounding box center [1331, 391] width 474 height 692
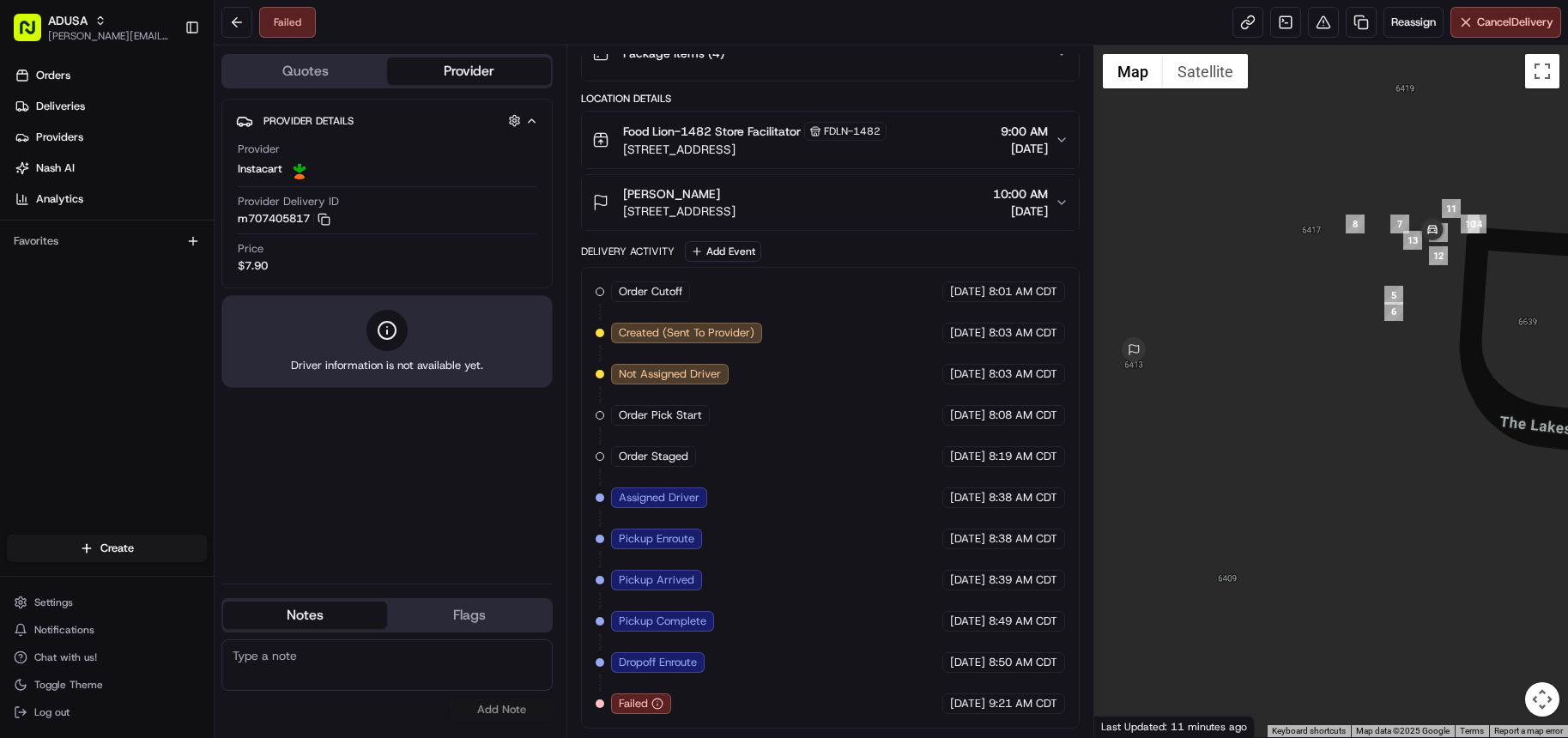
drag, startPoint x: 621, startPoint y: 210, endPoint x: 866, endPoint y: 220, distance: 245.2
click at [866, 220] on button "[PERSON_NAME] [STREET_ADDRESS] 10:00 AM [DATE]" at bounding box center [830, 202] width 497 height 55
click at [1505, 37] on button "Cancel Delivery" at bounding box center [1505, 22] width 110 height 31
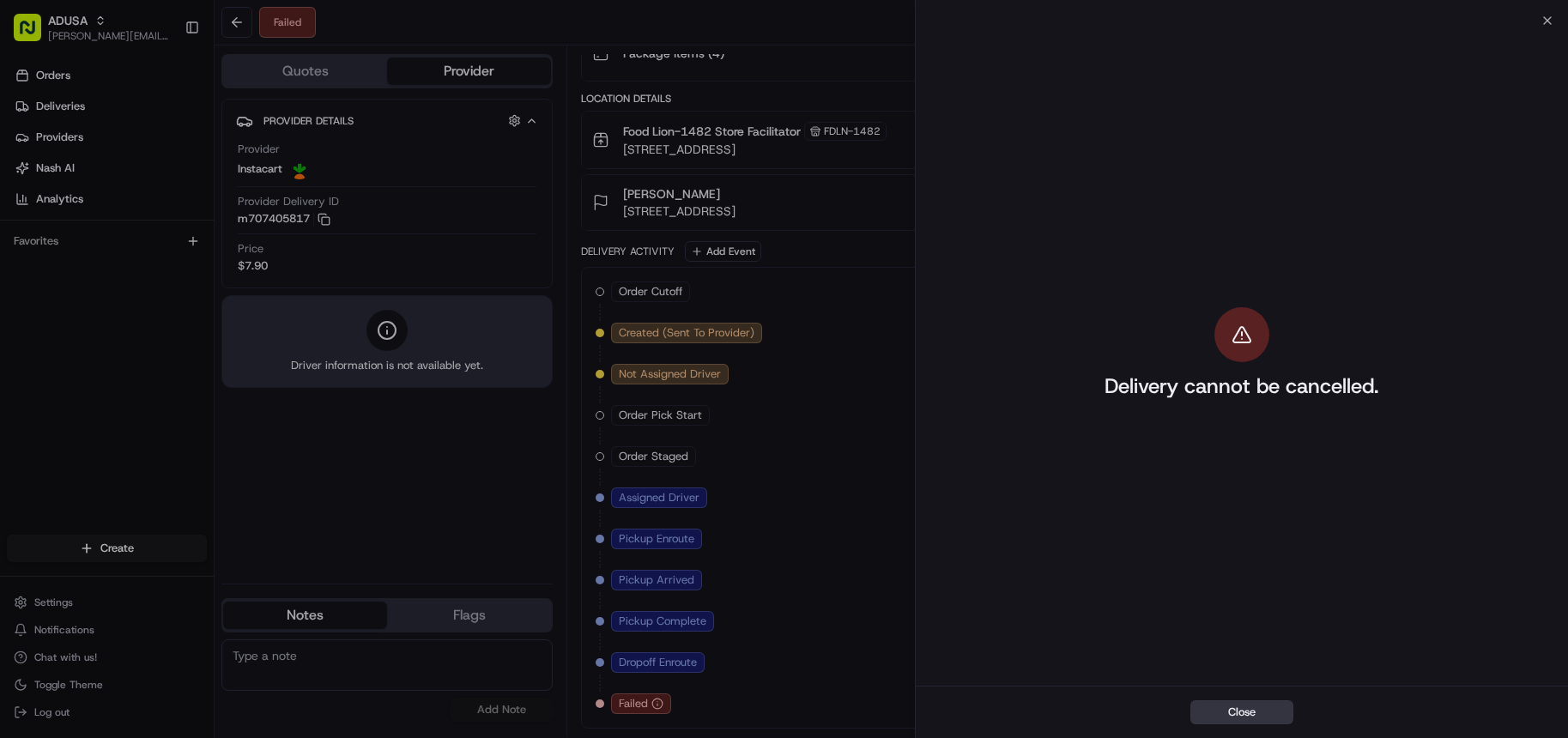
click at [1262, 704] on button "Close" at bounding box center [1242, 712] width 103 height 24
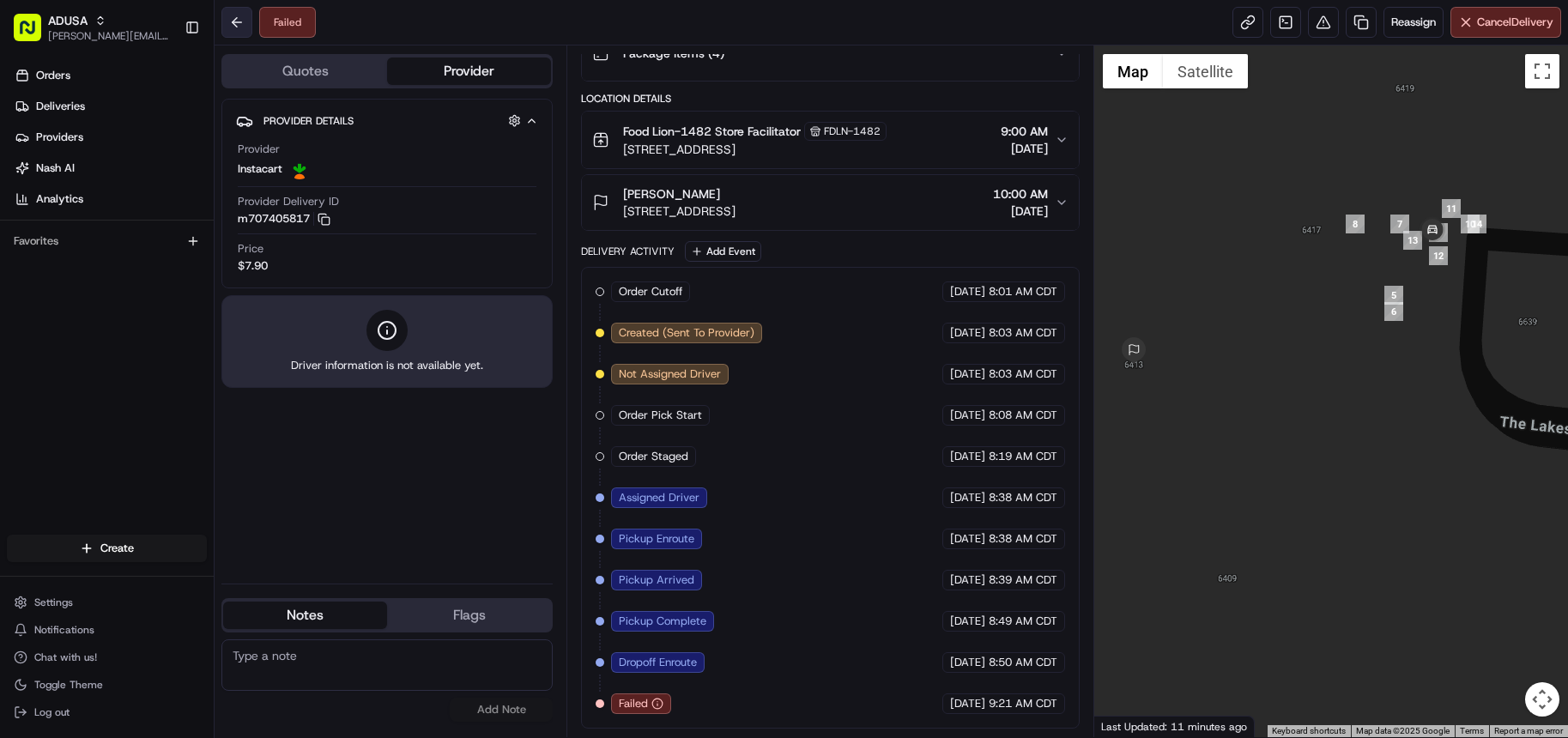
click at [234, 19] on button at bounding box center [237, 22] width 31 height 31
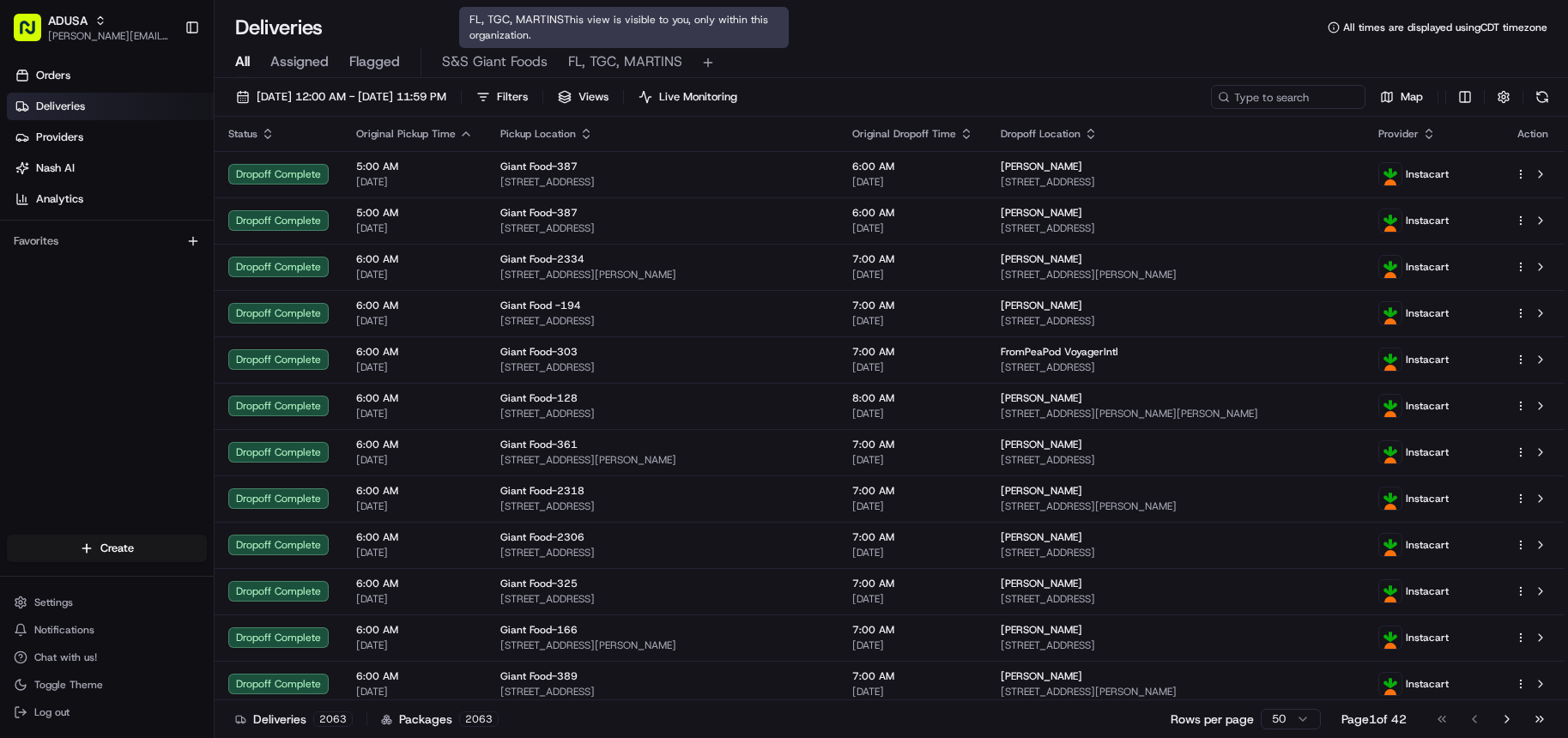
click at [617, 68] on span "FL, TGC, MARTINS" at bounding box center [625, 62] width 114 height 20
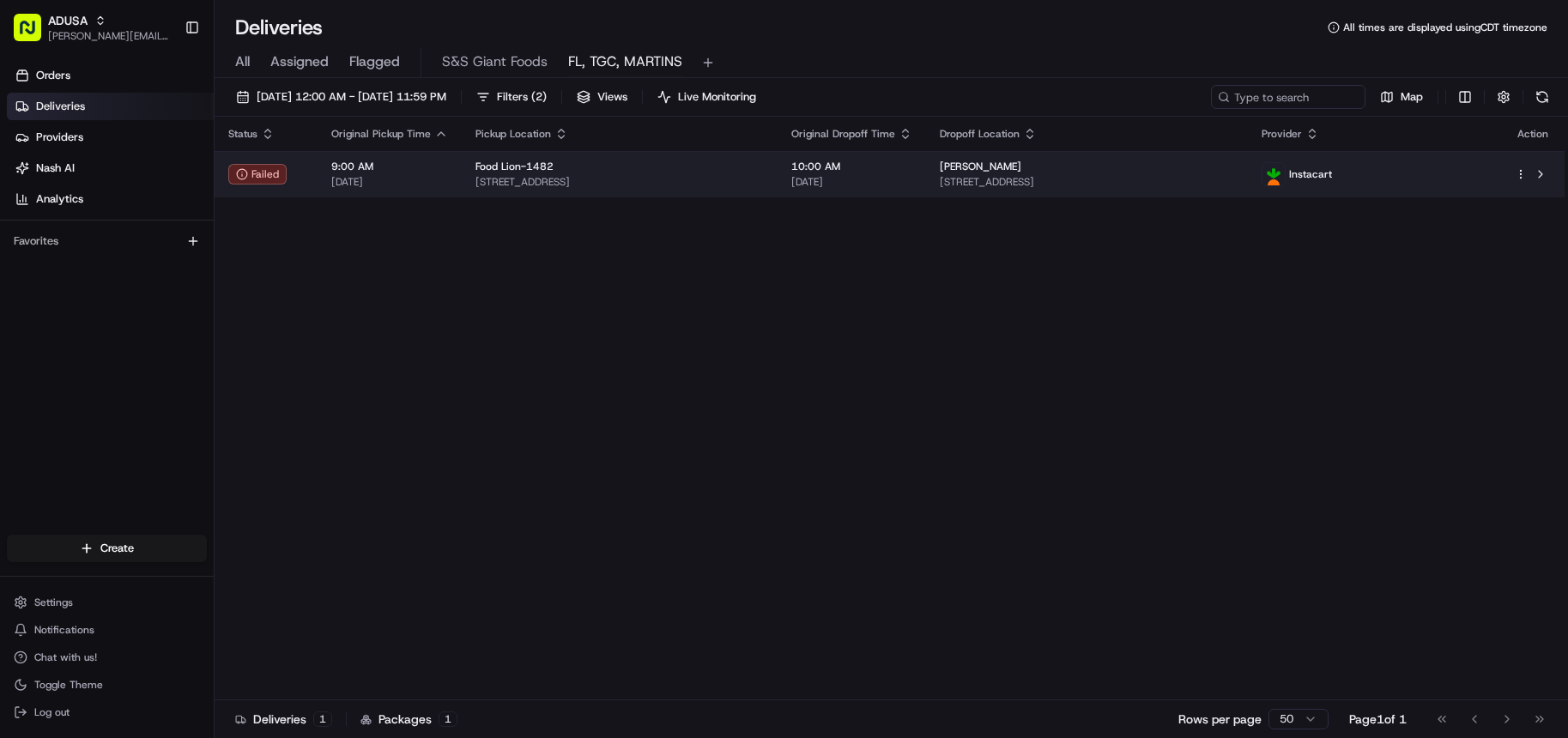
click at [715, 179] on span "[STREET_ADDRESS]" at bounding box center [619, 181] width 288 height 14
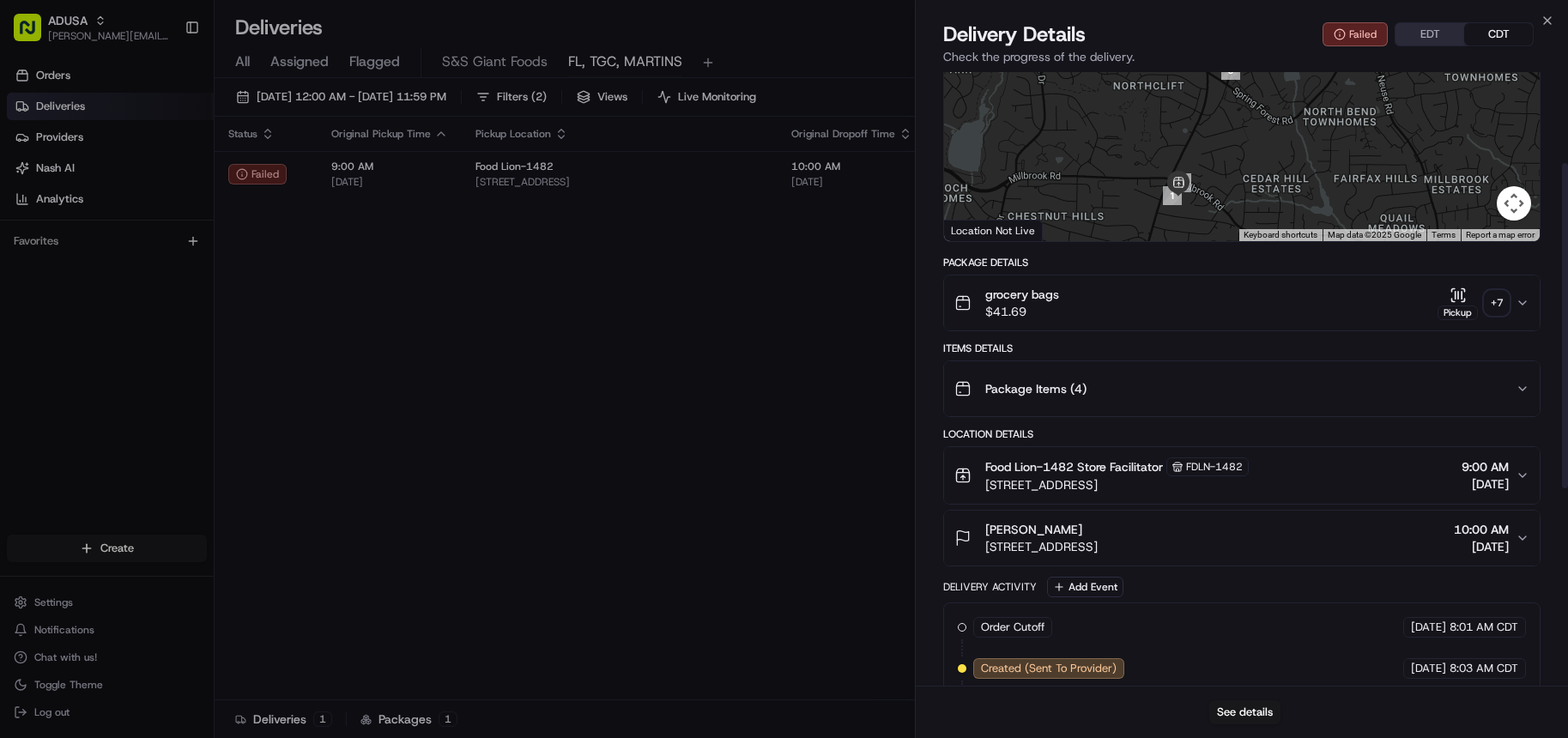
scroll to position [172, 0]
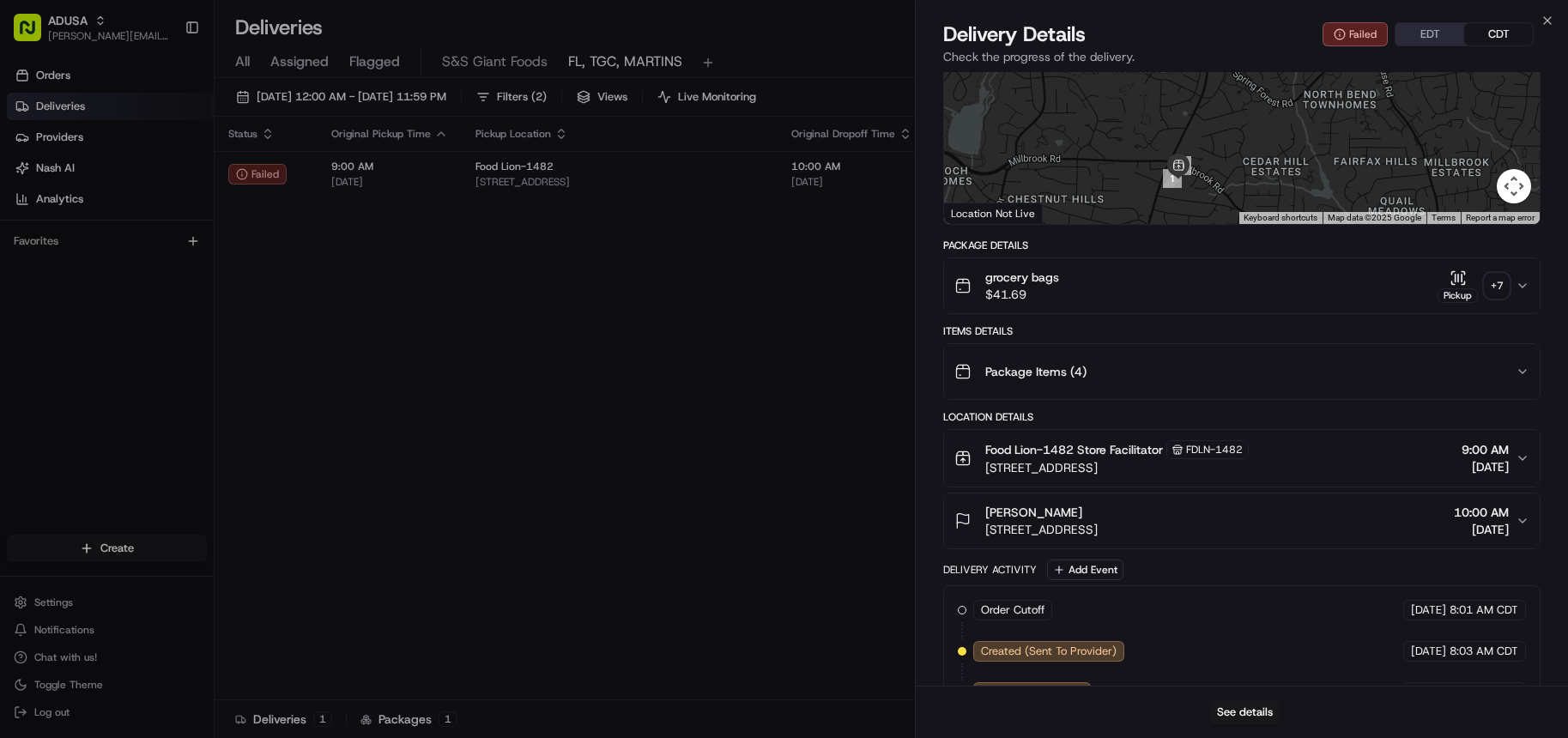
click at [1524, 516] on icon "button" at bounding box center [1522, 521] width 14 height 14
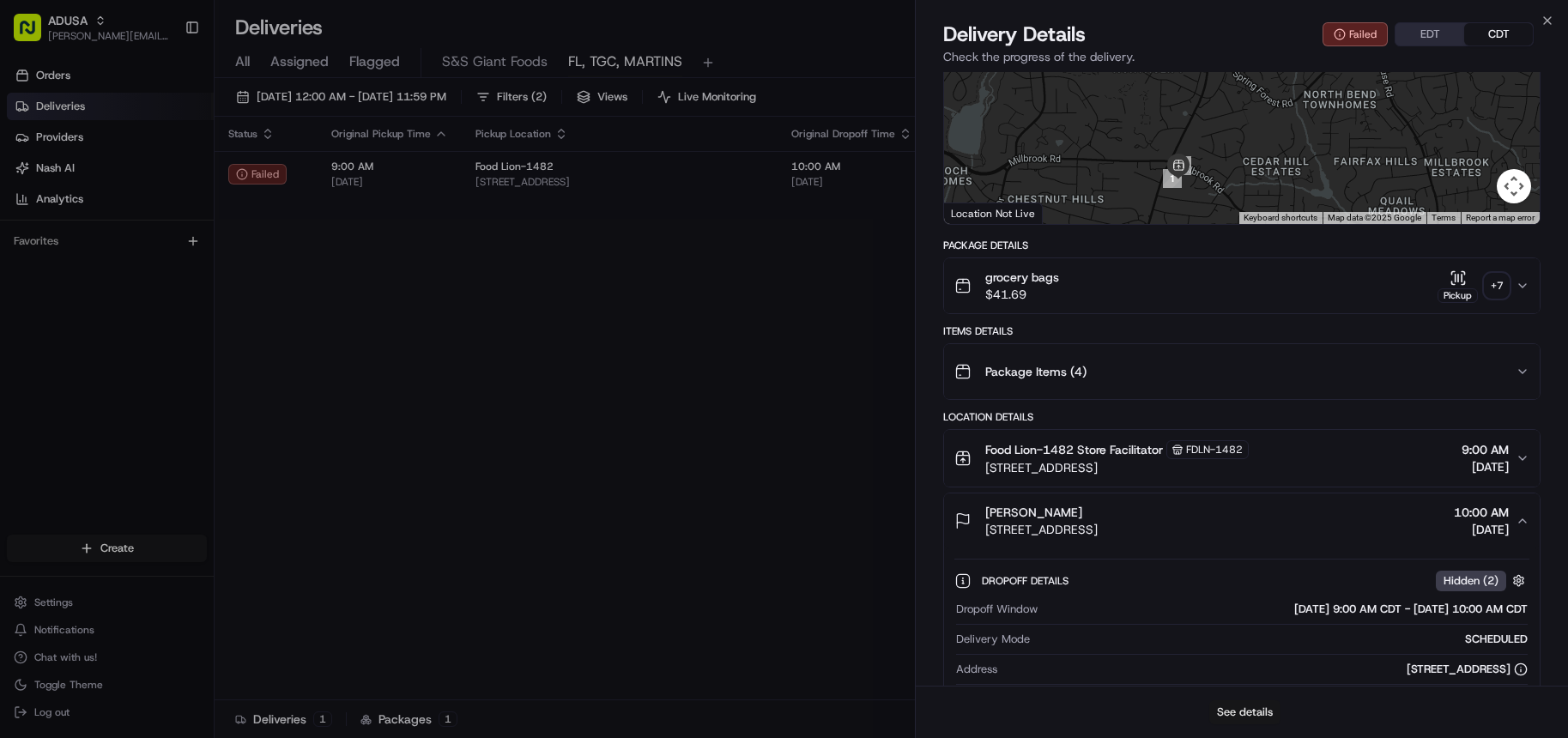
click at [1244, 713] on button "See details" at bounding box center [1244, 712] width 71 height 24
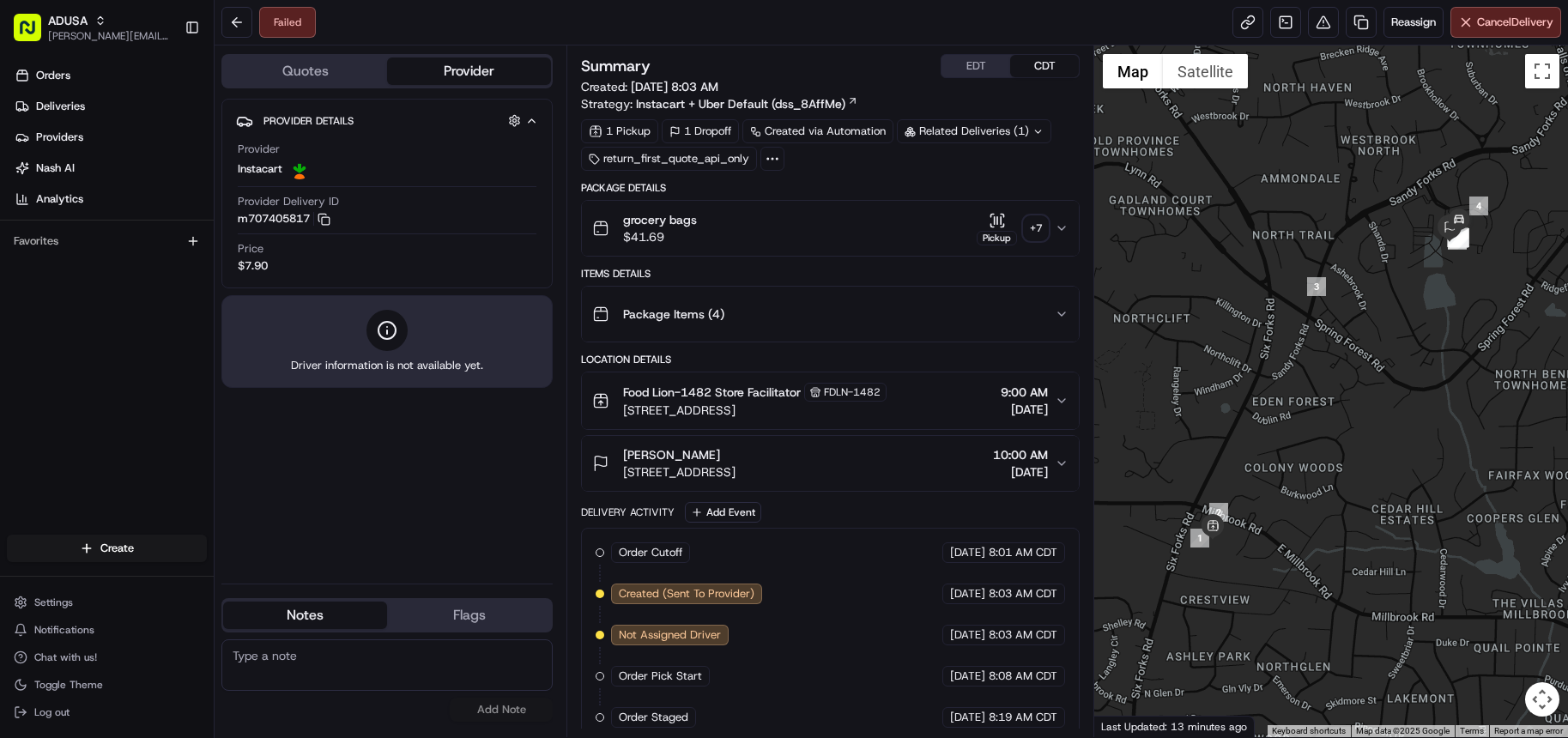
click at [359, 650] on textarea at bounding box center [387, 665] width 331 height 52
click at [411, 677] on textarea "ORS spoke to IC dispatch, the IC driver cancelled the delivery due to not listi…" at bounding box center [387, 665] width 331 height 52
click at [322, 683] on textarea "ORS spoke to IC dispatch, the IC driver cancelled the delivery due to not listi…" at bounding box center [387, 665] width 331 height 52
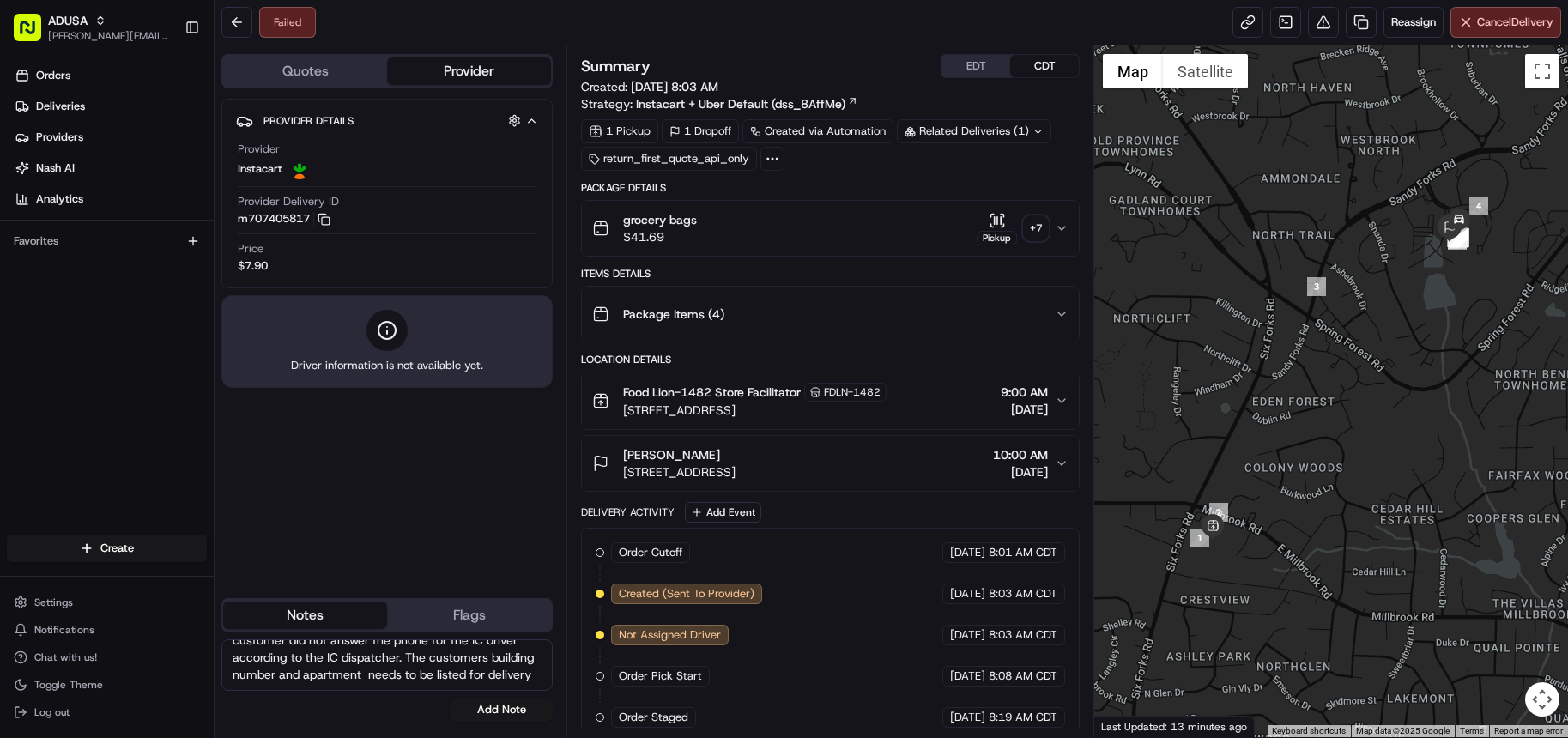
scroll to position [67, 0]
type textarea "ORS spoke to IC dispatch, the IC driver cancelled the delivery due to not listi…"
click at [509, 709] on button "Add Note" at bounding box center [502, 709] width 103 height 24
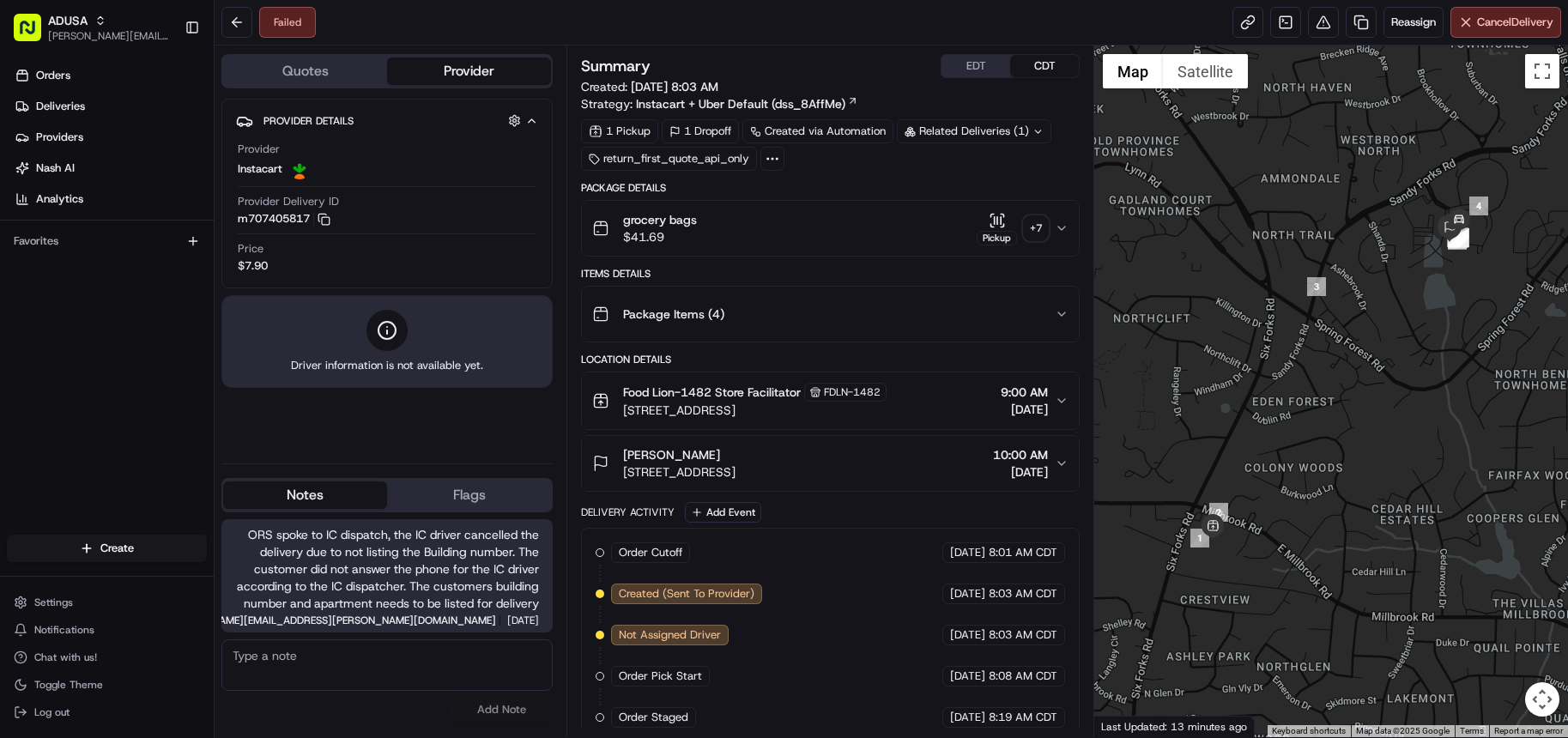
click at [1062, 460] on icon "button" at bounding box center [1061, 463] width 14 height 14
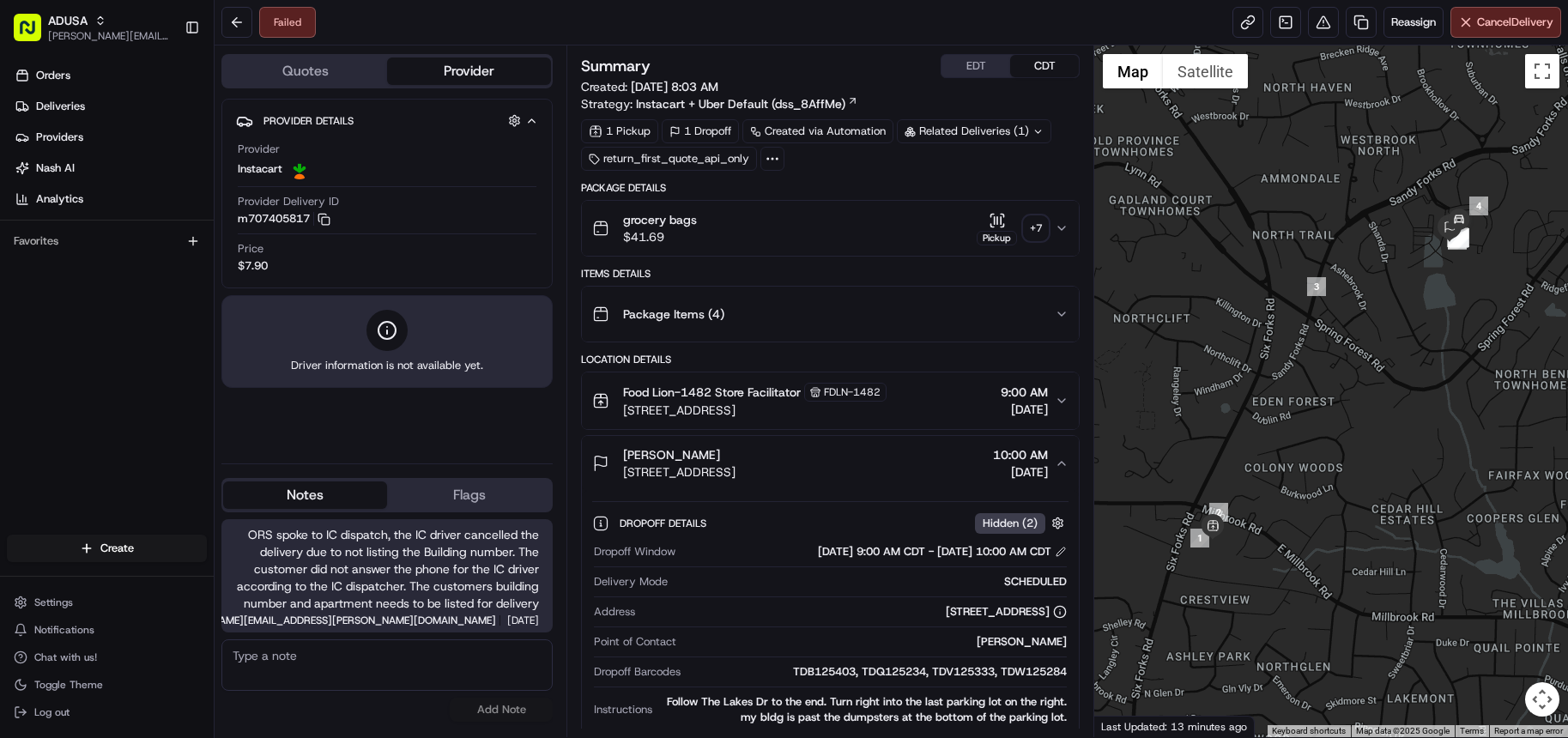
drag, startPoint x: 623, startPoint y: 470, endPoint x: 870, endPoint y: 479, distance: 247.2
click at [870, 479] on div "[PERSON_NAME] [STREET_ADDRESS] 10:00 AM [DATE]" at bounding box center [824, 463] width 463 height 34
copy span "[STREET_ADDRESS]"
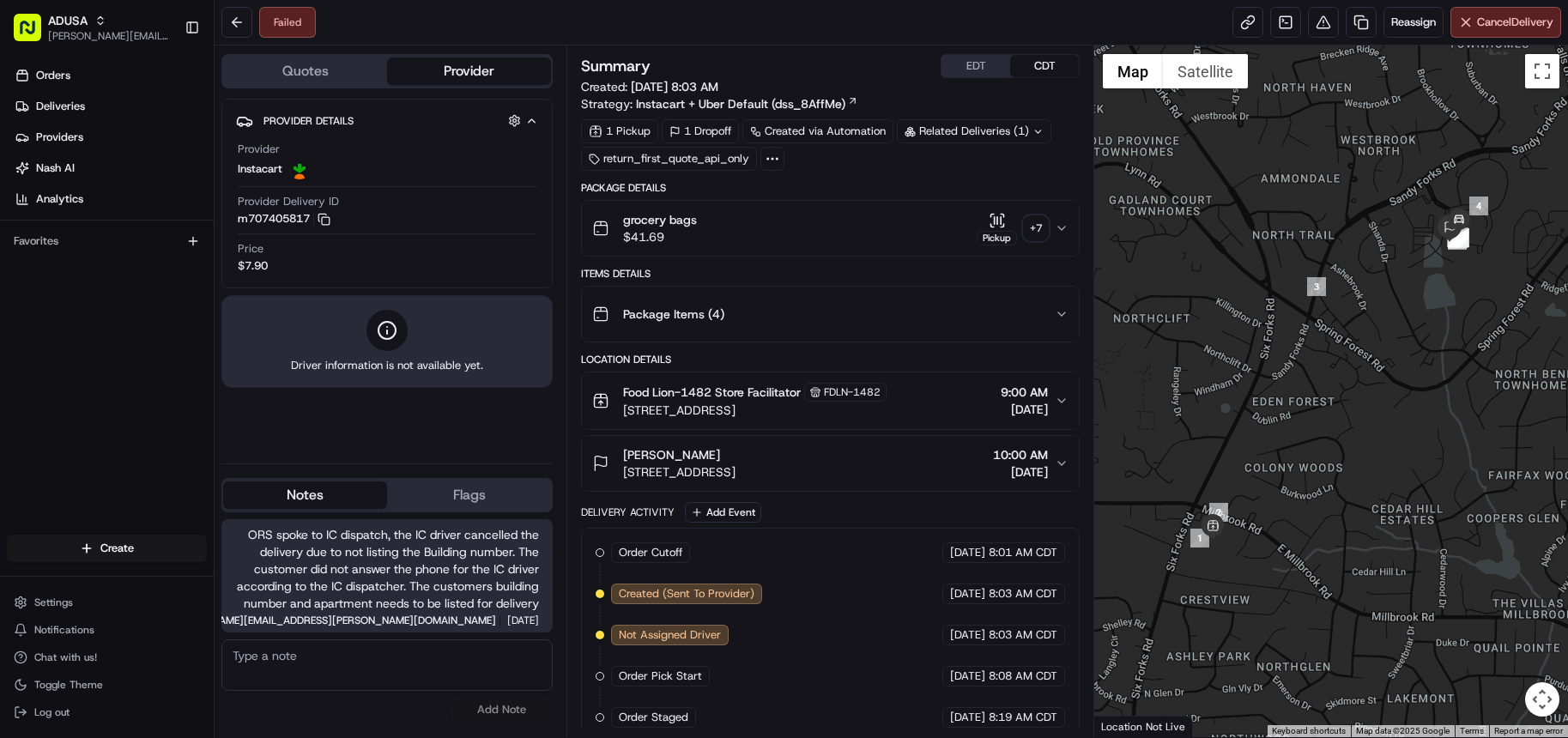
click at [1047, 467] on span "[DATE]" at bounding box center [1020, 472] width 55 height 17
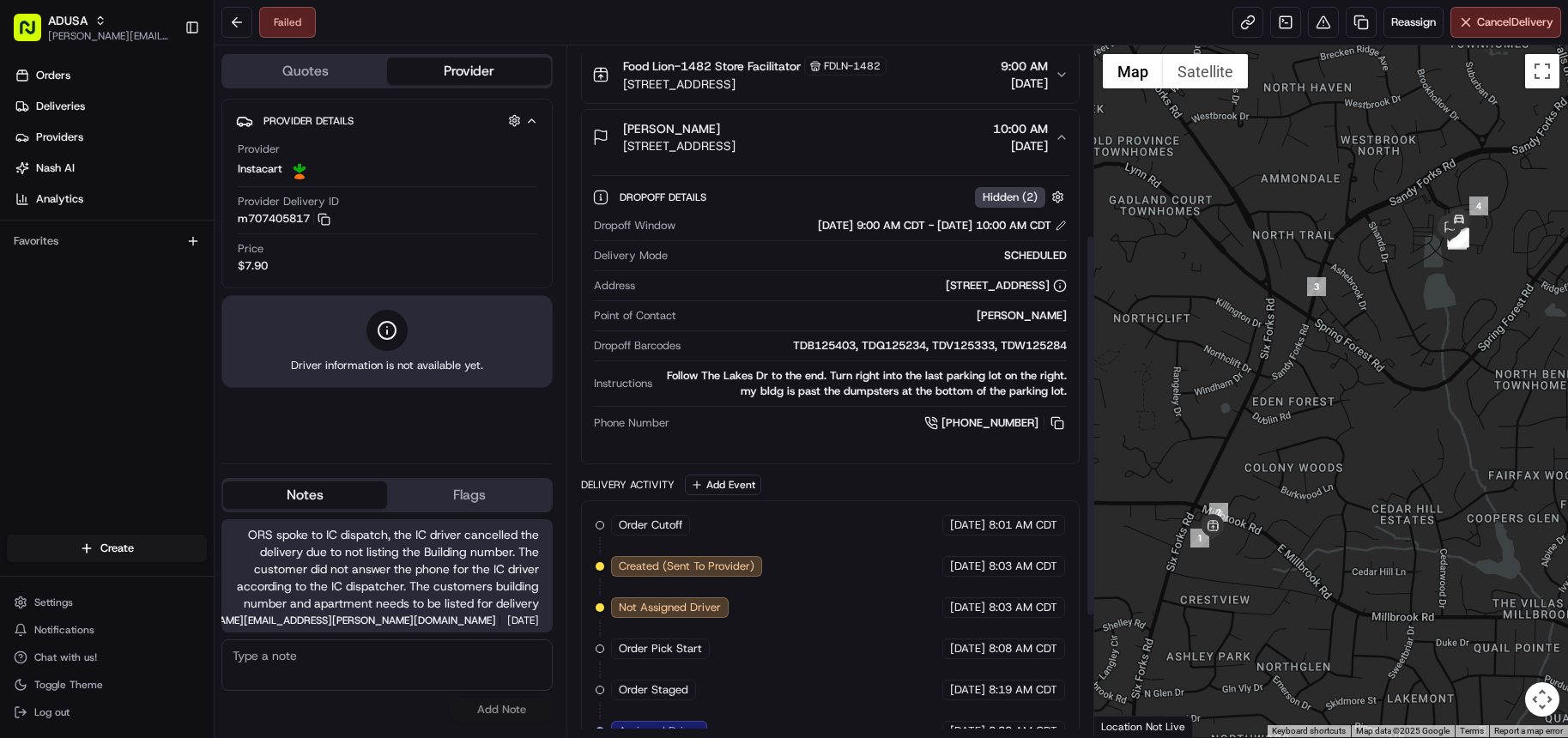
scroll to position [343, 0]
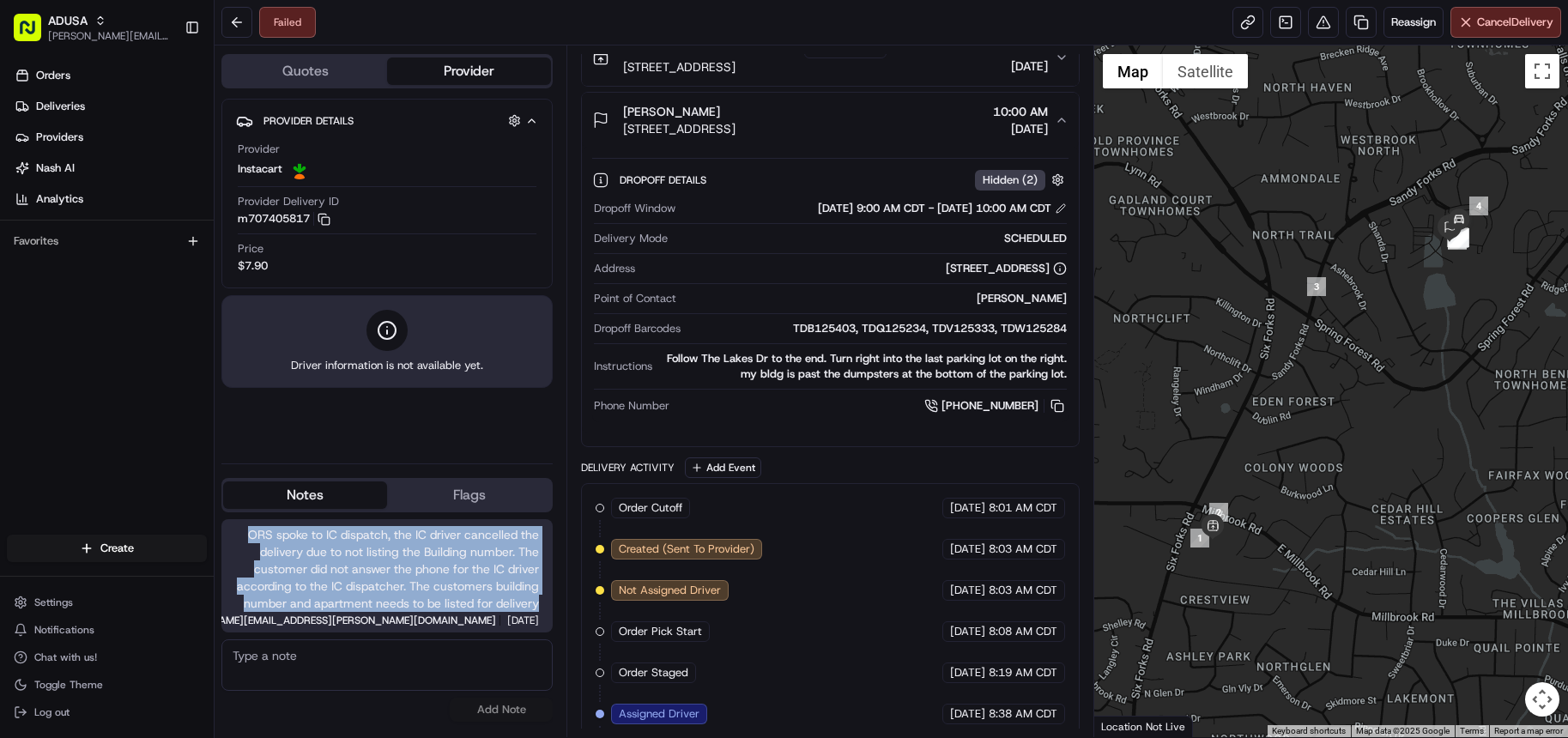
drag, startPoint x: 245, startPoint y: 530, endPoint x: 545, endPoint y: 604, distance: 309.0
click at [545, 604] on div "ORS spoke to IC dispatch, the IC driver cancelled the delivery due to not listi…" at bounding box center [387, 575] width 331 height 113
copy span "ORS spoke to IC dispatch, the IC driver cancelled the delivery due to not listi…"
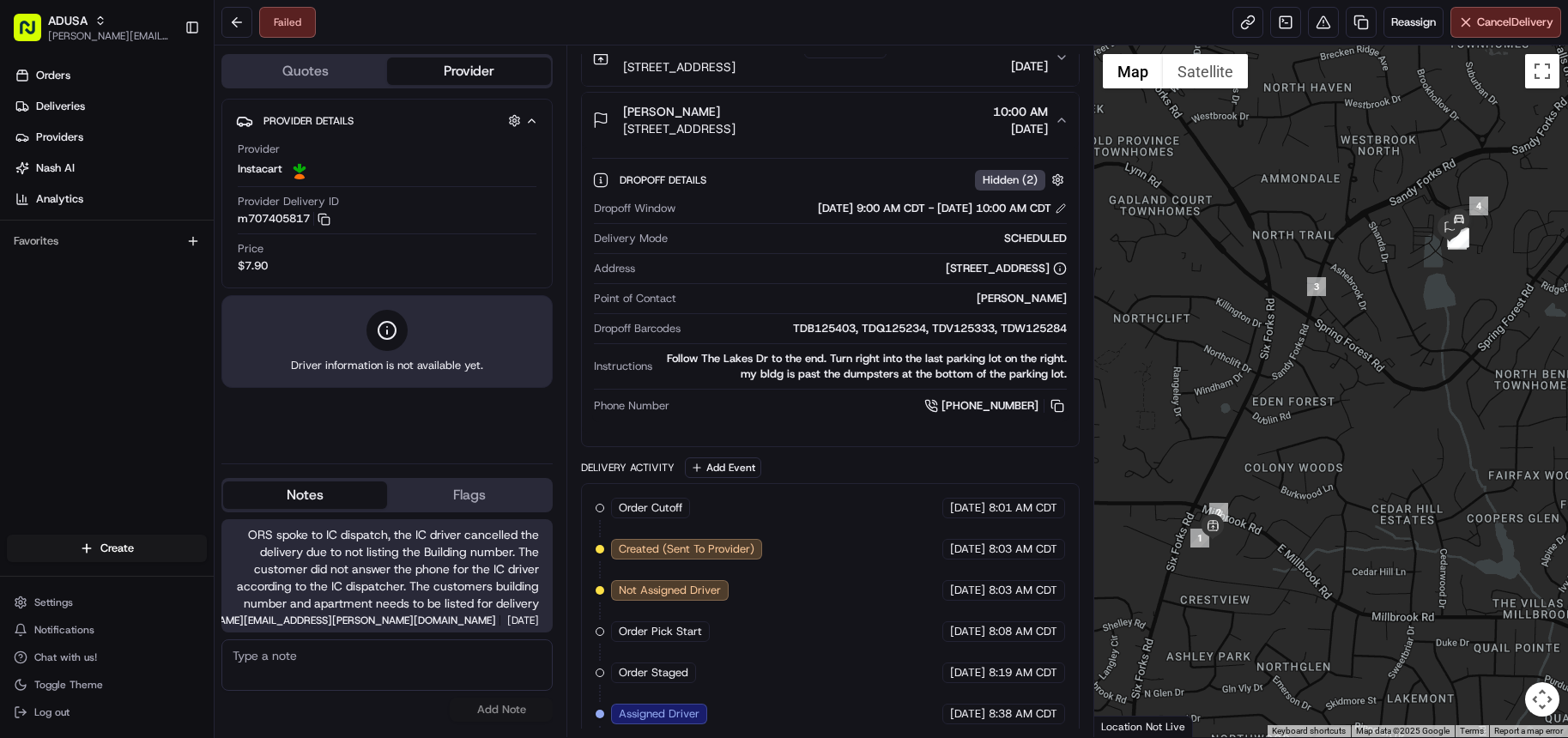
drag, startPoint x: 367, startPoint y: 719, endPoint x: 384, endPoint y: 704, distance: 22.7
click at [376, 710] on div "No results found Add Note" at bounding box center [387, 681] width 331 height 83
click at [236, 23] on button at bounding box center [237, 22] width 31 height 31
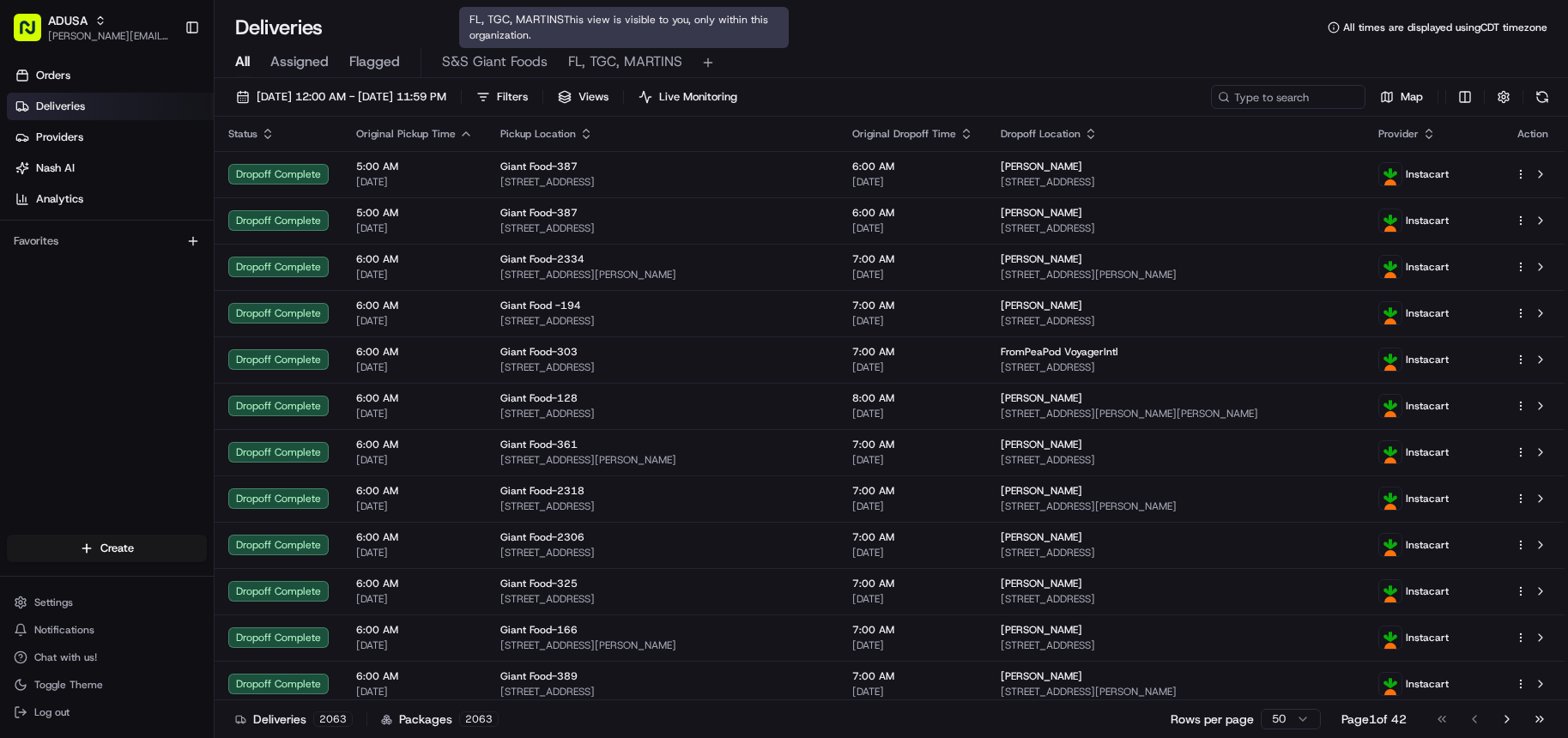
click at [642, 63] on span "FL, TGC, MARTINS" at bounding box center [625, 62] width 114 height 20
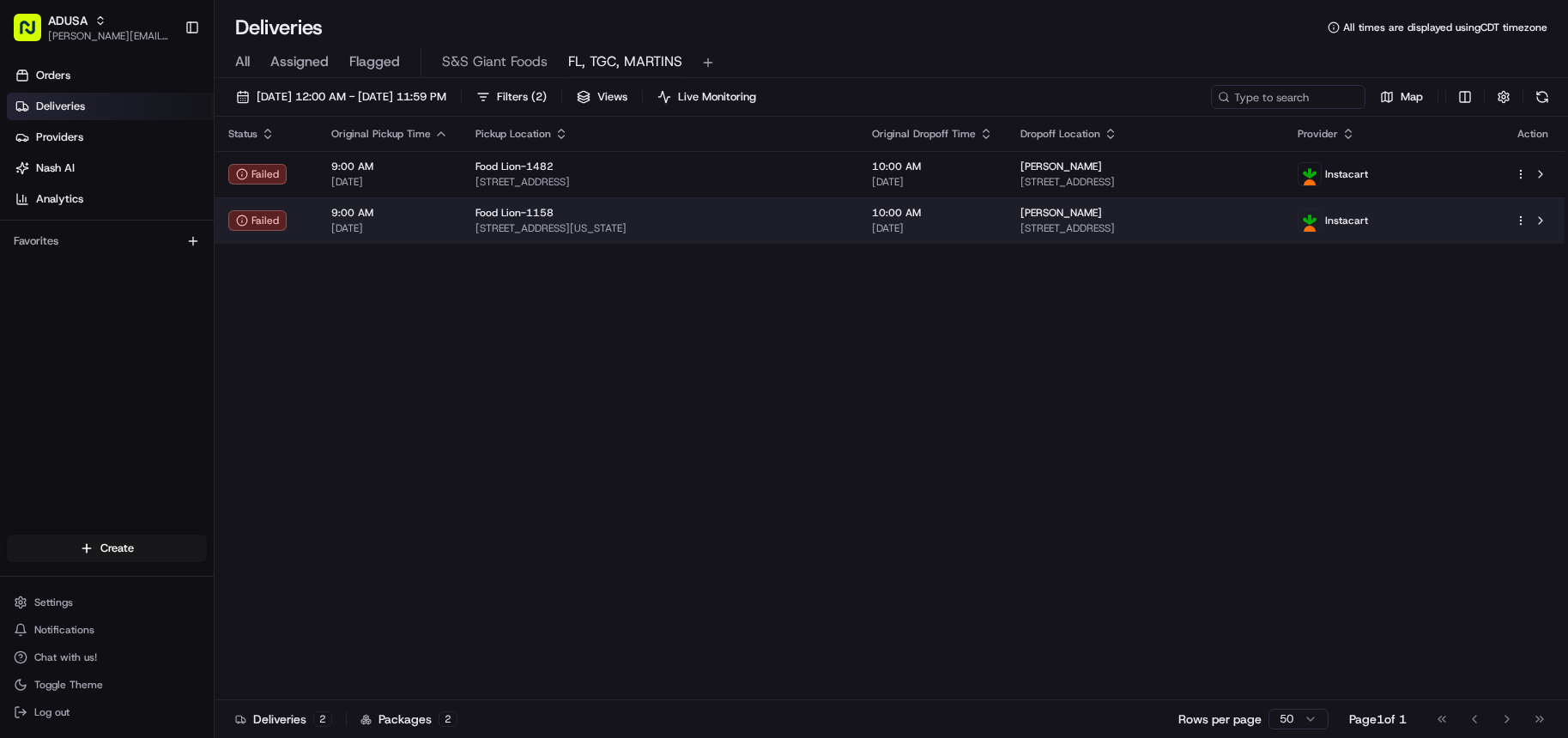
click at [596, 237] on td "Food Lion-1158 6 Washington St, Cambridge, MD 21613, US" at bounding box center [660, 221] width 397 height 46
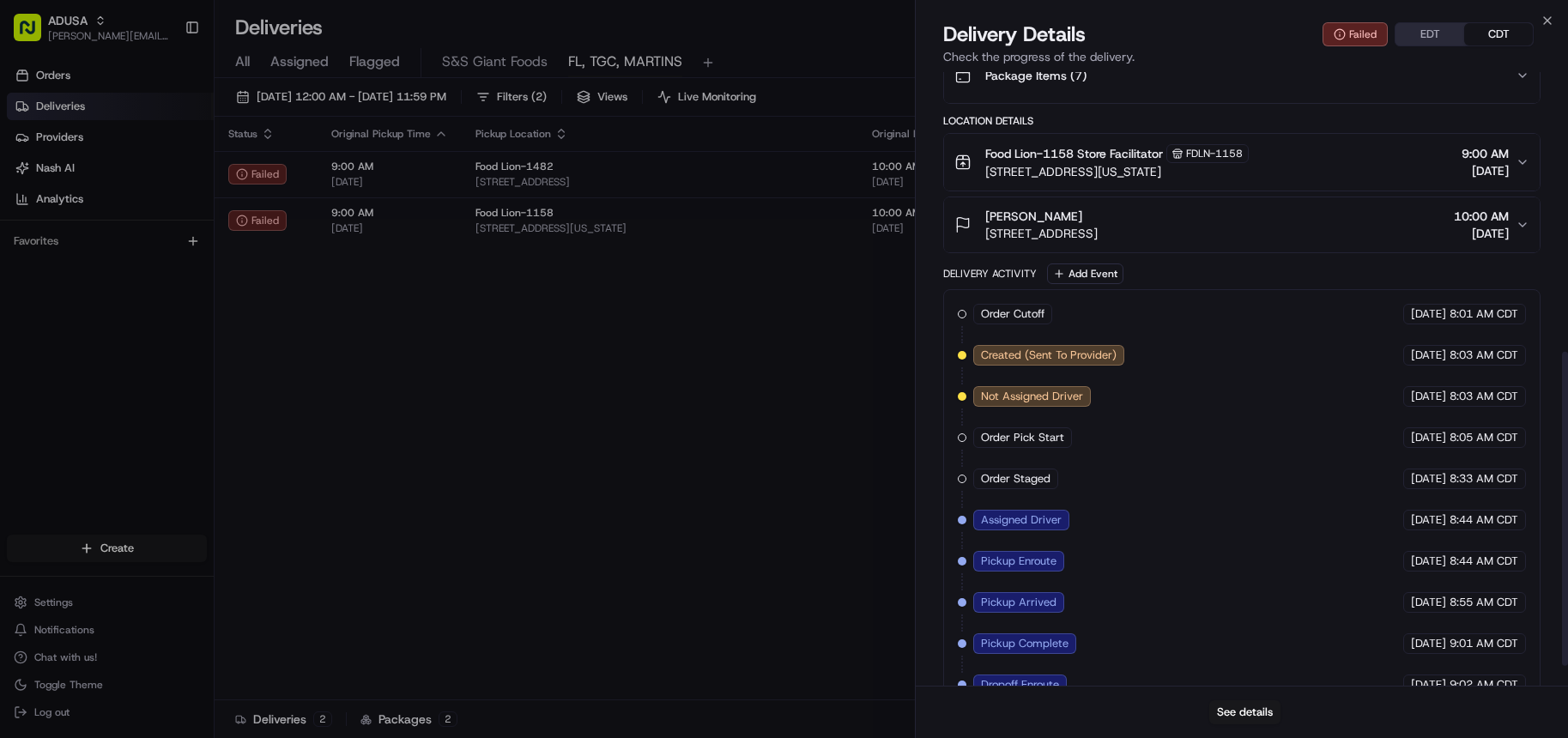
scroll to position [584, 0]
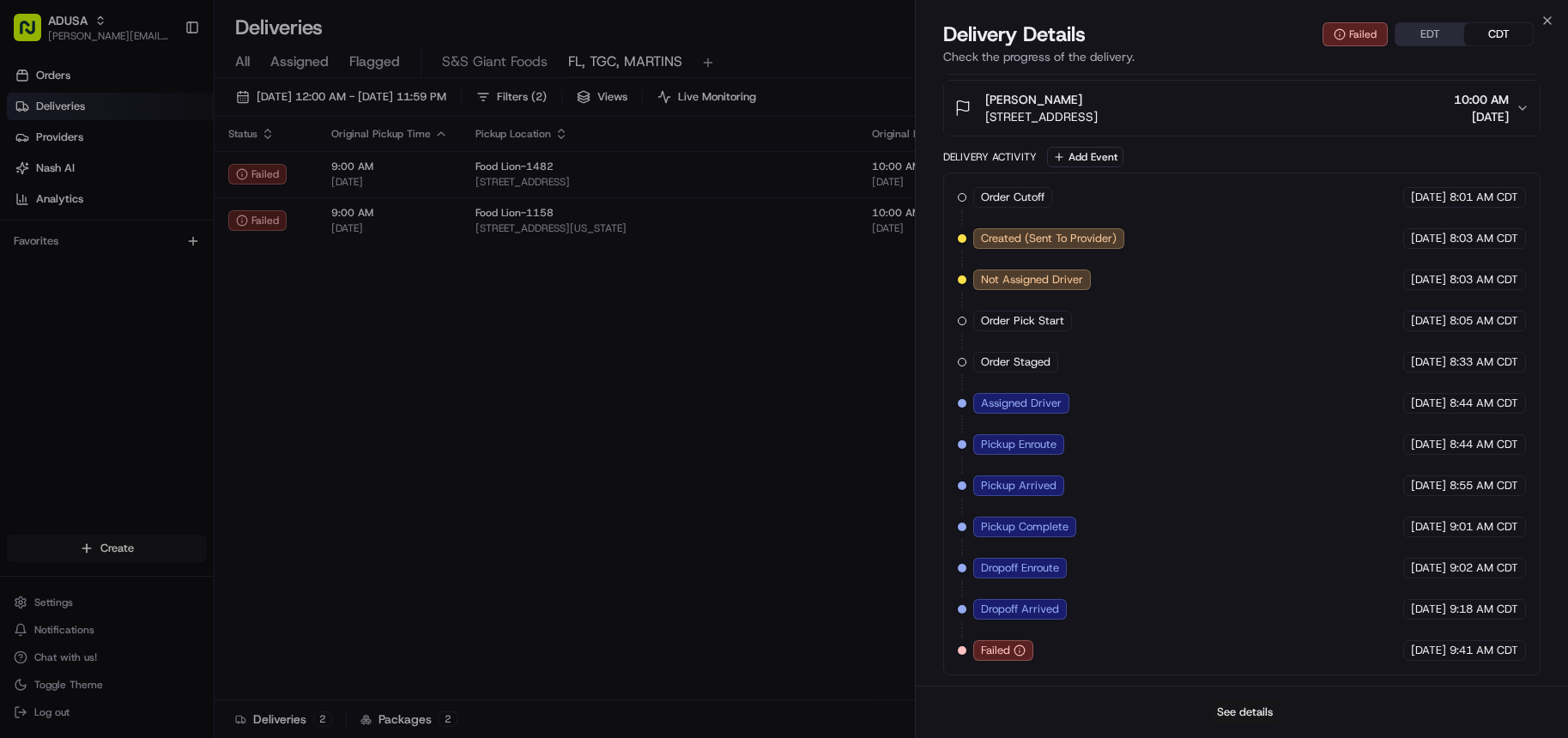
click at [1250, 709] on button "See details" at bounding box center [1244, 712] width 71 height 24
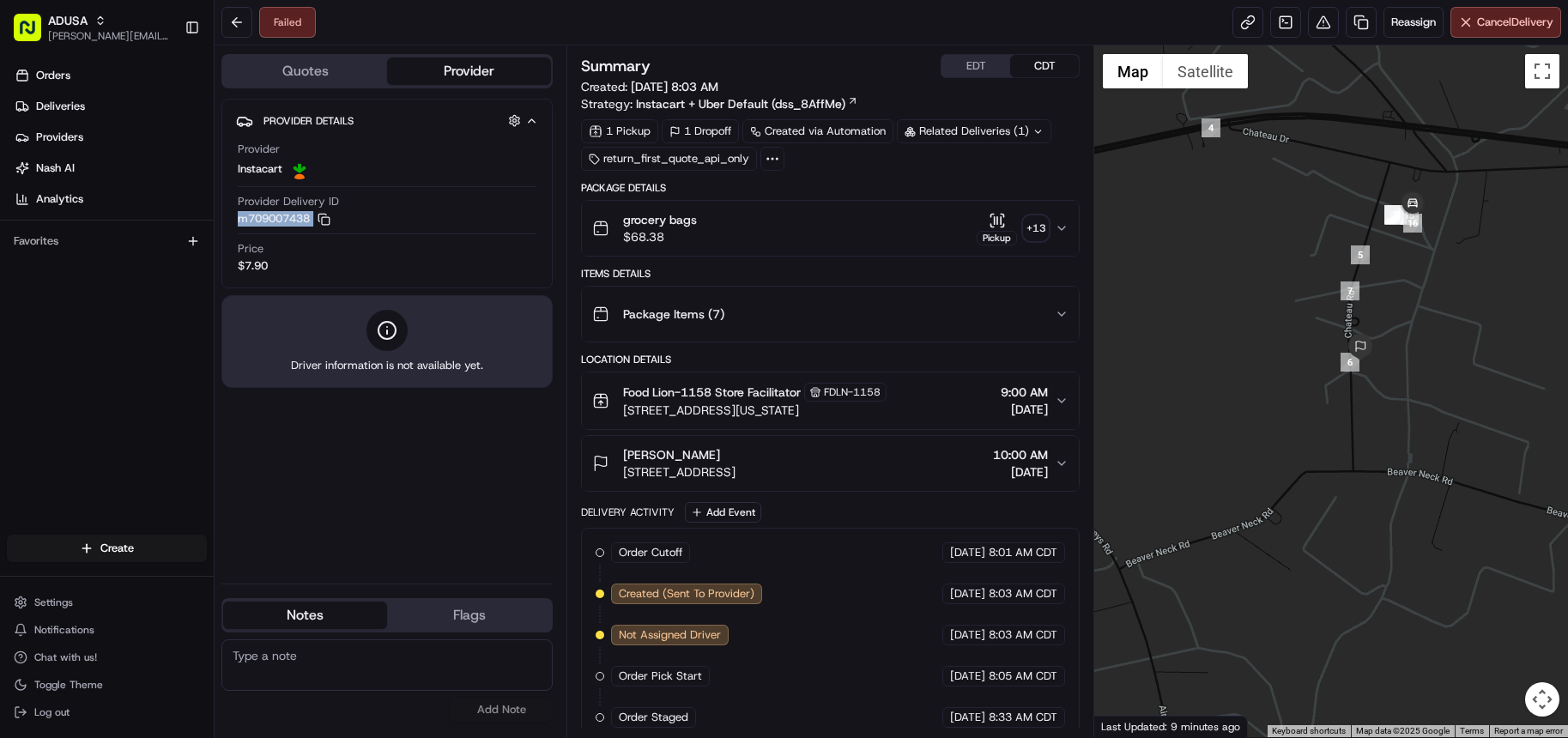
drag, startPoint x: 249, startPoint y: 220, endPoint x: 311, endPoint y: 230, distance: 62.8
click at [311, 230] on div "Provider Details Hidden ( 4 ) Provider Instacart Provider Delivery ID m70900743…" at bounding box center [387, 193] width 331 height 190
copy button "m709007438 Copy m709007438"
click at [462, 651] on textarea at bounding box center [387, 665] width 331 height 52
type textarea "Miss delivery cancel by CC due to the IC driver delivering order to the incorre…"
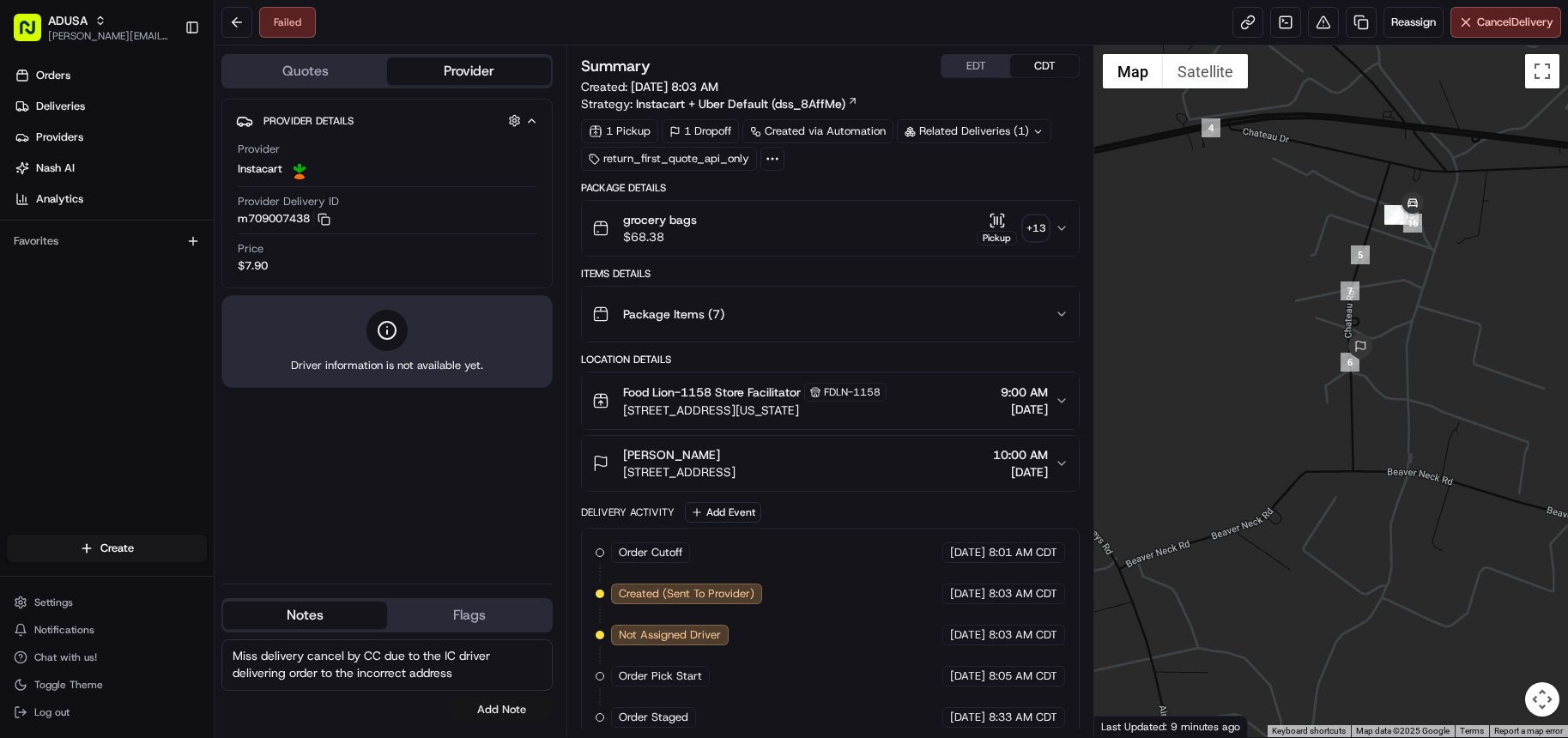
click at [502, 709] on button "Add Note" at bounding box center [502, 709] width 103 height 24
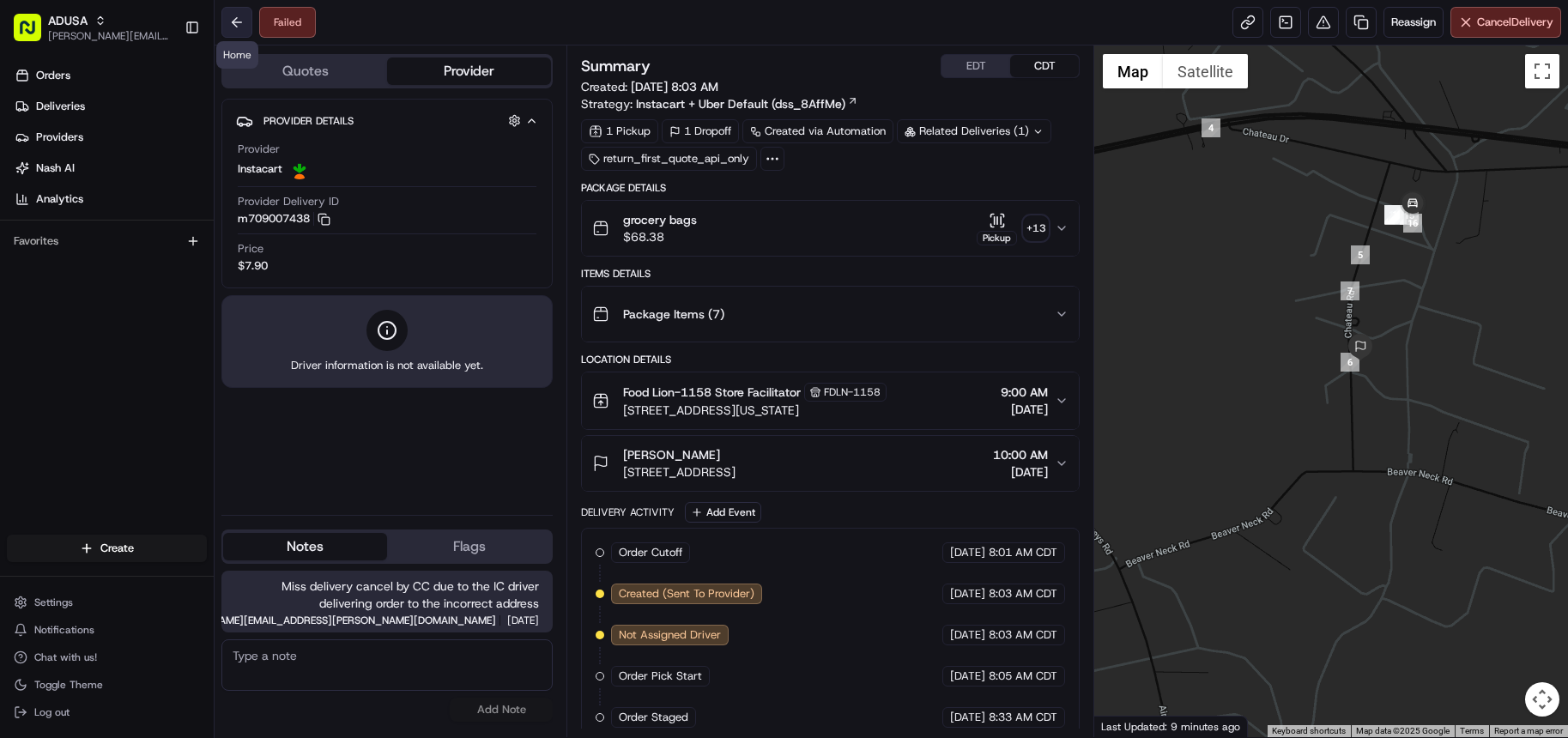
click at [230, 25] on button at bounding box center [237, 22] width 31 height 31
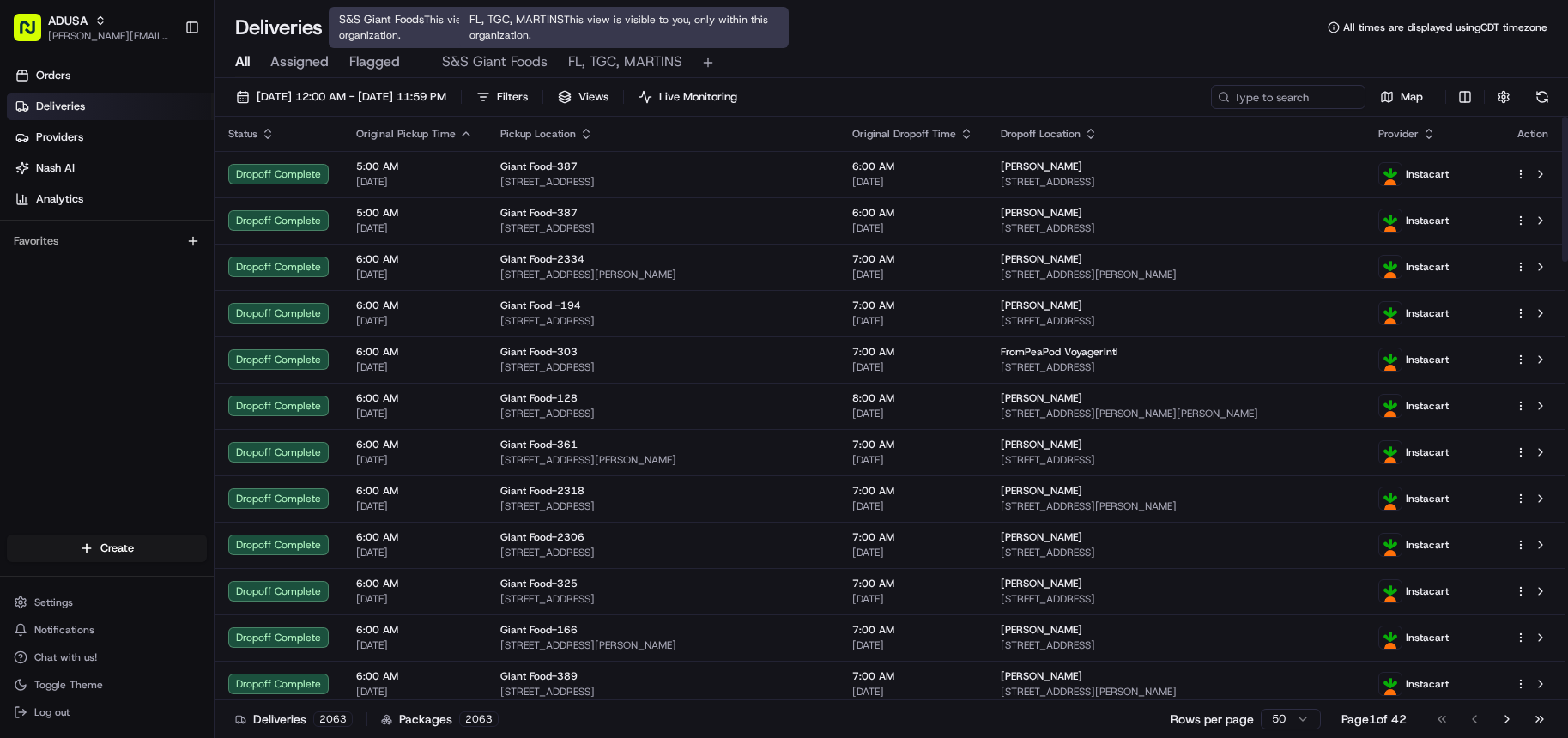
click at [601, 70] on span "FL, TGC, MARTINS" at bounding box center [625, 62] width 114 height 20
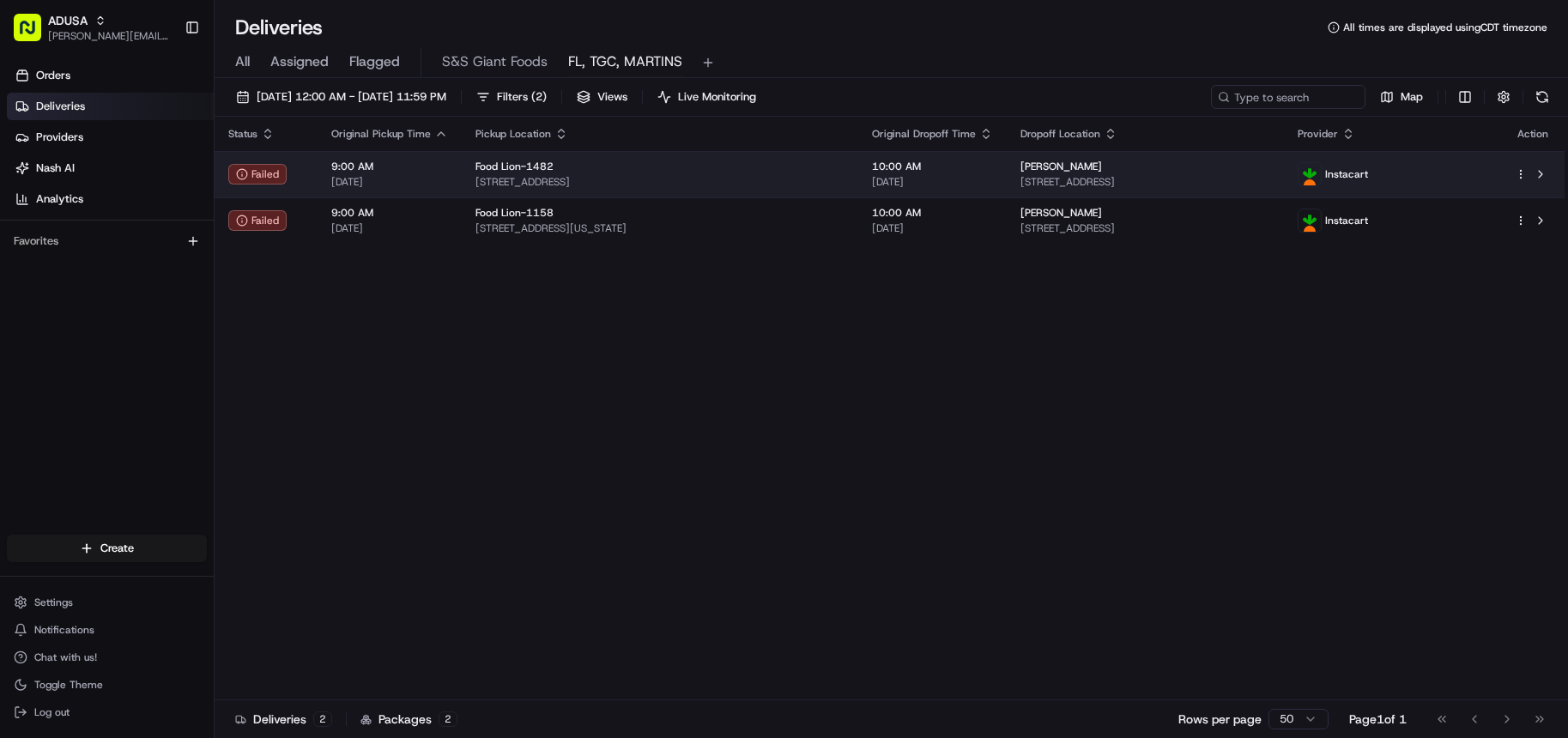
click at [763, 183] on span "[STREET_ADDRESS]" at bounding box center [660, 181] width 369 height 14
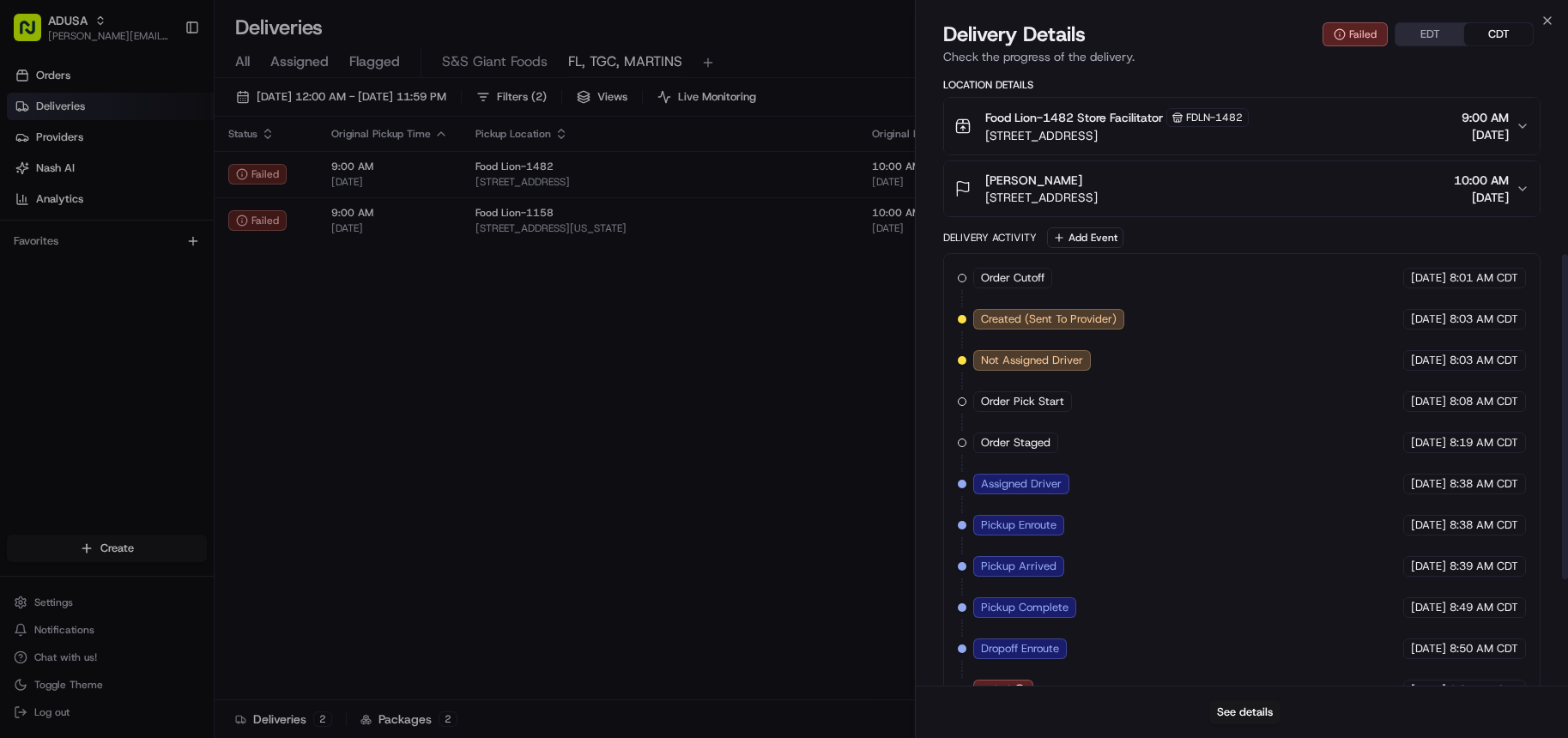
scroll to position [543, 0]
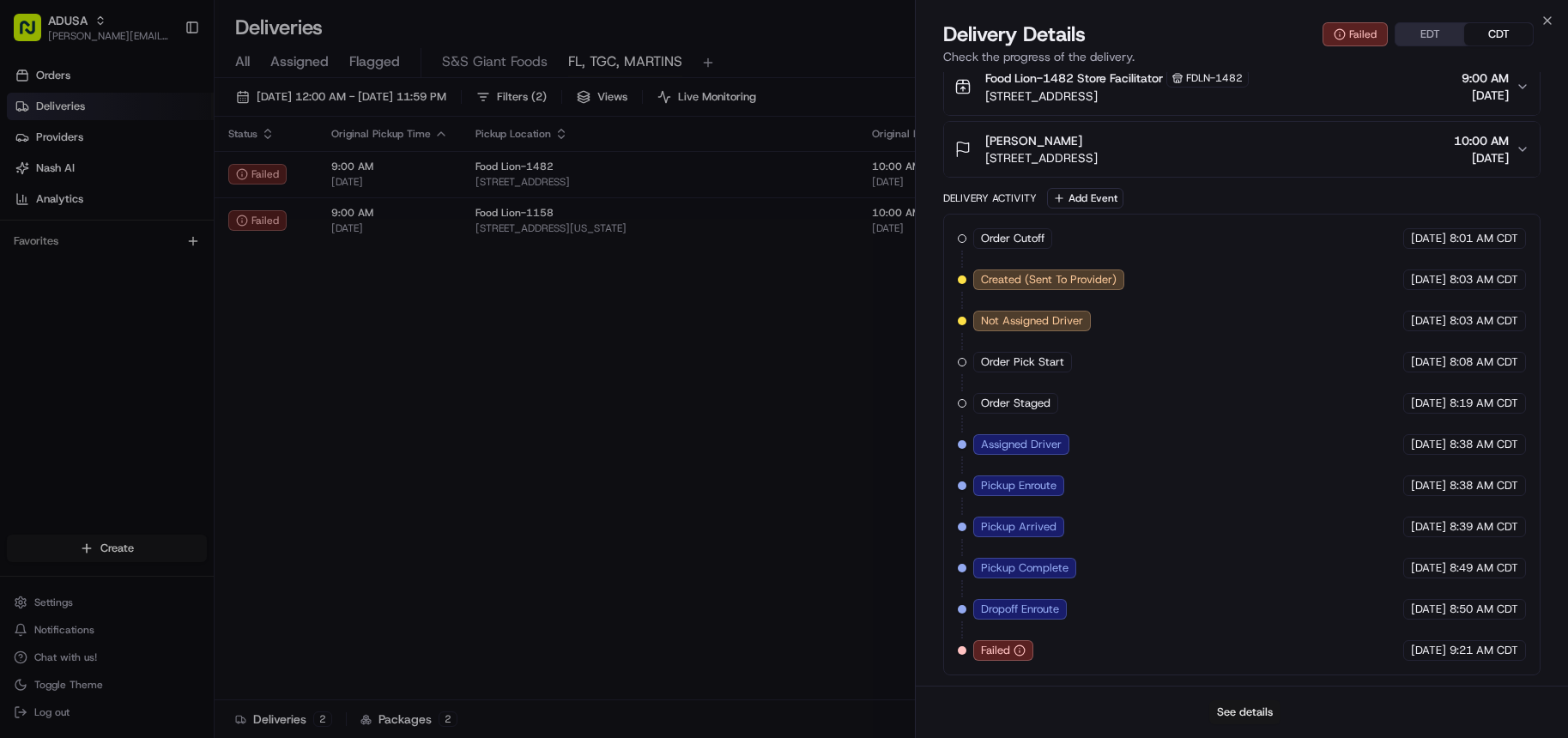
click at [1251, 712] on button "See details" at bounding box center [1244, 712] width 71 height 24
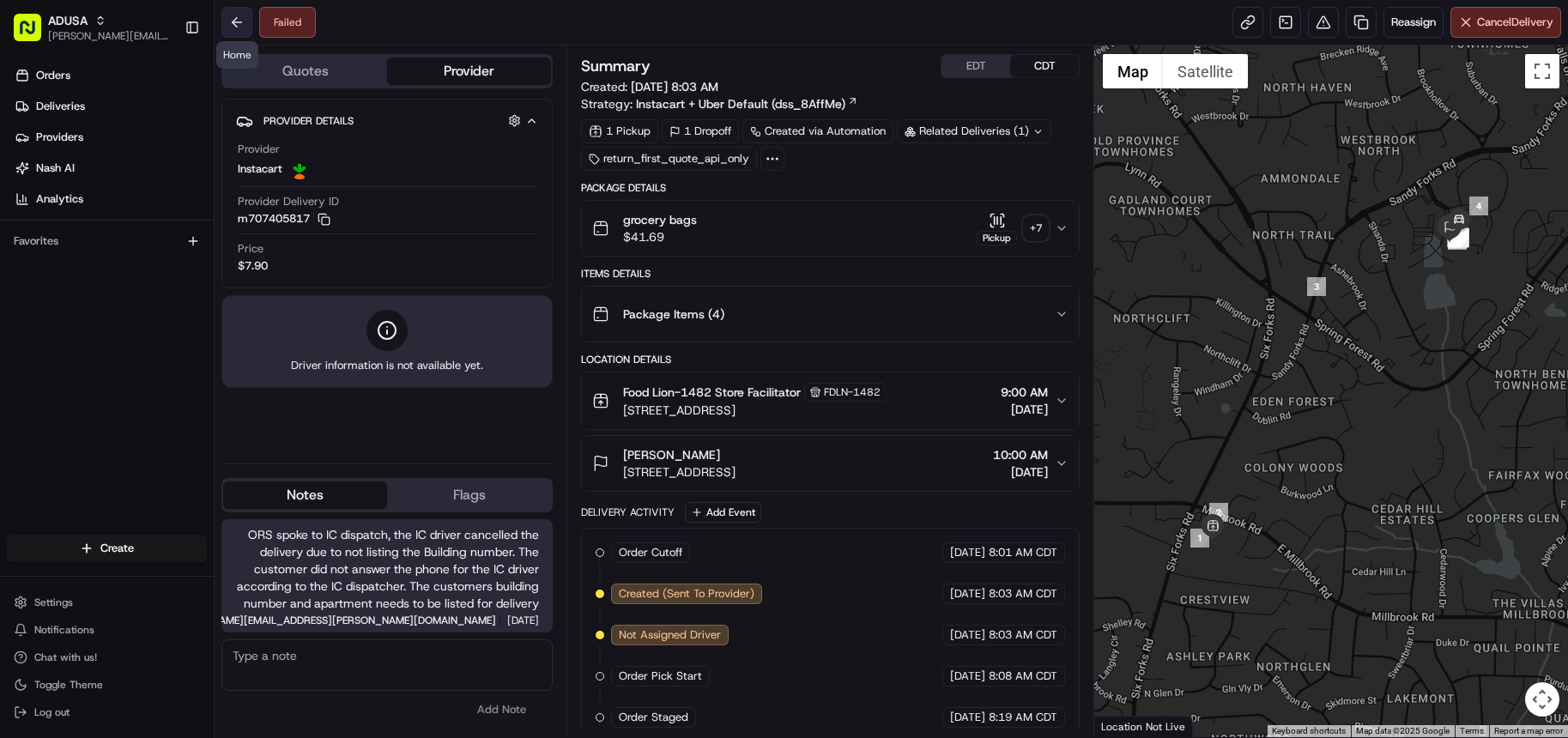
click at [233, 21] on button at bounding box center [237, 22] width 31 height 31
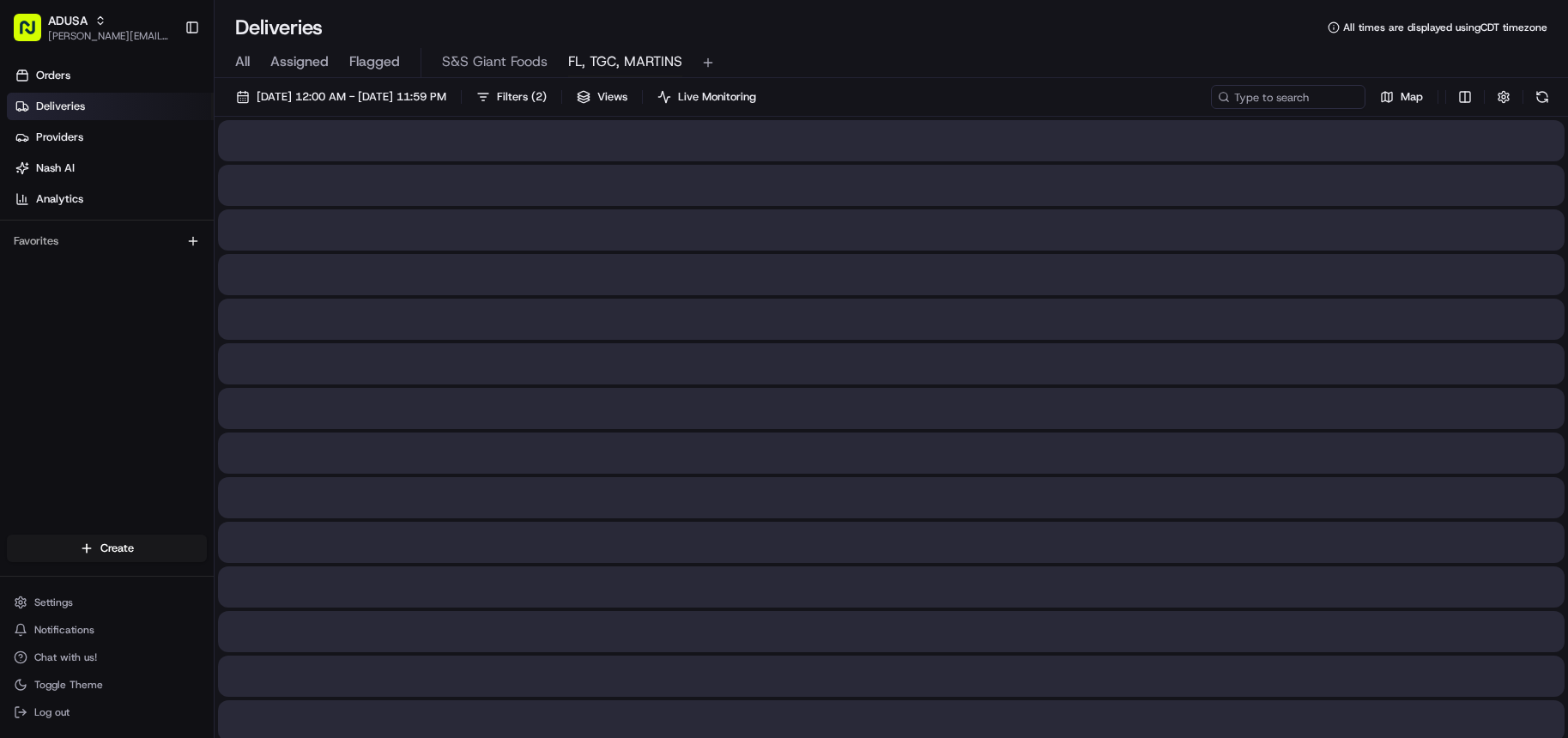
click at [636, 68] on span "FL, TGC, MARTINS" at bounding box center [625, 62] width 114 height 20
